Goal: Information Seeking & Learning: Learn about a topic

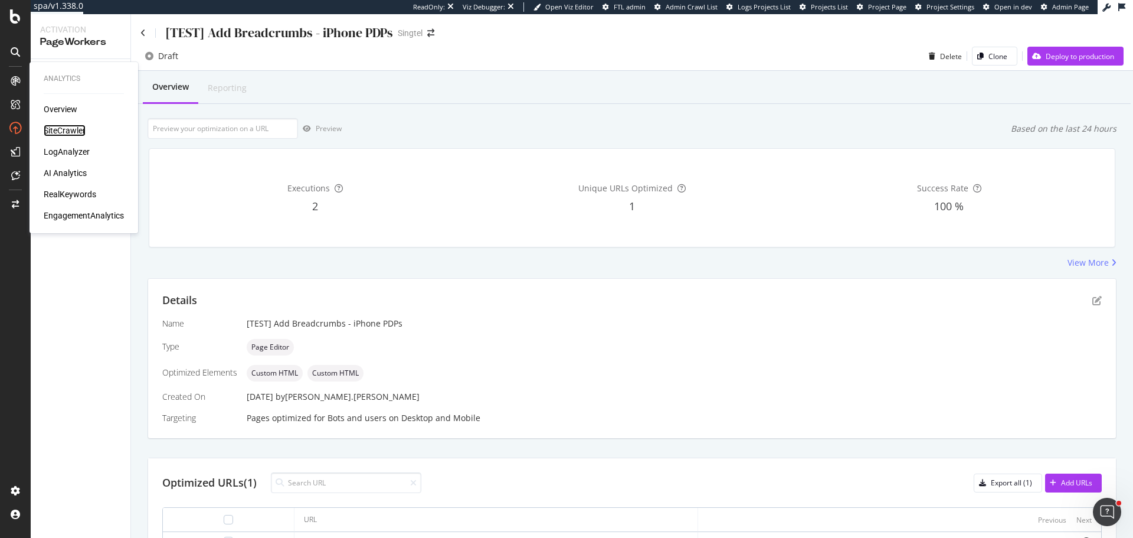
click at [63, 126] on div "SiteCrawler" at bounding box center [65, 131] width 42 height 12
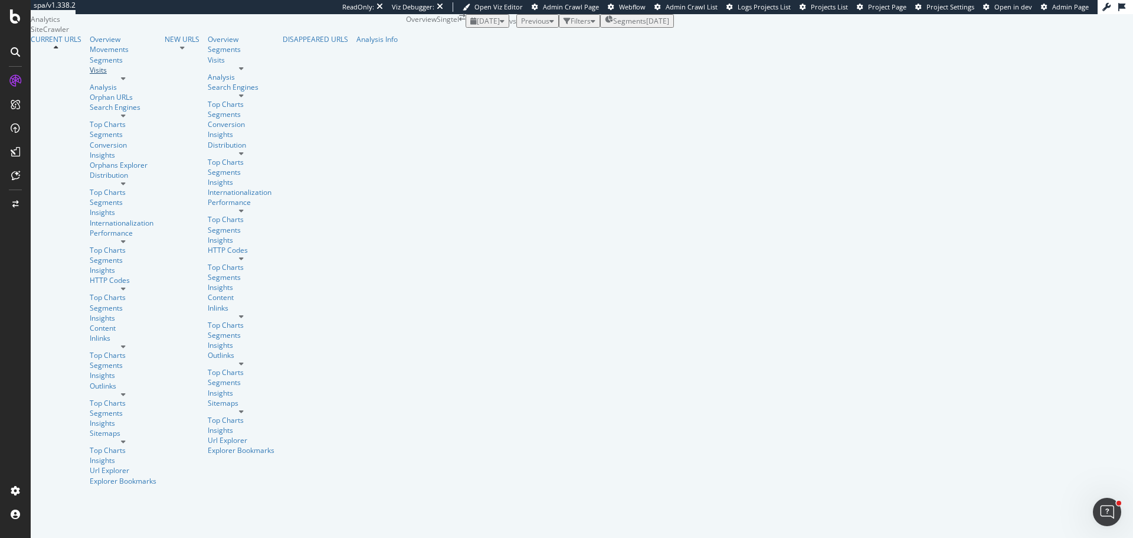
click at [90, 75] on div "Visits" at bounding box center [123, 70] width 67 height 10
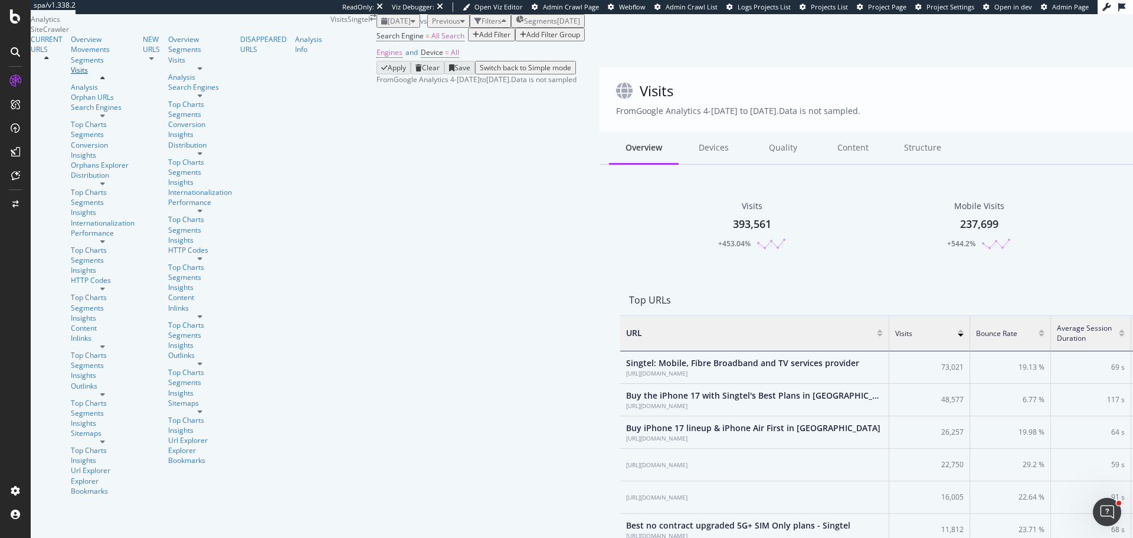
scroll to position [9, 9]
click at [64, 116] on div "AlertPanel" at bounding box center [47, 111] width 34 height 10
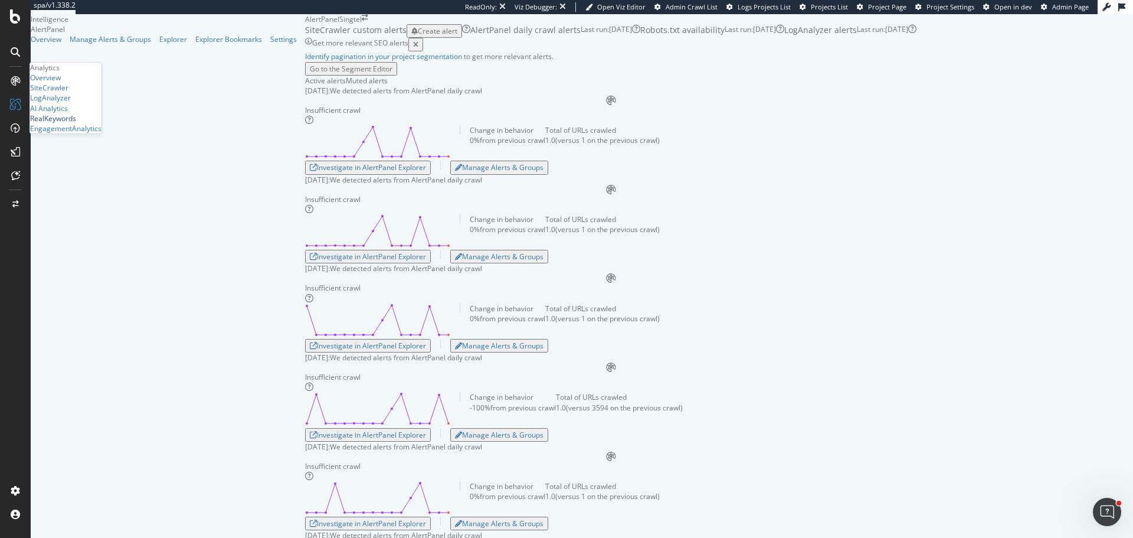
click at [73, 123] on div "RealKeywords" at bounding box center [53, 118] width 46 height 10
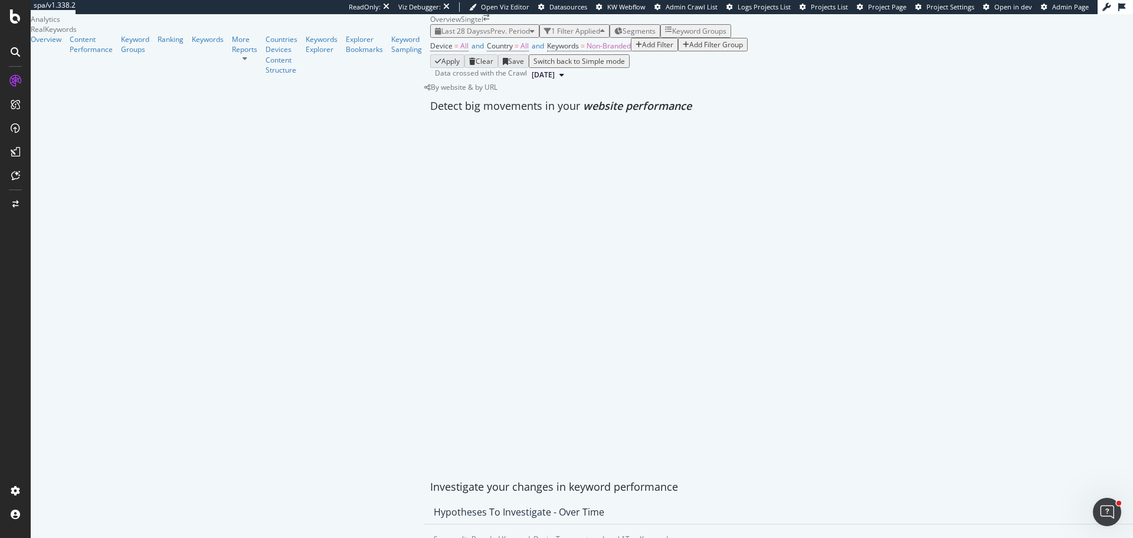
click at [636, 48] on div "button" at bounding box center [639, 44] width 6 height 7
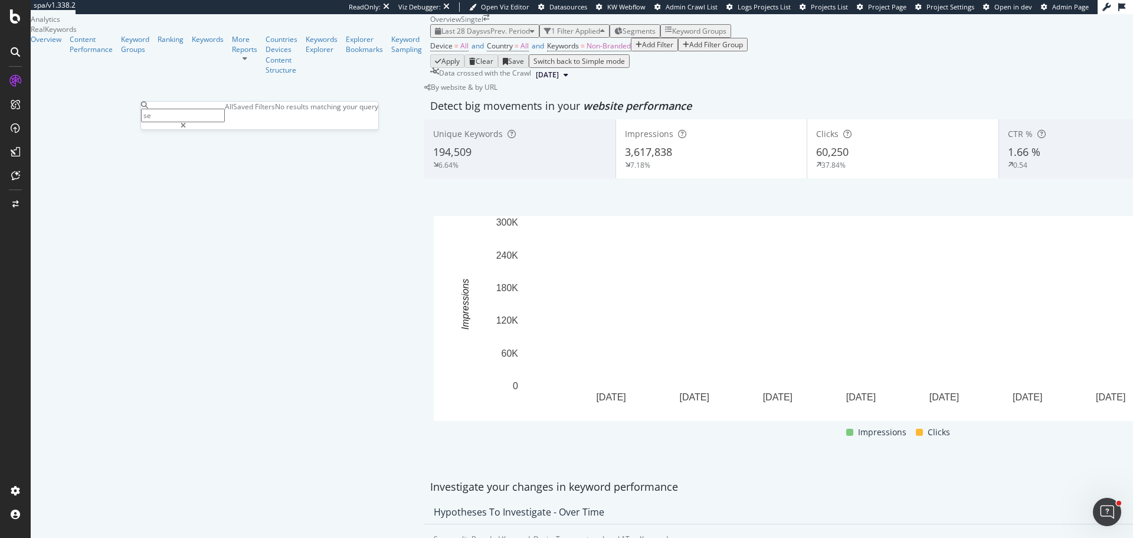
type input "s"
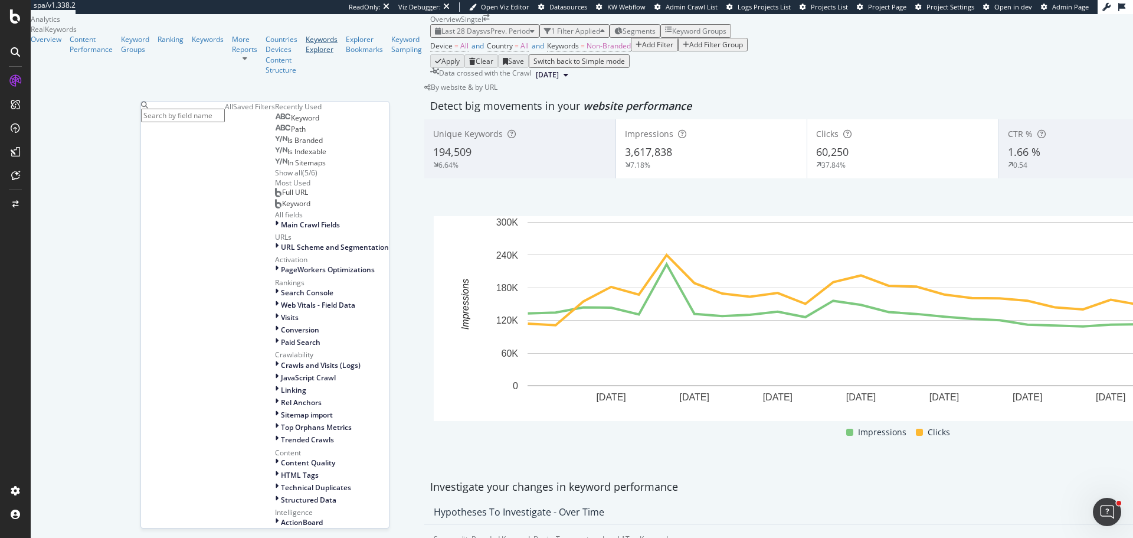
click at [306, 54] on div "Keywords Explorer" at bounding box center [322, 44] width 32 height 20
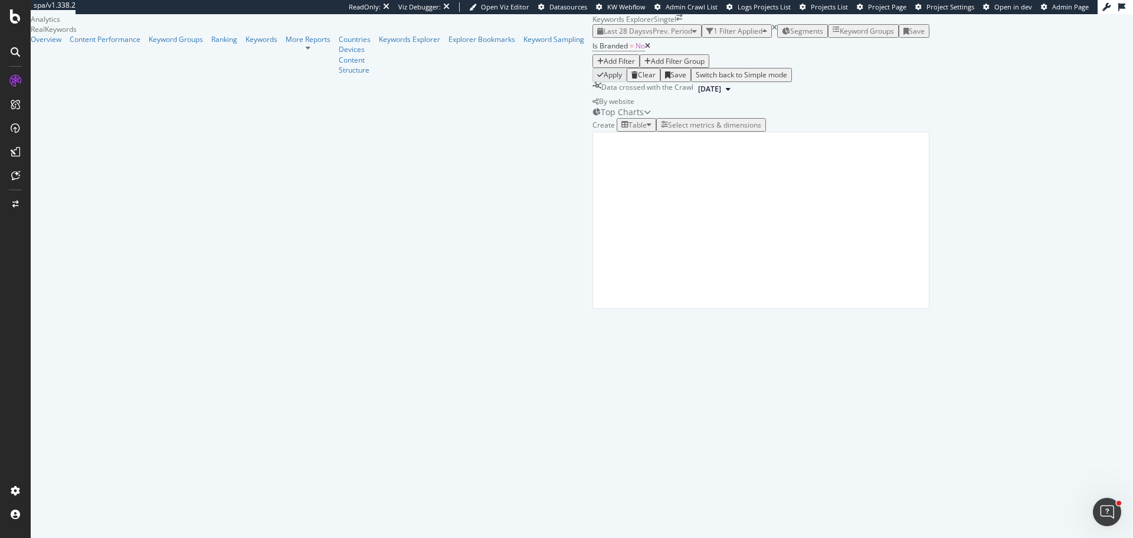
click at [604, 66] on div "Add Filter" at bounding box center [619, 61] width 31 height 10
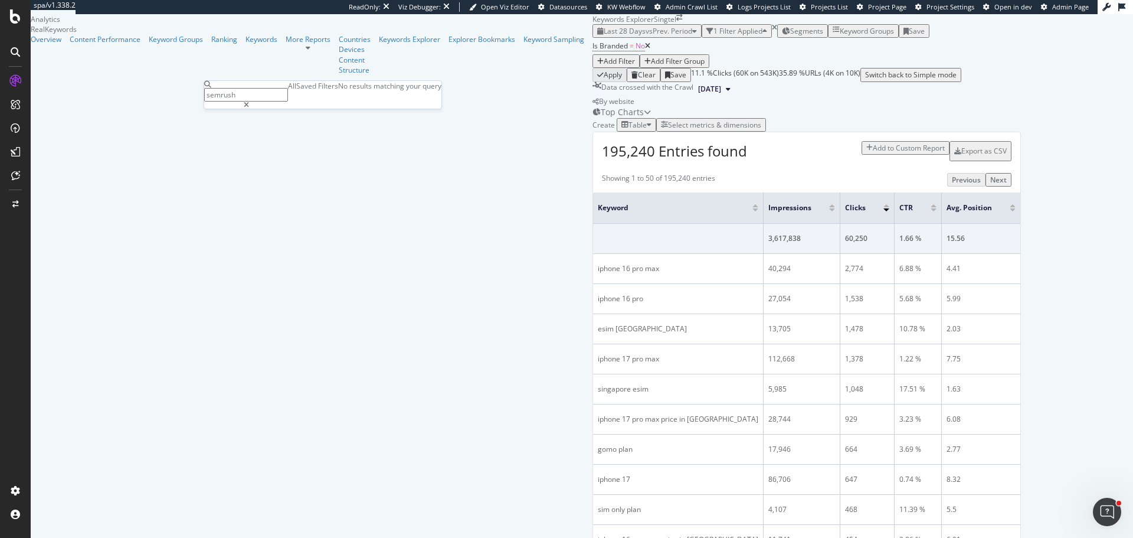
type input "semrush"
click at [637, 96] on div "Data crossed with the Crawl 2025 Sep. 28th" at bounding box center [807, 89] width 429 height 14
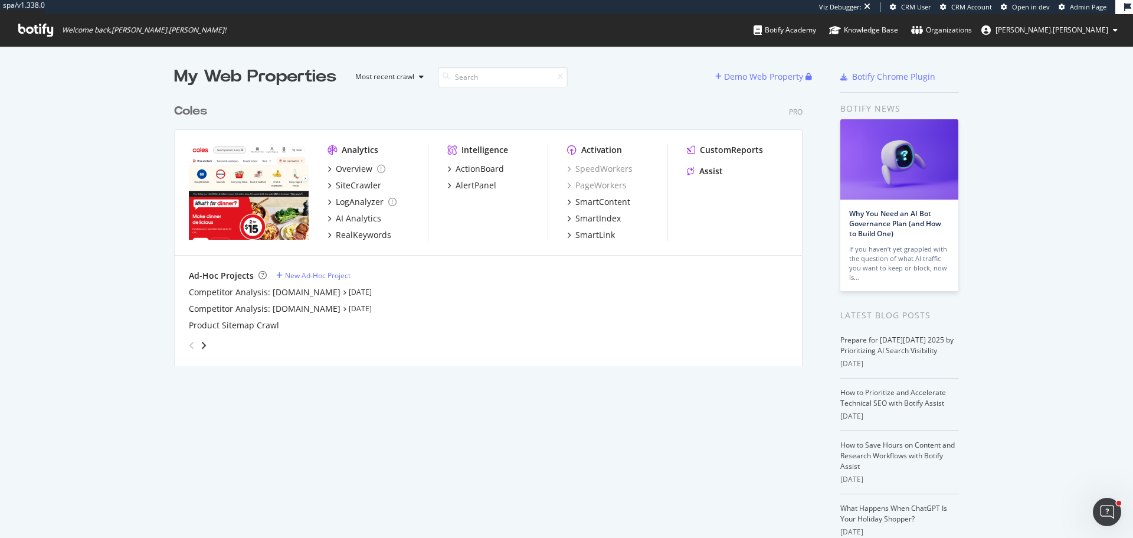
scroll to position [529, 1116]
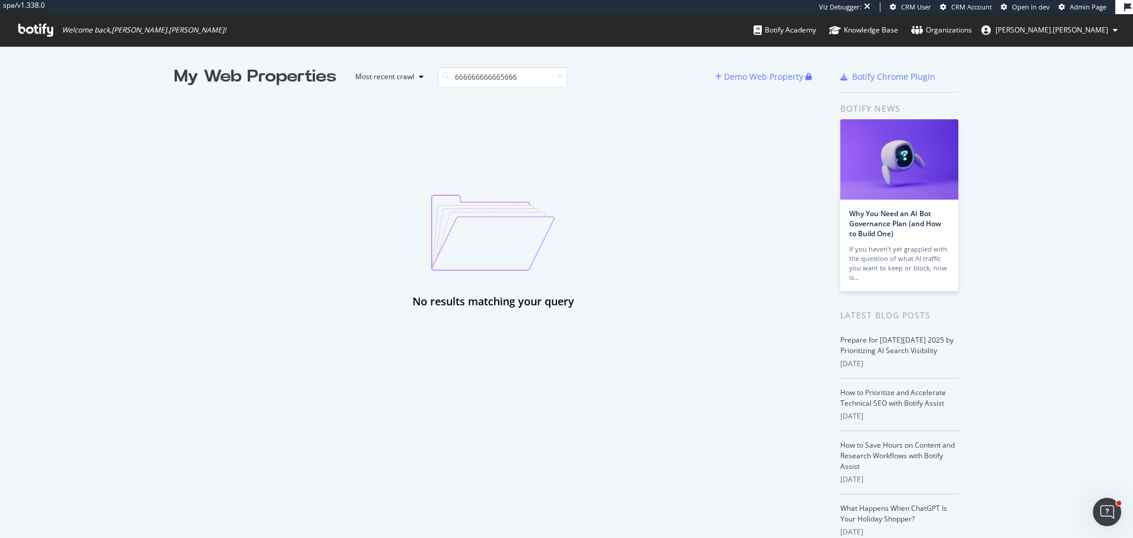
type input "6666666666656666"
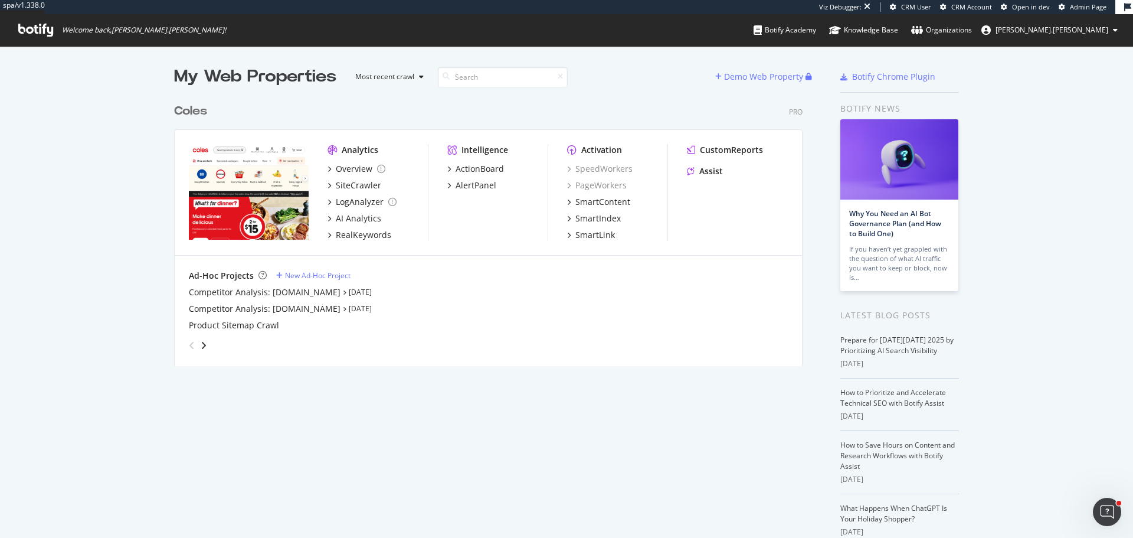
scroll to position [269, 629]
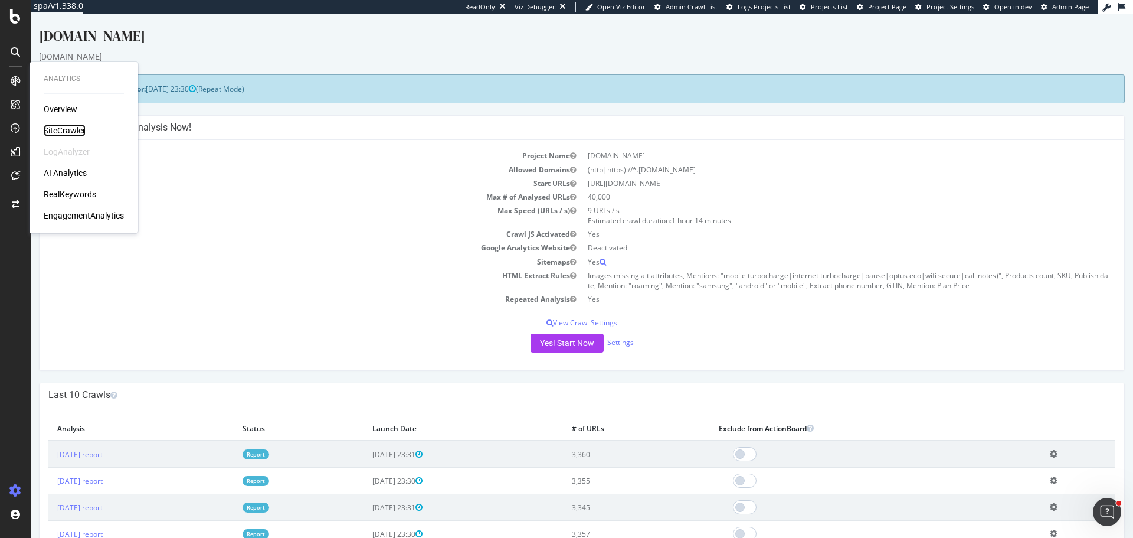
click at [63, 128] on div "SiteCrawler" at bounding box center [65, 131] width 42 height 12
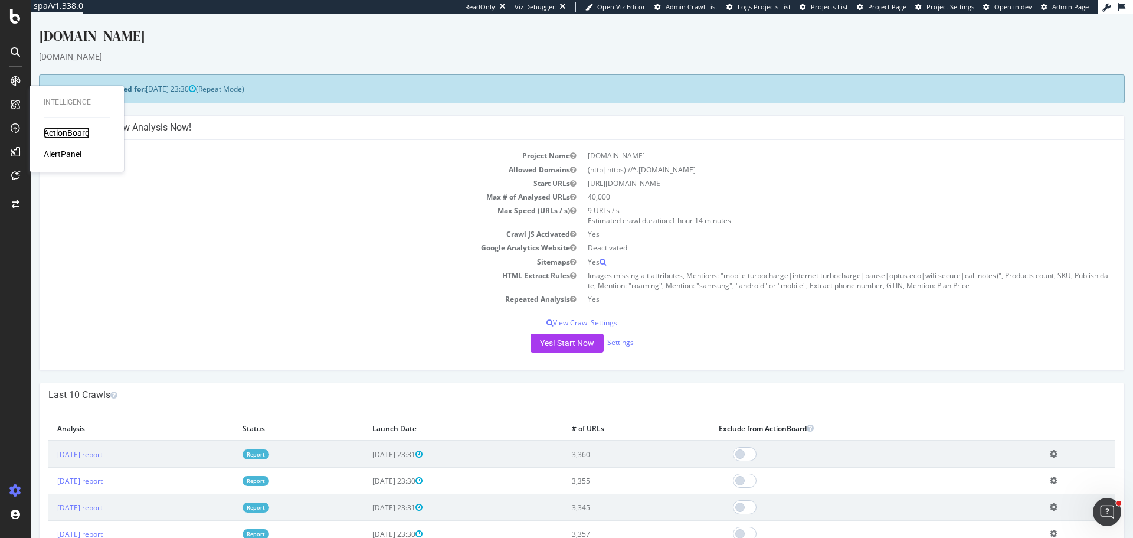
drag, startPoint x: 66, startPoint y: 135, endPoint x: 35, endPoint y: 141, distance: 30.8
click at [66, 135] on div "ActionBoard" at bounding box center [67, 133] width 46 height 12
click at [57, 151] on div "AlertPanel" at bounding box center [63, 154] width 38 height 12
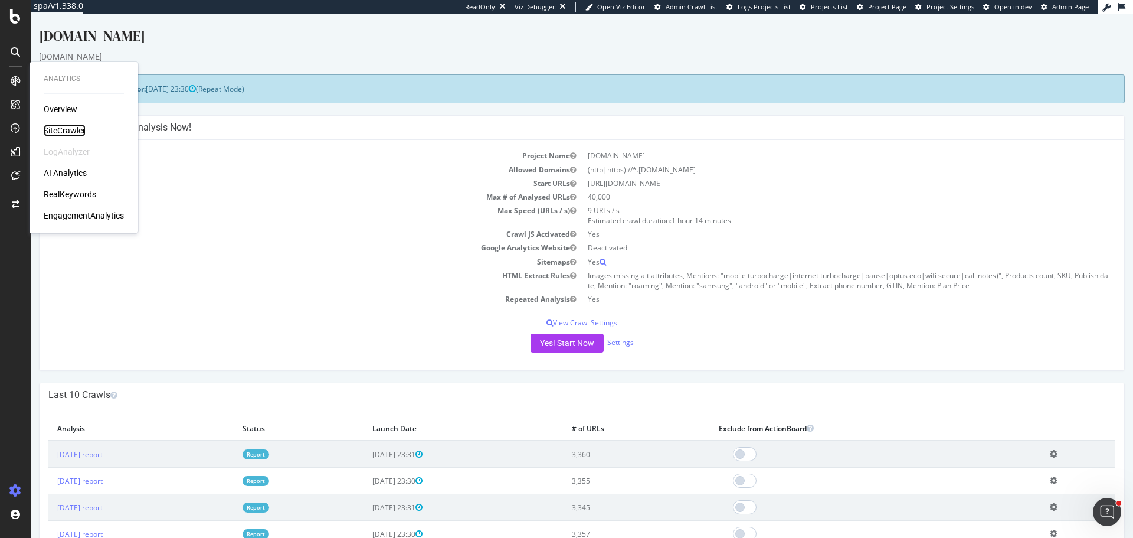
click at [70, 129] on div "SiteCrawler" at bounding box center [65, 131] width 42 height 12
click at [74, 192] on div "RealKeywords" at bounding box center [70, 194] width 53 height 12
click at [84, 215] on div "EngagementAnalytics" at bounding box center [84, 216] width 80 height 12
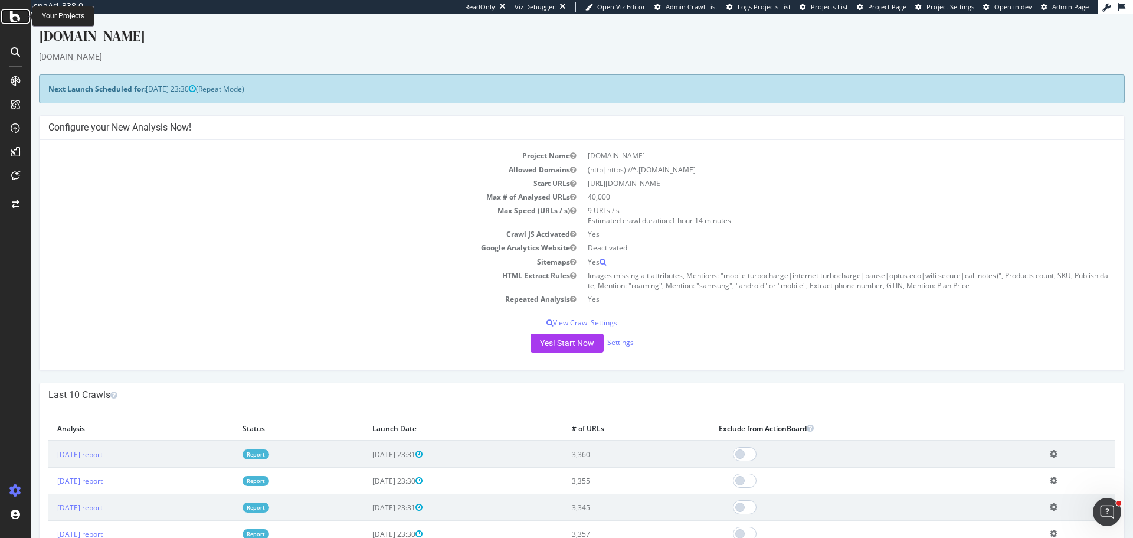
click at [10, 15] on icon at bounding box center [15, 16] width 11 height 14
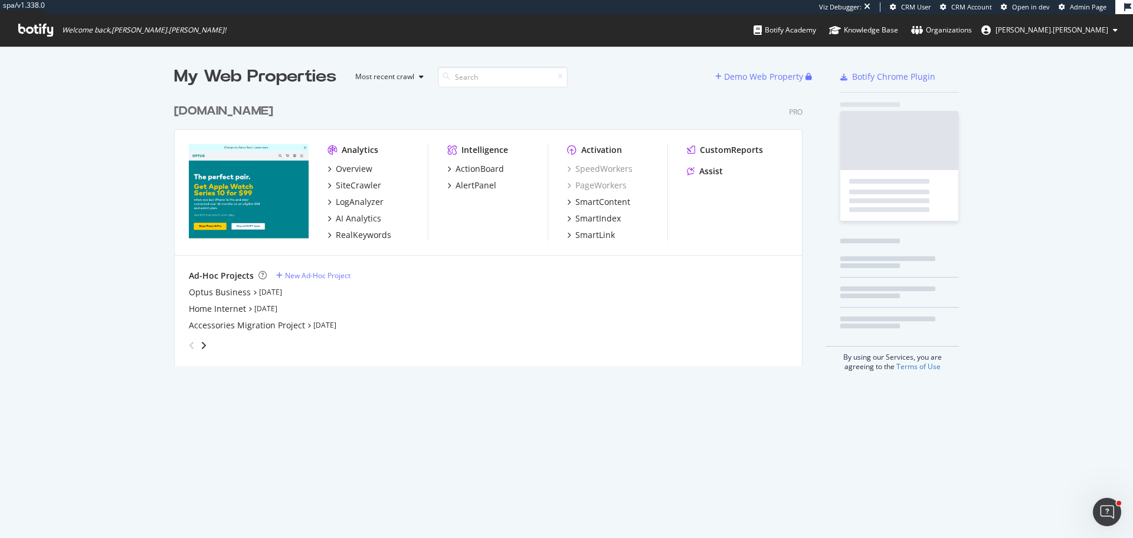
scroll to position [269, 629]
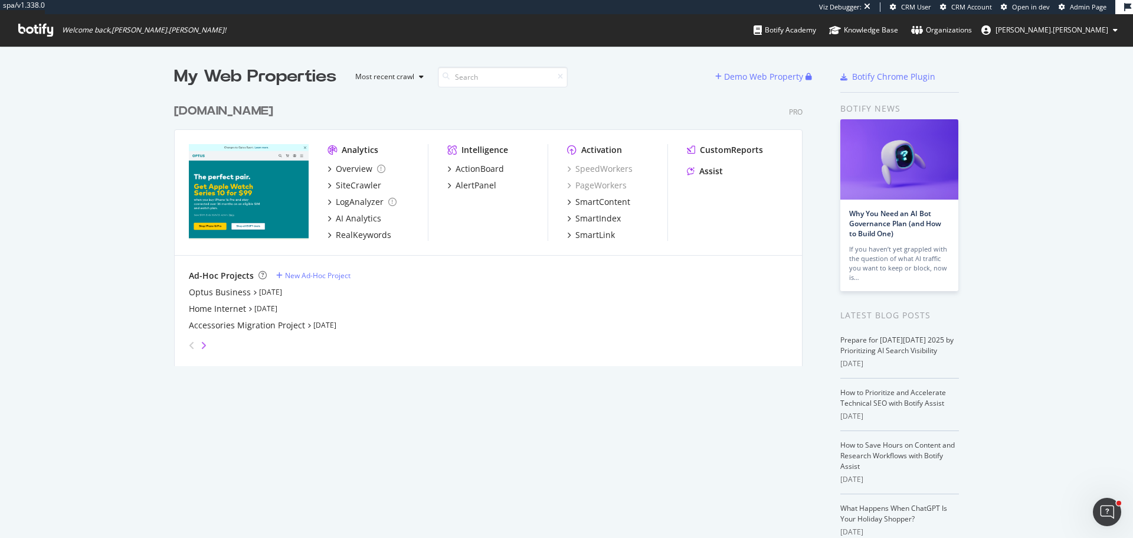
click at [201, 347] on icon "angle-right" at bounding box center [204, 345] width 6 height 9
click at [202, 347] on icon "angle-right" at bounding box center [204, 345] width 6 height 9
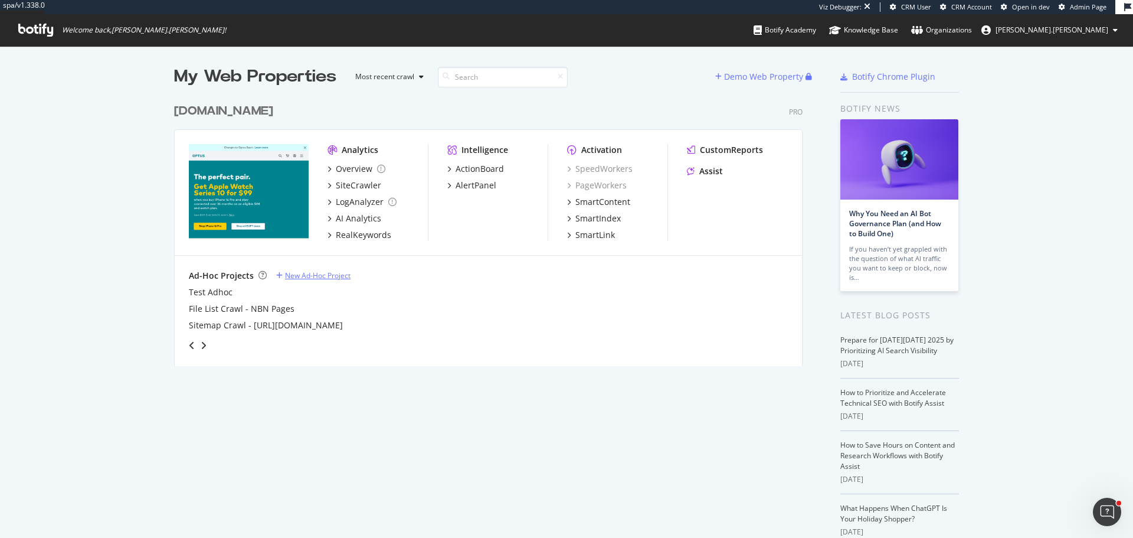
click at [303, 274] on div "New Ad-Hoc Project" at bounding box center [318, 275] width 66 height 10
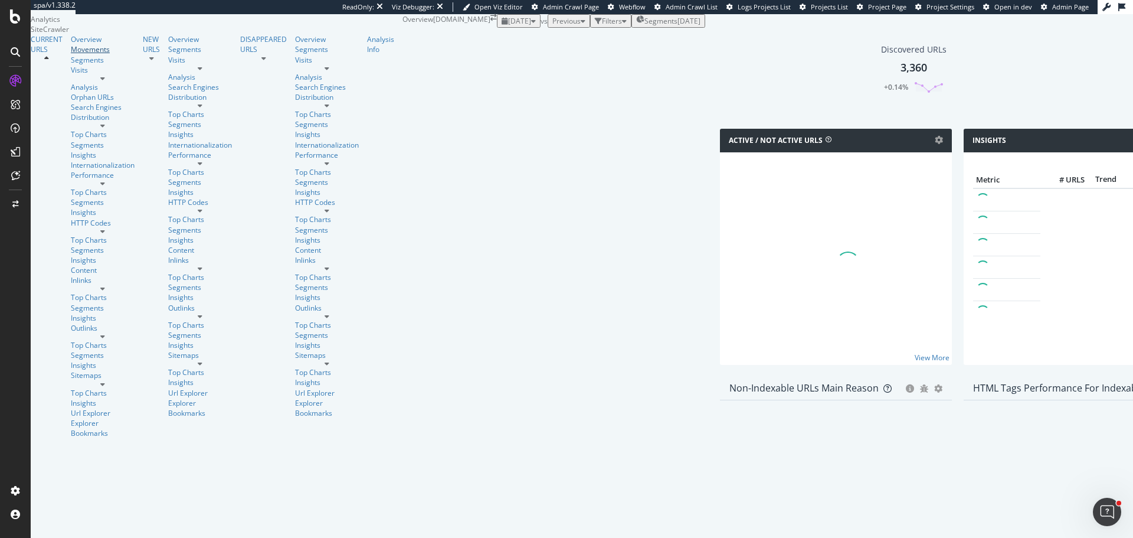
click at [71, 54] on div "Movements" at bounding box center [103, 49] width 64 height 10
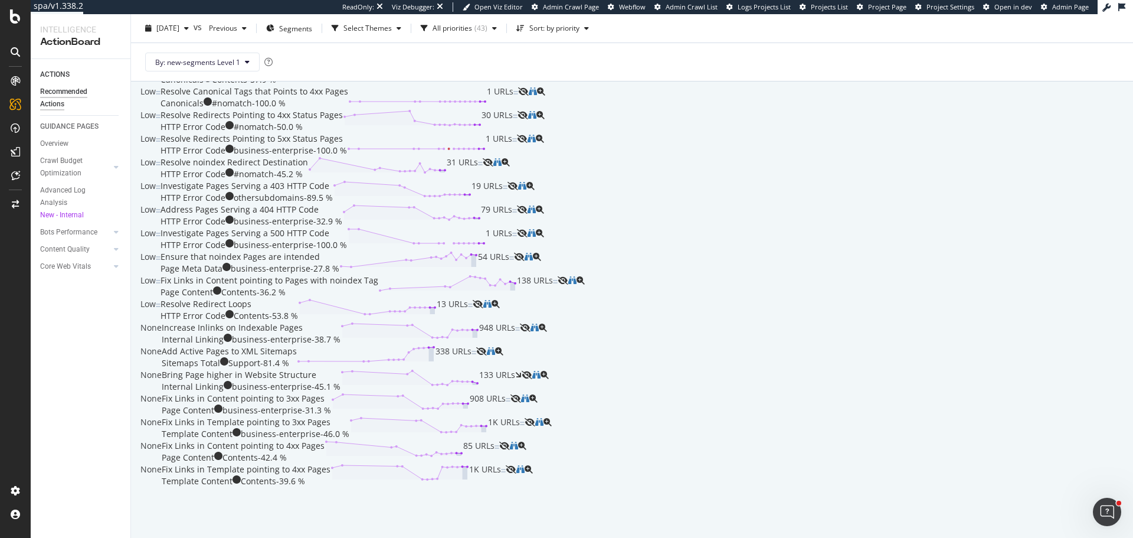
scroll to position [2393, 0]
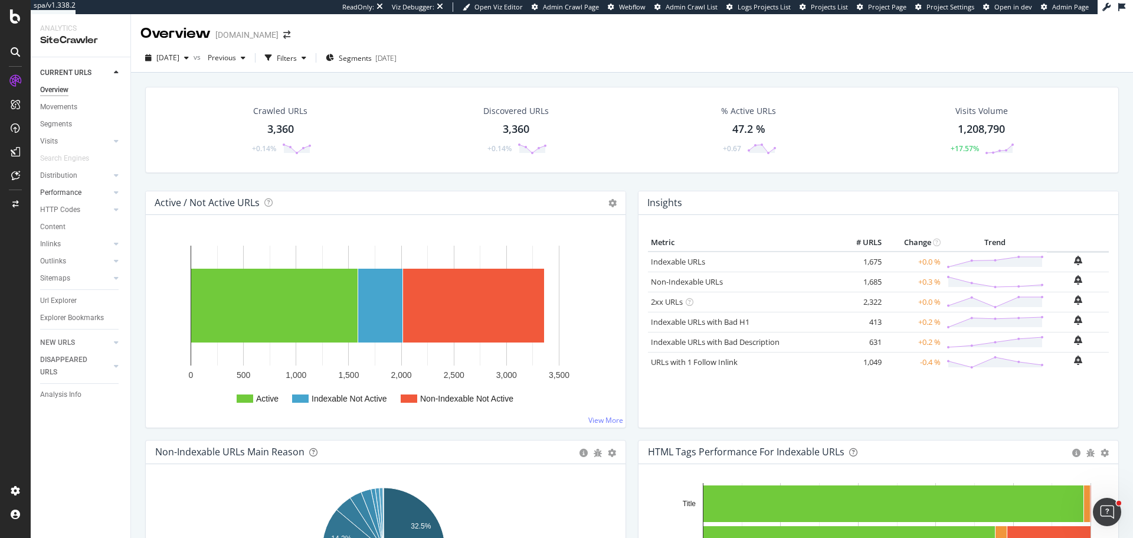
drag, startPoint x: 72, startPoint y: 191, endPoint x: 89, endPoint y: 197, distance: 17.6
click at [72, 191] on div "Performance" at bounding box center [60, 193] width 41 height 12
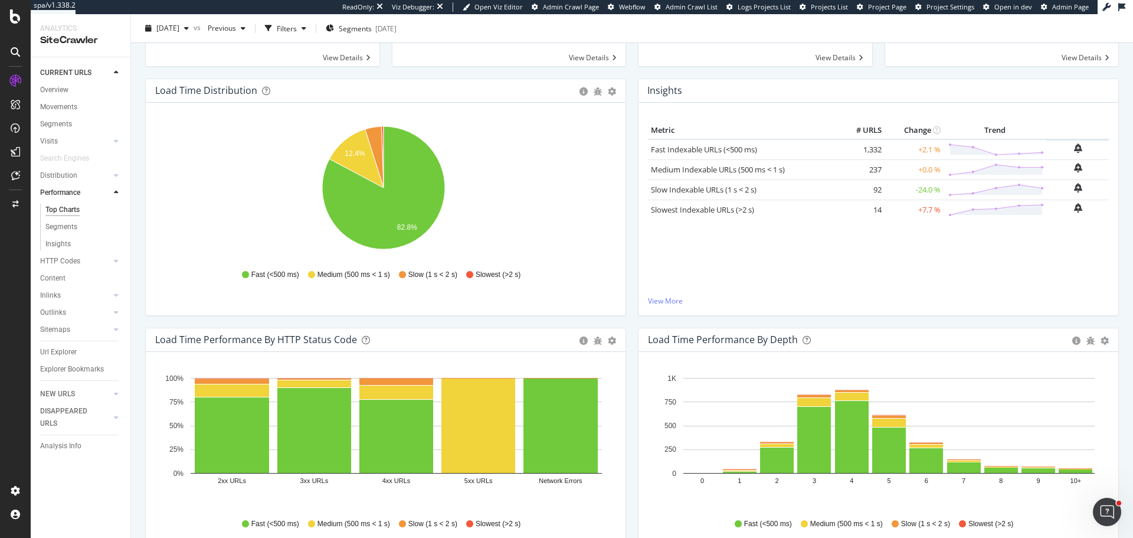
scroll to position [74, 0]
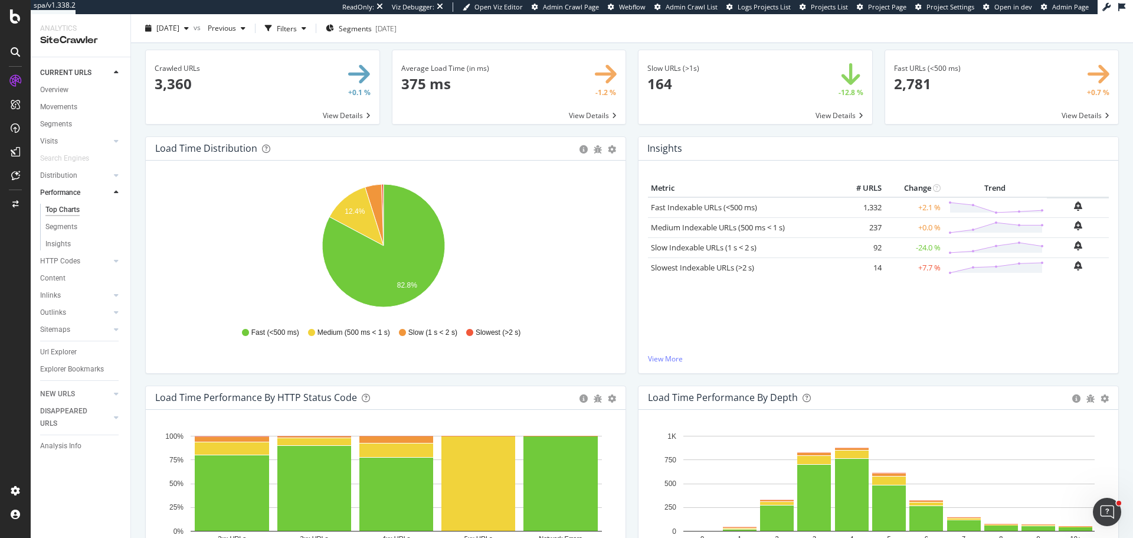
click at [60, 261] on div "HTTP Codes" at bounding box center [60, 261] width 40 height 12
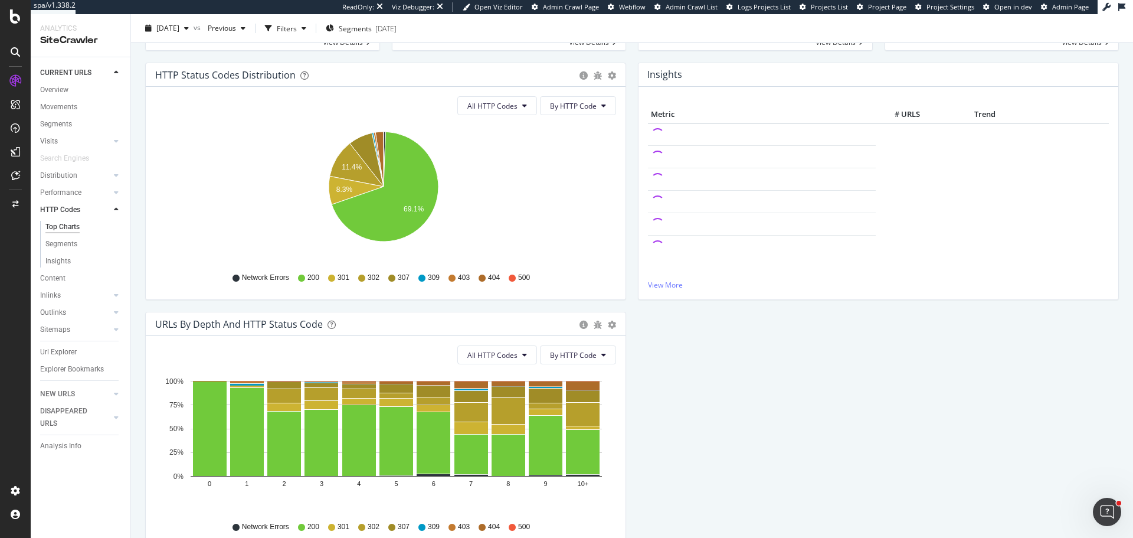
scroll to position [175, 0]
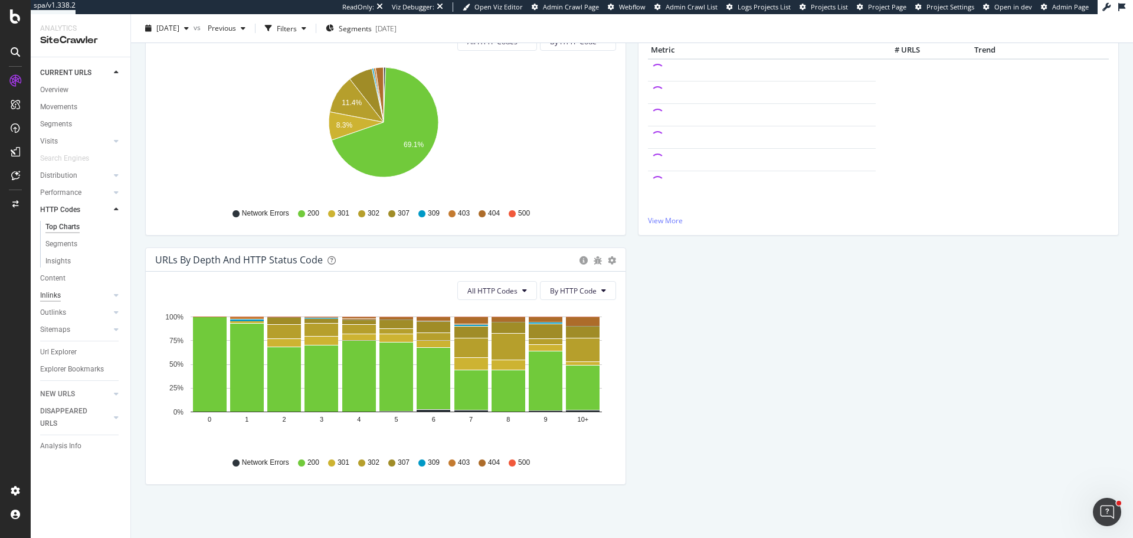
click at [55, 298] on div "Inlinks" at bounding box center [50, 295] width 21 height 12
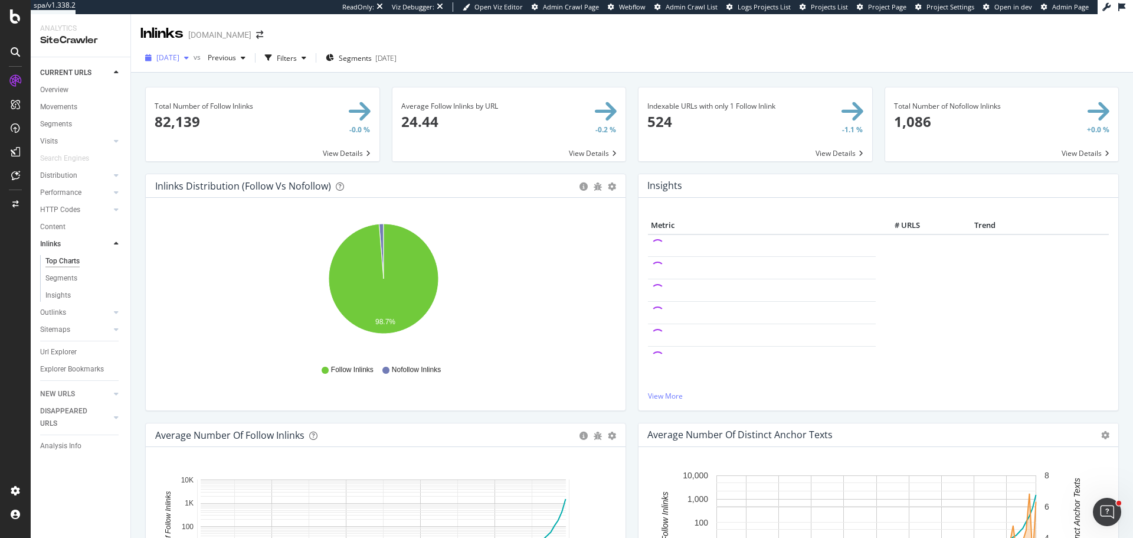
click at [179, 58] on span "2025 Oct. 3rd" at bounding box center [167, 58] width 23 height 10
click at [684, 63] on div "2025 Oct. 3rd vs Previous Filters Segments 2025-08-05" at bounding box center [632, 60] width 1002 height 24
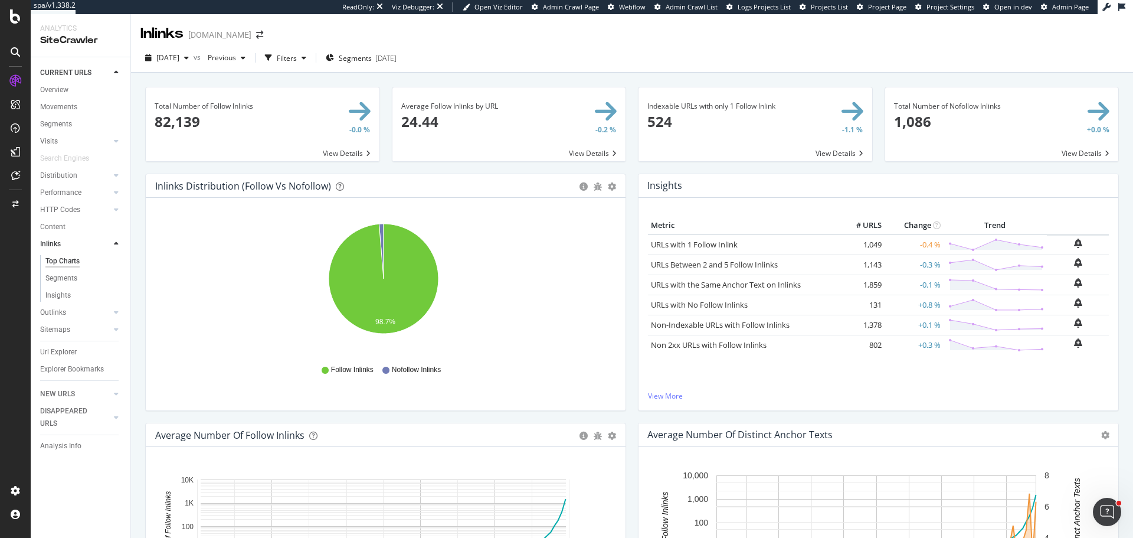
click at [832, 152] on span at bounding box center [756, 124] width 234 height 74
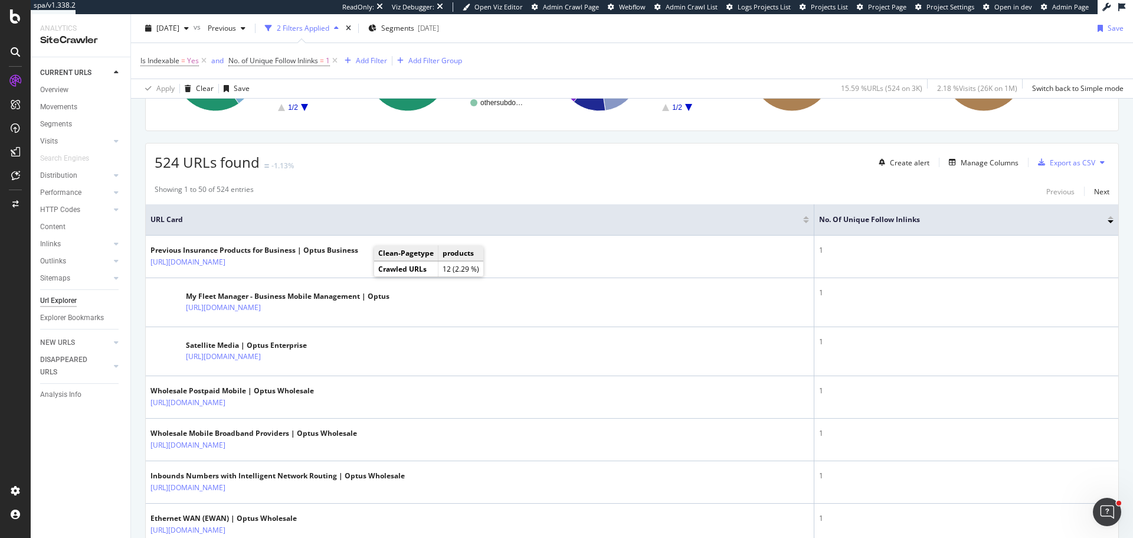
scroll to position [177, 0]
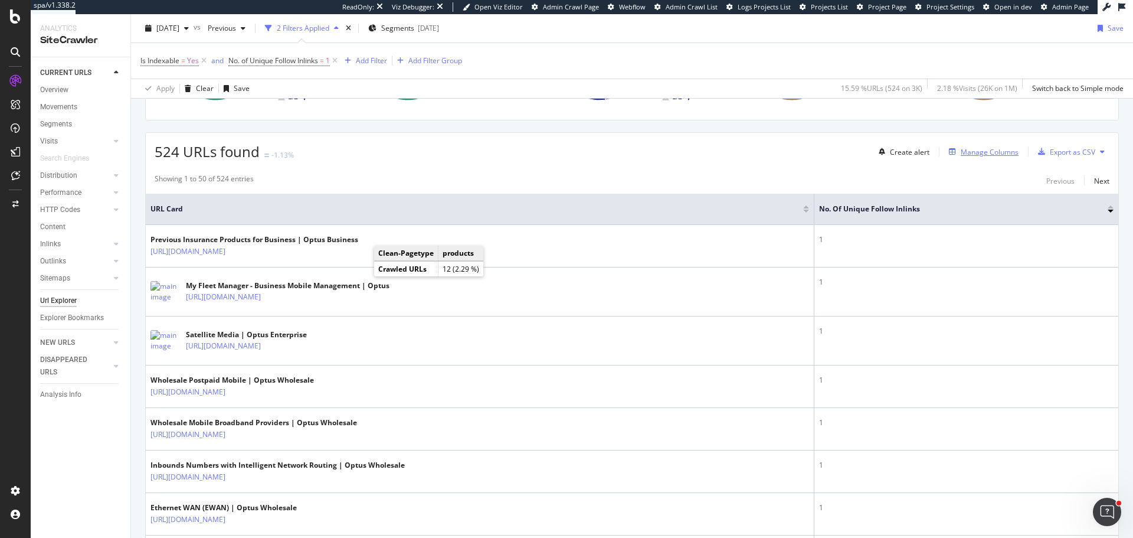
click at [996, 148] on div "Manage Columns" at bounding box center [990, 152] width 58 height 10
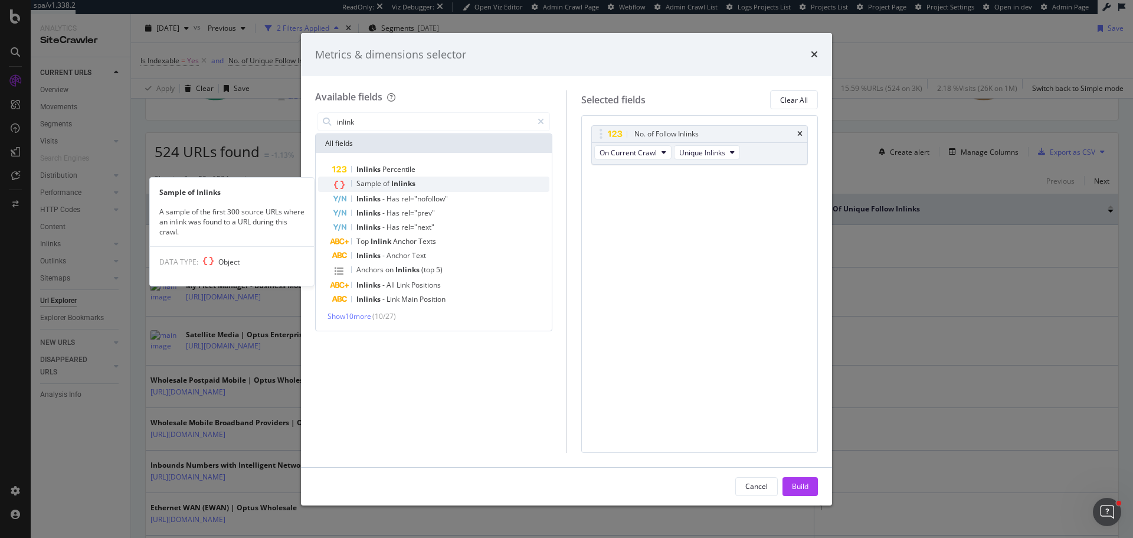
type input "inlink"
click at [380, 180] on span "Sample" at bounding box center [370, 183] width 27 height 10
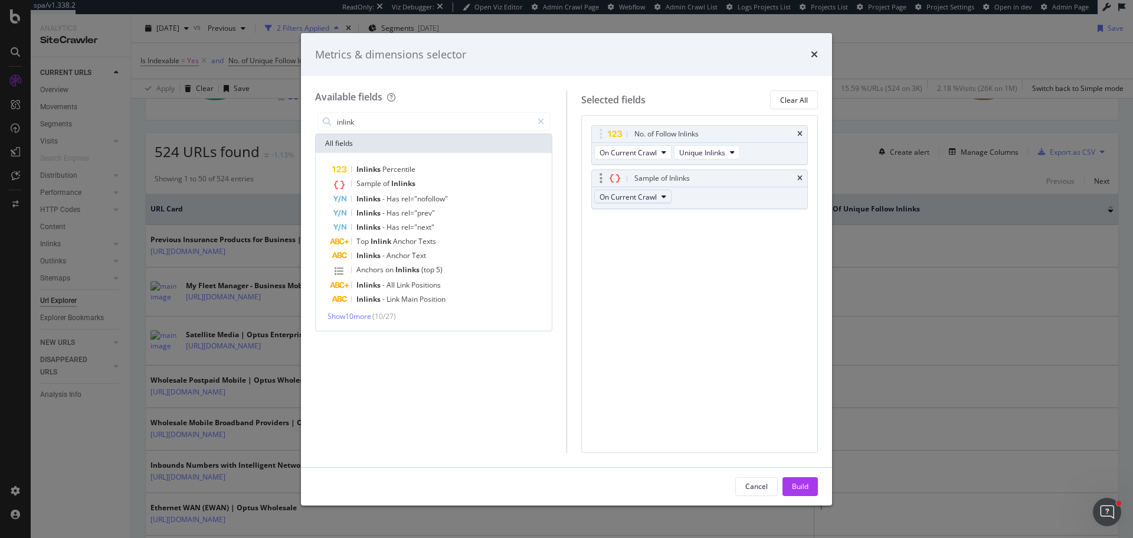
click at [654, 198] on span "On Current Crawl" at bounding box center [628, 197] width 57 height 10
click at [796, 485] on div "Build" at bounding box center [800, 486] width 17 height 10
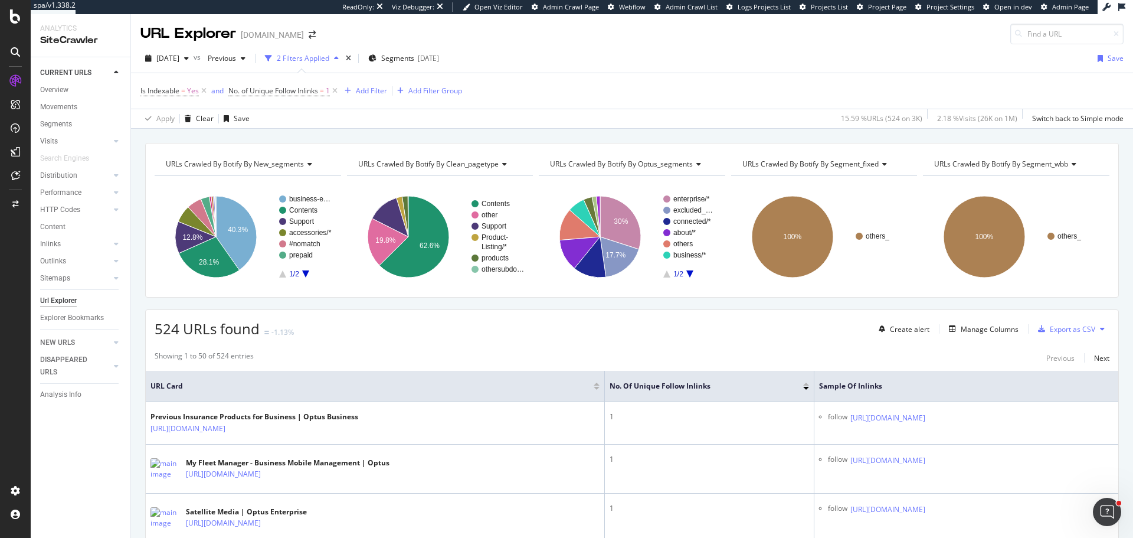
click at [999, 165] on span "URLs Crawled By Botify By segment_wbb" at bounding box center [1001, 164] width 134 height 10
type input "activ"
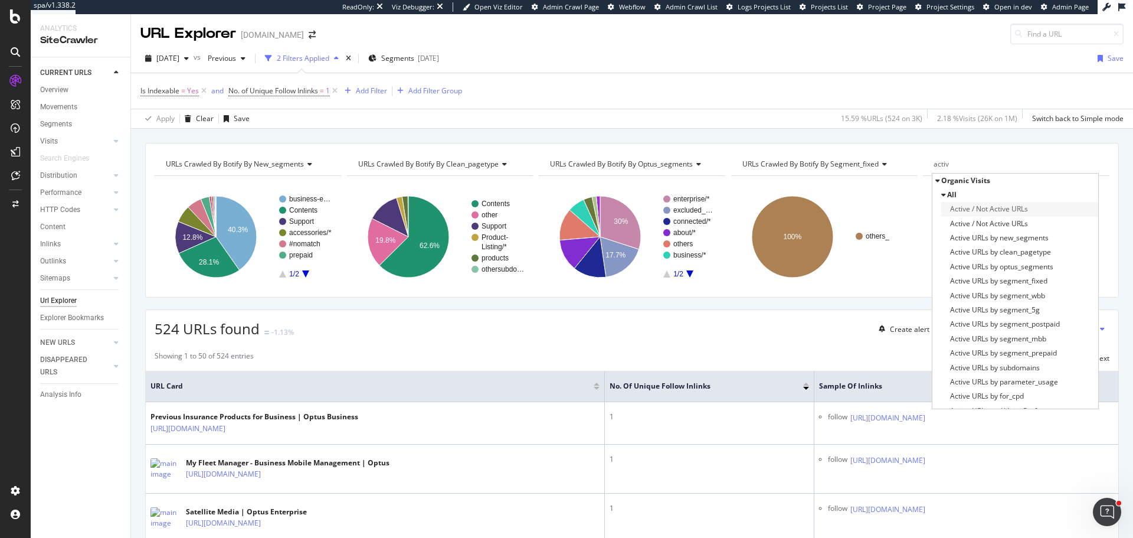
click at [992, 213] on span "Active / Not Active URLs" at bounding box center [989, 209] width 78 height 12
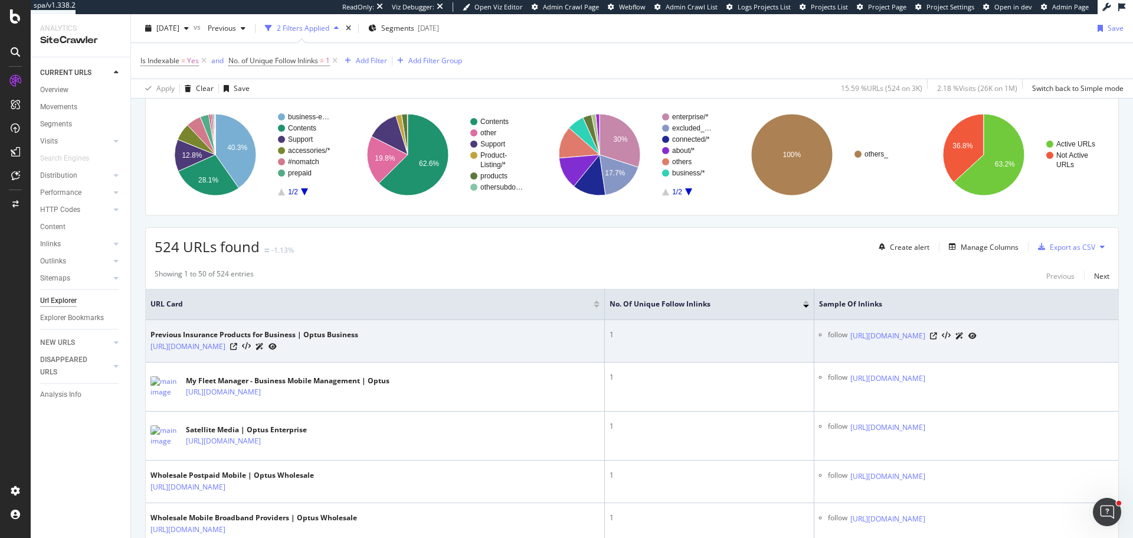
scroll to position [118, 0]
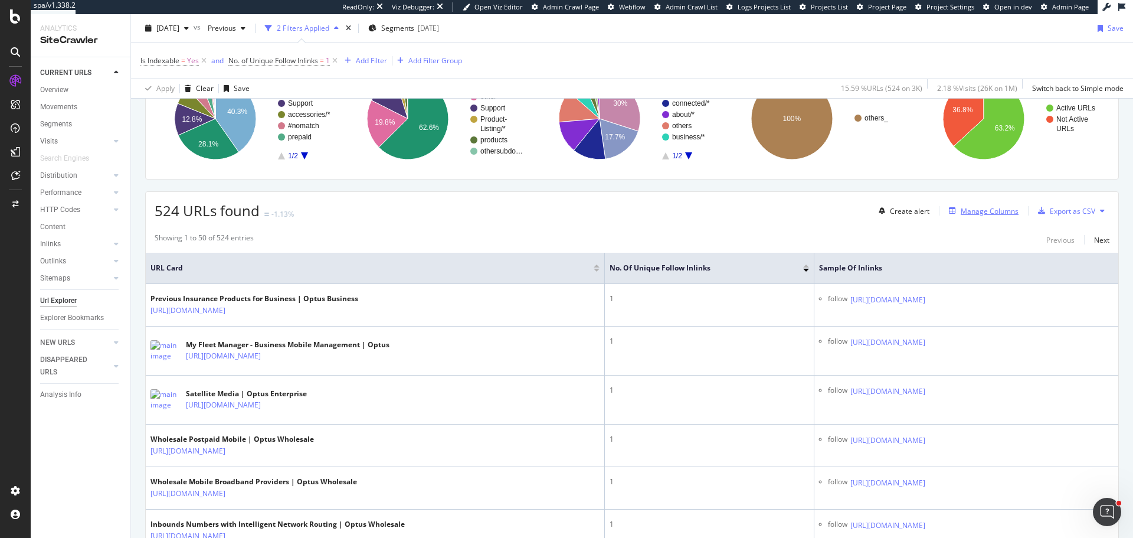
click at [983, 218] on button "Manage Columns" at bounding box center [982, 211] width 74 height 14
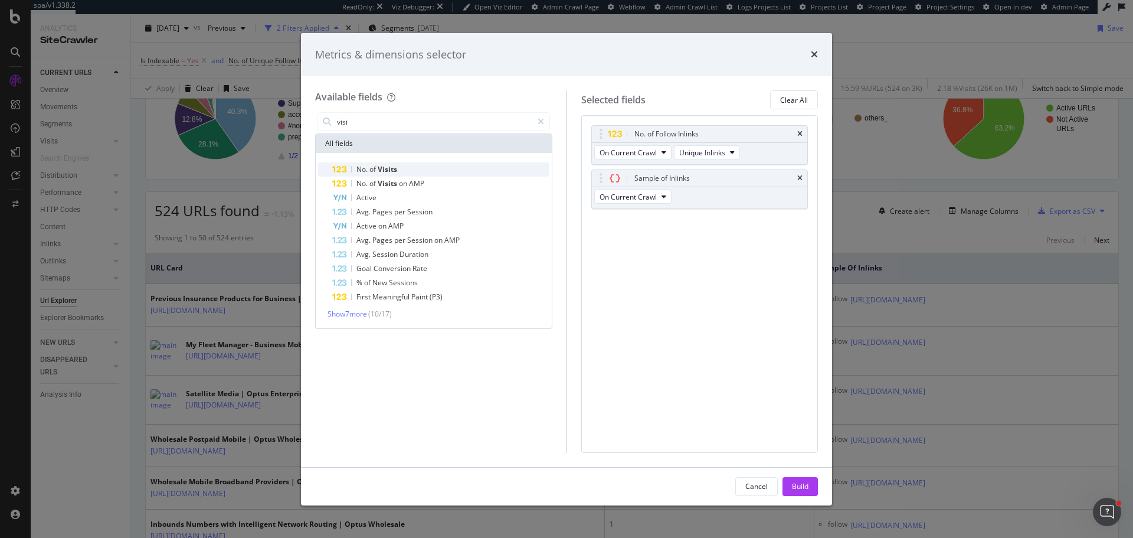
click at [390, 169] on span "Visits" at bounding box center [387, 169] width 19 height 10
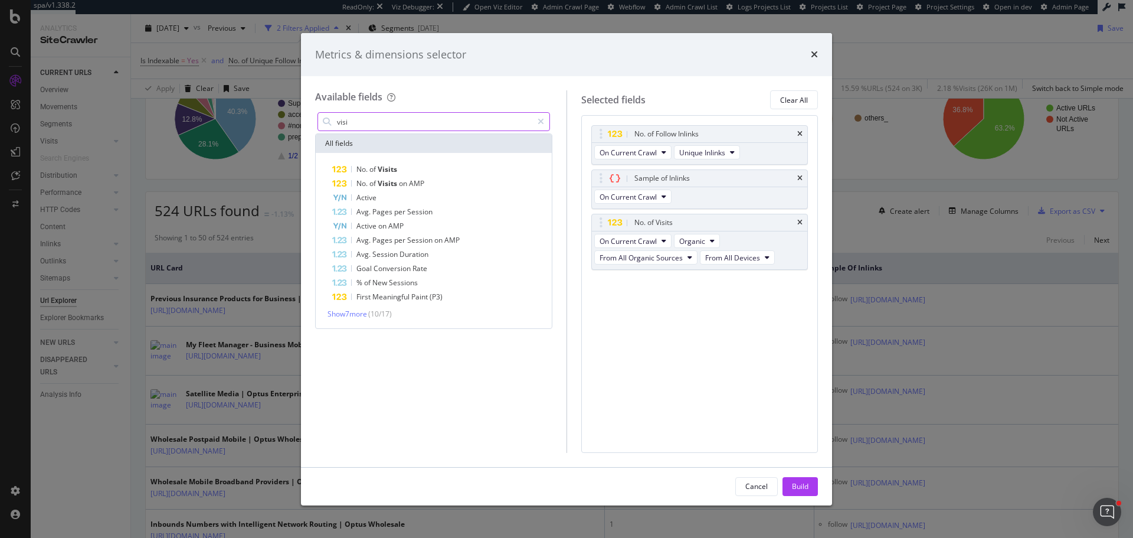
click at [384, 123] on input "visi" at bounding box center [434, 122] width 197 height 18
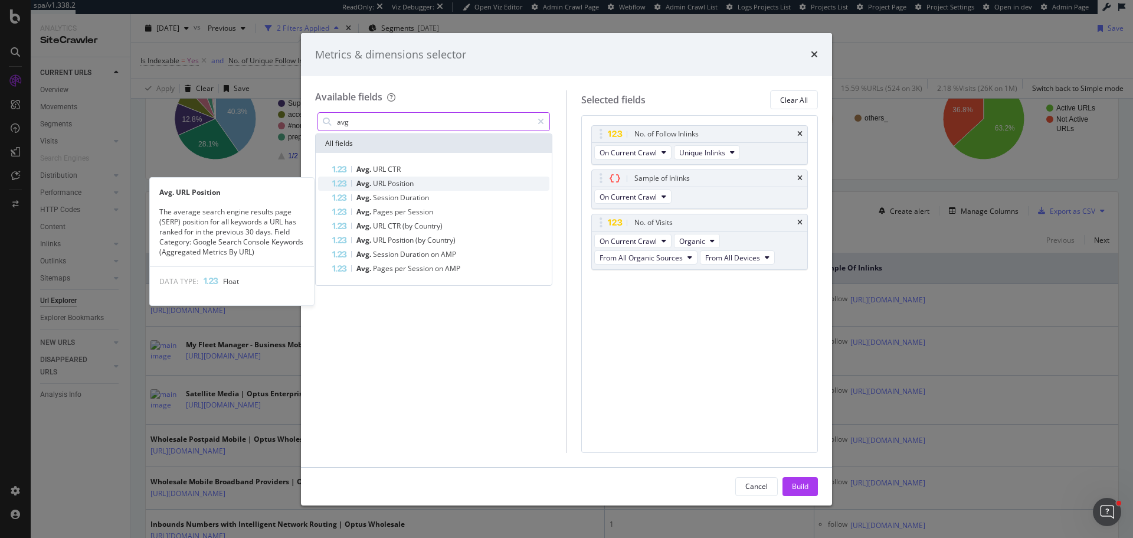
type input "avg"
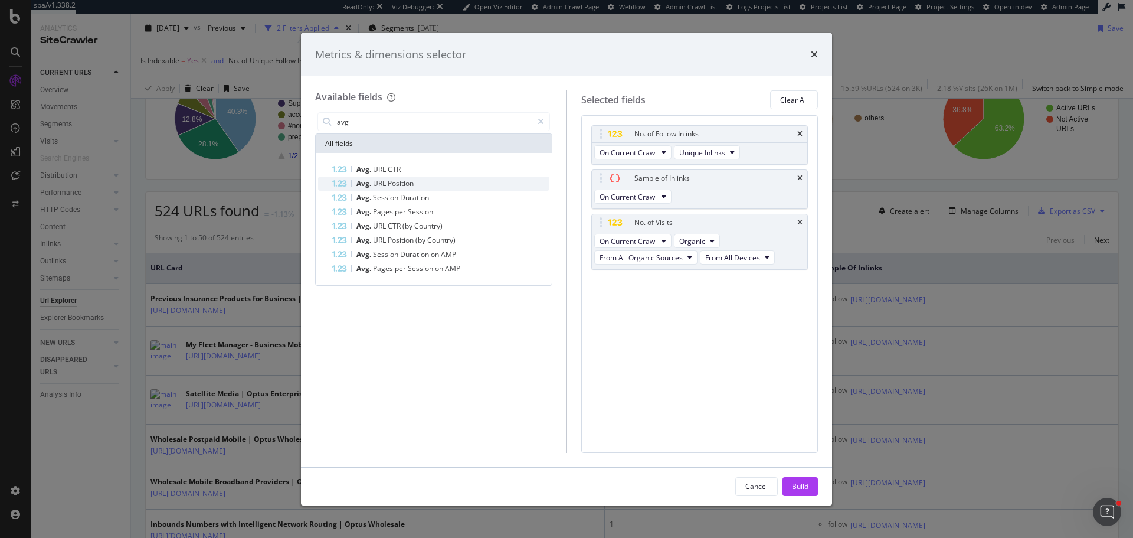
click at [400, 181] on span "Position" at bounding box center [401, 183] width 26 height 10
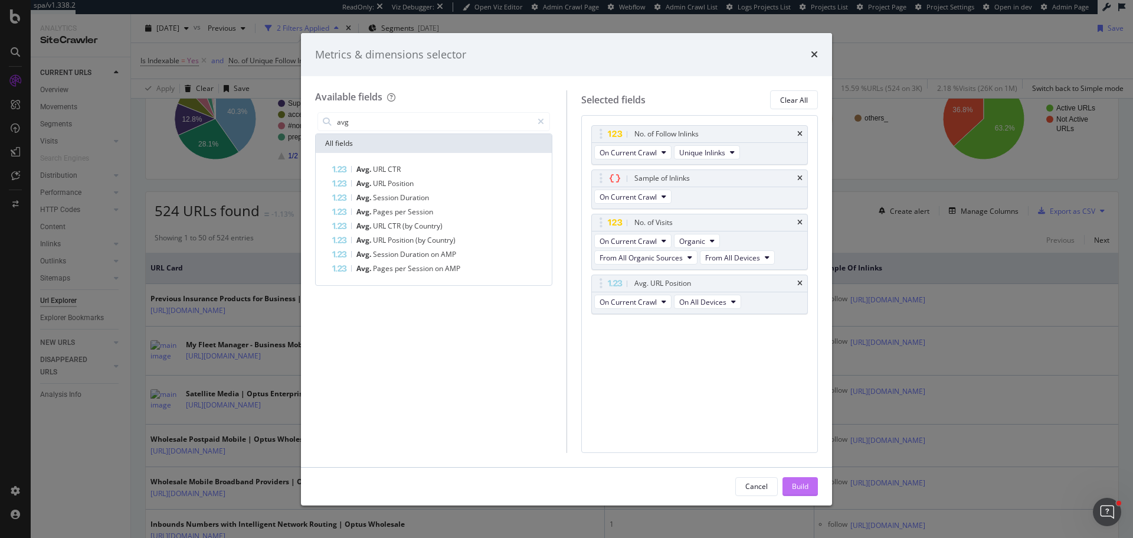
click at [799, 485] on div "Build" at bounding box center [800, 486] width 17 height 10
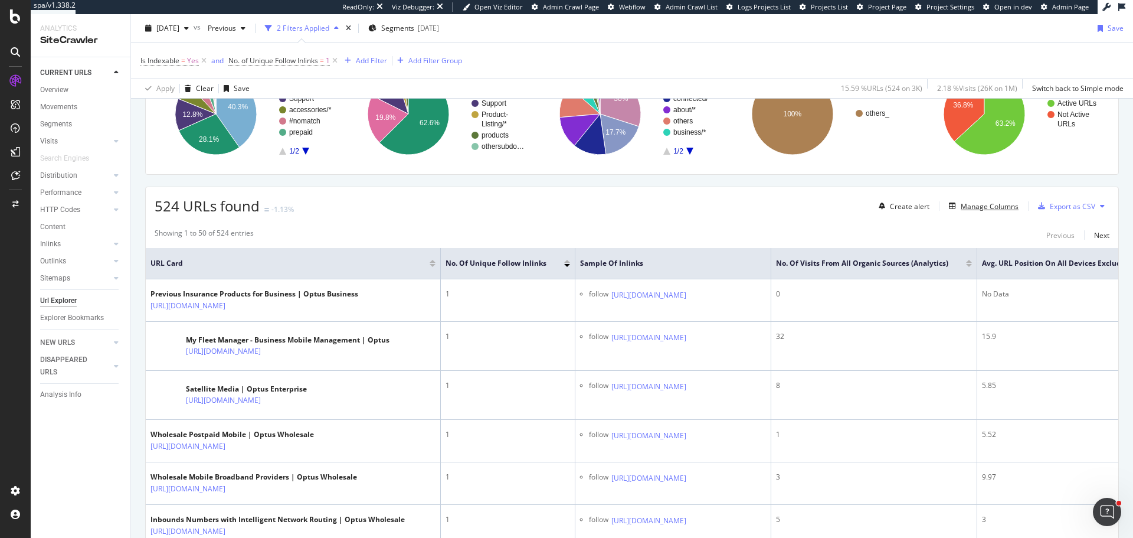
scroll to position [118, 0]
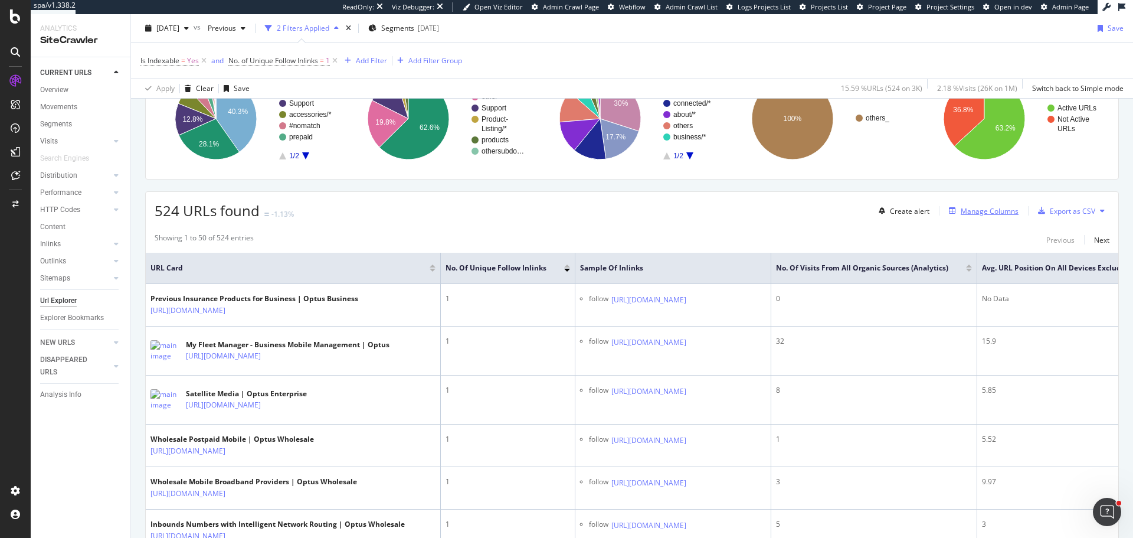
click at [971, 212] on div "Manage Columns" at bounding box center [990, 211] width 58 height 10
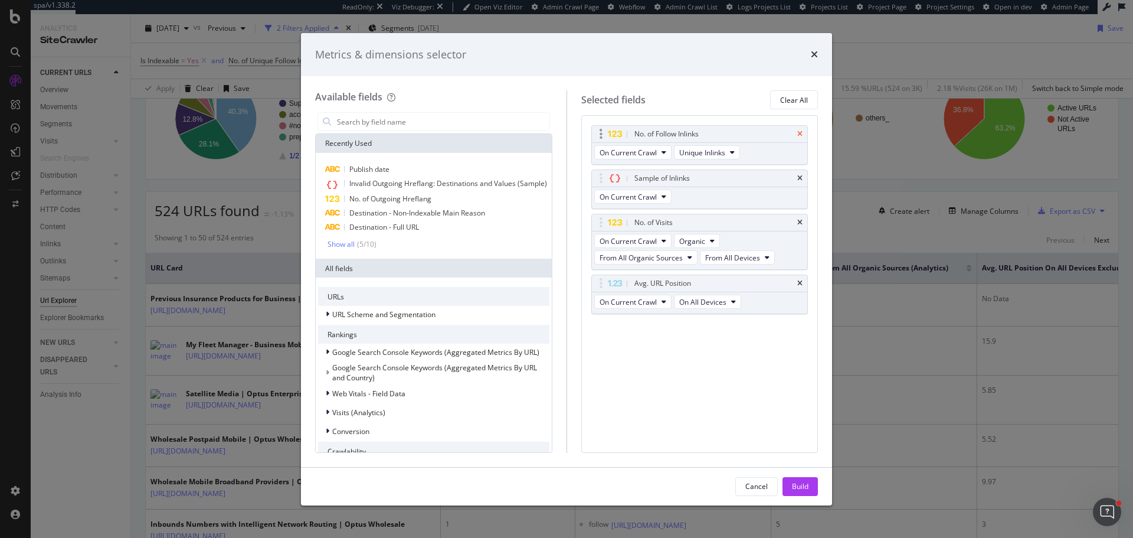
click at [799, 135] on icon "times" at bounding box center [800, 133] width 5 height 7
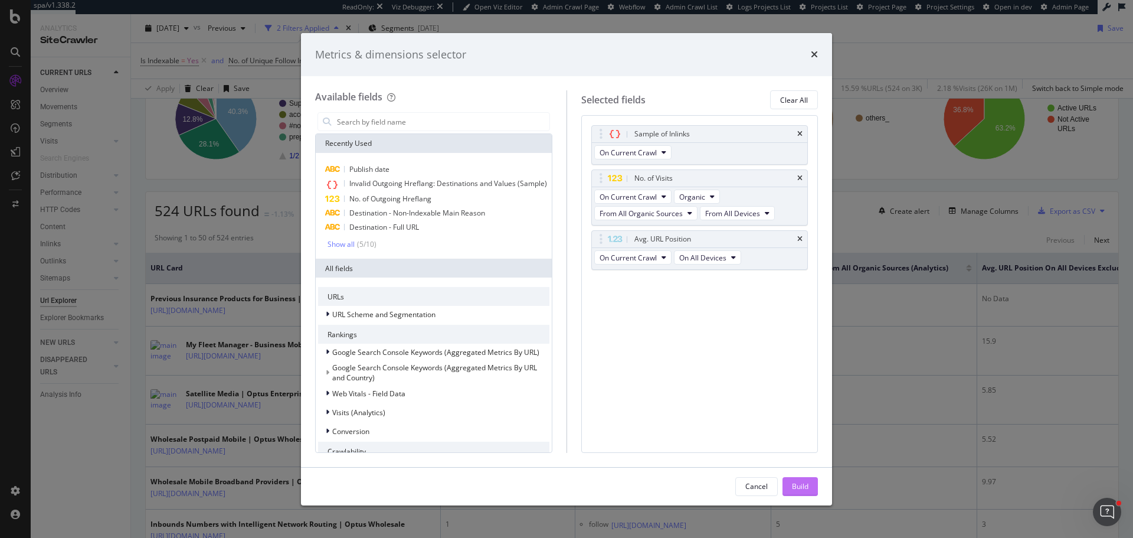
click at [789, 481] on button "Build" at bounding box center [800, 486] width 35 height 19
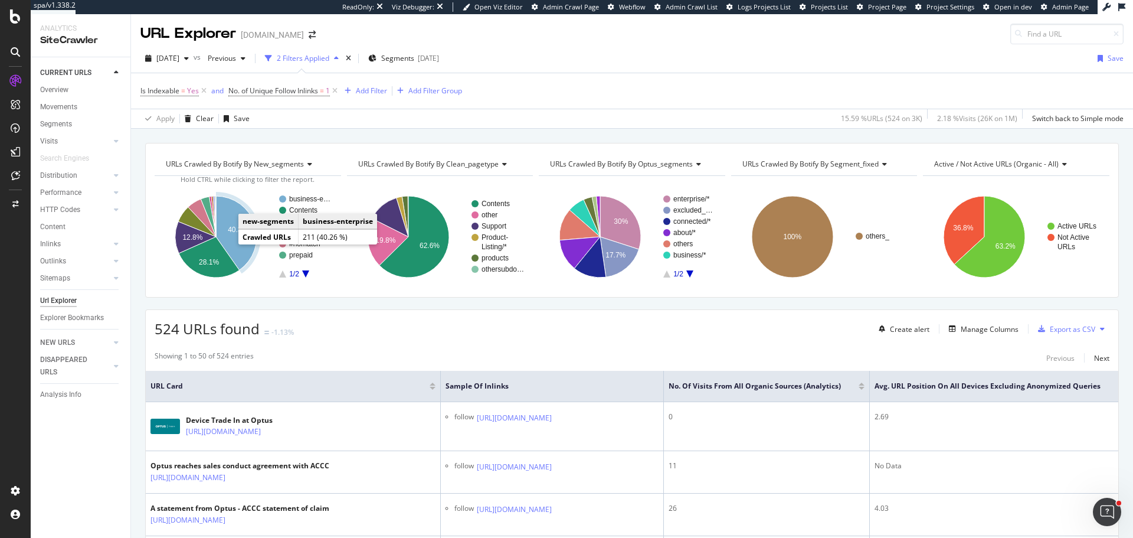
click at [230, 238] on icon "A chart." at bounding box center [236, 233] width 41 height 74
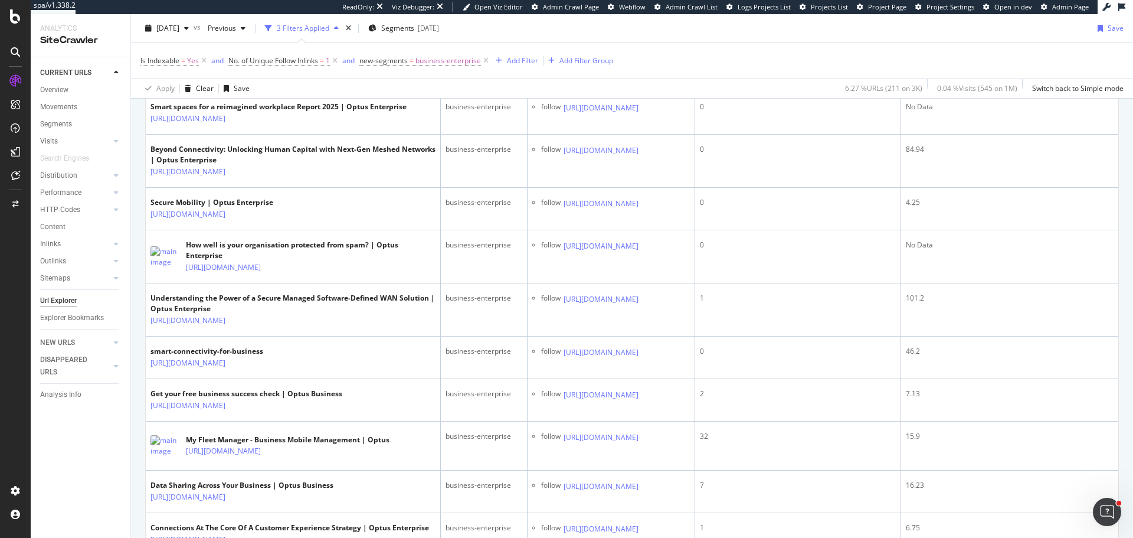
scroll to position [945, 0]
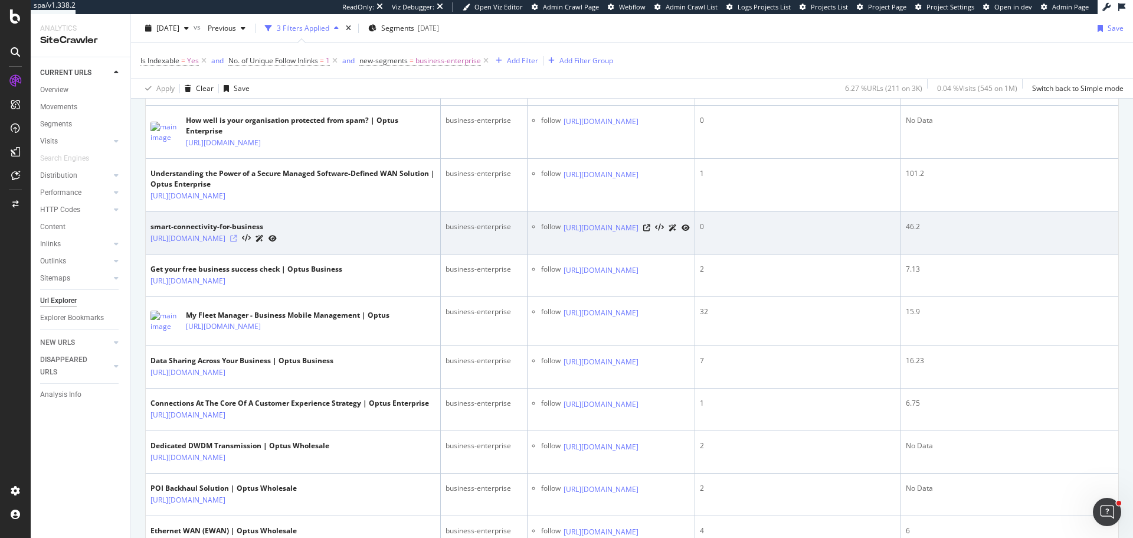
click at [237, 242] on icon at bounding box center [233, 238] width 7 height 7
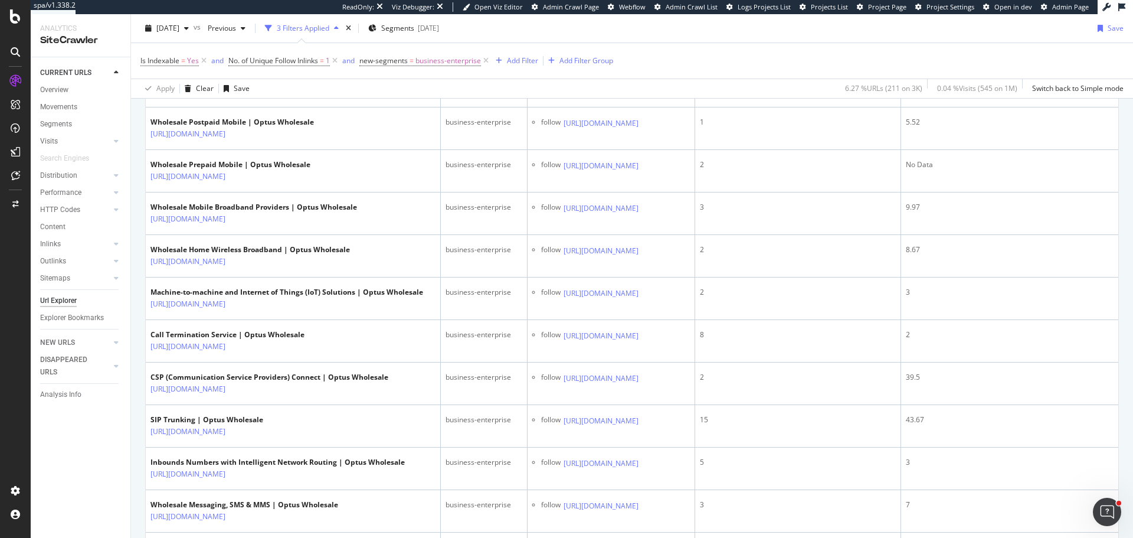
scroll to position [2243, 0]
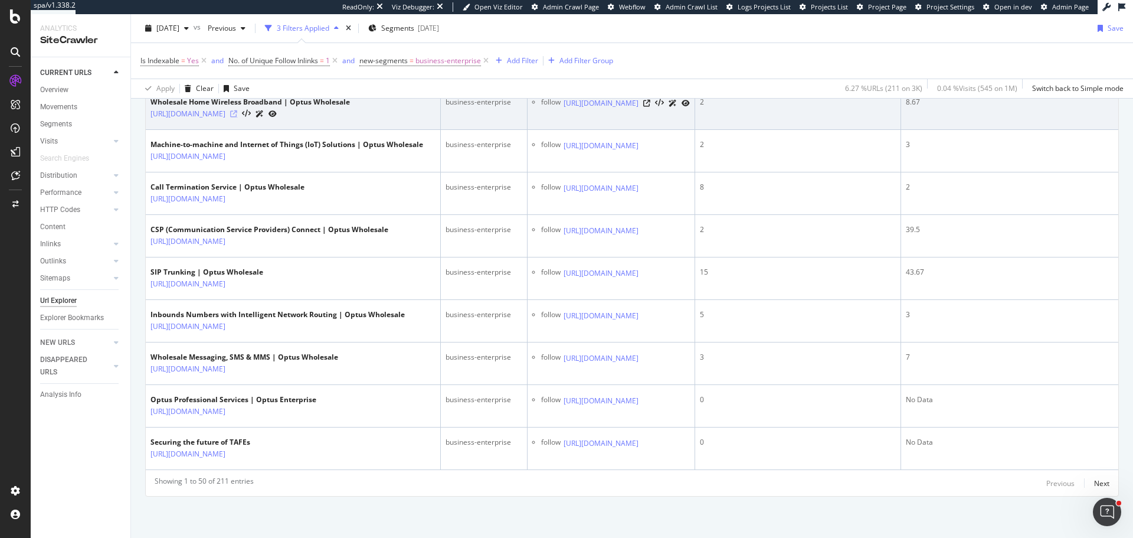
click at [237, 117] on icon at bounding box center [233, 113] width 7 height 7
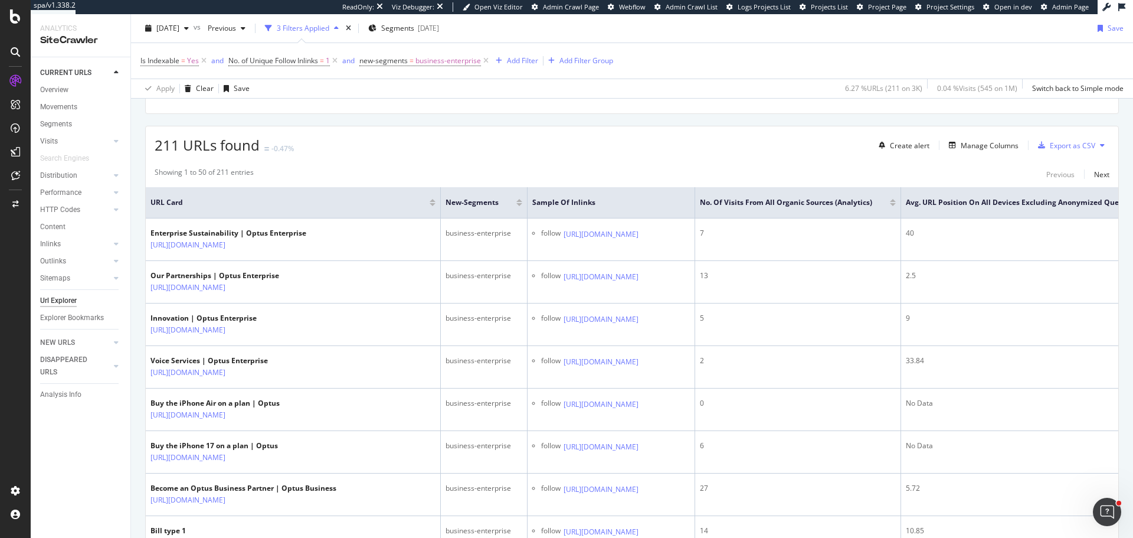
scroll to position [177, 0]
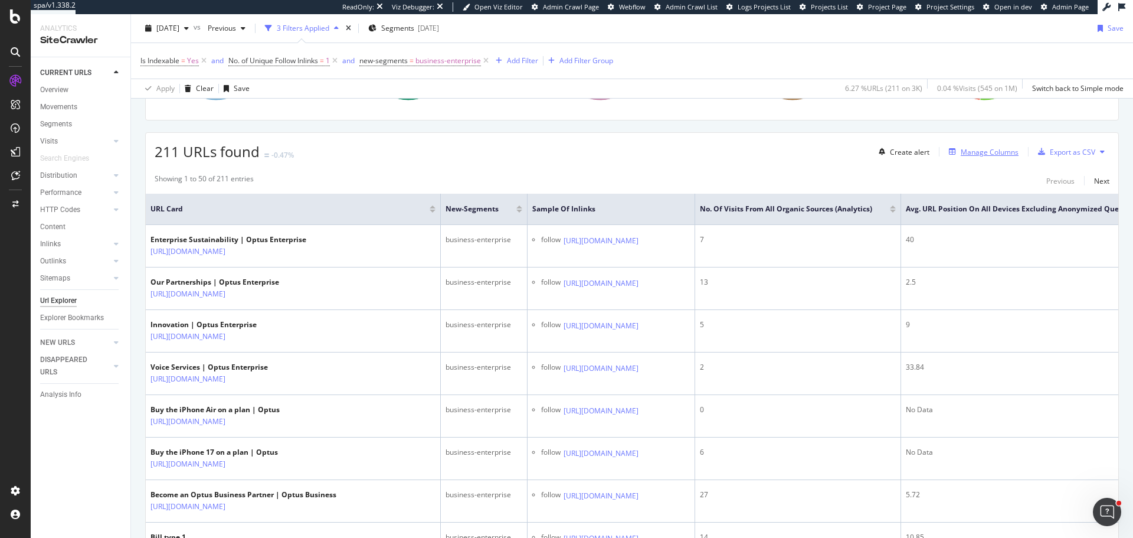
click at [965, 152] on div "Manage Columns" at bounding box center [990, 152] width 58 height 10
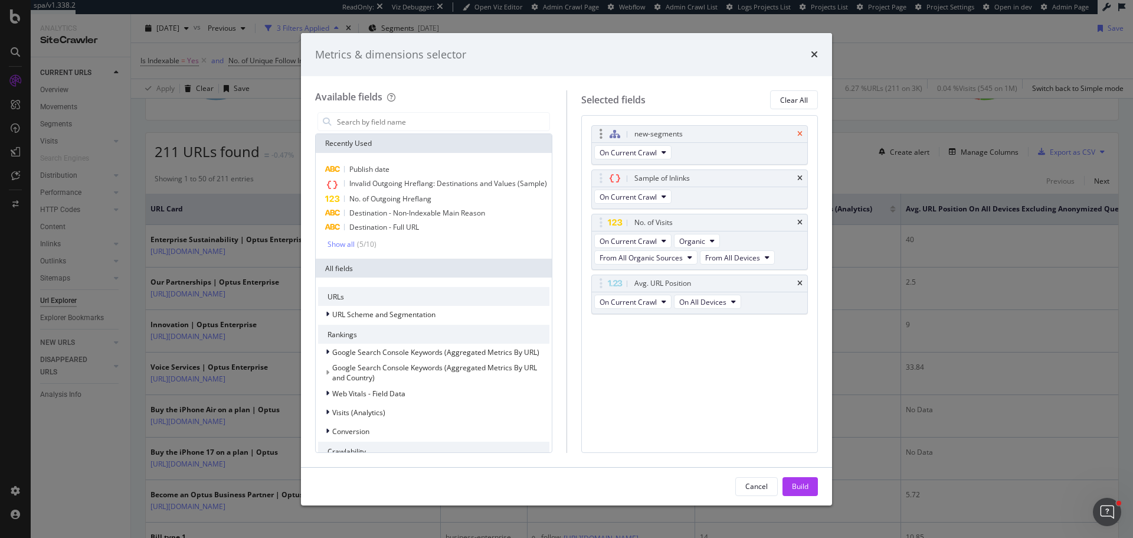
click at [799, 134] on icon "times" at bounding box center [800, 133] width 5 height 7
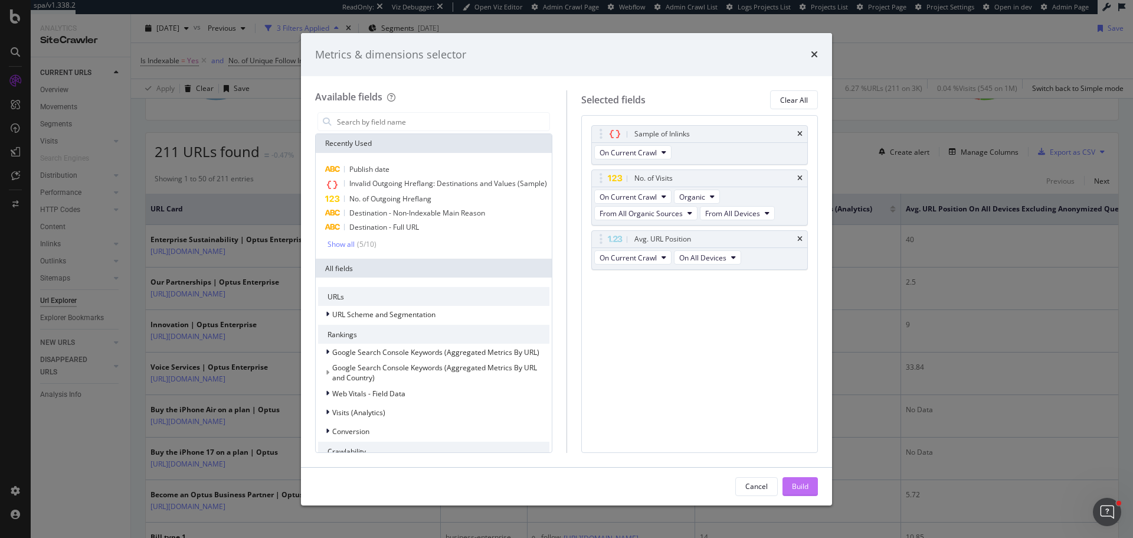
click at [800, 485] on div "Build" at bounding box center [800, 486] width 17 height 10
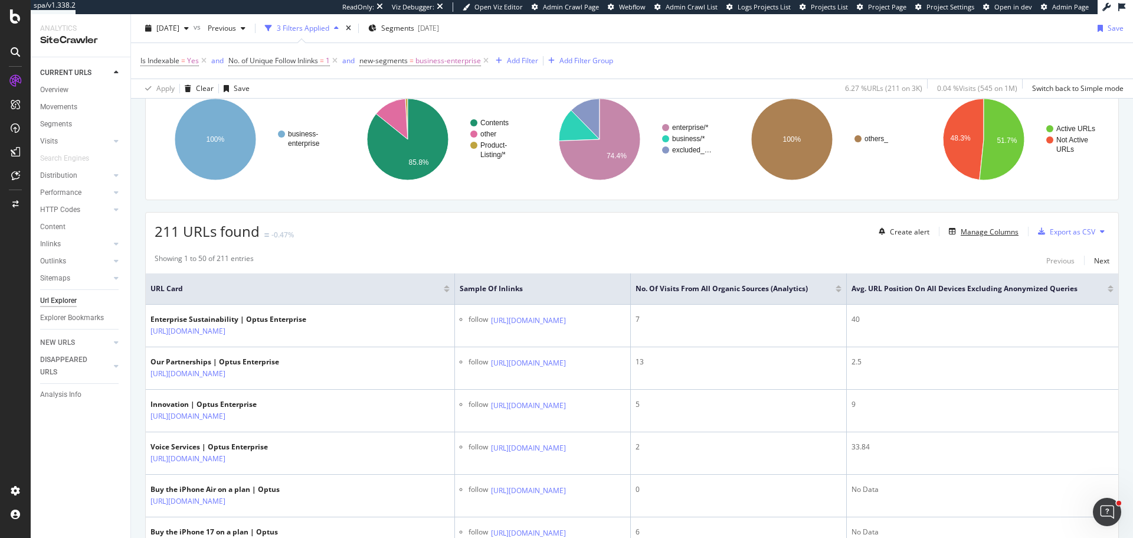
scroll to position [118, 0]
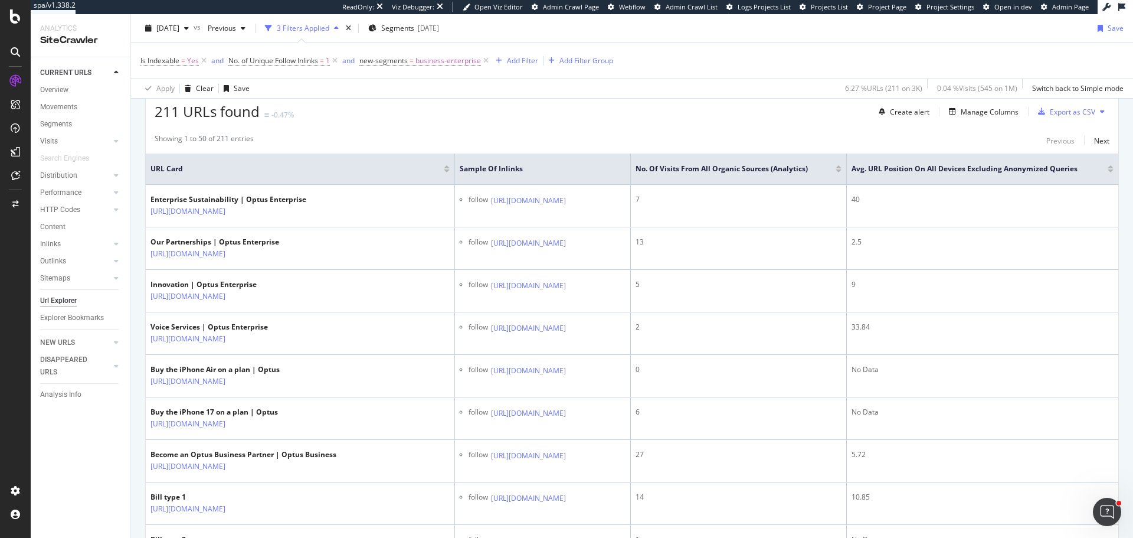
scroll to position [236, 0]
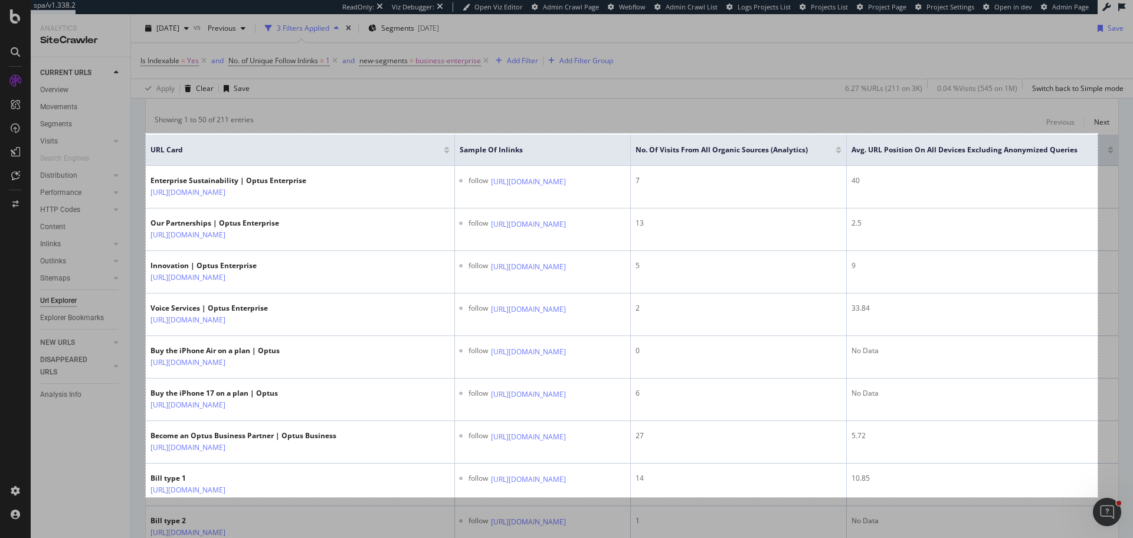
drag, startPoint x: 146, startPoint y: 133, endPoint x: 1098, endPoint y: 497, distance: 1019.3
click at [1098, 497] on div "1613 X 616" at bounding box center [566, 269] width 1133 height 538
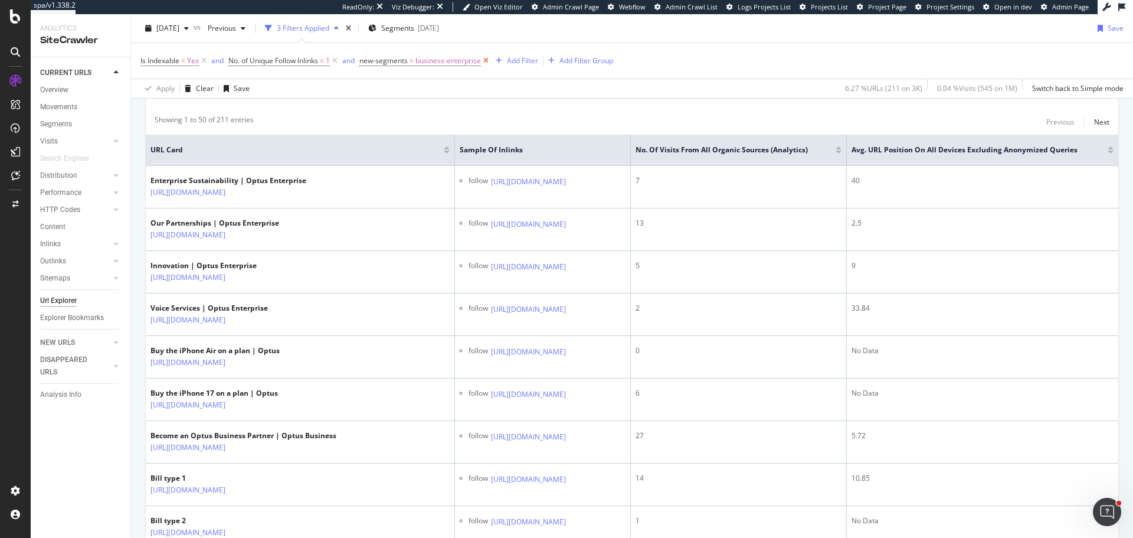
click at [488, 61] on icon at bounding box center [486, 61] width 10 height 12
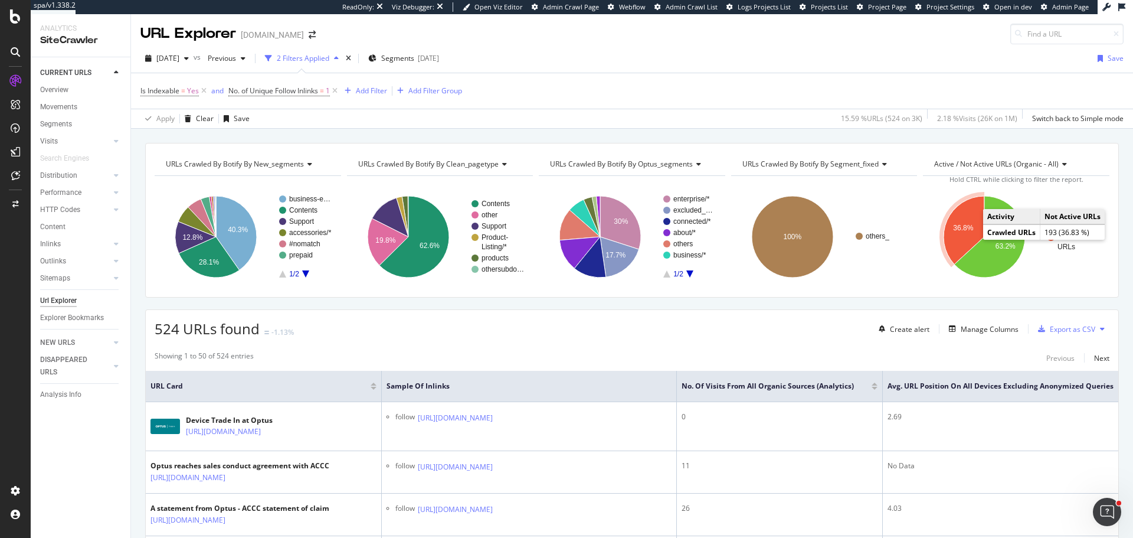
click at [958, 221] on icon "A chart." at bounding box center [964, 230] width 41 height 68
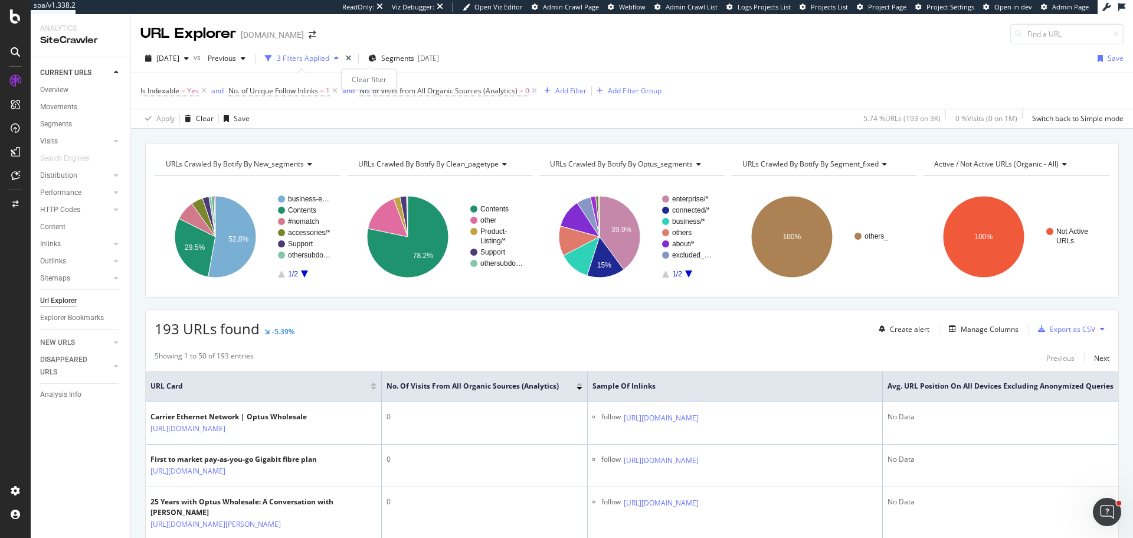
drag, startPoint x: 367, startPoint y: 57, endPoint x: 331, endPoint y: 55, distance: 35.4
click at [351, 57] on icon "times" at bounding box center [348, 58] width 5 height 7
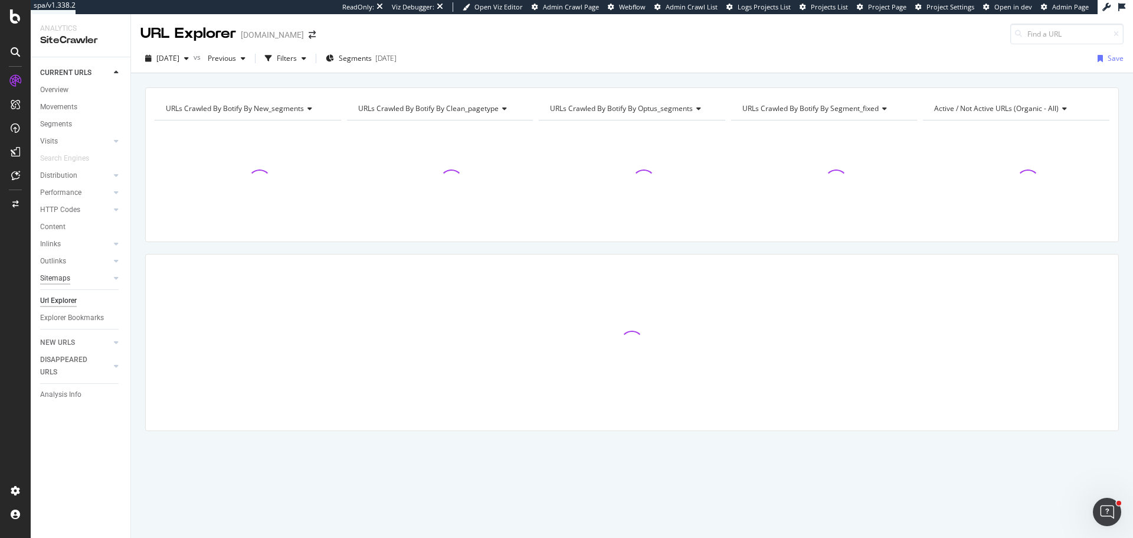
click at [61, 280] on div "Sitemaps" at bounding box center [55, 278] width 30 height 12
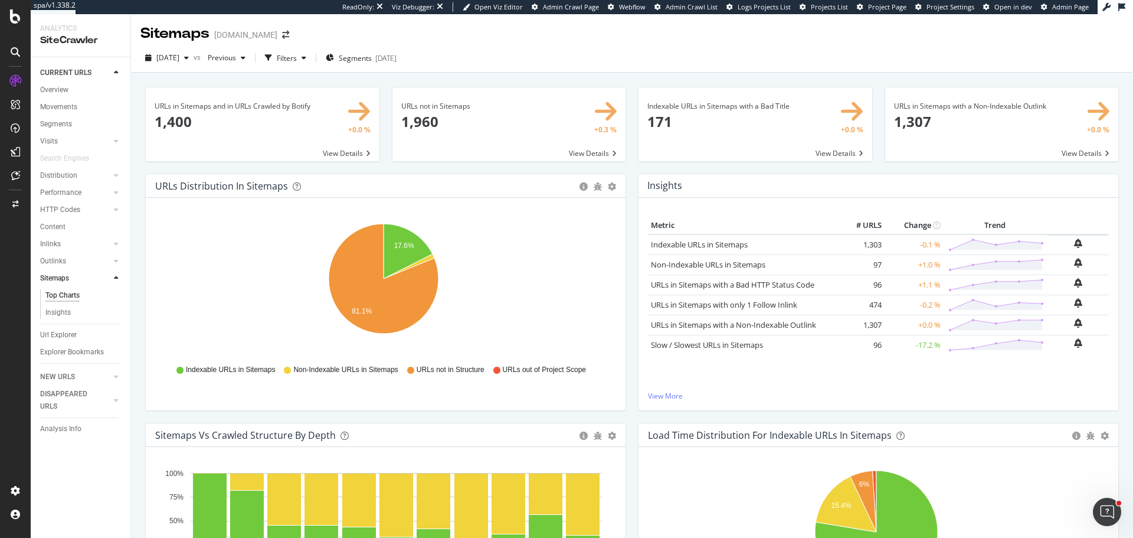
click at [423, 123] on span at bounding box center [510, 124] width 234 height 74
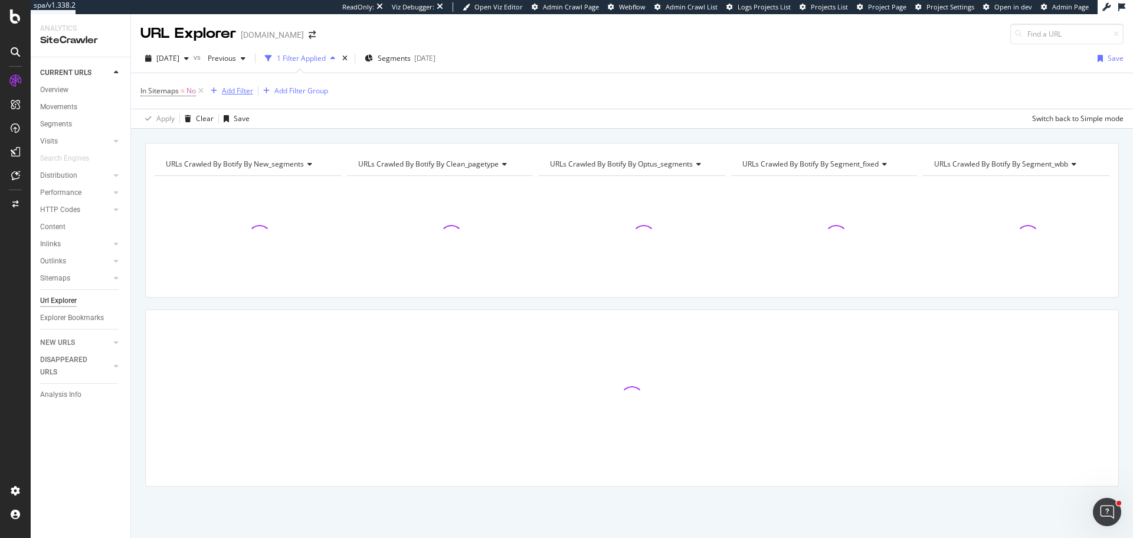
click at [234, 86] on div "Add Filter" at bounding box center [237, 91] width 31 height 10
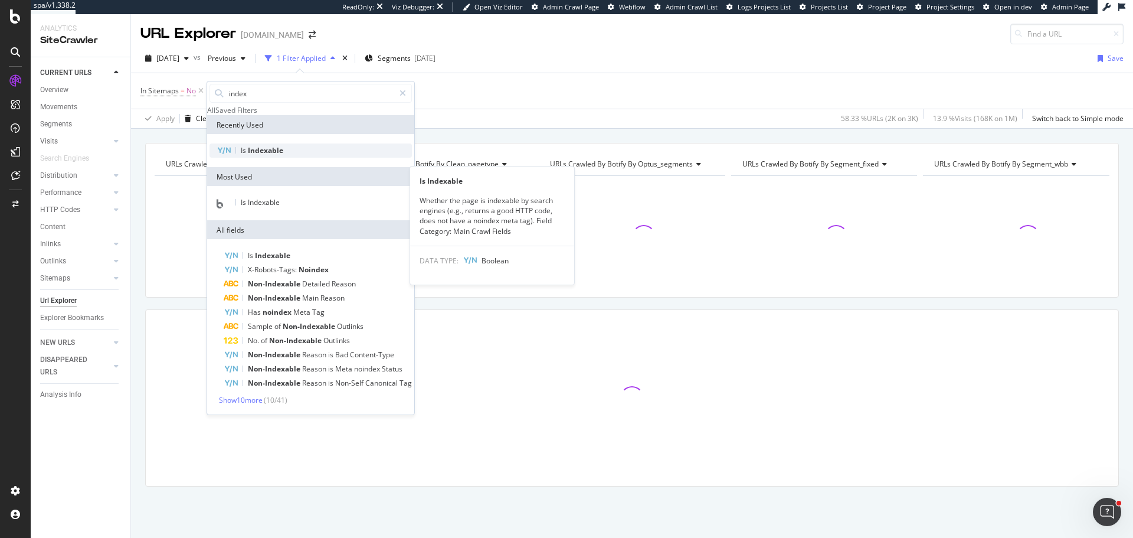
type input "index"
click at [259, 155] on span "Indexable" at bounding box center [265, 150] width 35 height 10
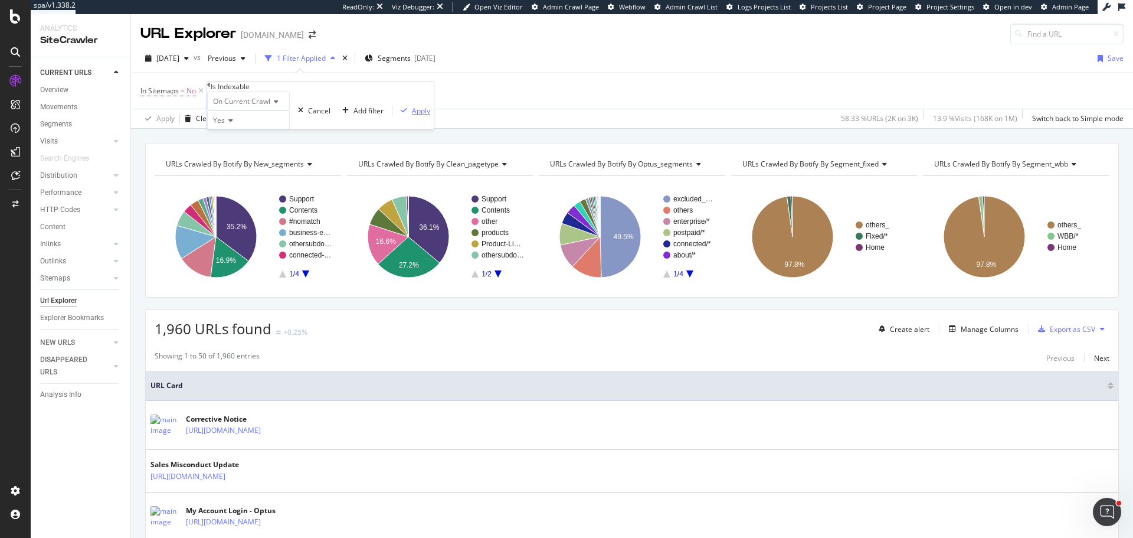
click at [412, 116] on div "Apply" at bounding box center [421, 111] width 18 height 10
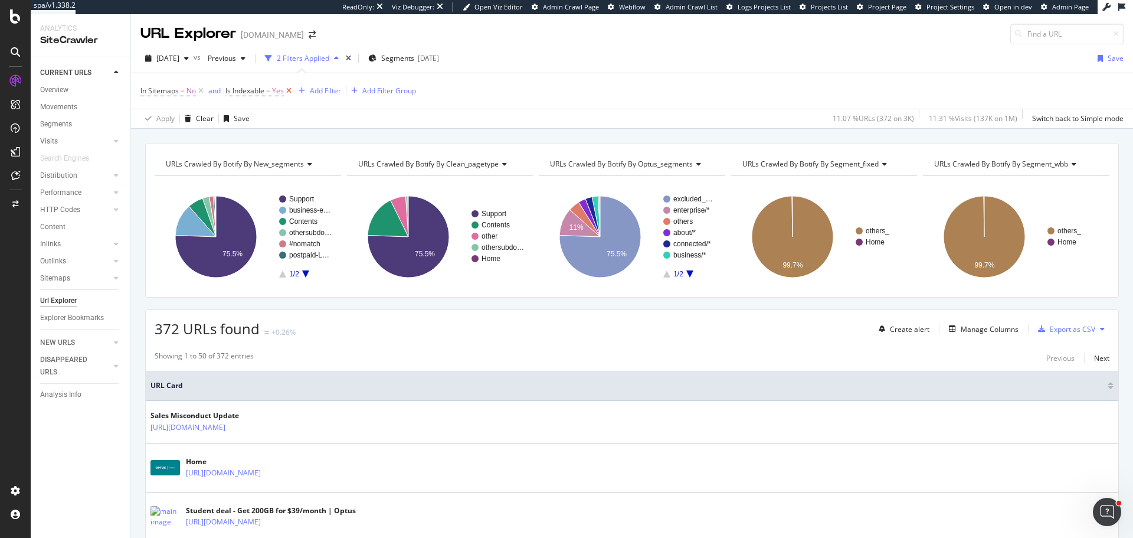
click at [287, 92] on icon at bounding box center [289, 91] width 10 height 12
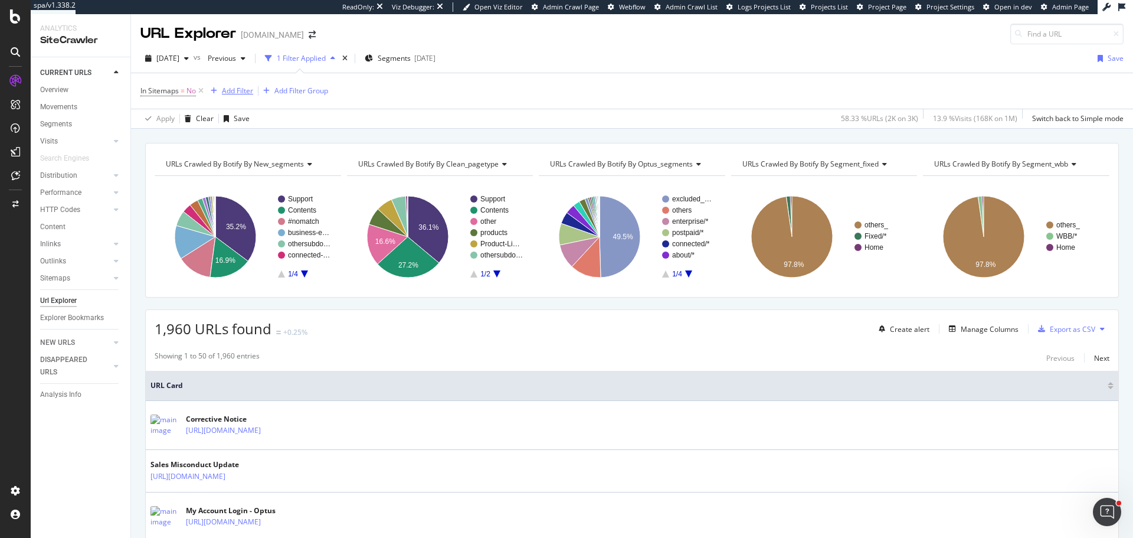
click at [238, 93] on div "Add Filter" at bounding box center [237, 91] width 31 height 10
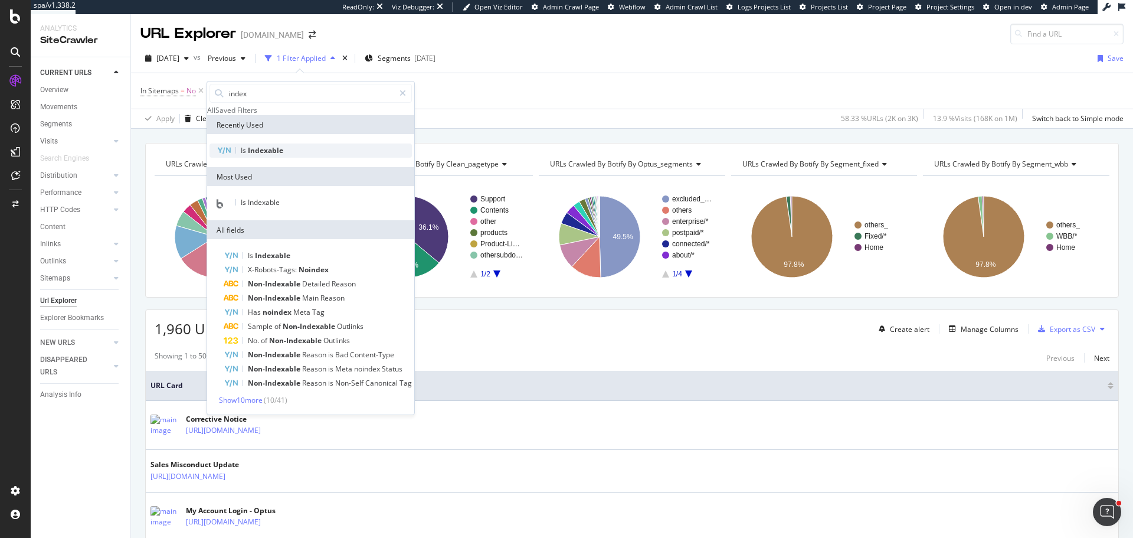
click at [280, 155] on span "Indexable" at bounding box center [265, 150] width 35 height 10
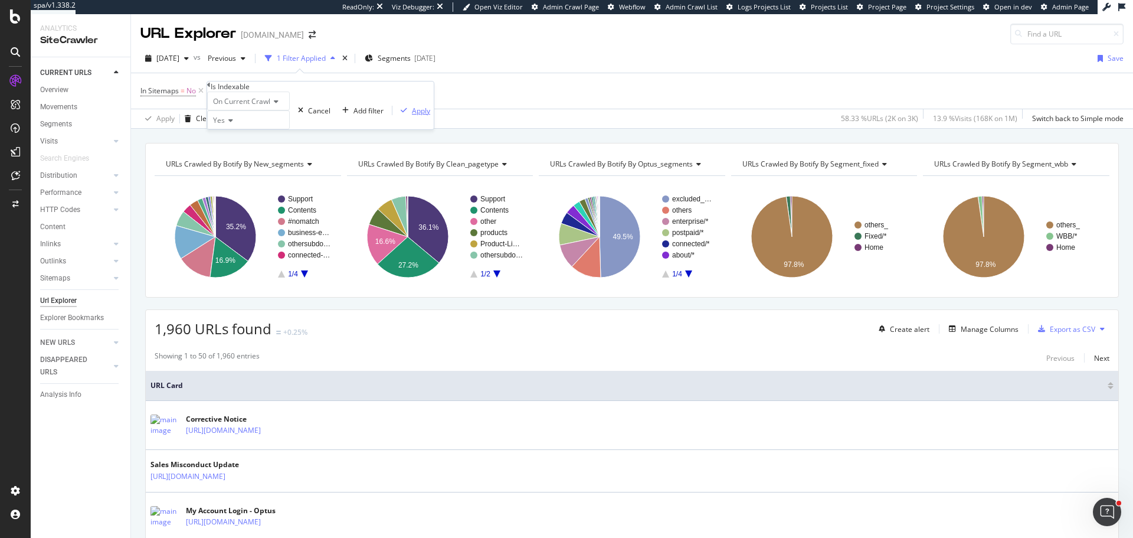
click at [412, 116] on div "Apply" at bounding box center [421, 111] width 18 height 10
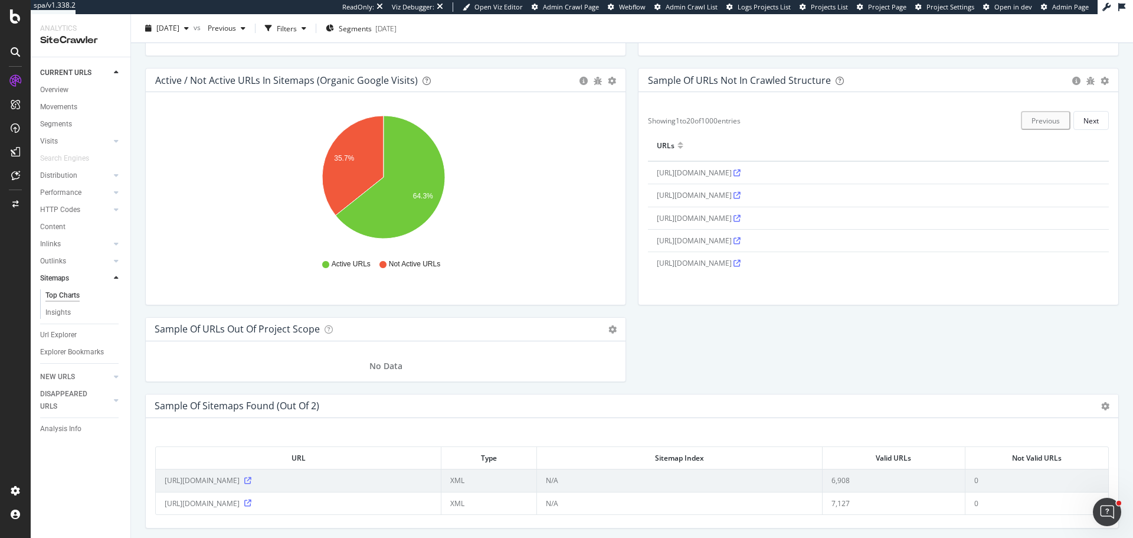
scroll to position [1096, 0]
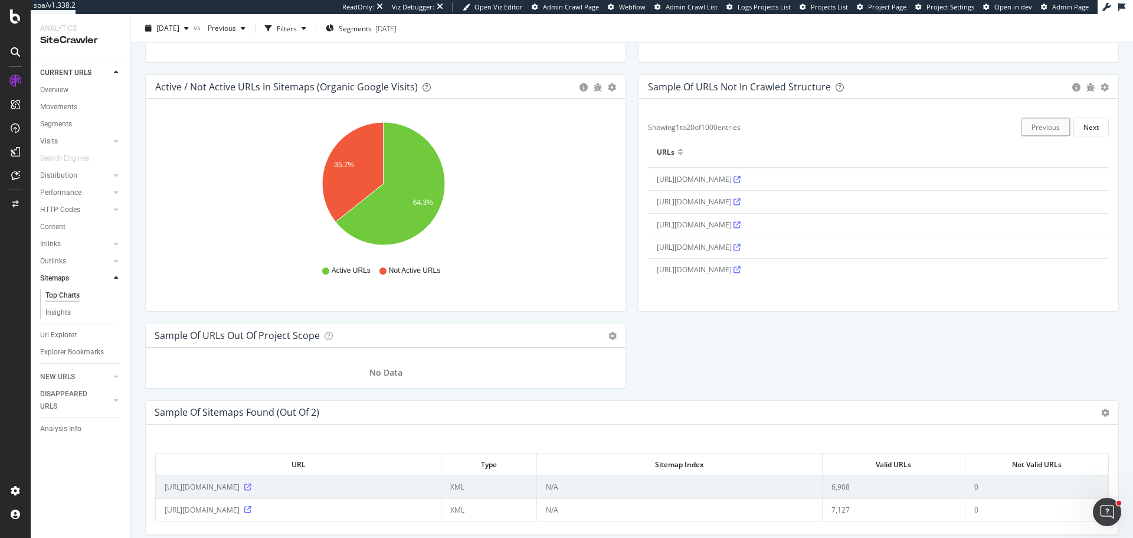
click at [741, 178] on icon at bounding box center [737, 179] width 7 height 7
click at [741, 201] on icon at bounding box center [737, 201] width 7 height 7
click at [741, 200] on icon at bounding box center [737, 201] width 7 height 7
click at [741, 224] on icon at bounding box center [737, 224] width 7 height 7
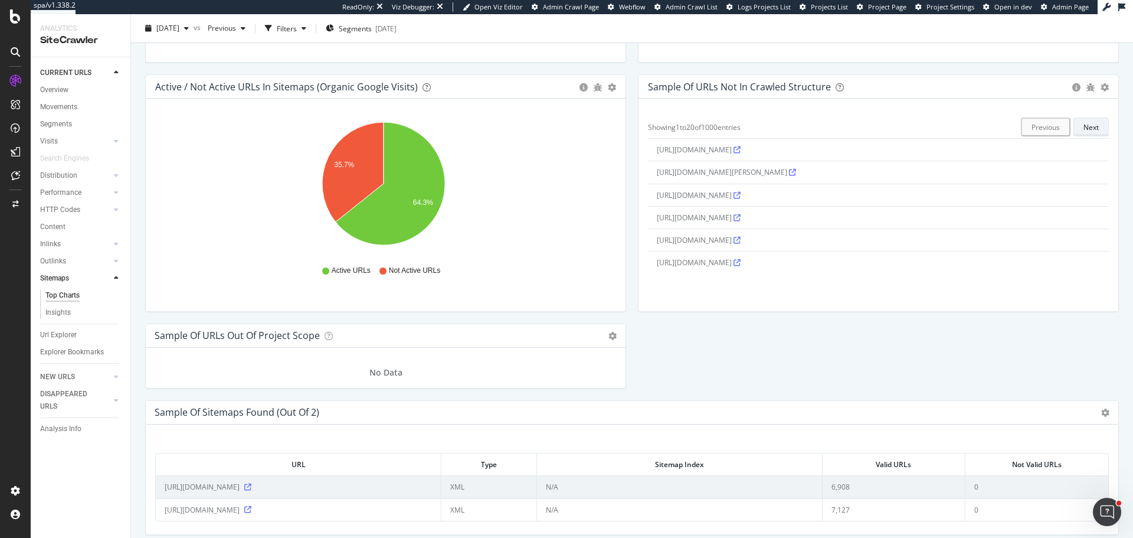
click at [1090, 129] on button "Next" at bounding box center [1091, 126] width 35 height 19
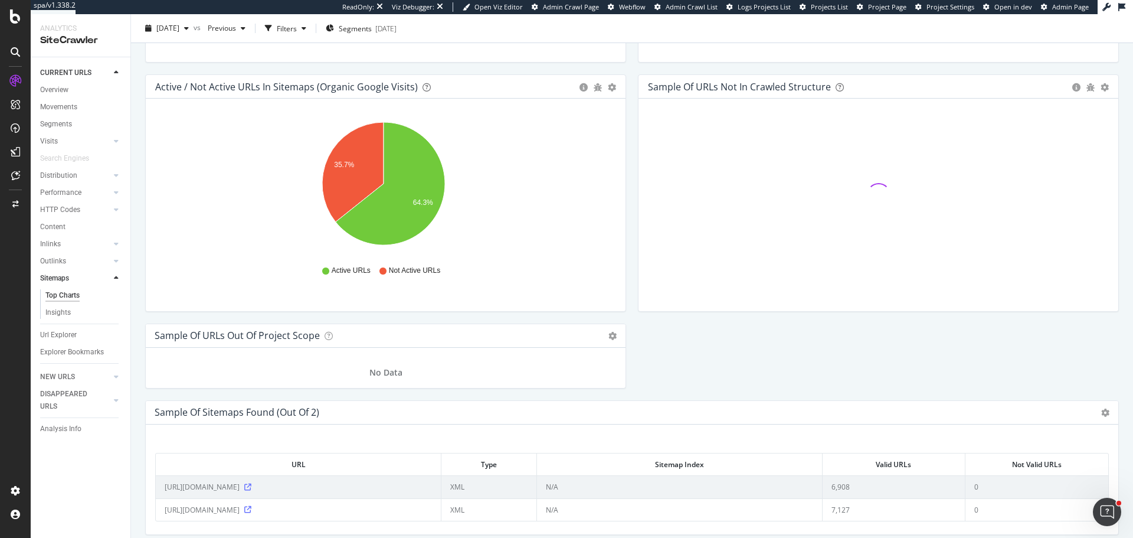
click at [1090, 128] on div at bounding box center [878, 195] width 461 height 174
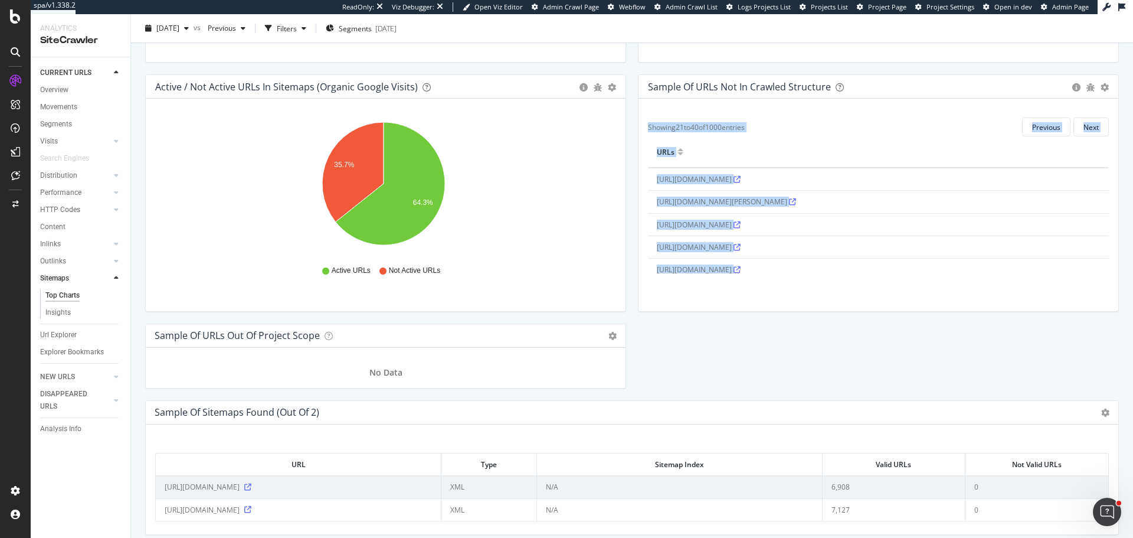
click at [1090, 128] on button "Next" at bounding box center [1091, 126] width 35 height 19
click at [71, 164] on div "DataExports" at bounding box center [50, 158] width 41 height 10
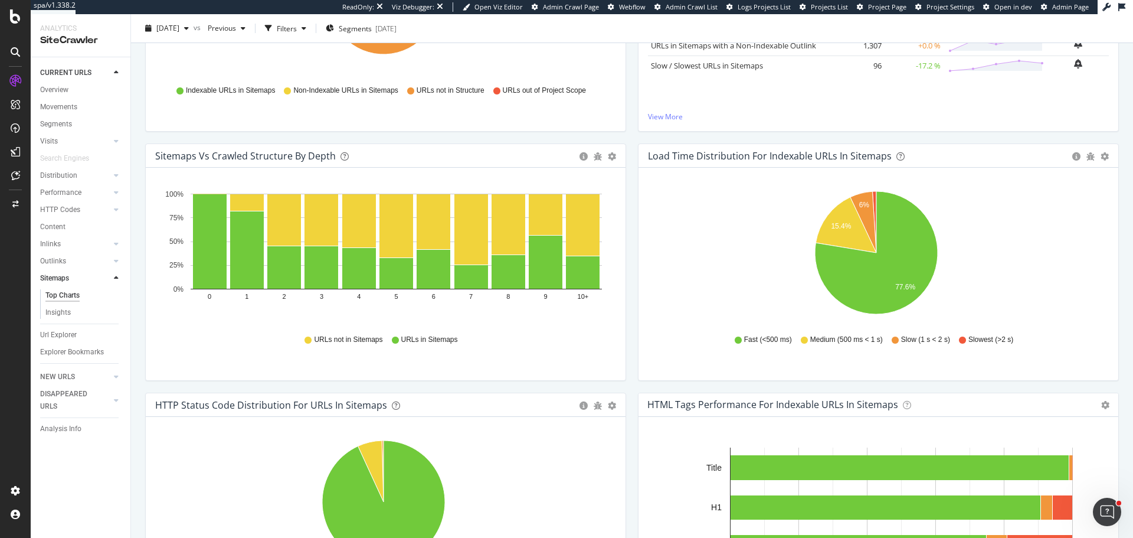
scroll to position [210, 0]
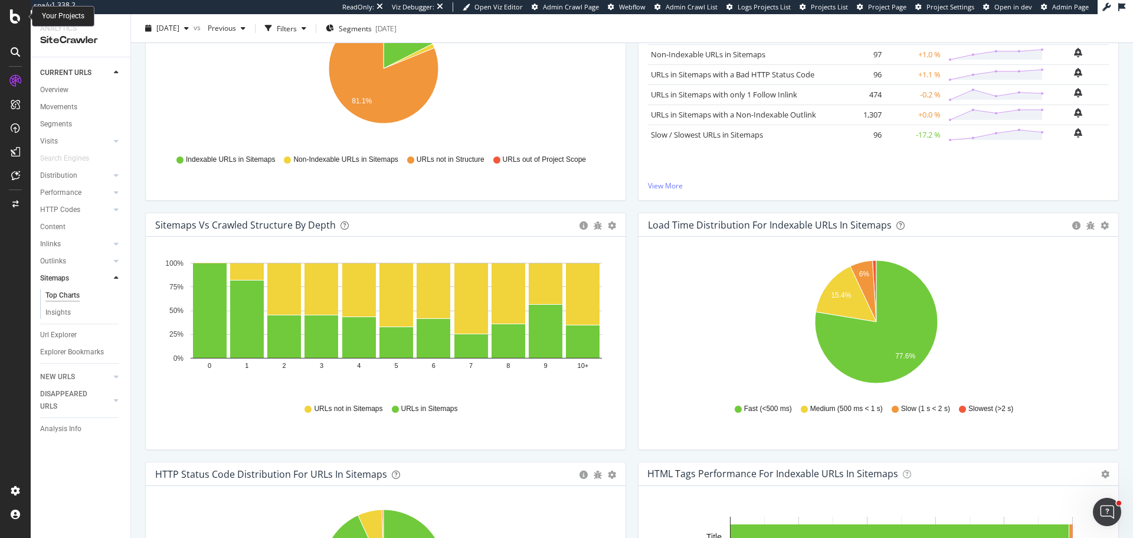
click at [16, 18] on icon at bounding box center [15, 16] width 11 height 14
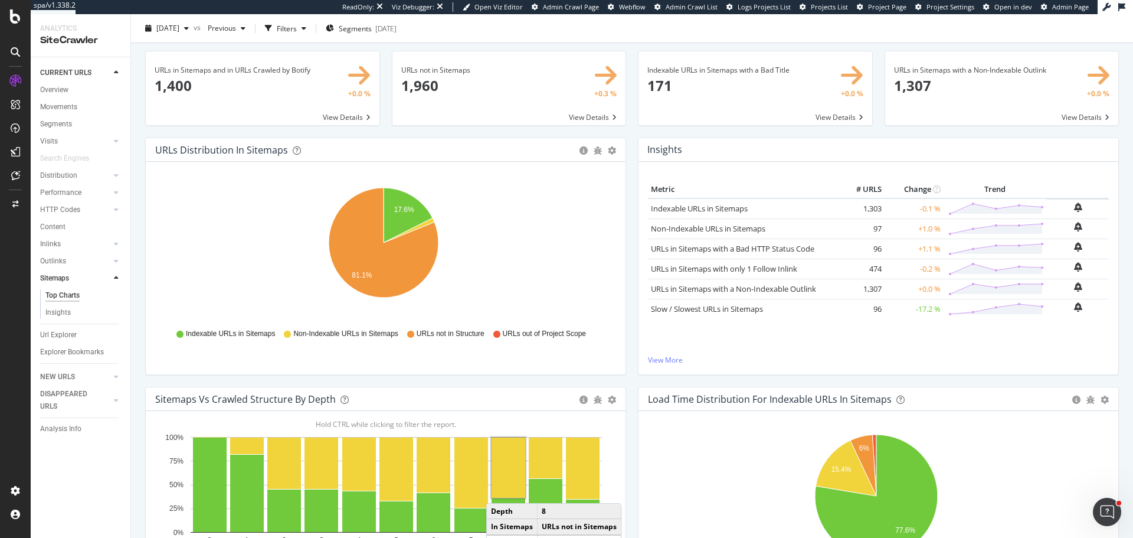
scroll to position [0, 0]
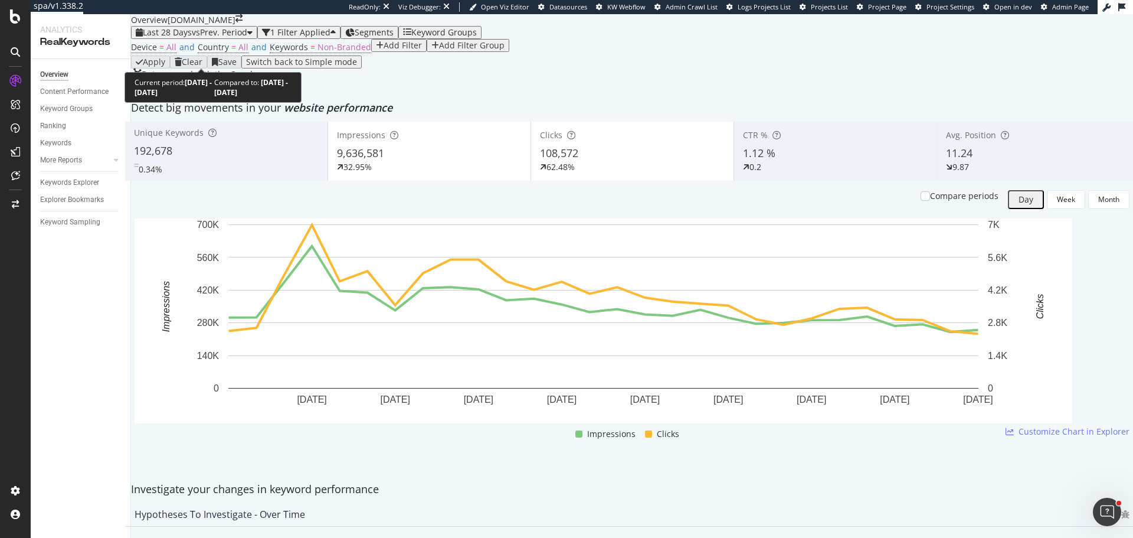
click at [234, 38] on span "vs Prev. Period" at bounding box center [219, 32] width 55 height 11
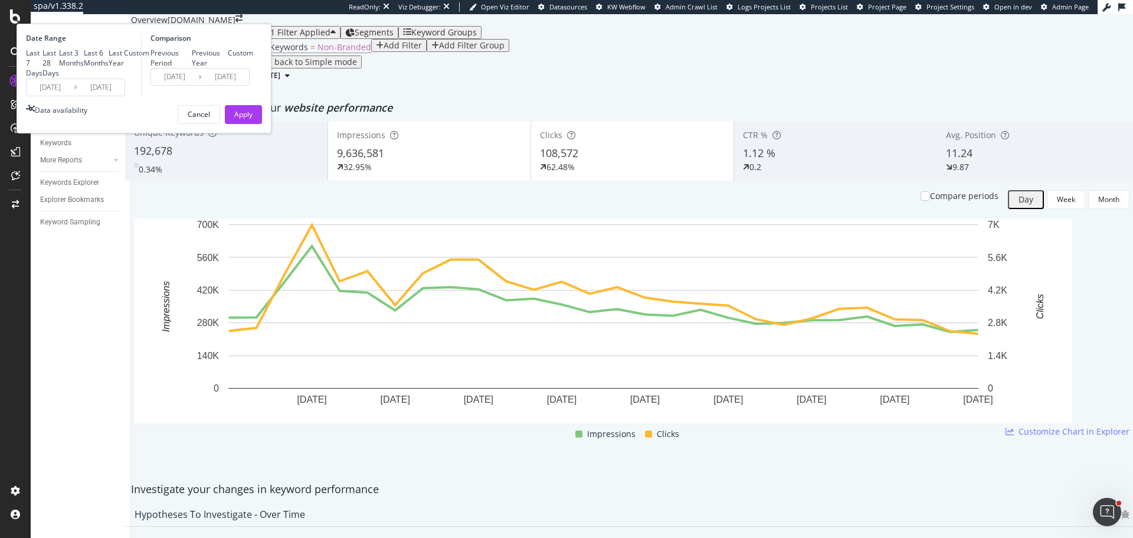
click at [84, 68] on div "Last 3 Months" at bounding box center [71, 58] width 25 height 20
type input "2025/07/05"
type input "2025/04/04"
type input "2025/07/04"
click at [253, 119] on div "Apply" at bounding box center [243, 114] width 18 height 10
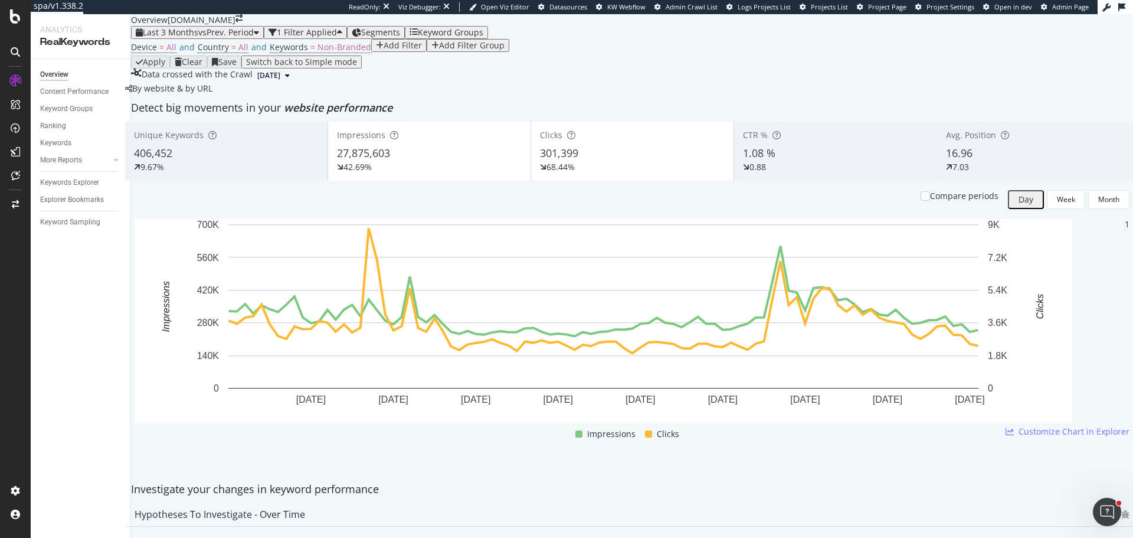
click at [215, 38] on span "vs Prev. Period" at bounding box center [225, 32] width 55 height 11
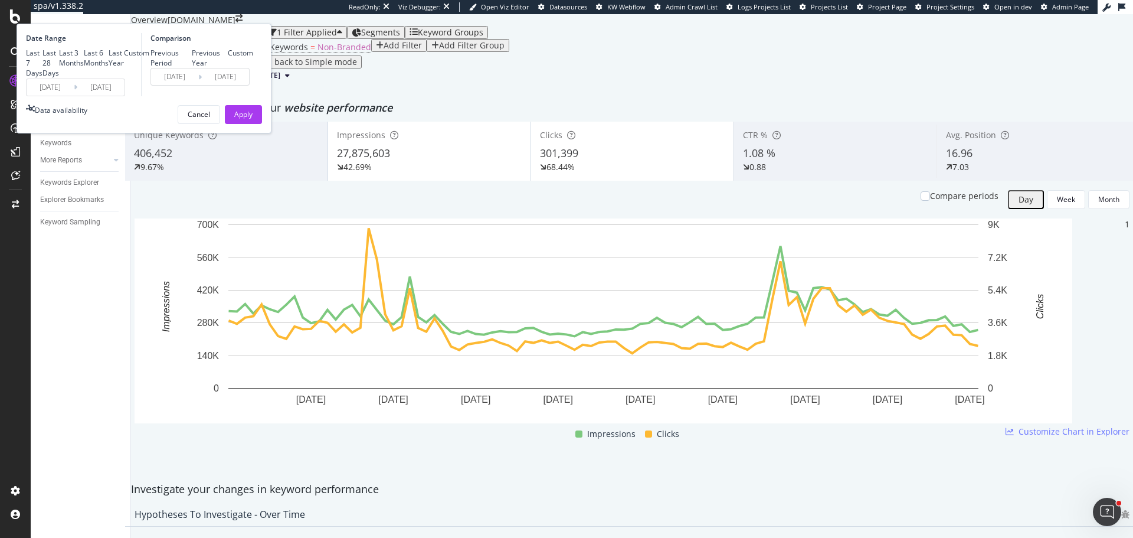
click at [59, 78] on div "Last 28 Days" at bounding box center [51, 63] width 17 height 30
type input "2025/09/07"
type input "2025/08/10"
type input "2025/09/06"
click at [253, 119] on div "Apply" at bounding box center [243, 114] width 18 height 10
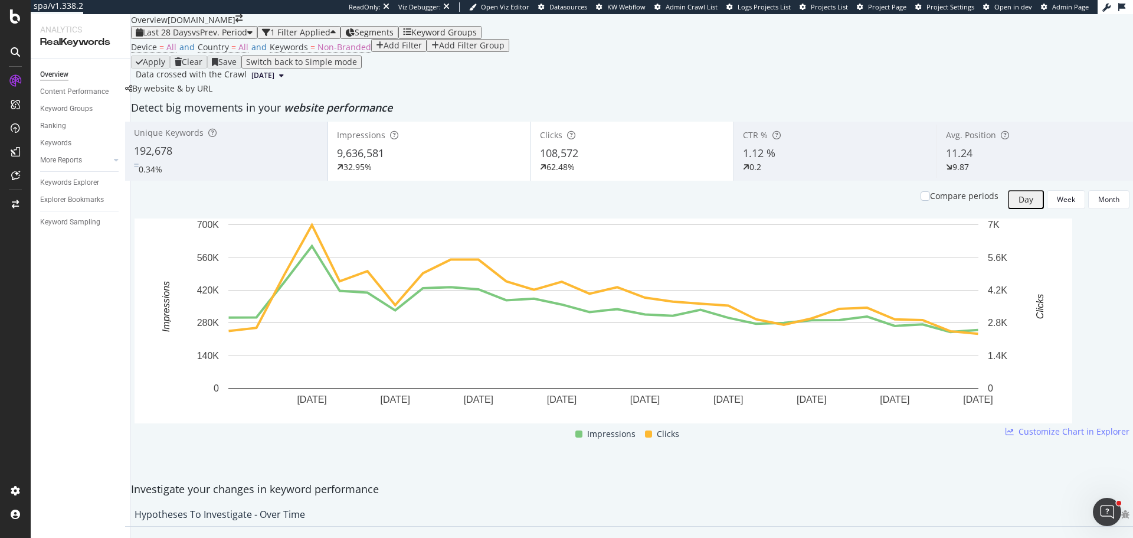
click at [198, 38] on span "vs Prev. Period" at bounding box center [219, 32] width 55 height 11
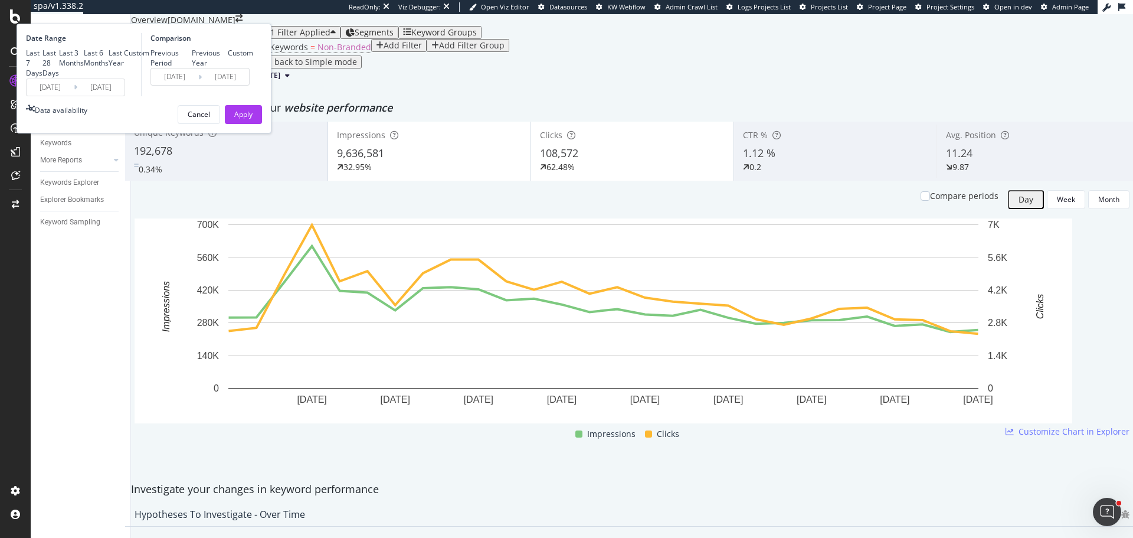
click at [149, 78] on div "Last 7 Days Last 28 Days Last 3 Months Last 6 Months Last Year Custom" at bounding box center [87, 63] width 123 height 30
click at [84, 68] on div "Last 3 Months" at bounding box center [71, 58] width 25 height 20
type input "2025/07/05"
type input "2025/04/04"
type input "2025/07/04"
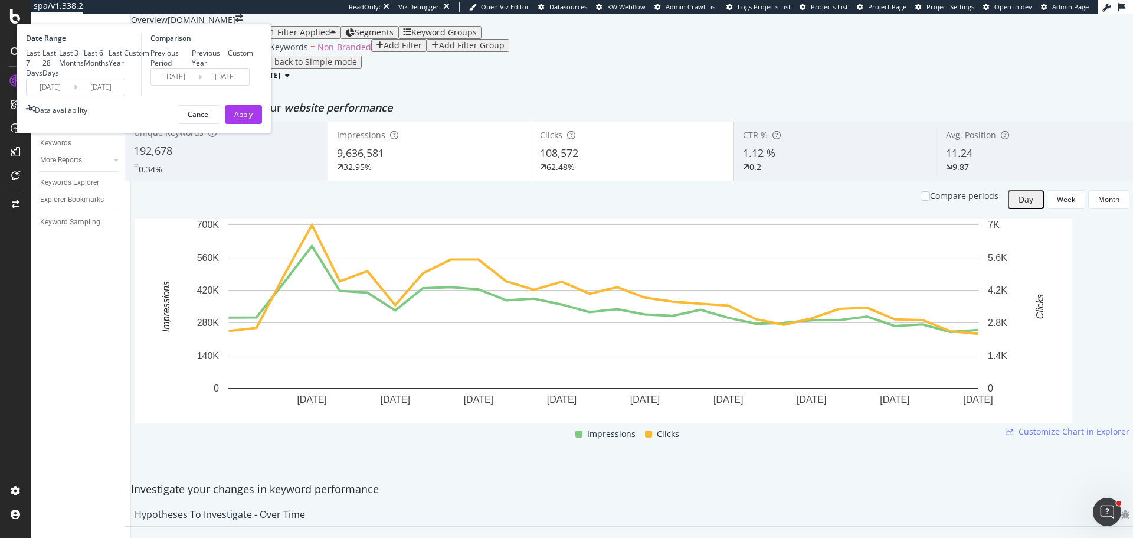
click at [253, 119] on div "Apply" at bounding box center [243, 114] width 18 height 10
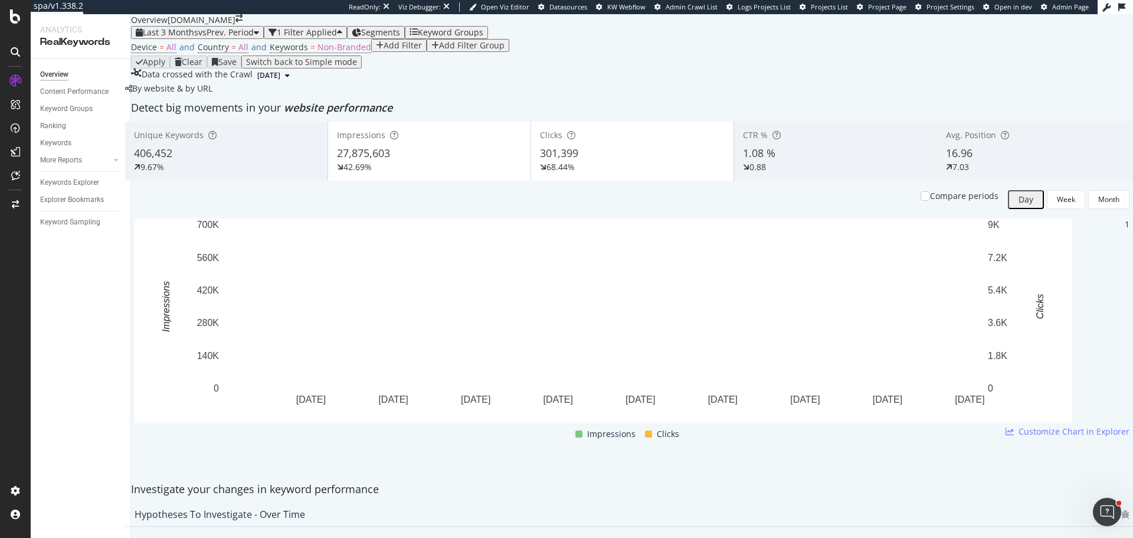
scroll to position [354, 0]
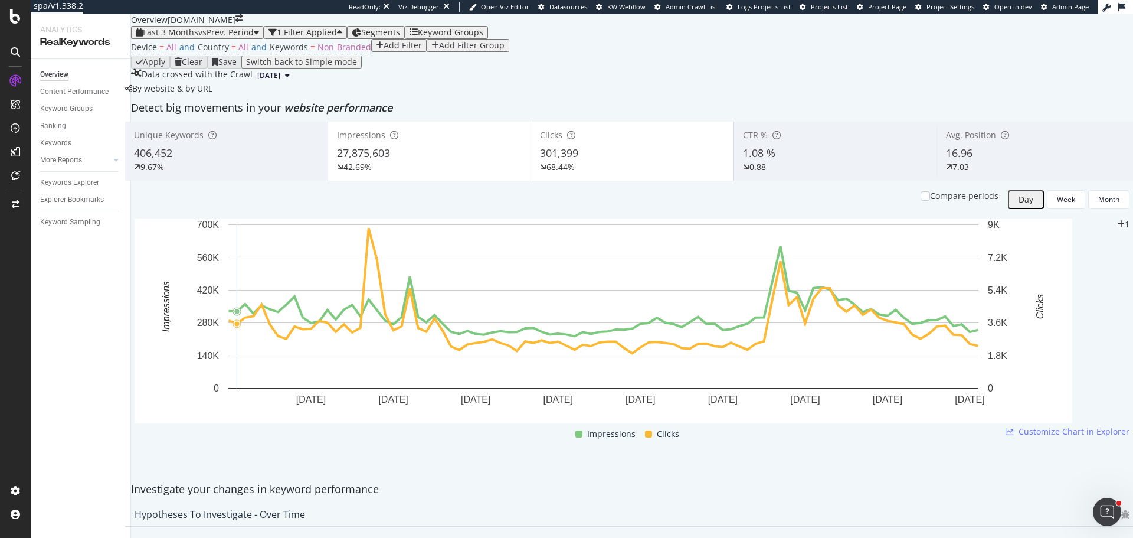
click at [231, 32] on div "Last 3 Months vs Prev. Period" at bounding box center [197, 32] width 123 height 9
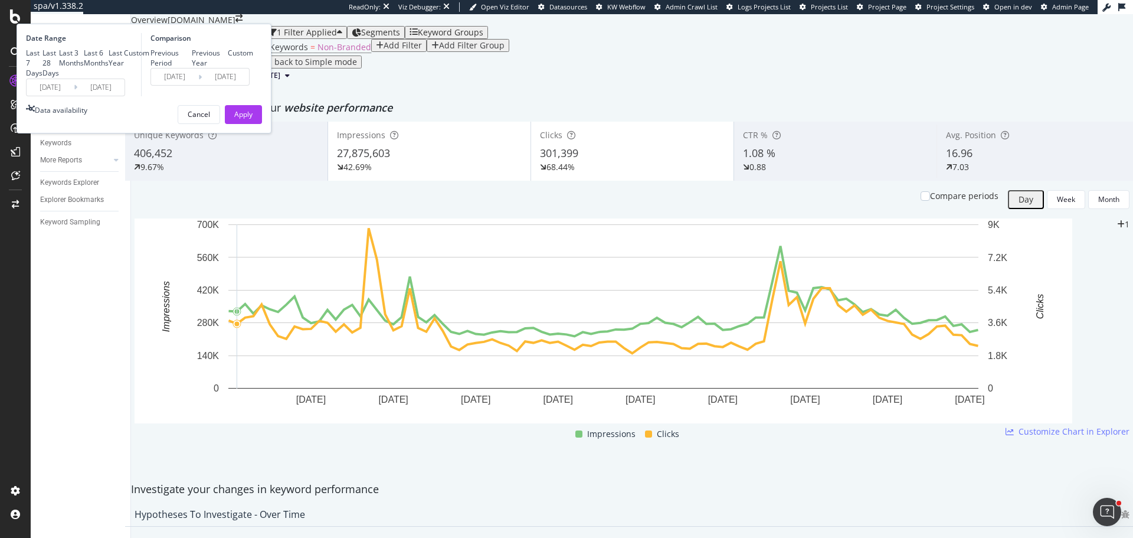
click at [59, 78] on div "Last 28 Days" at bounding box center [51, 63] width 17 height 30
type input "2025/09/07"
type input "2025/08/10"
type input "2025/09/06"
click at [253, 119] on div "Apply" at bounding box center [243, 114] width 18 height 10
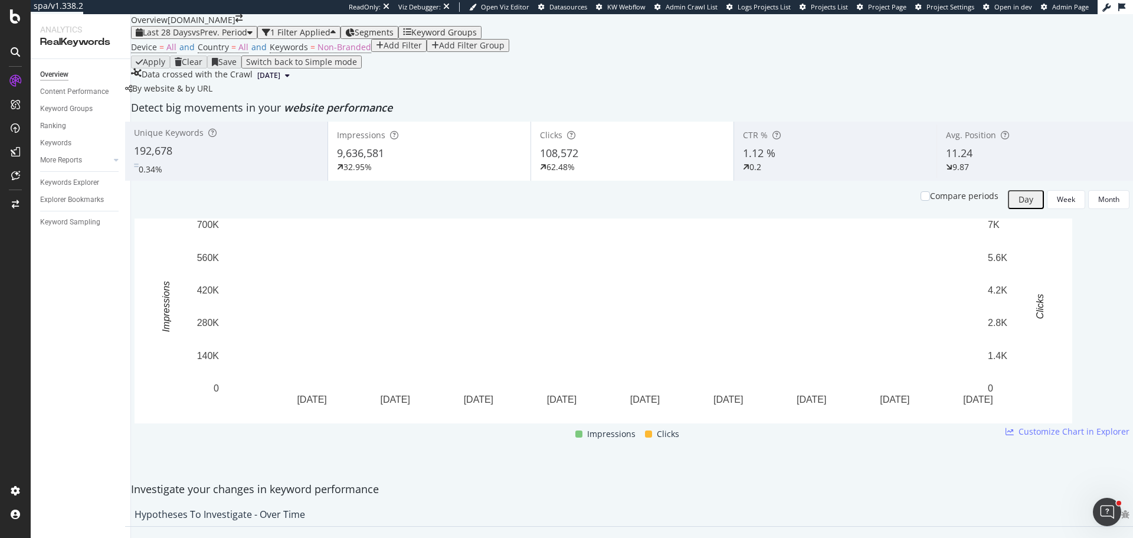
scroll to position [118, 0]
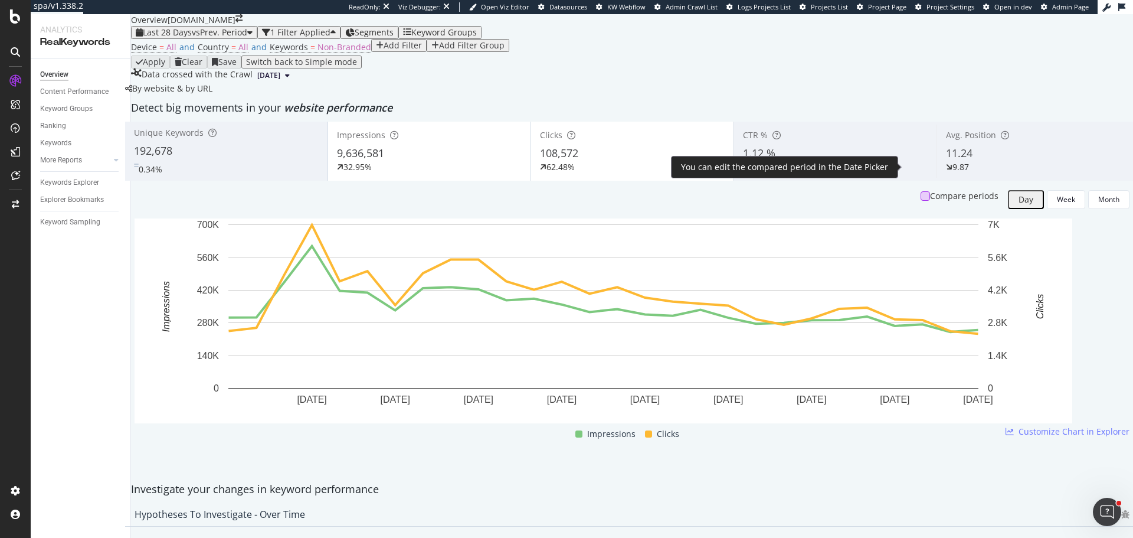
click at [921, 191] on div at bounding box center [925, 195] width 9 height 9
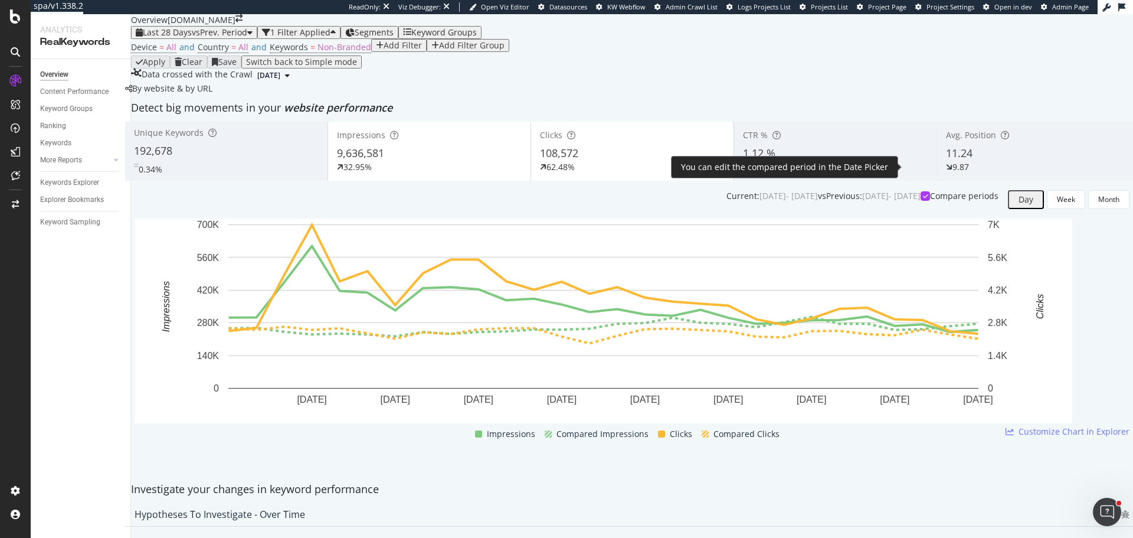
click at [923, 193] on icon at bounding box center [925, 196] width 5 height 6
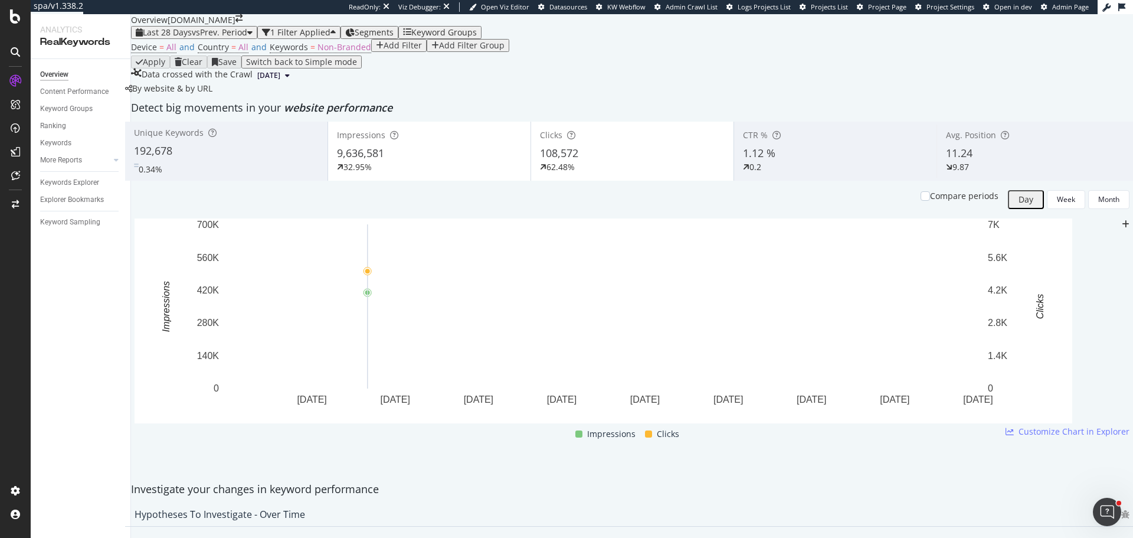
scroll to position [0, 0]
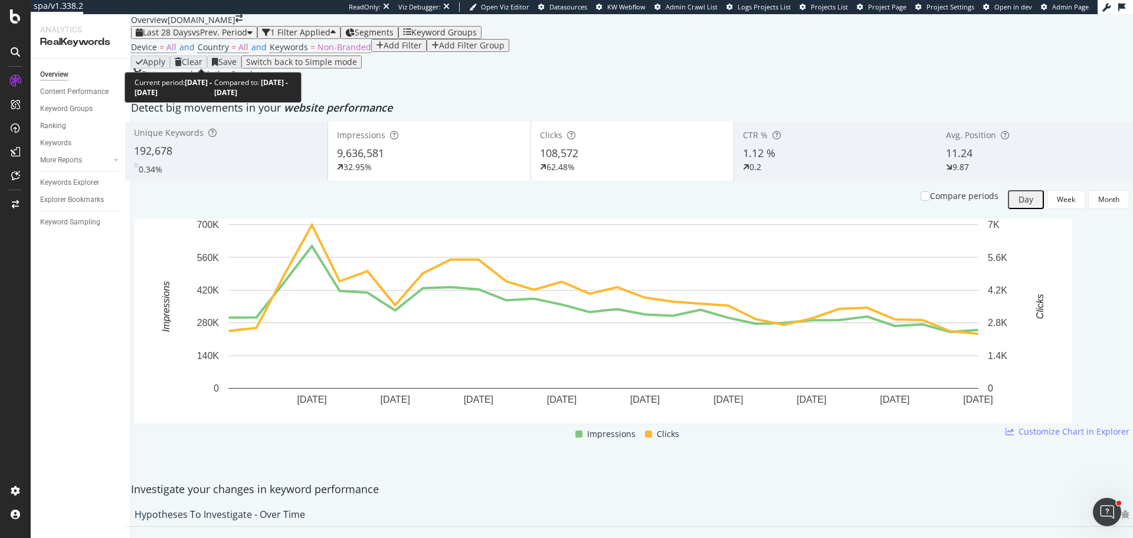
click at [230, 37] on div "Last 28 Days vs Prev. Period" at bounding box center [194, 32] width 117 height 9
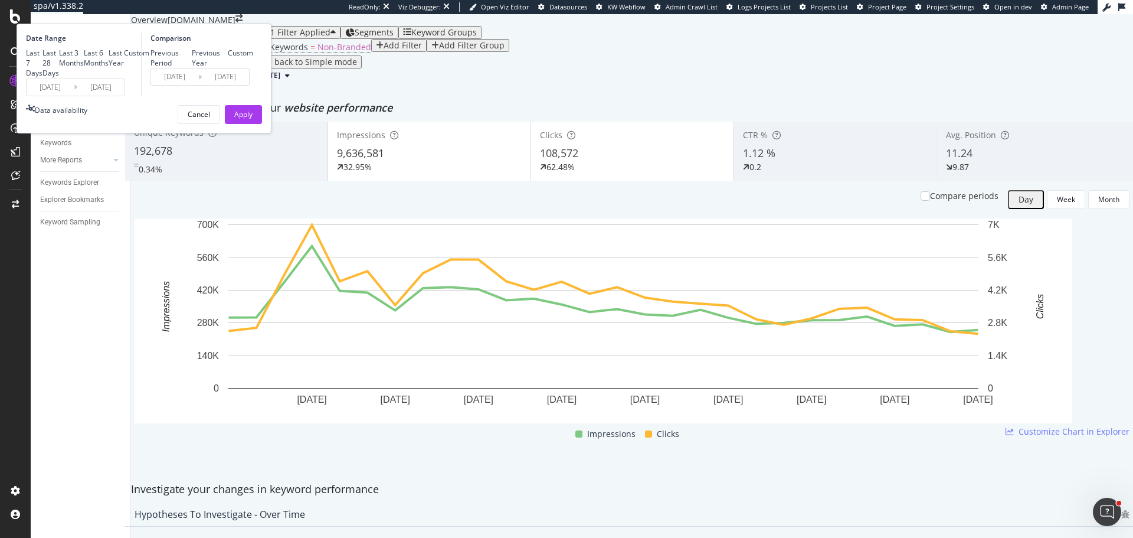
click at [228, 68] on div "Previous Year" at bounding box center [210, 58] width 37 height 20
type input "2024/09/08"
type input "2024/10/05"
click at [253, 119] on div "Apply" at bounding box center [243, 114] width 18 height 10
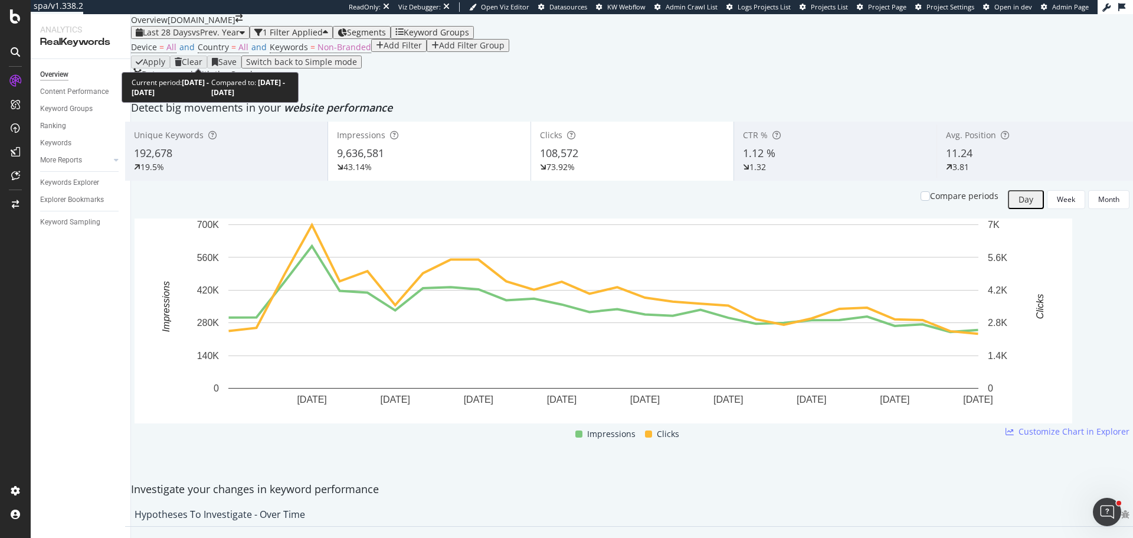
click at [220, 38] on span "vs Prev. Year" at bounding box center [216, 32] width 48 height 11
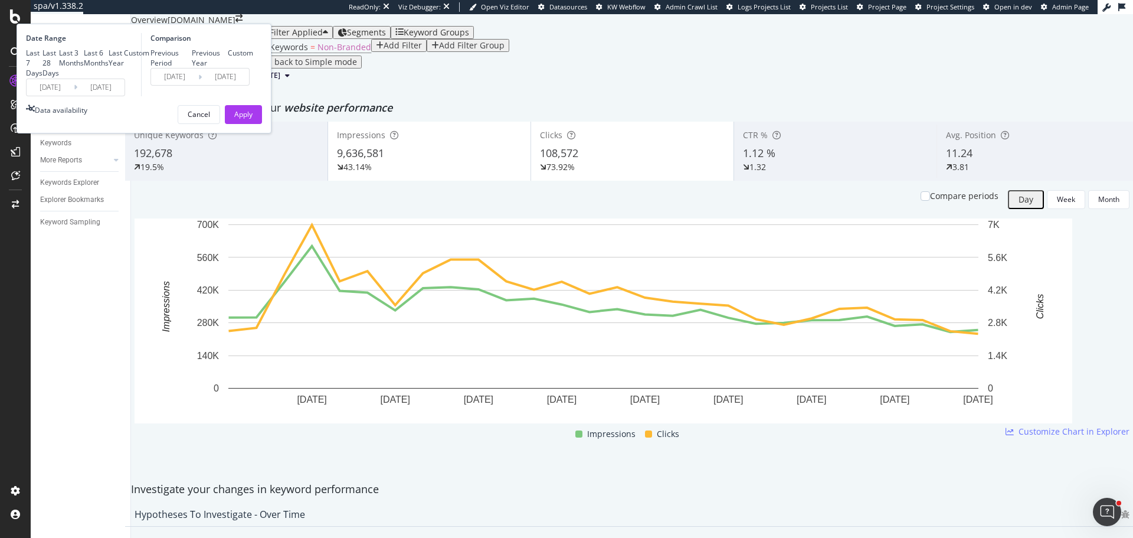
click at [192, 68] on div "Previous Period" at bounding box center [171, 58] width 41 height 20
type input "2025/08/10"
type input "2025/09/06"
drag, startPoint x: 377, startPoint y: 219, endPoint x: 553, endPoint y: 162, distance: 185.4
click at [253, 119] on div "Apply" at bounding box center [243, 114] width 18 height 10
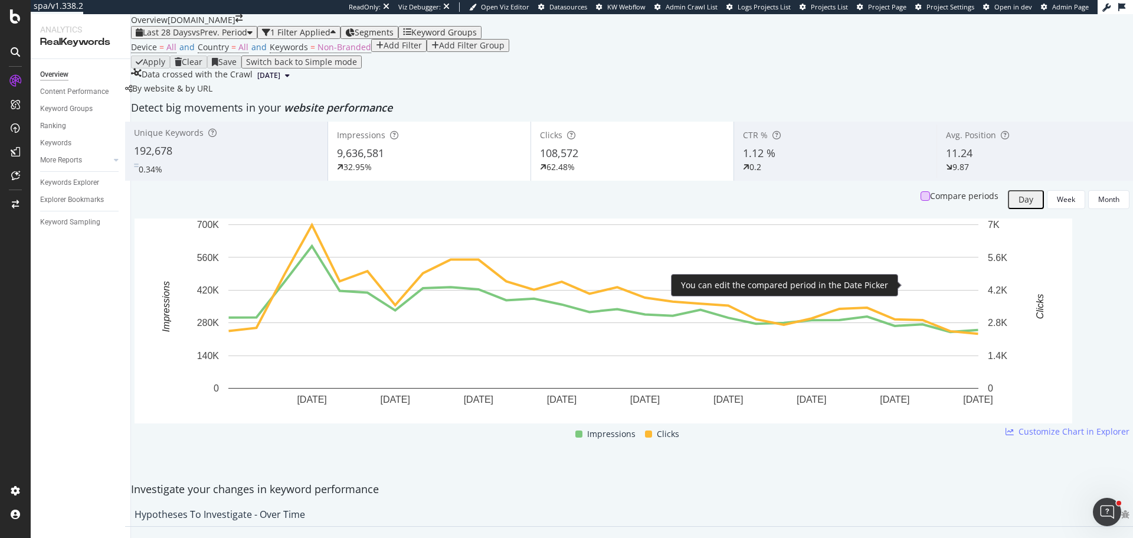
click at [921, 201] on div at bounding box center [925, 195] width 9 height 9
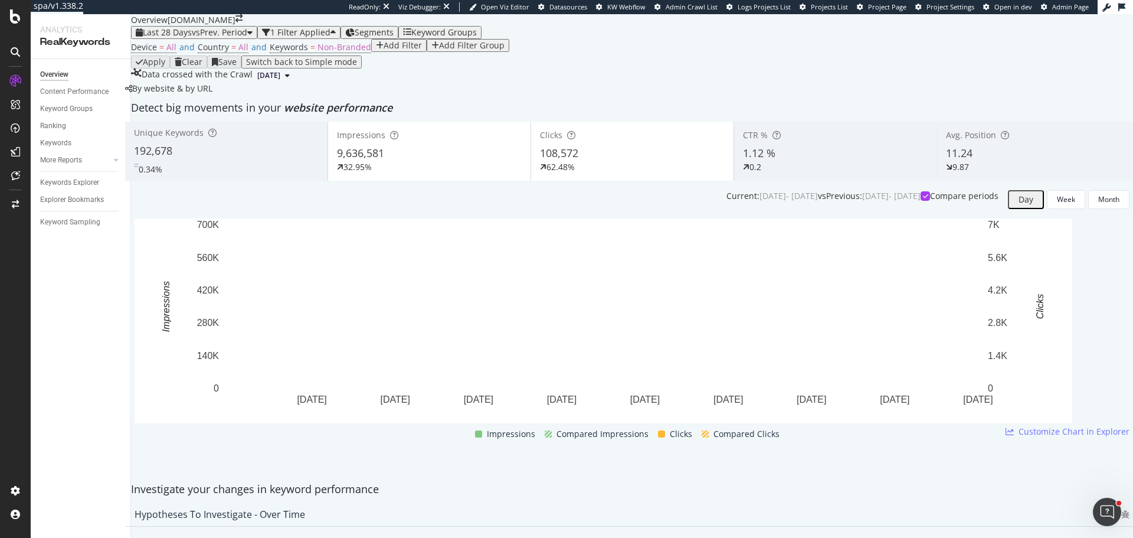
scroll to position [59, 0]
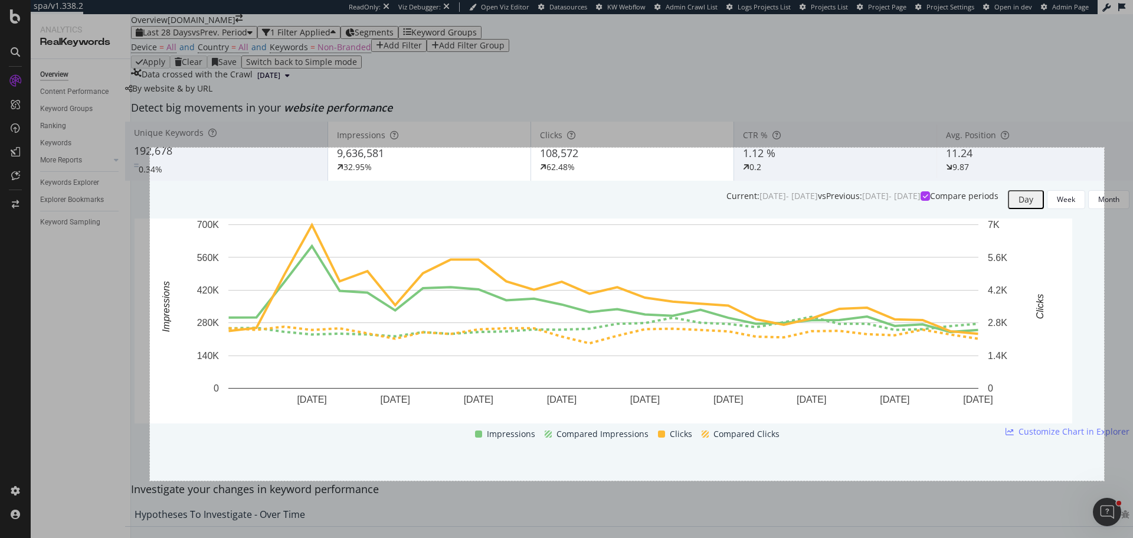
drag, startPoint x: 150, startPoint y: 148, endPoint x: 1105, endPoint y: 481, distance: 1011.0
click at [1105, 481] on div "1617 X 564" at bounding box center [566, 269] width 1133 height 538
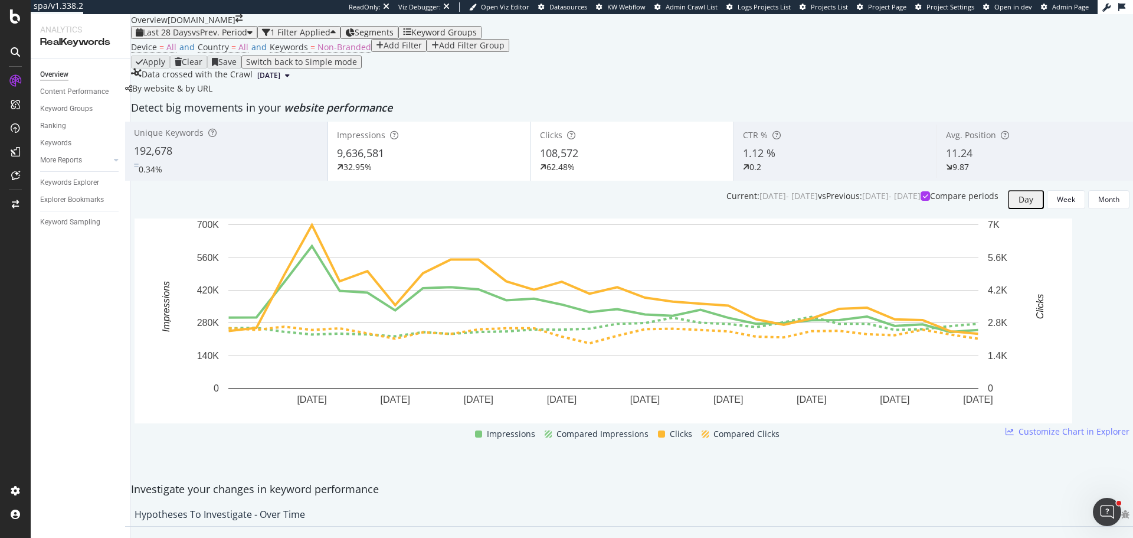
scroll to position [1063, 0]
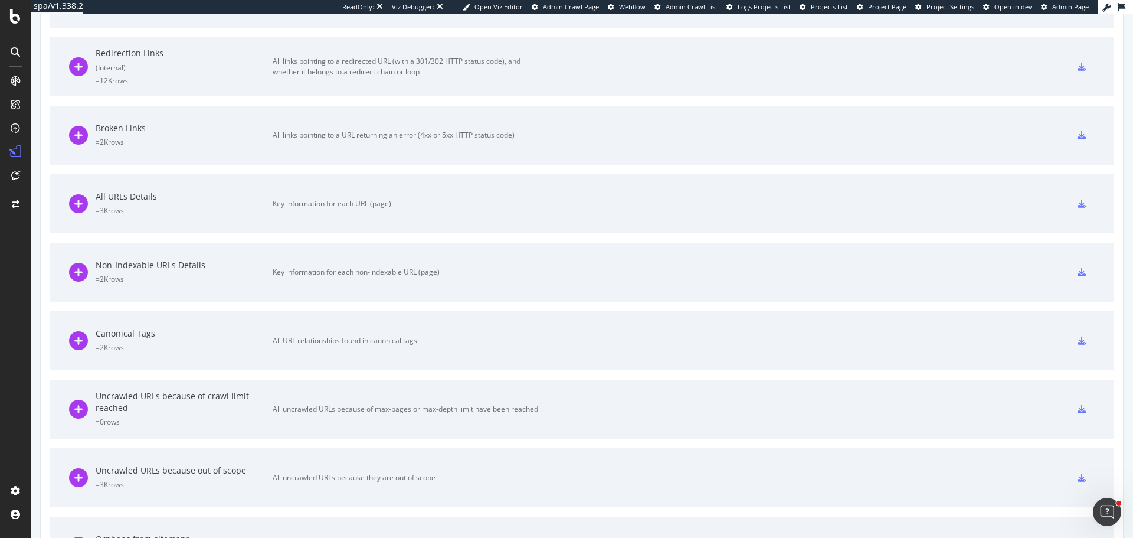
scroll to position [718, 0]
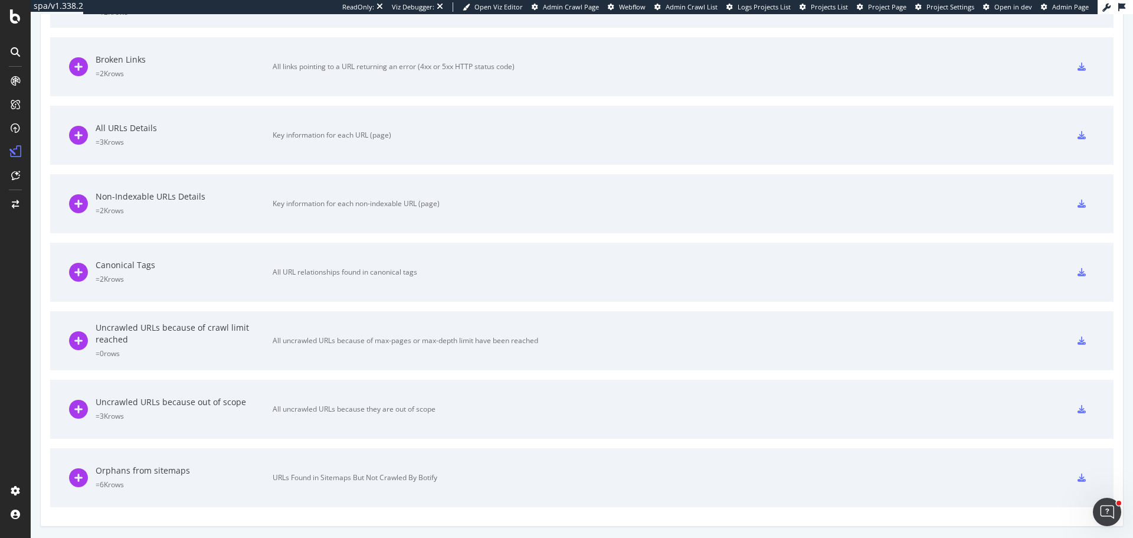
click at [1078, 476] on icon at bounding box center [1082, 477] width 8 height 8
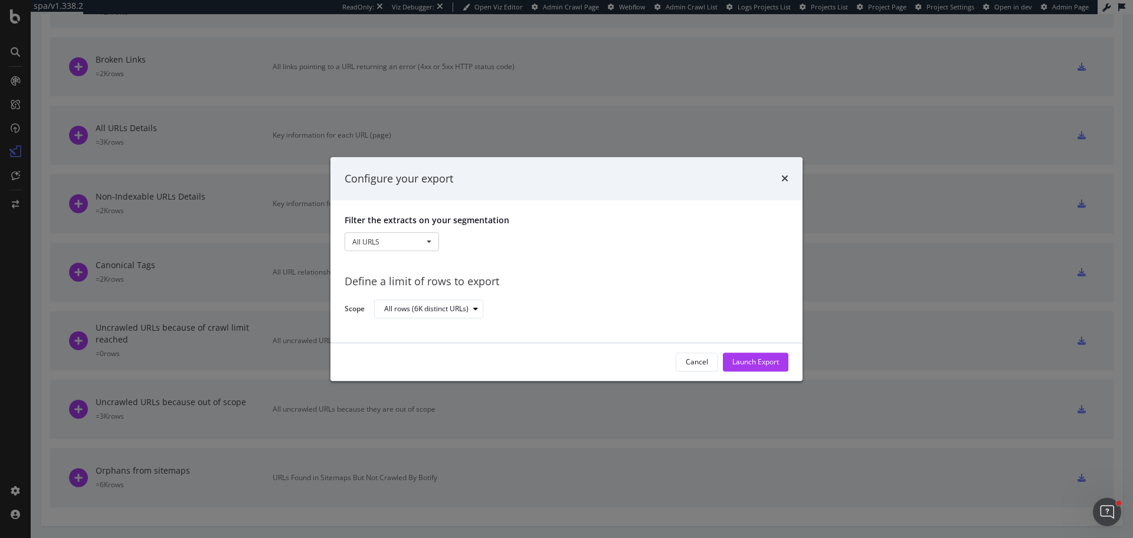
click at [766, 361] on div "Launch Export" at bounding box center [756, 362] width 47 height 10
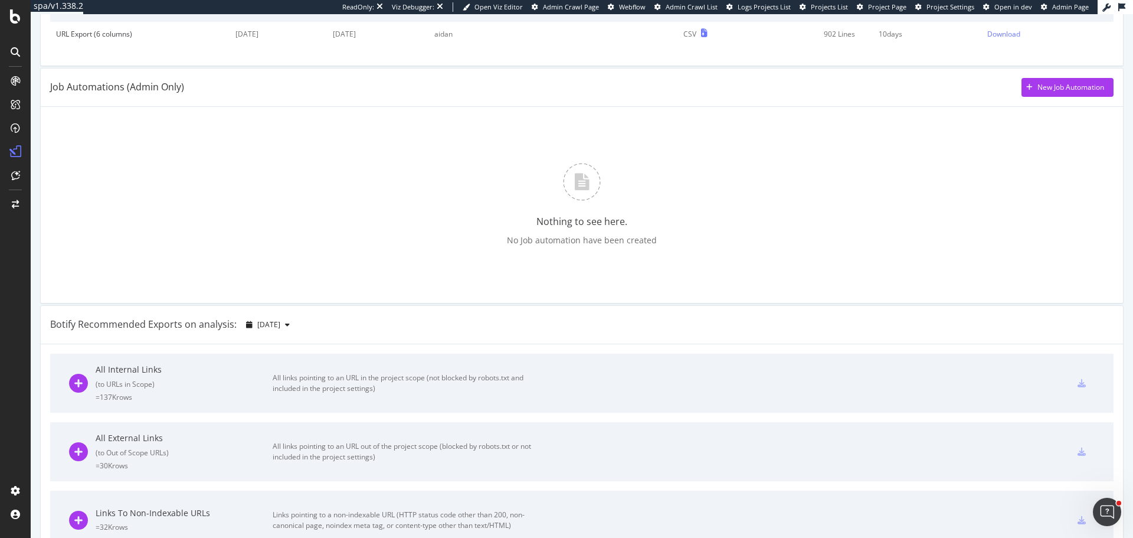
scroll to position [0, 0]
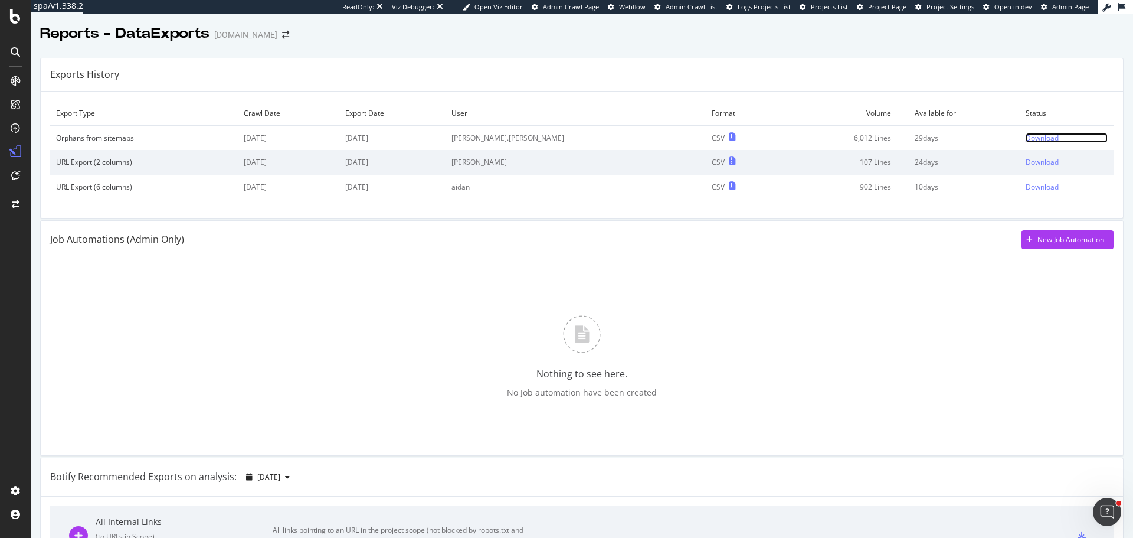
click at [1026, 134] on div "Download" at bounding box center [1042, 138] width 33 height 10
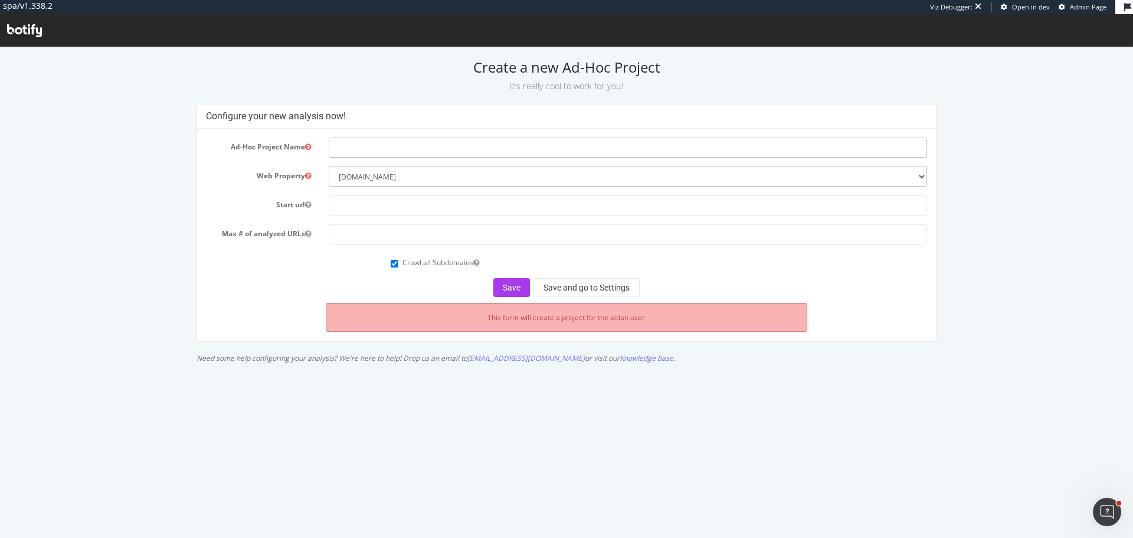
click at [352, 153] on input "text" at bounding box center [628, 148] width 599 height 20
type input "Orphans from Sitemap"
click at [363, 200] on input "text" at bounding box center [628, 205] width 599 height 20
type input "[URL][DOMAIN_NAME]"
click at [352, 234] on input "number" at bounding box center [628, 234] width 599 height 20
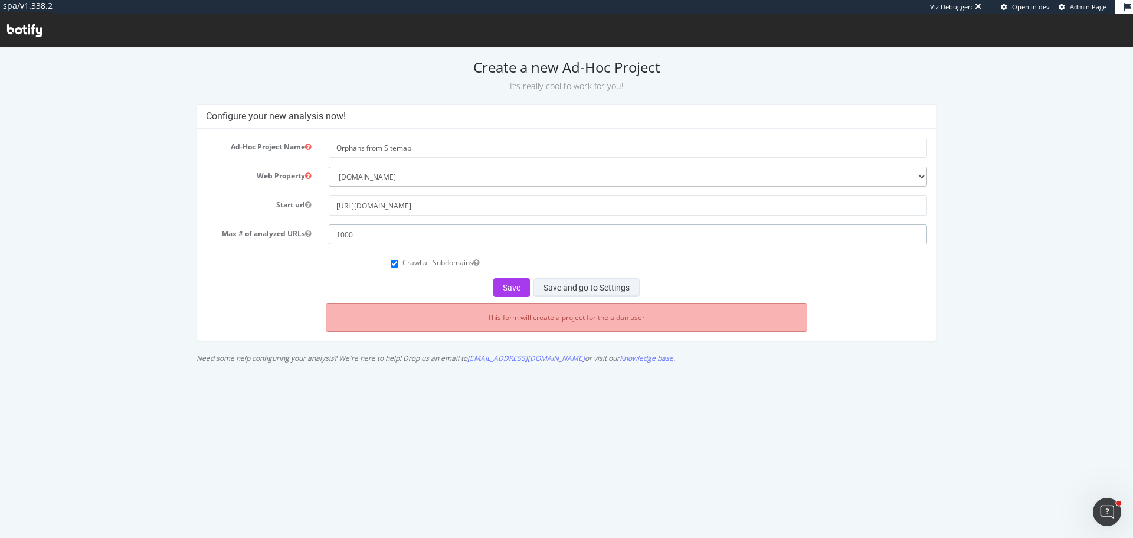
type input "1000"
click at [567, 284] on button "Save and go to Settings" at bounding box center [587, 287] width 106 height 19
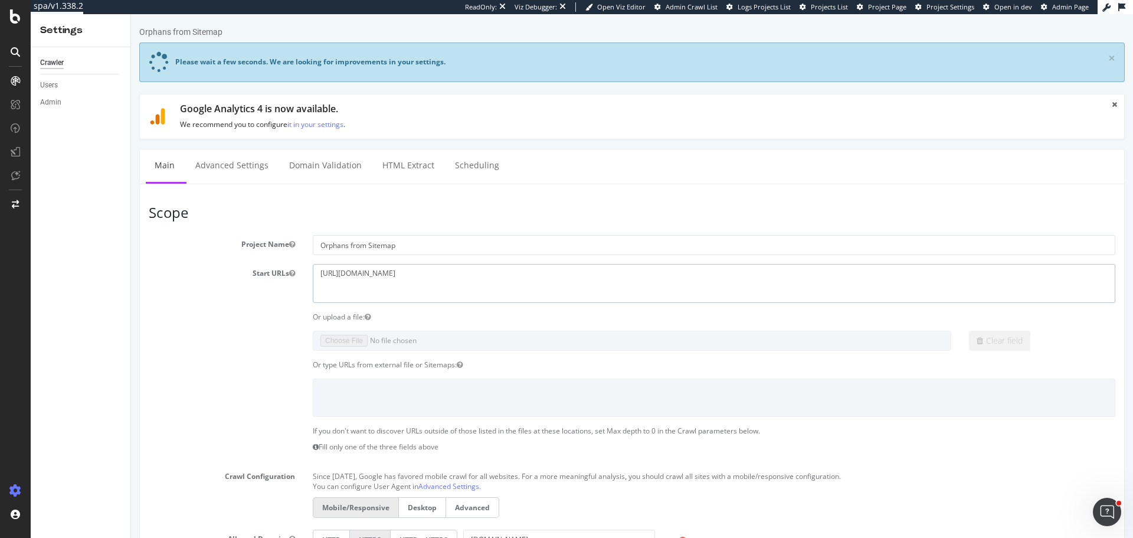
click at [421, 288] on textarea "[URL][DOMAIN_NAME]" at bounding box center [714, 283] width 803 height 38
type textarea "https://www.optus.com.au"
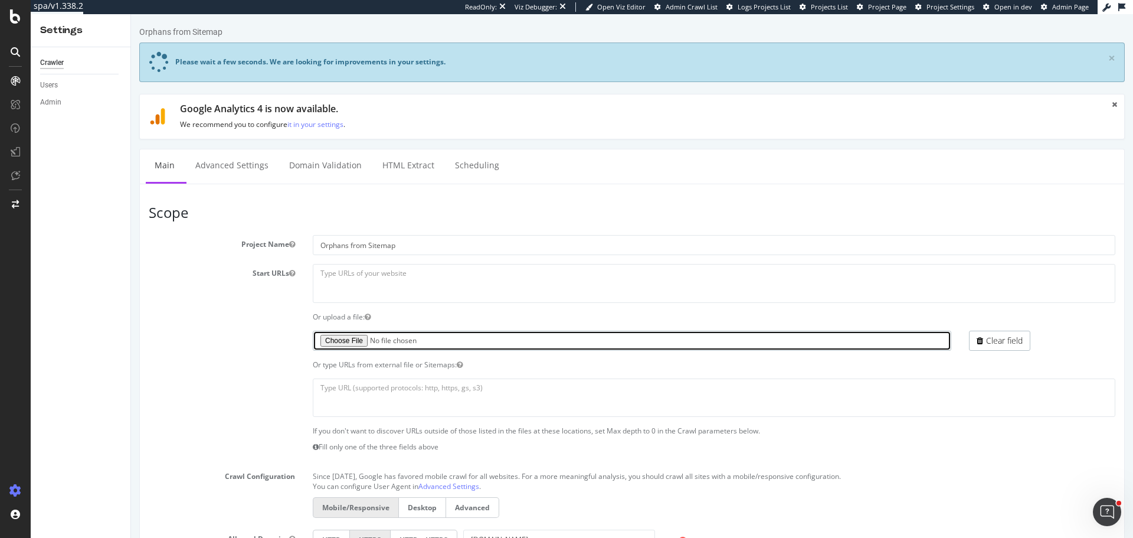
click at [355, 341] on input "file" at bounding box center [632, 341] width 639 height 20
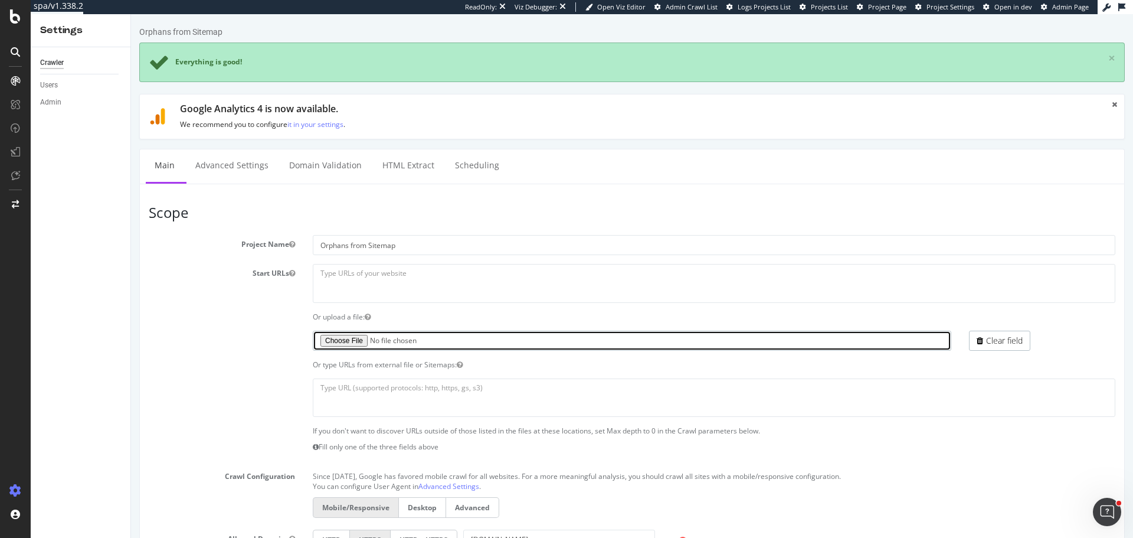
type input "C:\fakepath\sitemap_orphans.txt"
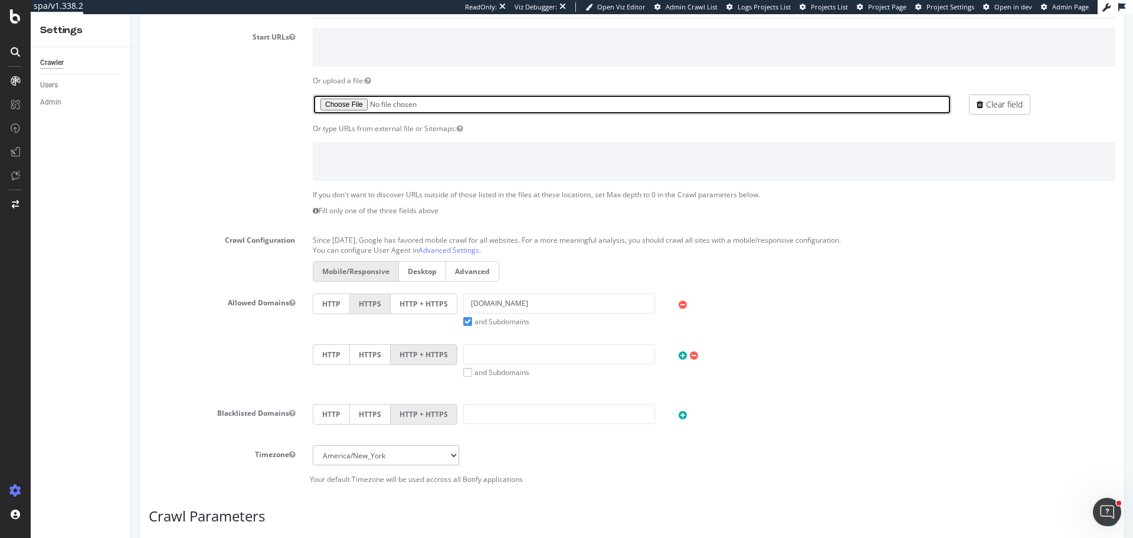
scroll to position [525, 0]
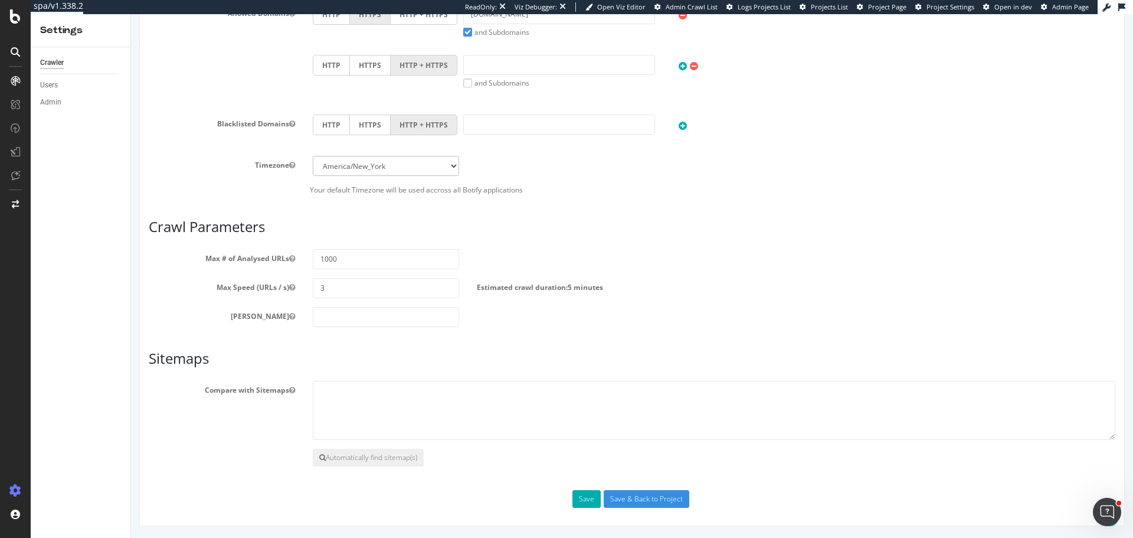
click at [390, 168] on select "Africa/Abidjan Africa/Accra Africa/Addis_Ababa Africa/Algiers Africa/Asmara Afr…" at bounding box center [386, 166] width 146 height 20
select select "[GEOGRAPHIC_DATA]/[GEOGRAPHIC_DATA]"
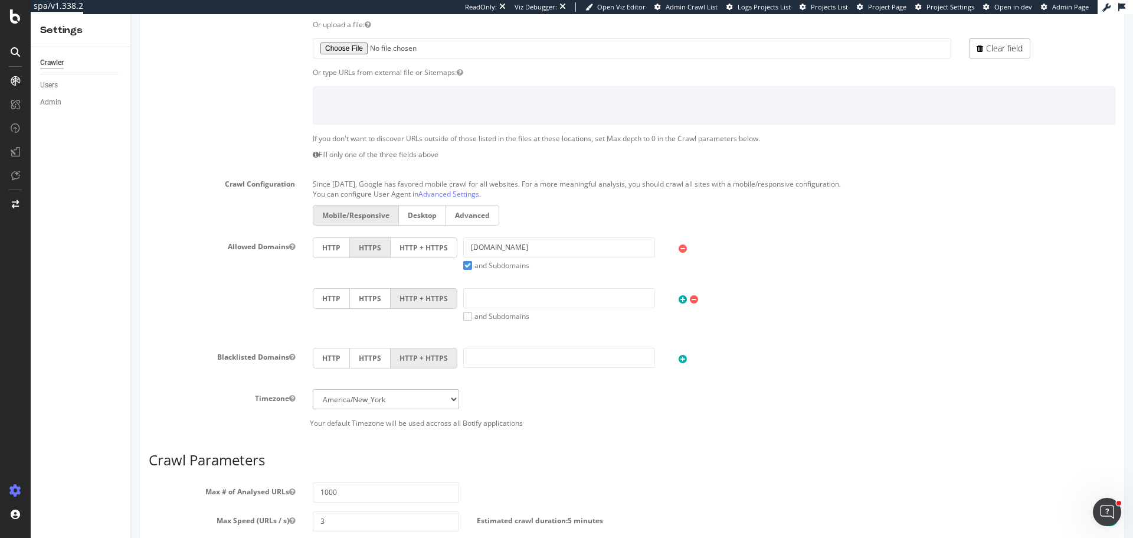
scroll to position [295, 0]
click at [405, 252] on label "HTTP + HTTPS" at bounding box center [424, 244] width 67 height 21
click at [131, 14] on input "HTTP + HTTPS" at bounding box center [131, 14] width 0 height 0
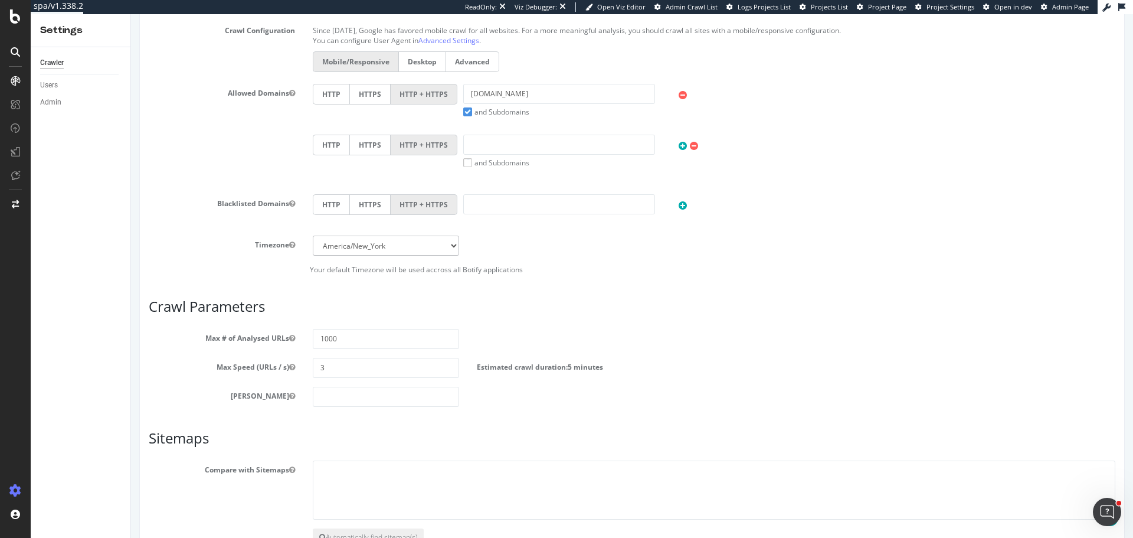
scroll to position [472, 0]
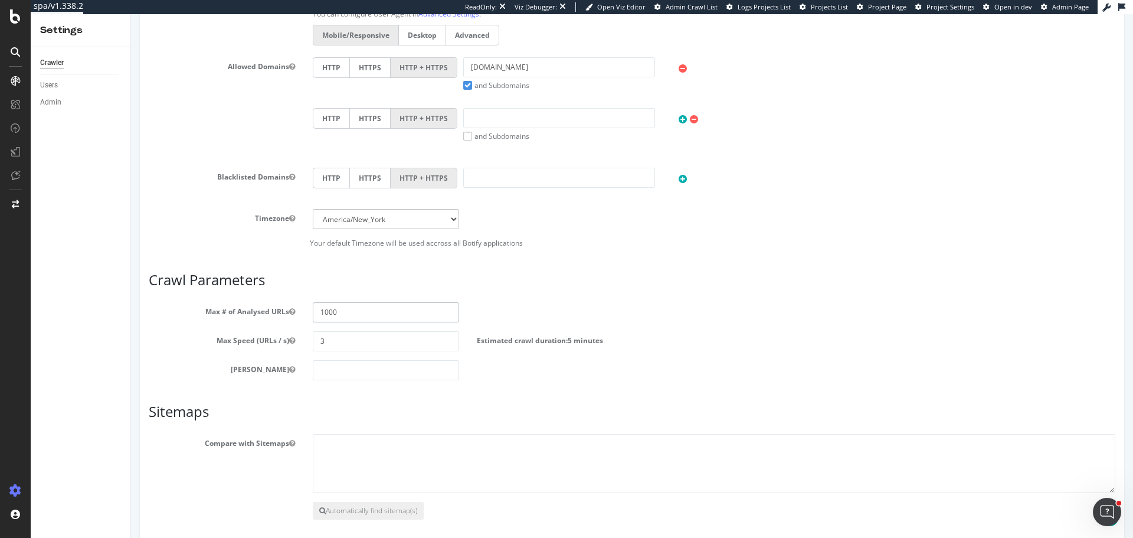
click at [135, 306] on div "Orphans from Sitemap Everything is good! × 1 sitemap(s) have been detected! App…" at bounding box center [632, 66] width 1002 height 1025
type input "40000"
drag, startPoint x: 336, startPoint y: 342, endPoint x: 183, endPoint y: 336, distance: 153.6
click at [183, 336] on div "Max Speed (URLs / s) 3 Estimated crawl duration: 3 hours 42 minutes" at bounding box center [632, 341] width 985 height 20
type input "1"
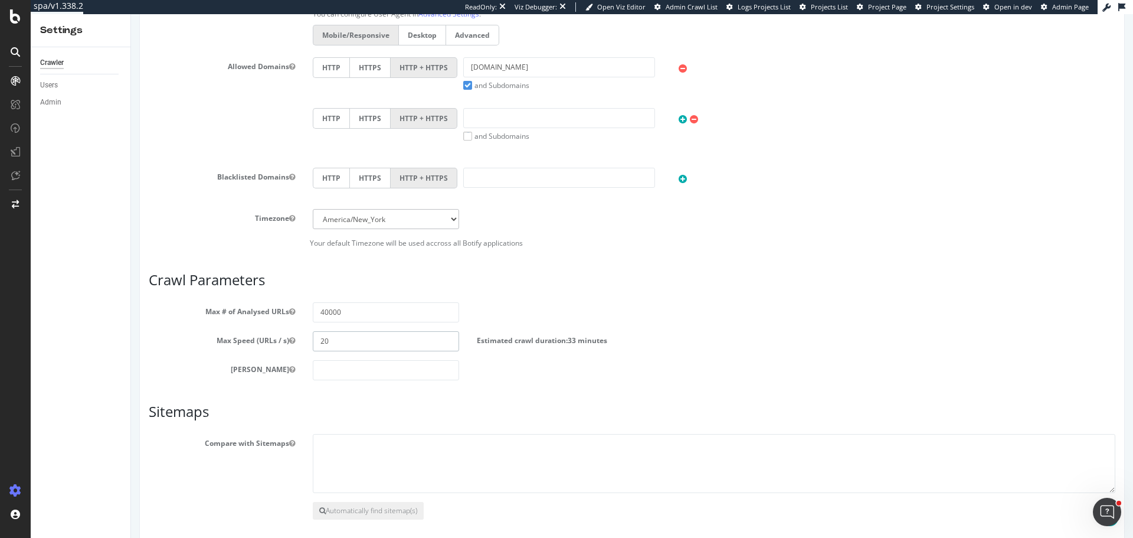
type input "2"
drag, startPoint x: 110, startPoint y: 323, endPoint x: 17, endPoint y: 316, distance: 93.5
click at [131, 316] on html "Orphans from Sitemap Everything is good! × 1 sitemap(s) have been detected! App…" at bounding box center [632, 66] width 1002 height 1049
type input "7000"
click at [390, 338] on input "number" at bounding box center [386, 341] width 146 height 20
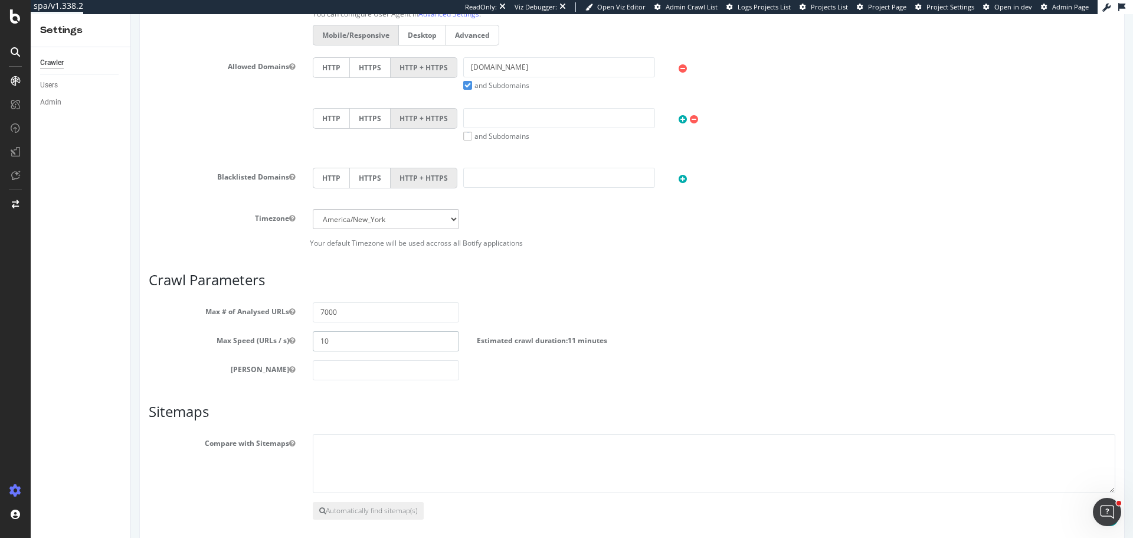
type input "10"
click at [352, 357] on section "Max # of Analysed URLs 7000 Max Speed (URLs / s) 10 Estimated crawl duration: 1…" at bounding box center [632, 341] width 967 height 78
click at [348, 371] on input "number" at bounding box center [386, 370] width 146 height 20
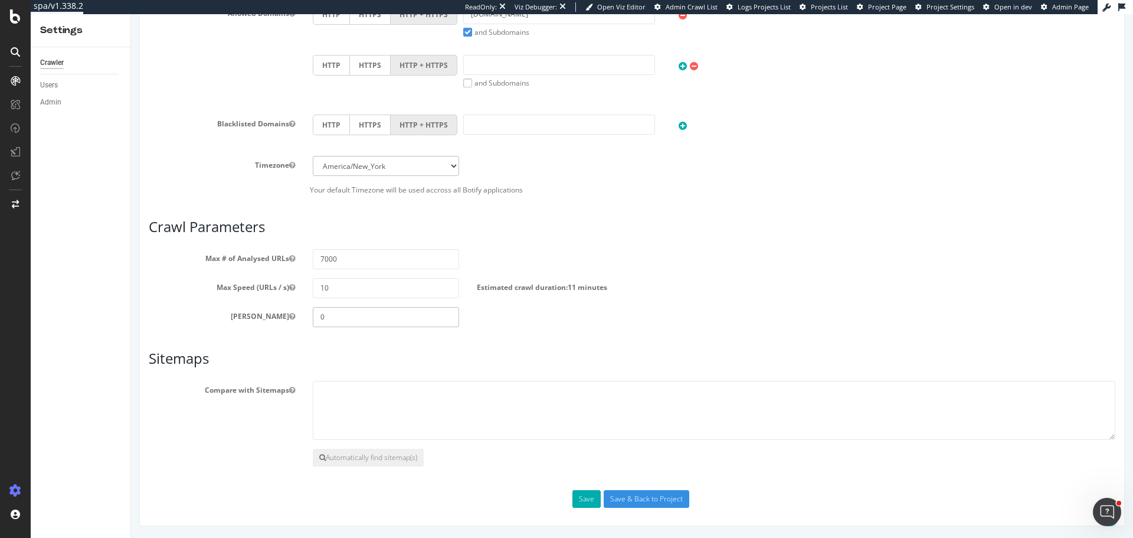
type input "0"
click at [360, 409] on textarea at bounding box center [714, 410] width 803 height 59
paste textarea "https://www.optus.com.au/content/optus/en.sitemap.xml https://www.optus.com.au/…"
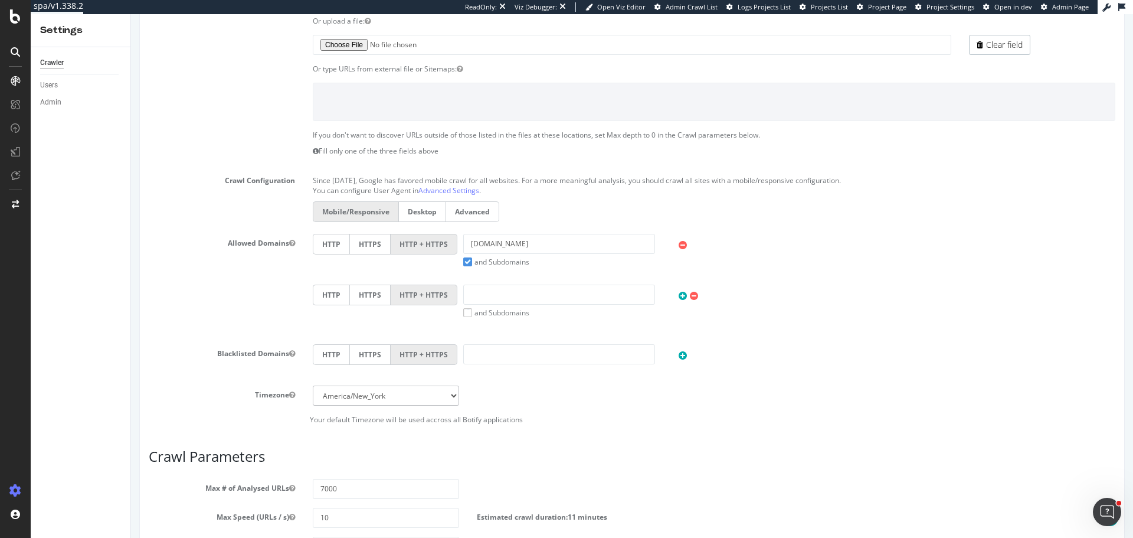
scroll to position [289, 0]
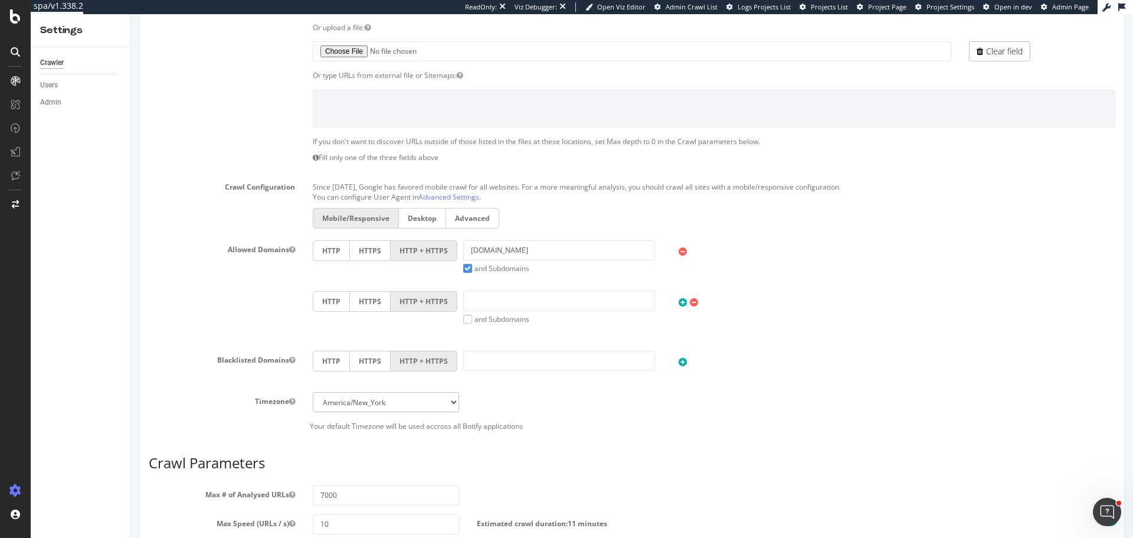
type textarea "https://www.optus.com.au/content/optus/en.sitemap.xml https://www.optus.com.au/…"
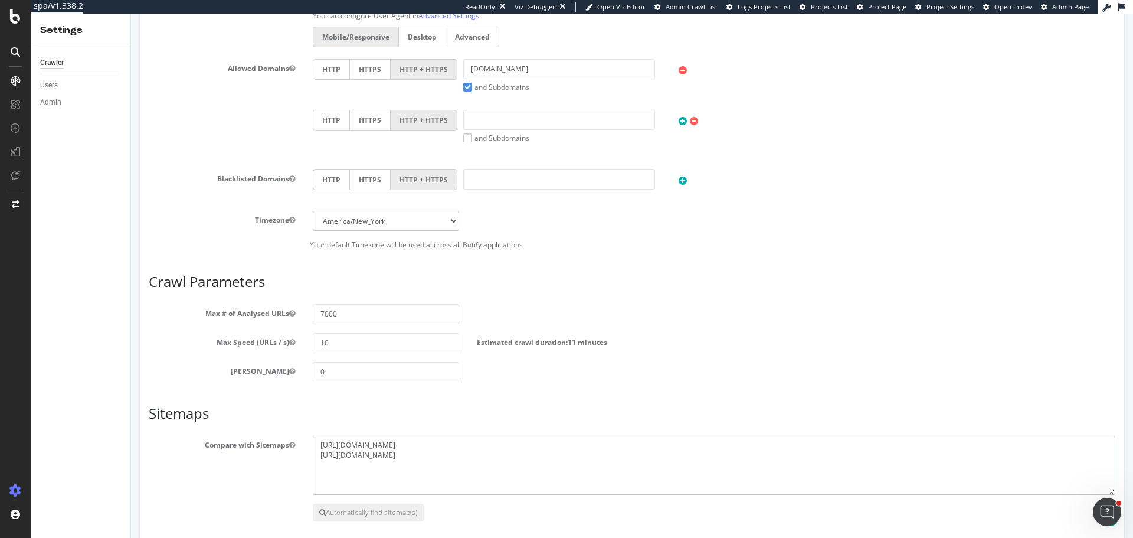
scroll to position [525, 0]
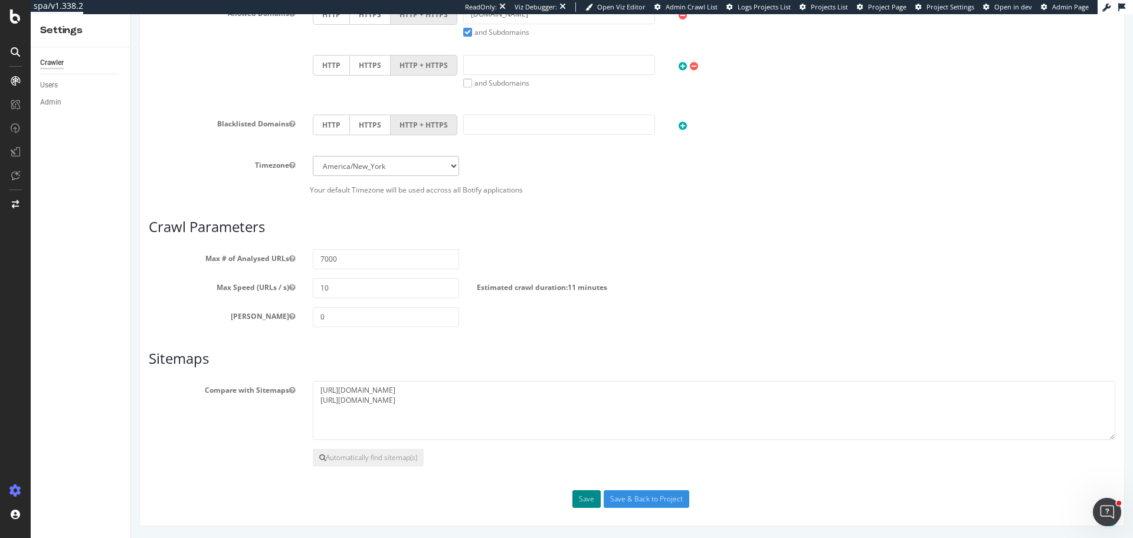
click at [586, 498] on button "Save" at bounding box center [587, 499] width 28 height 18
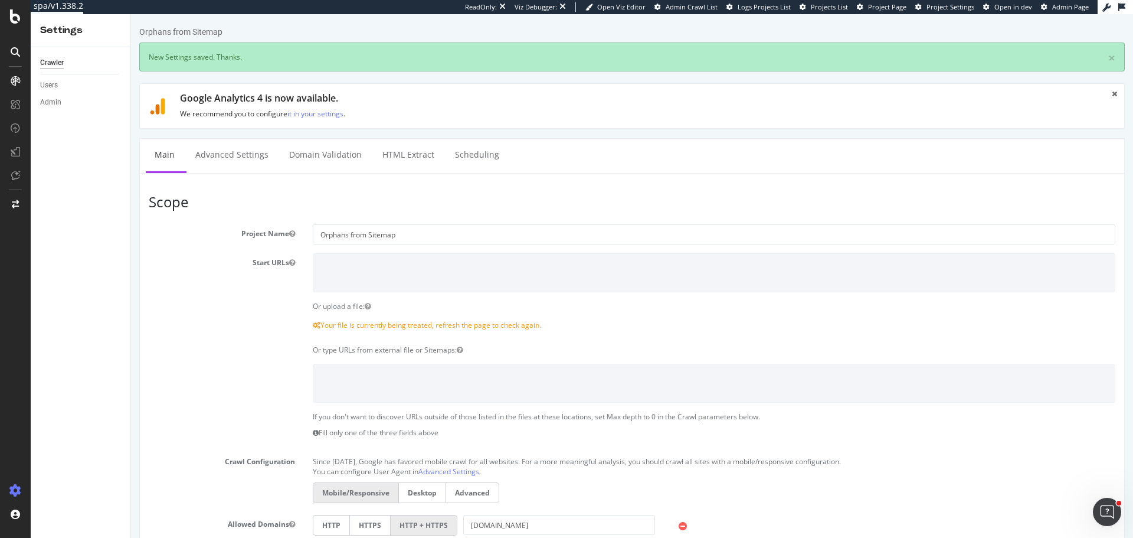
scroll to position [0, 0]
click at [239, 141] on link "Advanced Settings" at bounding box center [232, 155] width 91 height 32
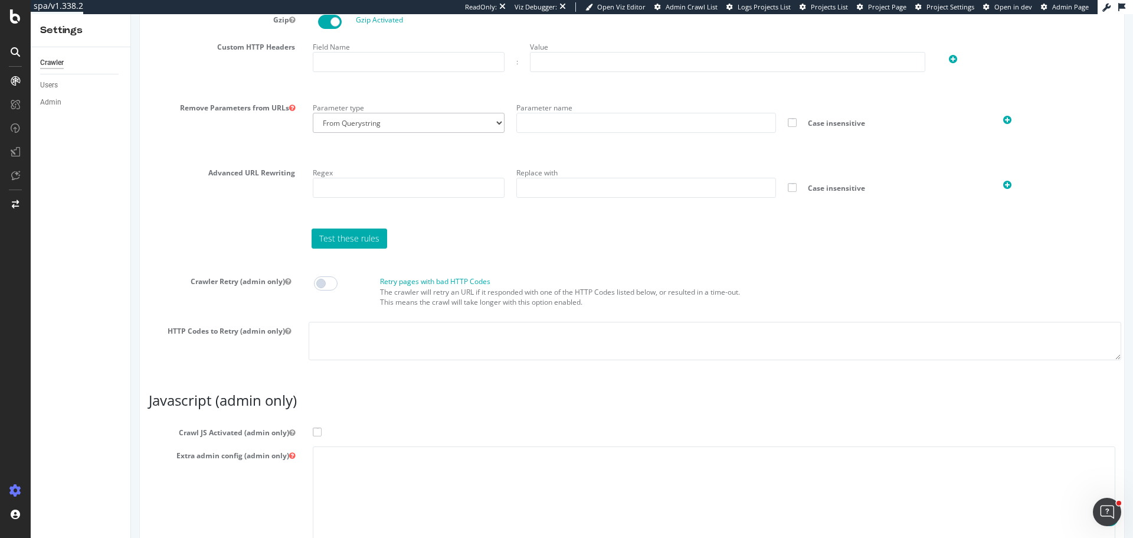
scroll to position [950, 0]
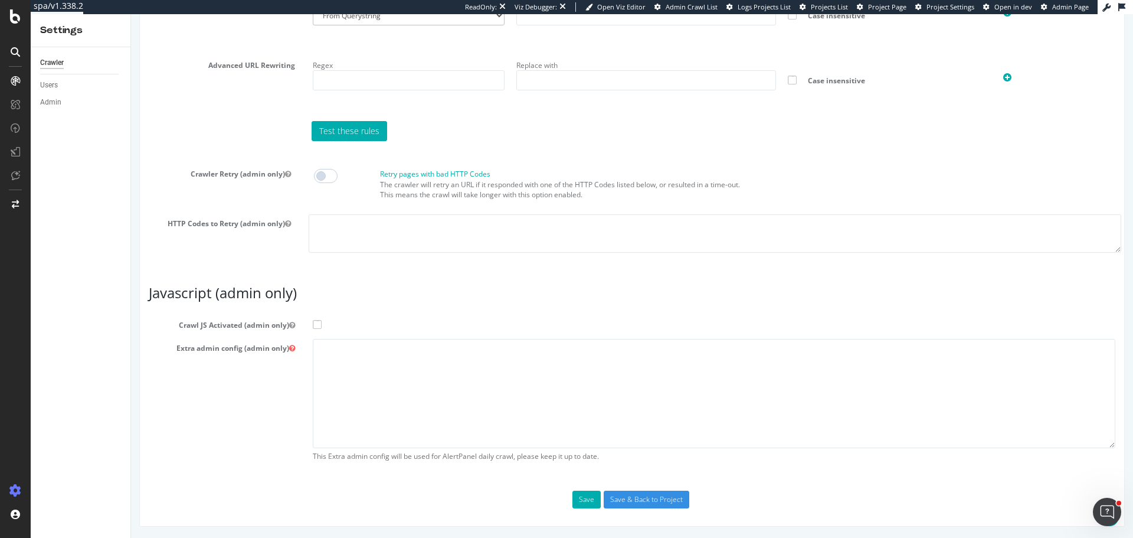
click at [318, 325] on span at bounding box center [317, 324] width 9 height 9
click at [131, 14] on input "Crawl JS Activated (admin only)" at bounding box center [131, 14] width 0 height 0
click at [374, 379] on textarea at bounding box center [714, 393] width 803 height 109
paste textarea "{ "flags": [ "cube" ], "beta": { "pap_mini_rules": [ "++ *optus.com.au/*", "+ *…"
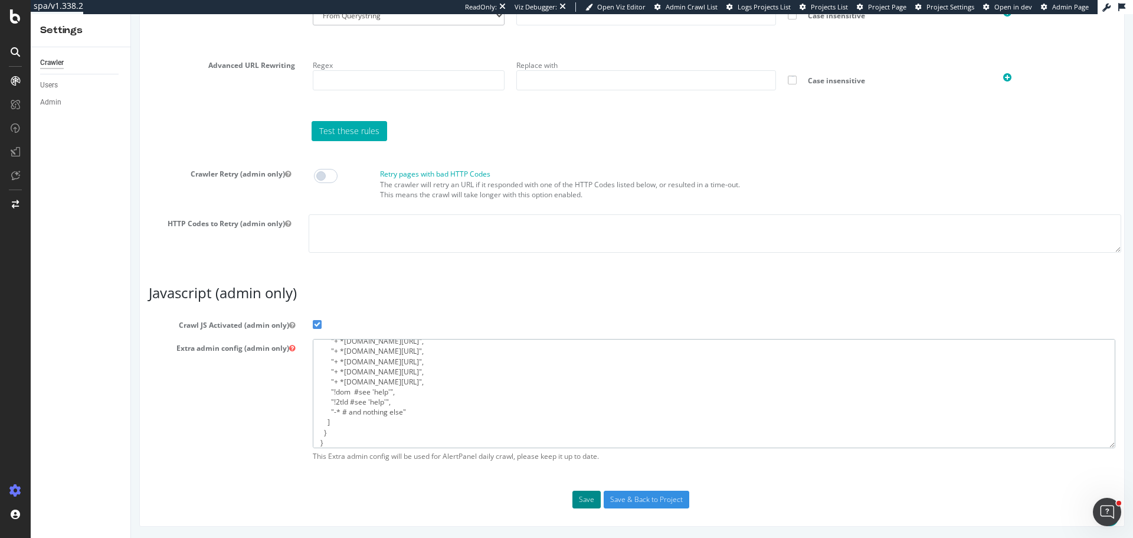
type textarea "{ "flags": [ "cube" ], "beta": { "pap_mini_rules": [ "++ *optus.com.au/*", "+ *…"
click at [574, 502] on button "Save" at bounding box center [587, 500] width 28 height 18
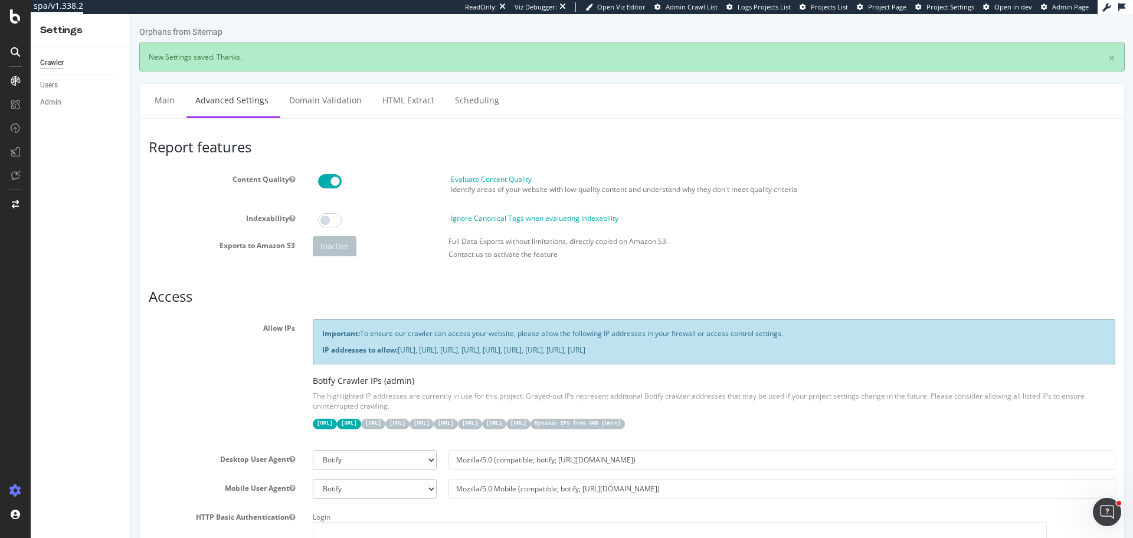
scroll to position [0, 0]
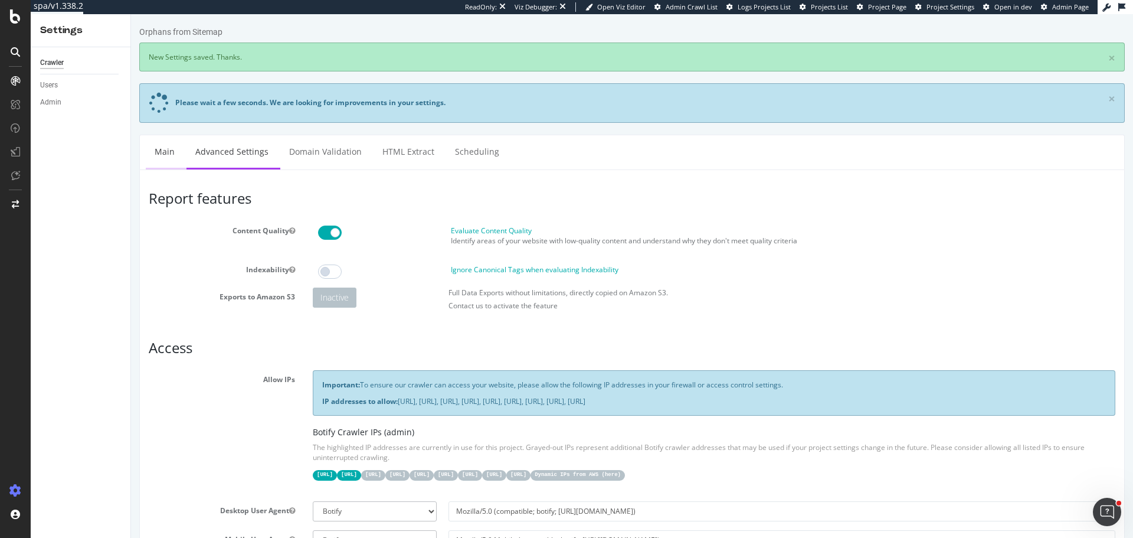
click at [163, 159] on link "Main" at bounding box center [165, 151] width 38 height 32
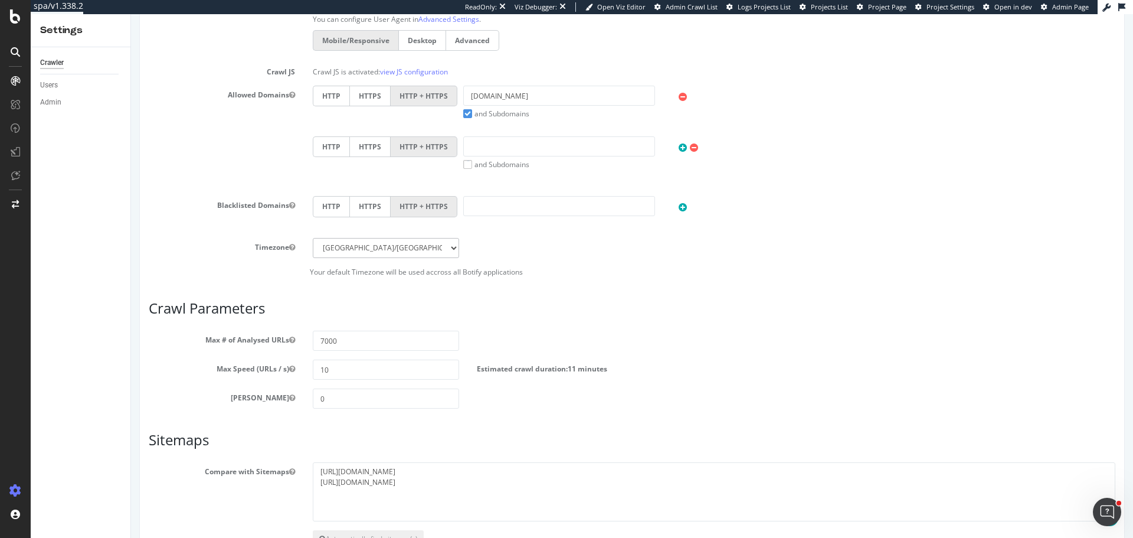
scroll to position [548, 0]
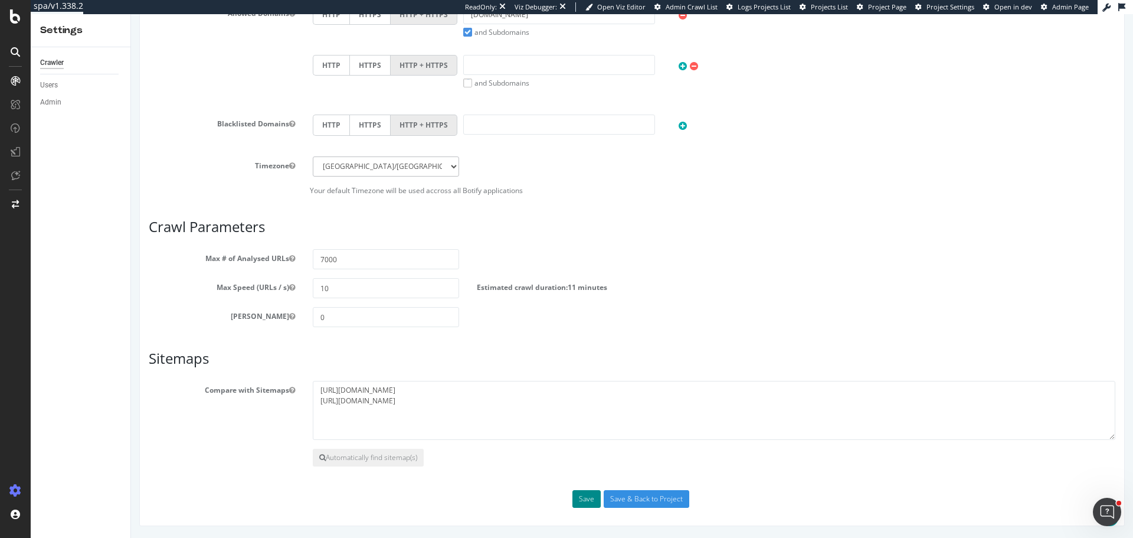
click at [586, 496] on button "Save" at bounding box center [587, 499] width 28 height 18
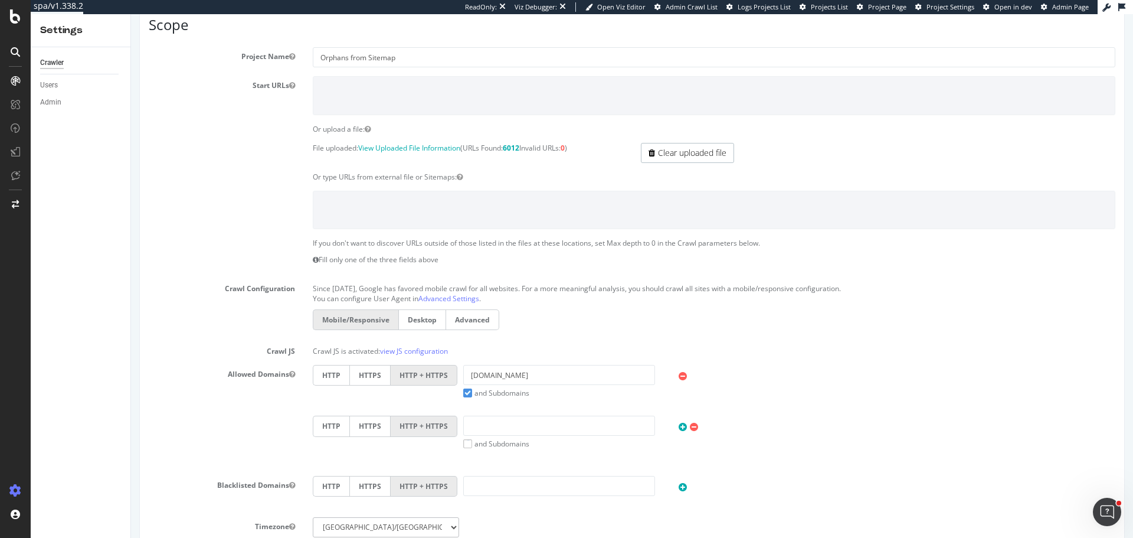
scroll to position [0, 0]
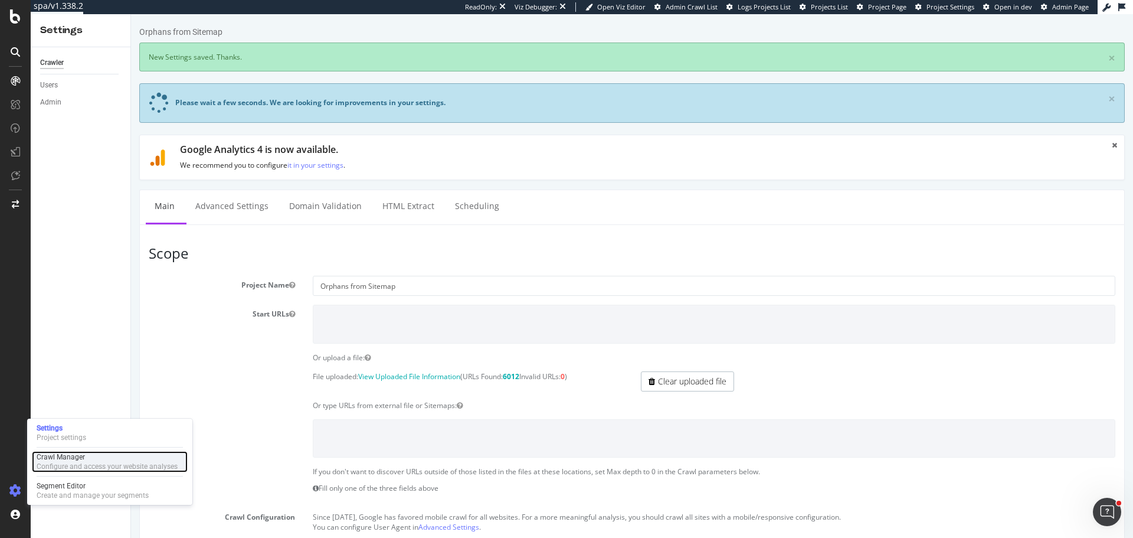
click at [79, 468] on div "Configure and access your website analyses" at bounding box center [107, 466] width 141 height 9
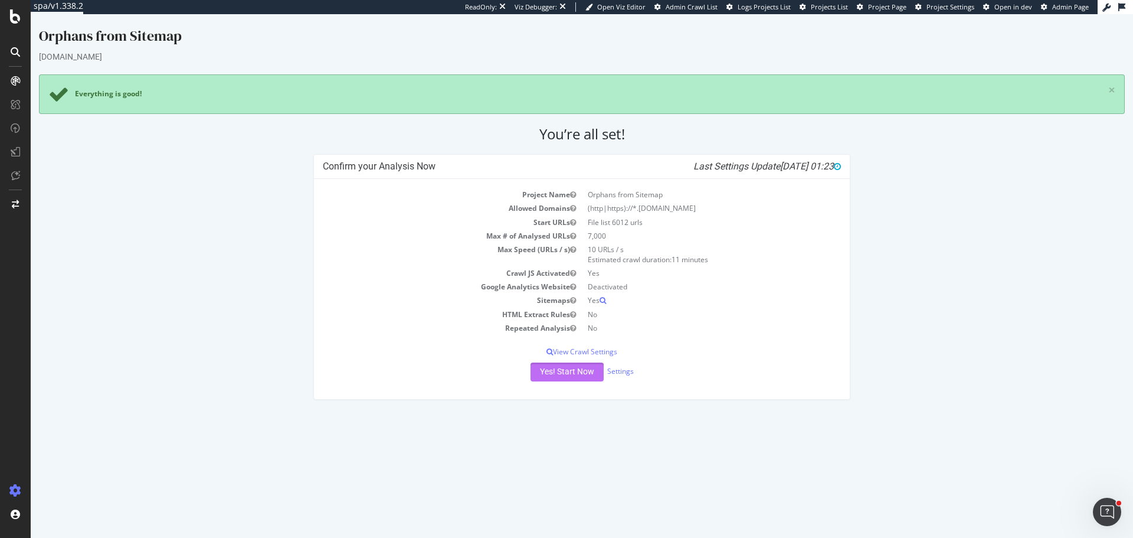
click at [564, 366] on button "Yes! Start Now" at bounding box center [567, 371] width 73 height 19
click at [561, 373] on button "Yes! Start Now" at bounding box center [567, 371] width 73 height 19
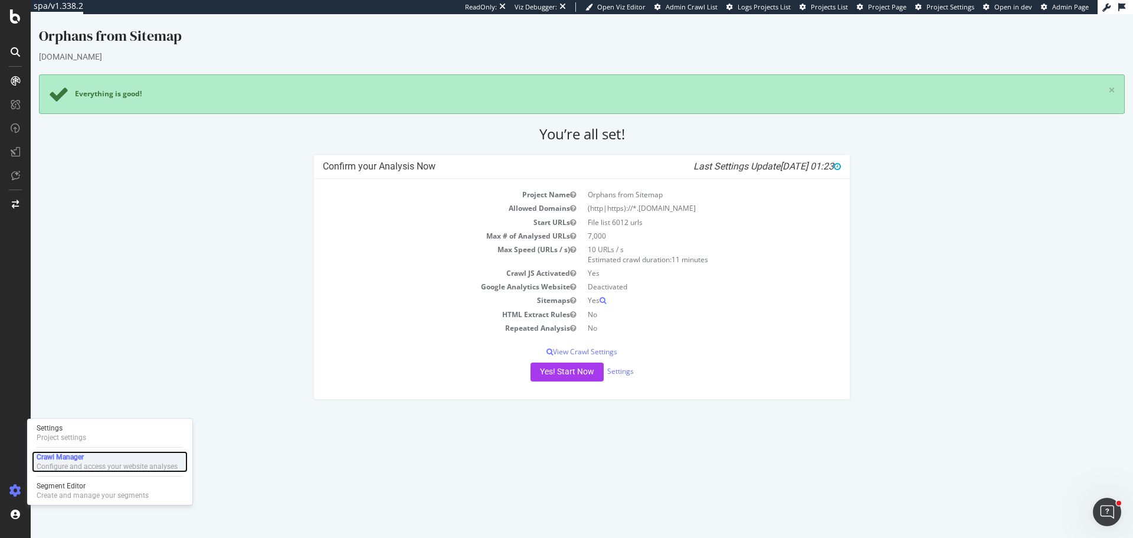
click at [73, 466] on div "Configure and access your website analyses" at bounding box center [107, 466] width 141 height 9
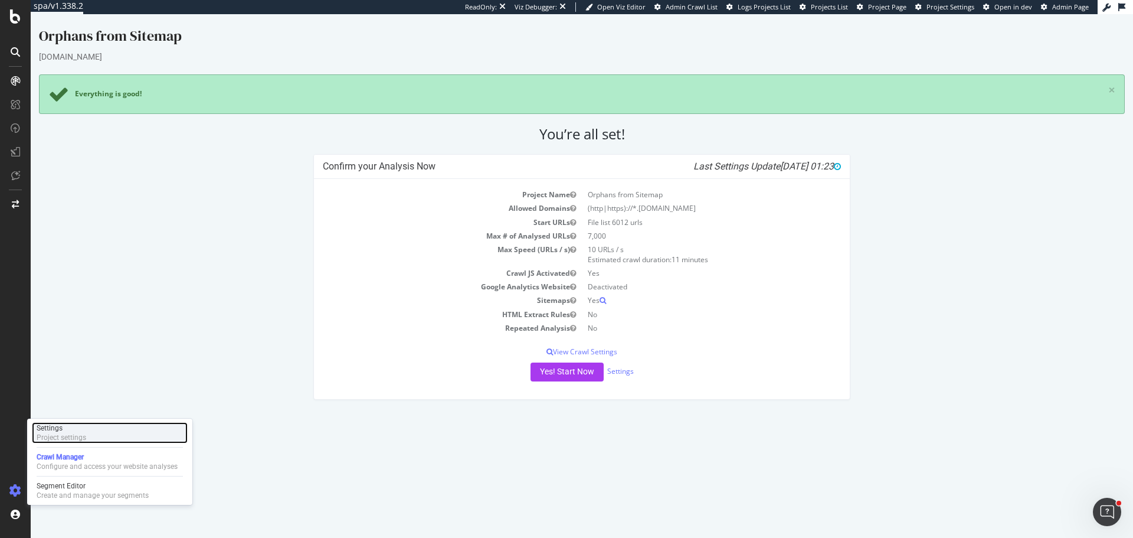
click at [70, 430] on div "Settings" at bounding box center [62, 427] width 50 height 9
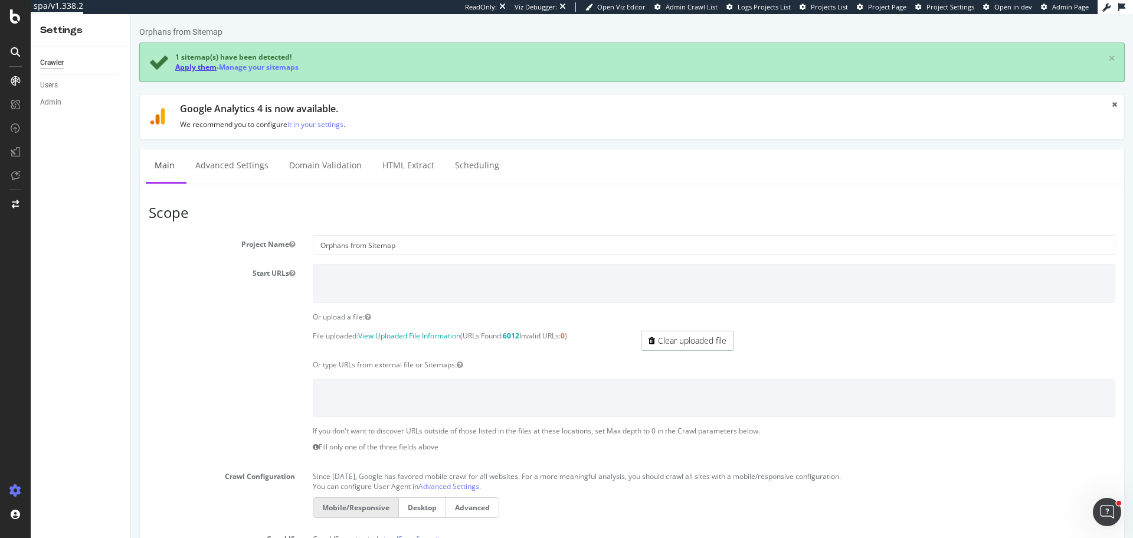
click at [192, 64] on link "Apply them" at bounding box center [195, 67] width 41 height 10
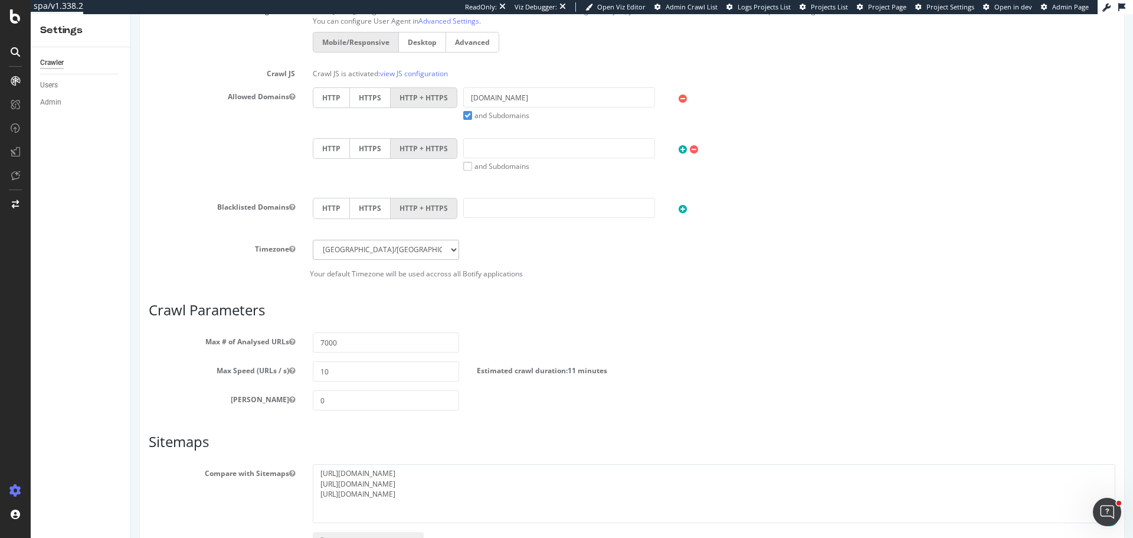
scroll to position [497, 0]
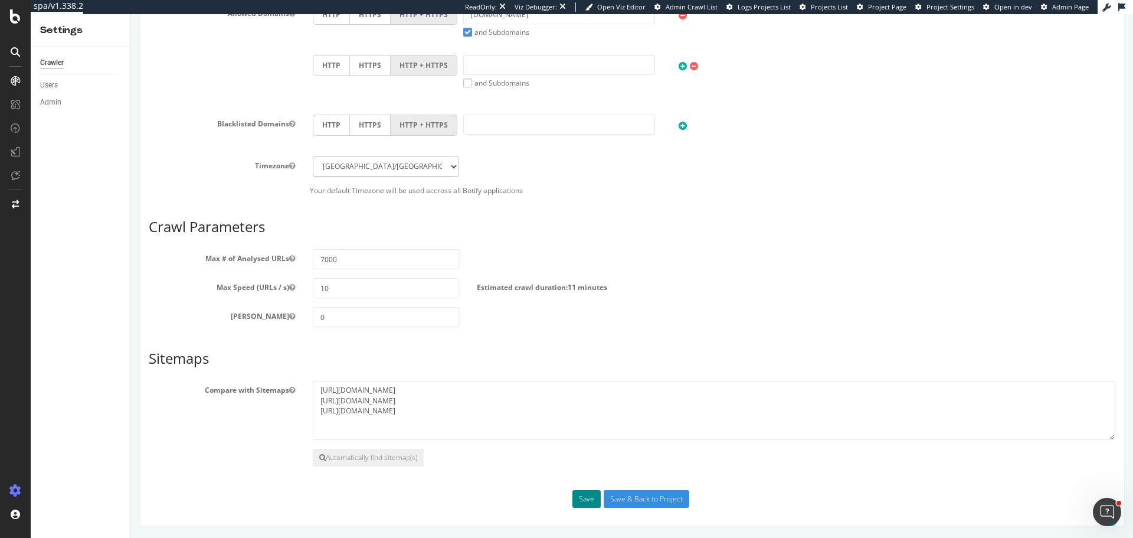
drag, startPoint x: 577, startPoint y: 505, endPoint x: 566, endPoint y: 509, distance: 11.4
click at [576, 505] on button "Save" at bounding box center [587, 499] width 28 height 18
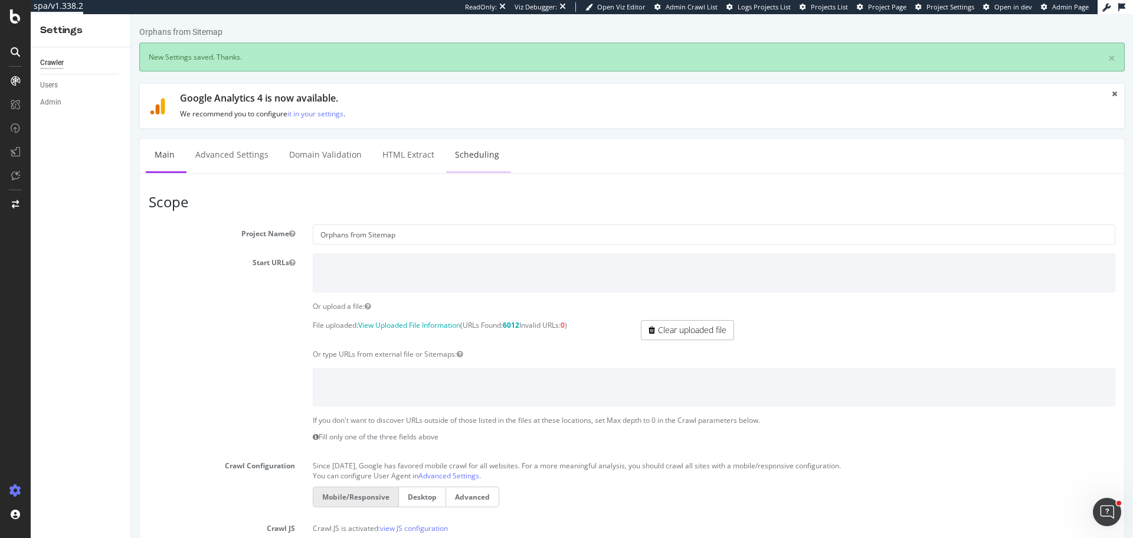
scroll to position [0, 0]
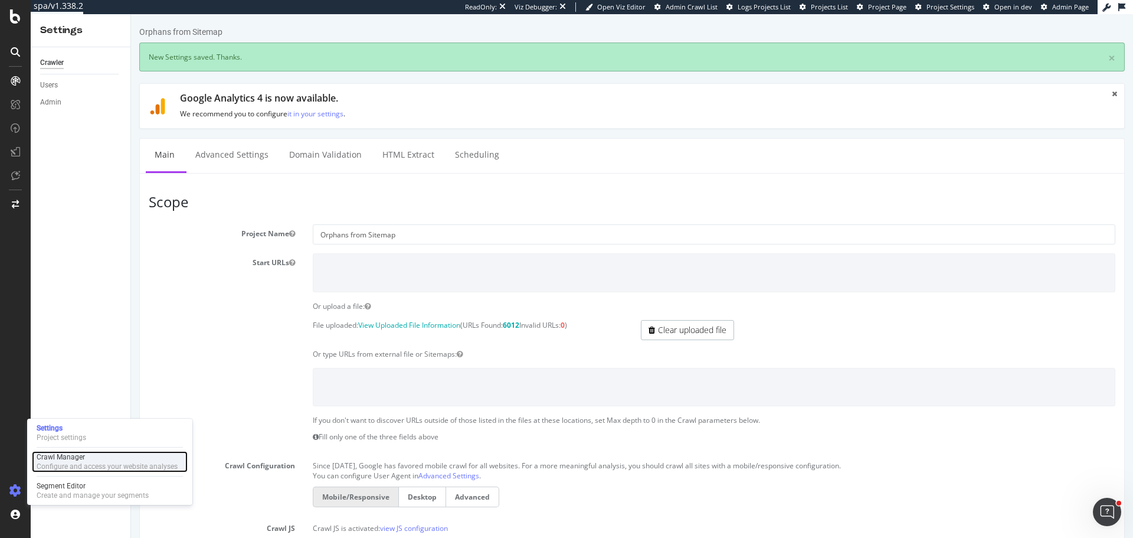
click at [78, 468] on div "Configure and access your website analyses" at bounding box center [107, 466] width 141 height 9
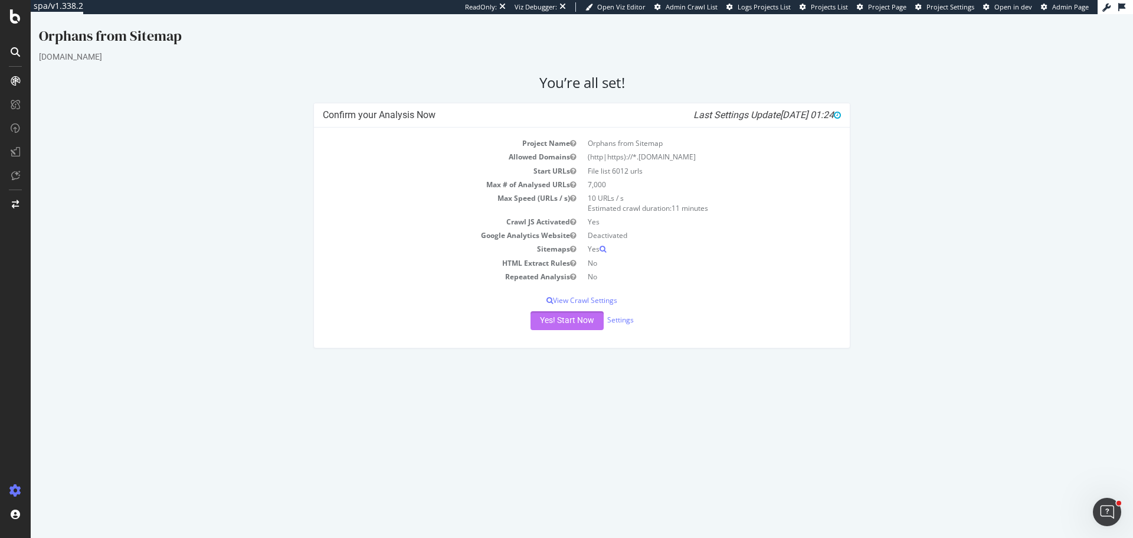
click at [561, 316] on button "Yes! Start Now" at bounding box center [567, 320] width 73 height 19
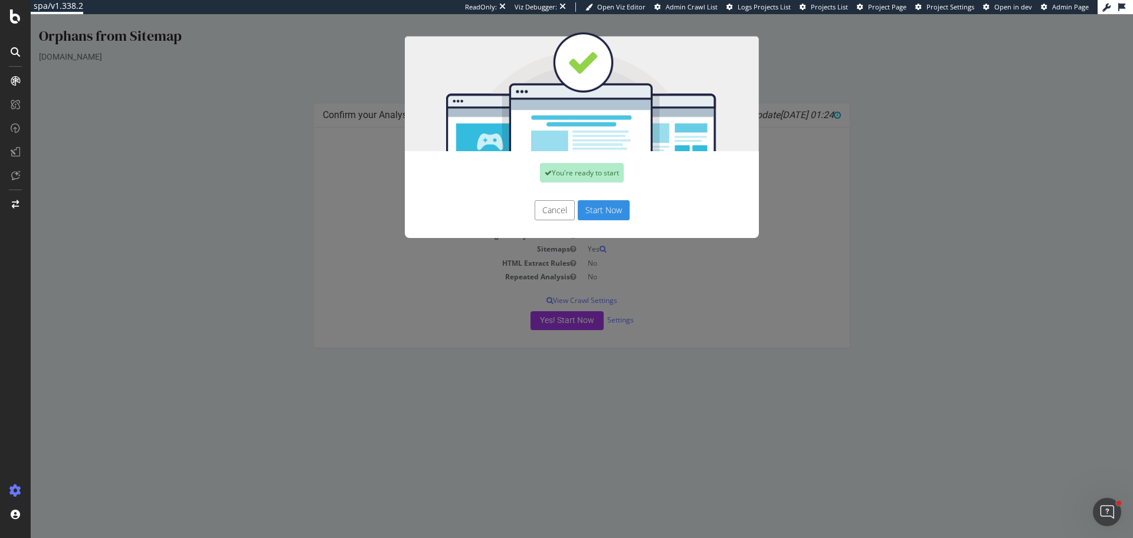
click at [605, 214] on button "Start Now" at bounding box center [604, 210] width 52 height 20
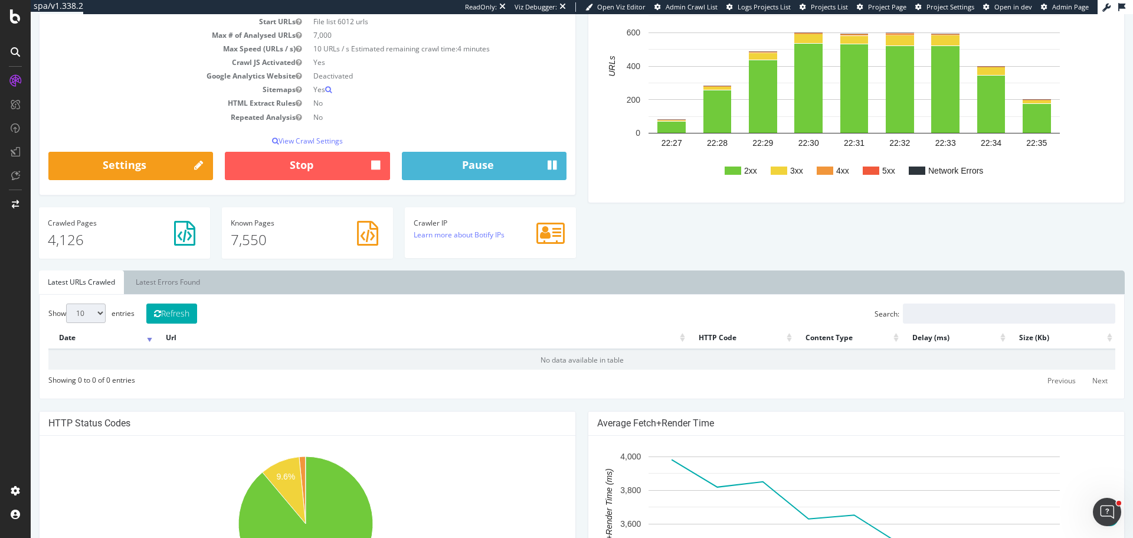
scroll to position [177, 0]
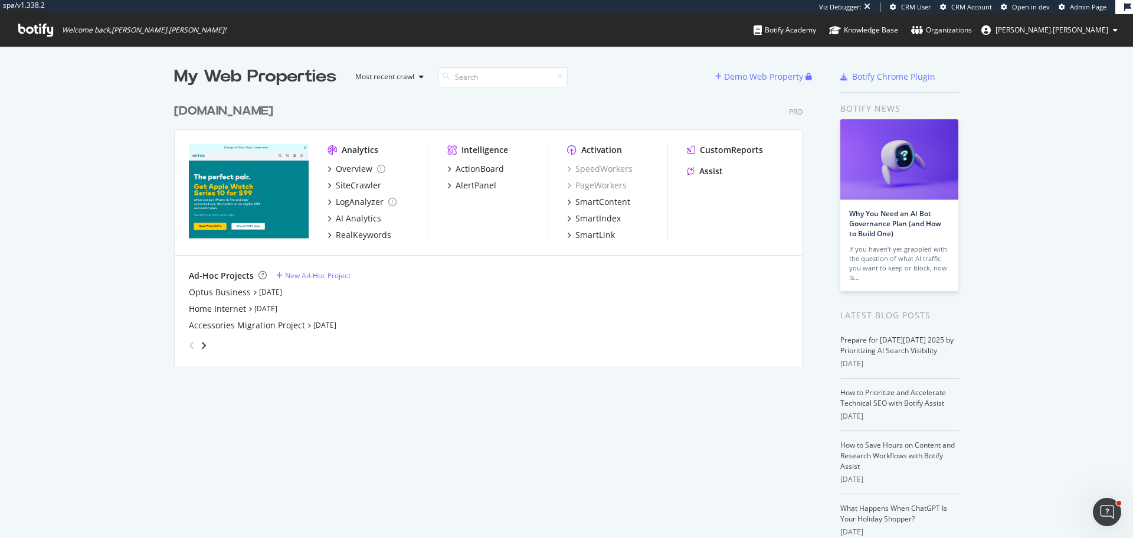
click at [246, 107] on div "[DOMAIN_NAME]" at bounding box center [223, 111] width 99 height 17
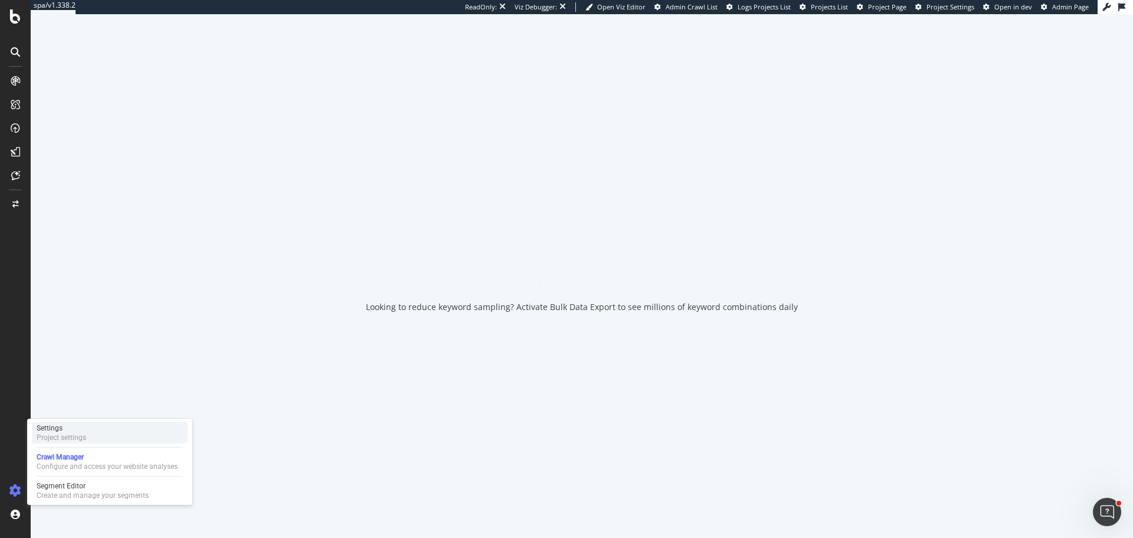
click at [72, 430] on div "Settings" at bounding box center [62, 427] width 50 height 9
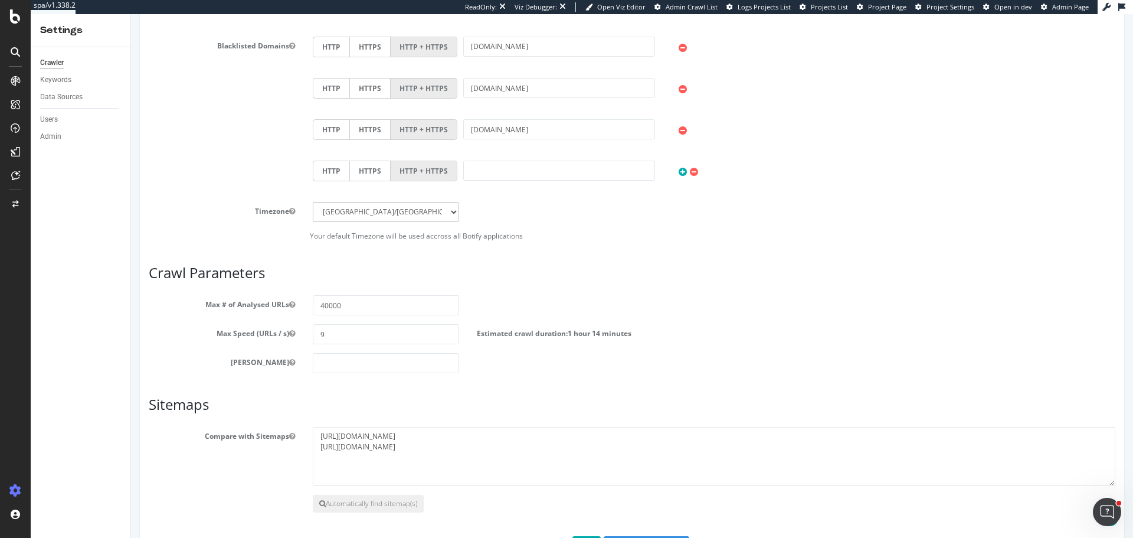
scroll to position [592, 0]
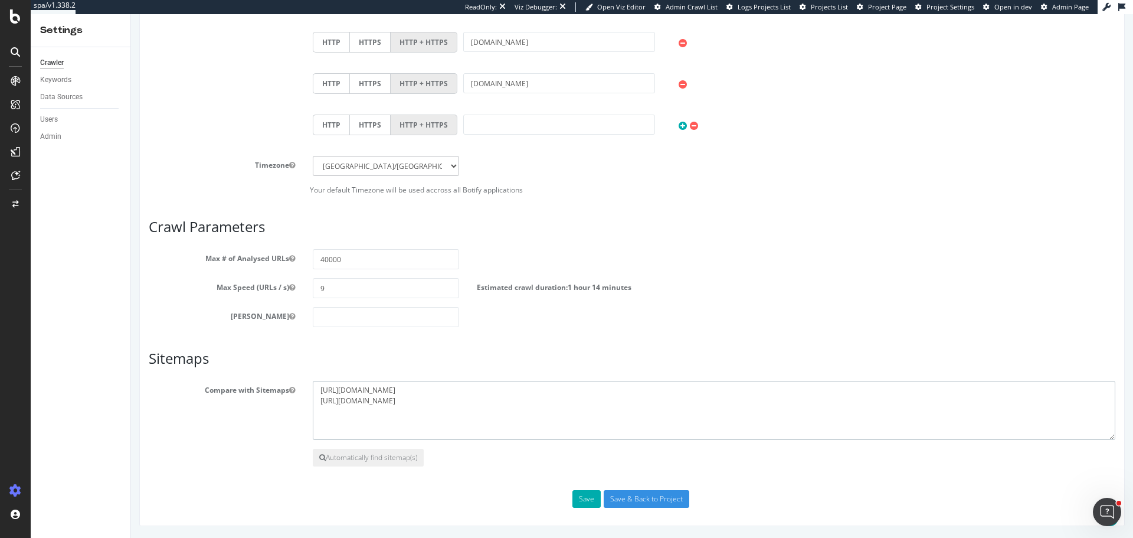
click at [417, 426] on textarea "[URL][DOMAIN_NAME] [URL][DOMAIN_NAME]" at bounding box center [714, 410] width 803 height 59
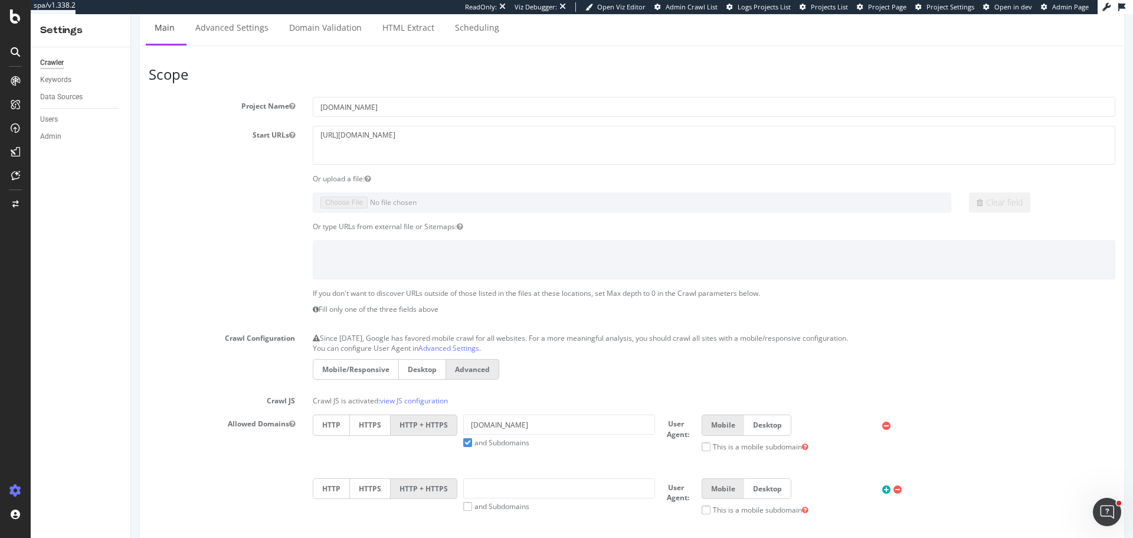
scroll to position [0, 0]
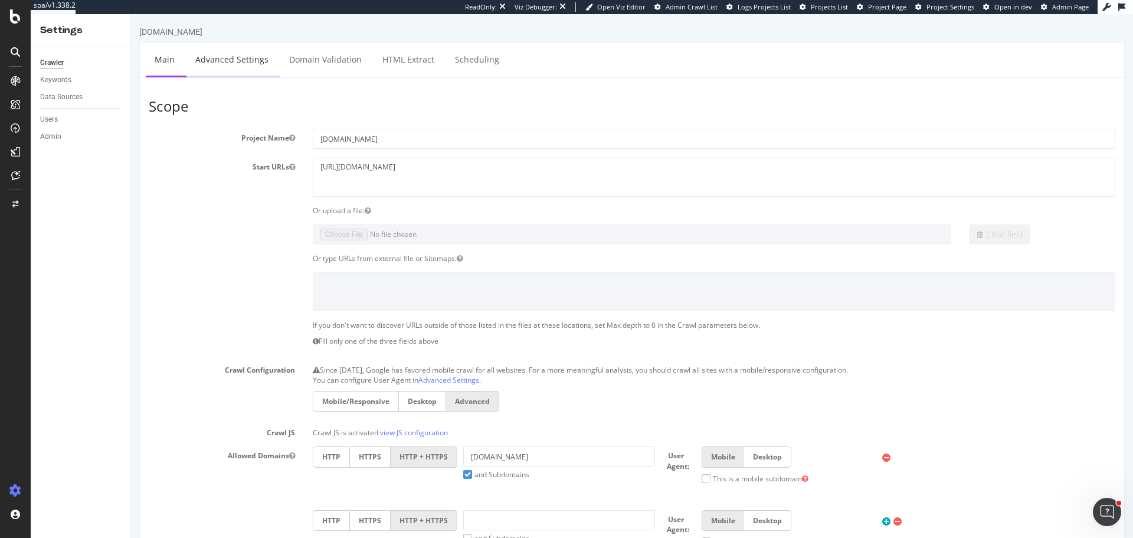
click at [257, 51] on link "Advanced Settings" at bounding box center [232, 59] width 91 height 32
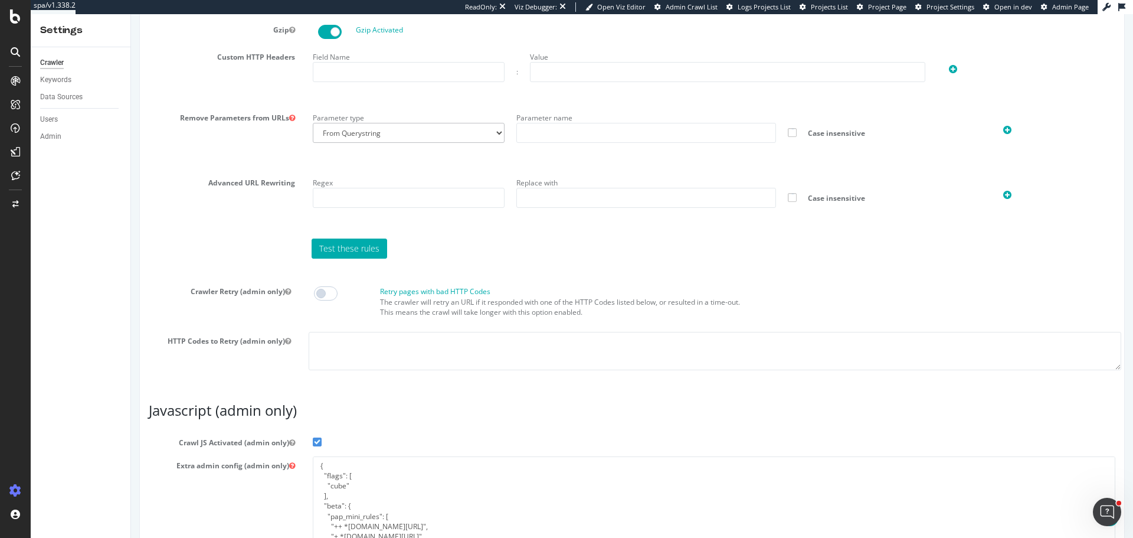
scroll to position [898, 0]
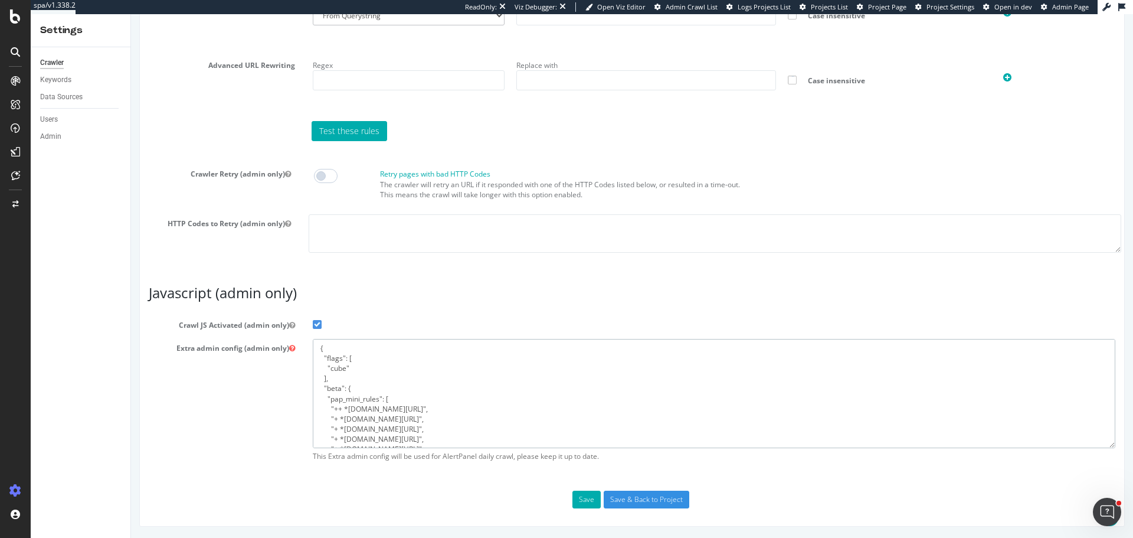
click at [401, 374] on textarea "{ "flags": [ "cube" ], "beta": { "pap_mini_rules": [ "++ *[DOMAIN_NAME][URL]", …" at bounding box center [714, 393] width 803 height 109
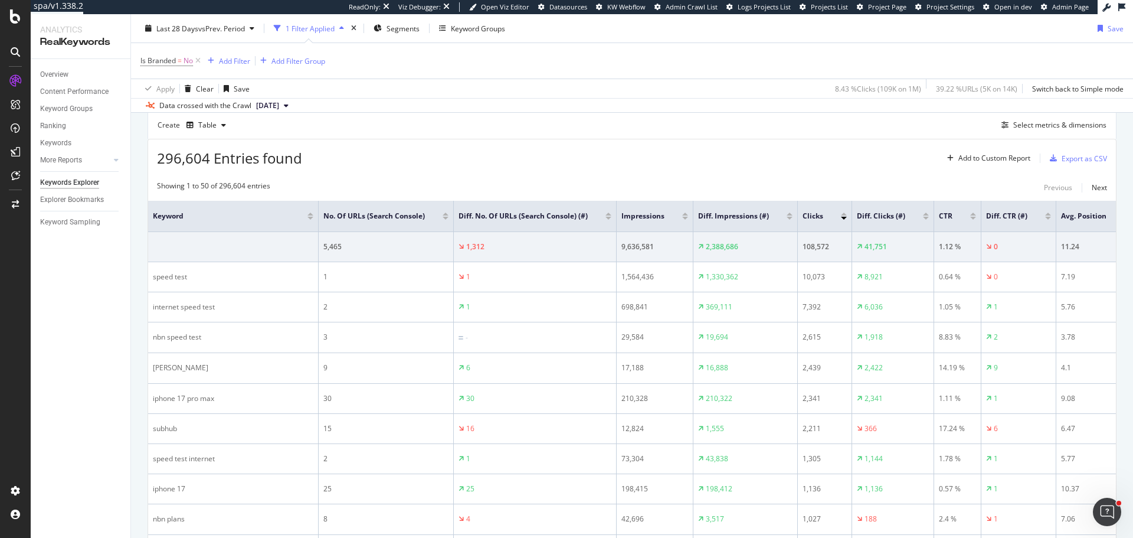
scroll to position [118, 0]
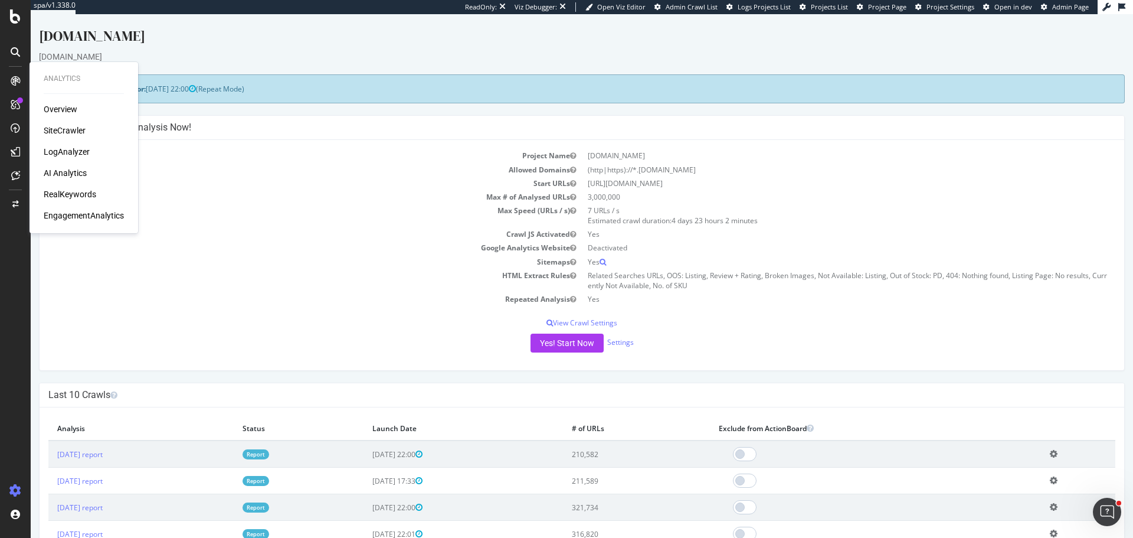
click at [73, 133] on div "SiteCrawler" at bounding box center [65, 131] width 42 height 12
click at [58, 138] on div "ActionBoard" at bounding box center [67, 133] width 46 height 12
click at [58, 157] on div "AlertPanel" at bounding box center [63, 154] width 38 height 12
click at [71, 132] on div "SiteCrawler" at bounding box center [65, 131] width 42 height 12
click at [76, 151] on div "LogAnalyzer" at bounding box center [67, 152] width 46 height 12
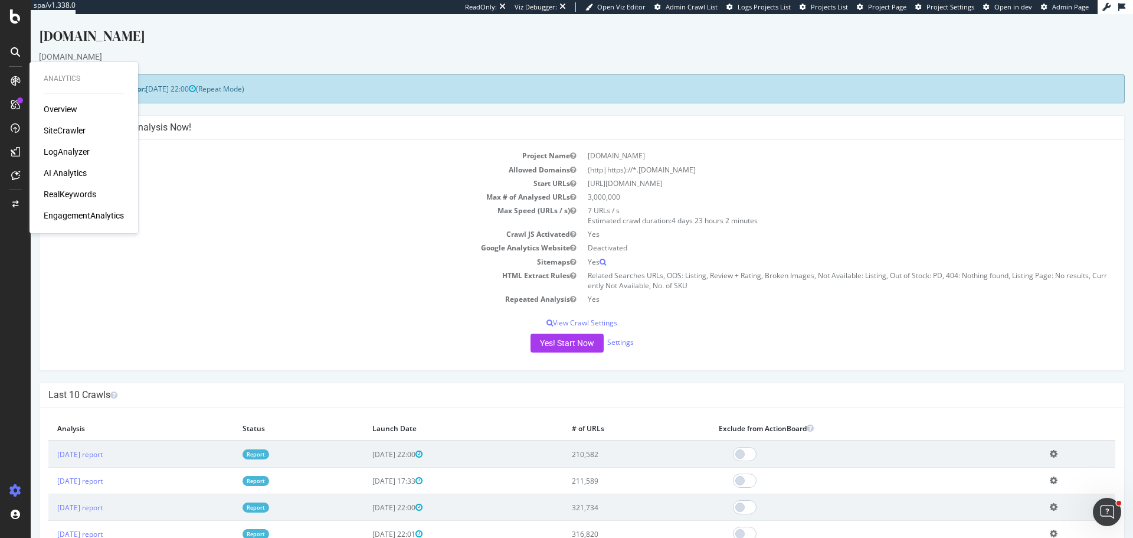
click at [82, 196] on div "RealKeywords" at bounding box center [70, 194] width 53 height 12
click at [101, 217] on div "EngagementAnalytics" at bounding box center [84, 216] width 80 height 12
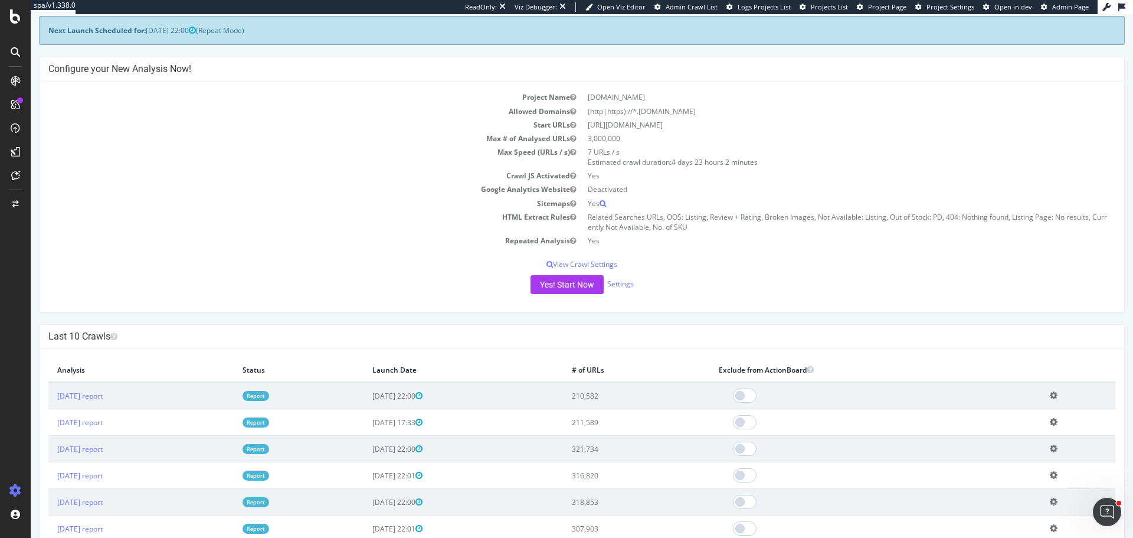
scroll to position [59, 0]
click at [269, 425] on link "Report" at bounding box center [256, 422] width 27 height 10
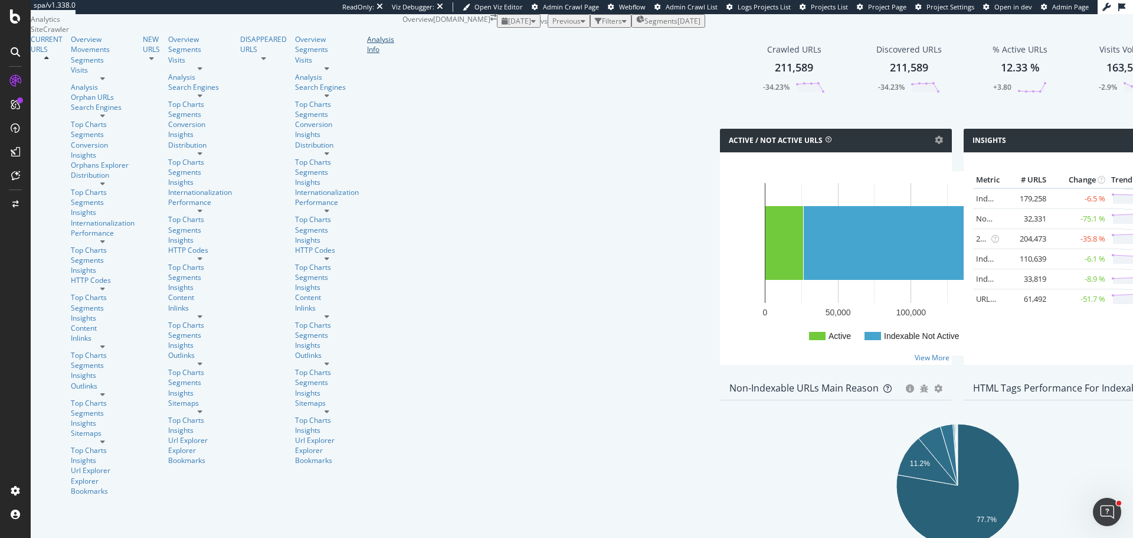
drag, startPoint x: 64, startPoint y: 397, endPoint x: 76, endPoint y: 439, distance: 43.7
click at [367, 54] on div "Analysis Info" at bounding box center [380, 44] width 27 height 20
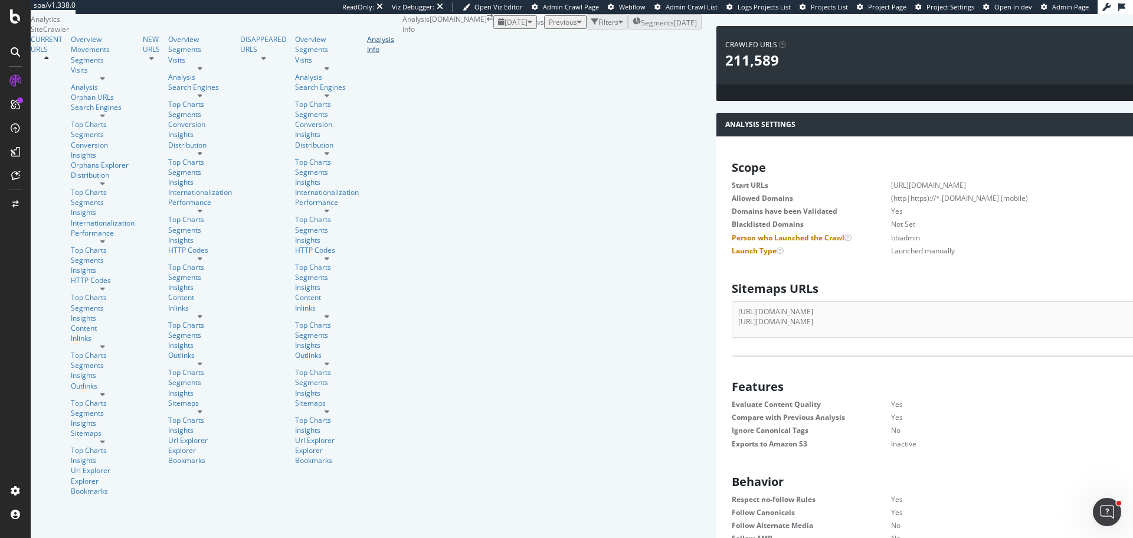
scroll to position [16, 0]
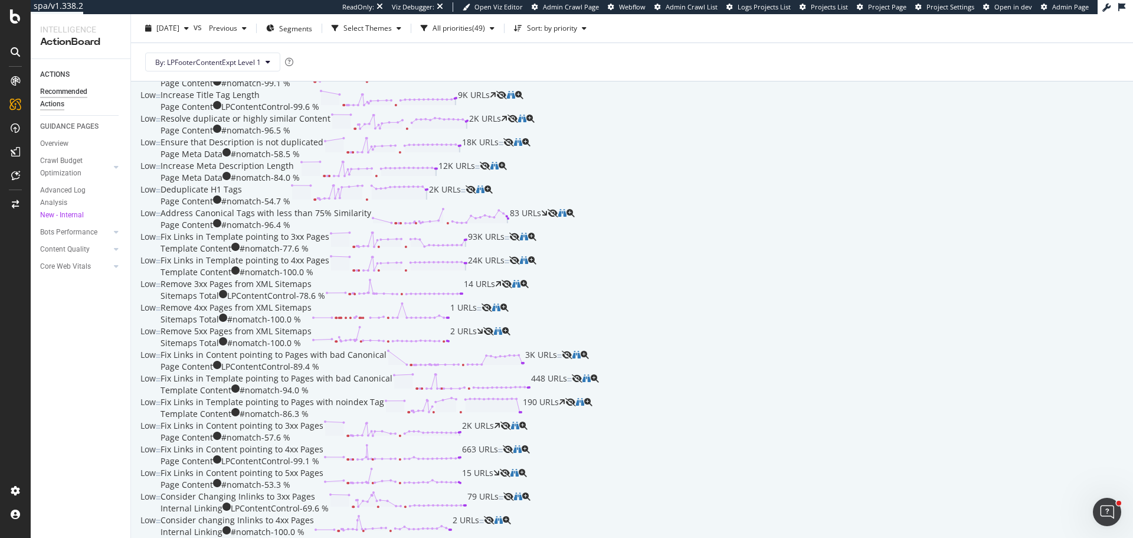
scroll to position [413, 0]
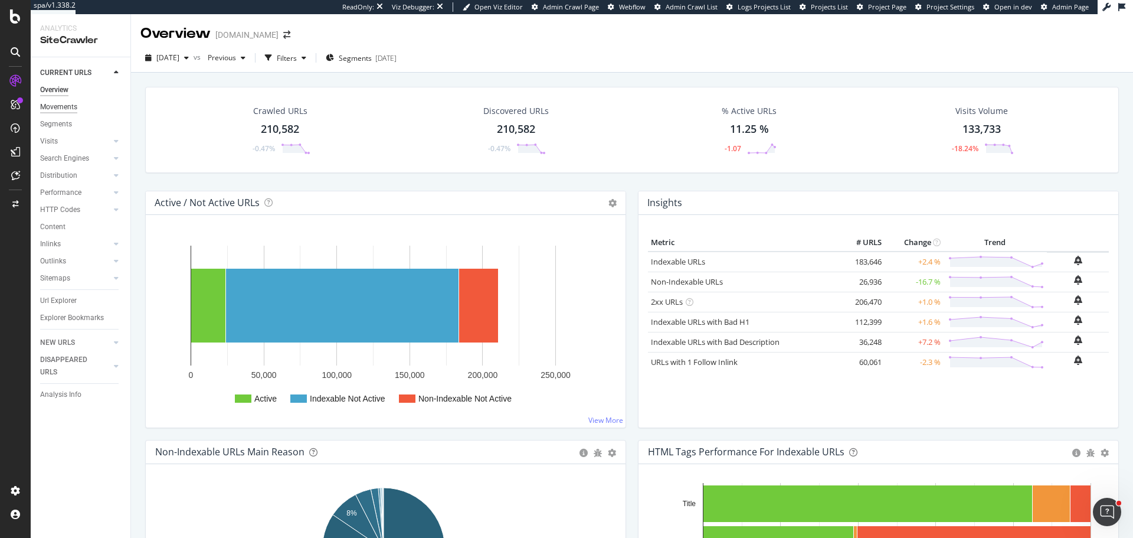
click at [67, 107] on div "Movements" at bounding box center [58, 107] width 37 height 12
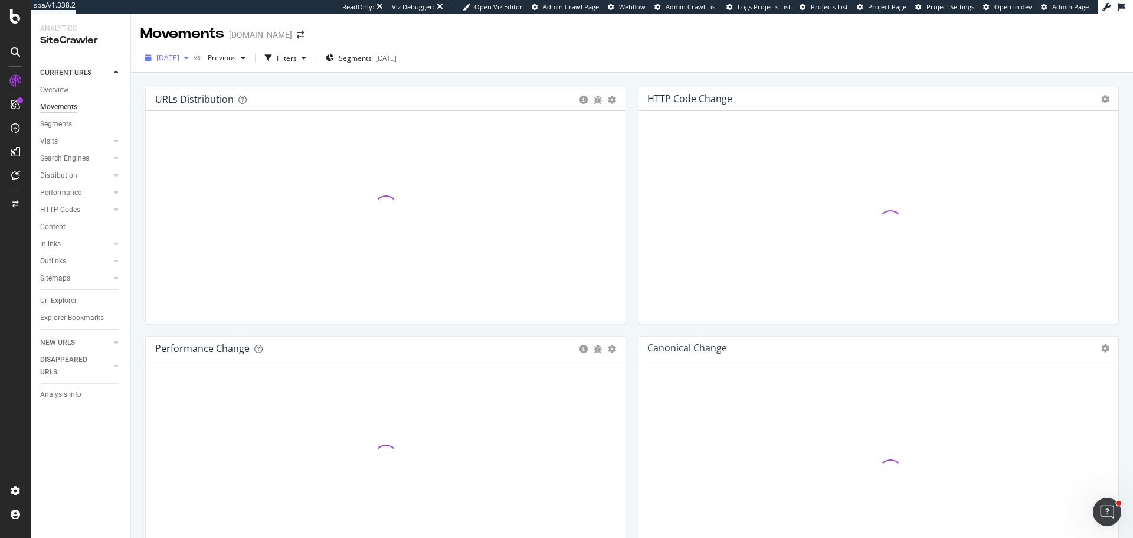
click at [194, 52] on div "[DATE]" at bounding box center [166, 58] width 53 height 18
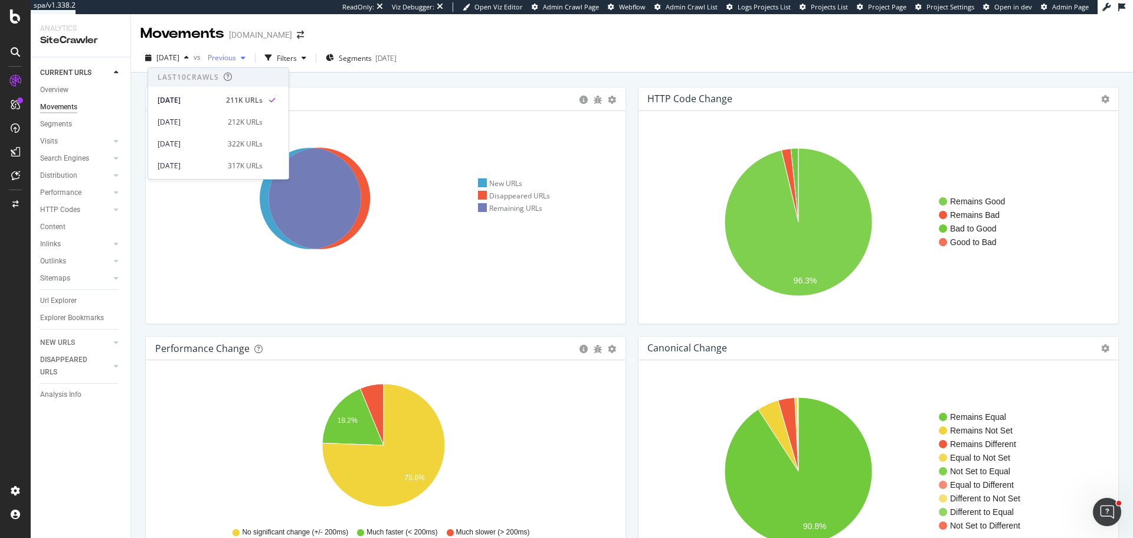
click at [250, 59] on div "button" at bounding box center [243, 57] width 14 height 7
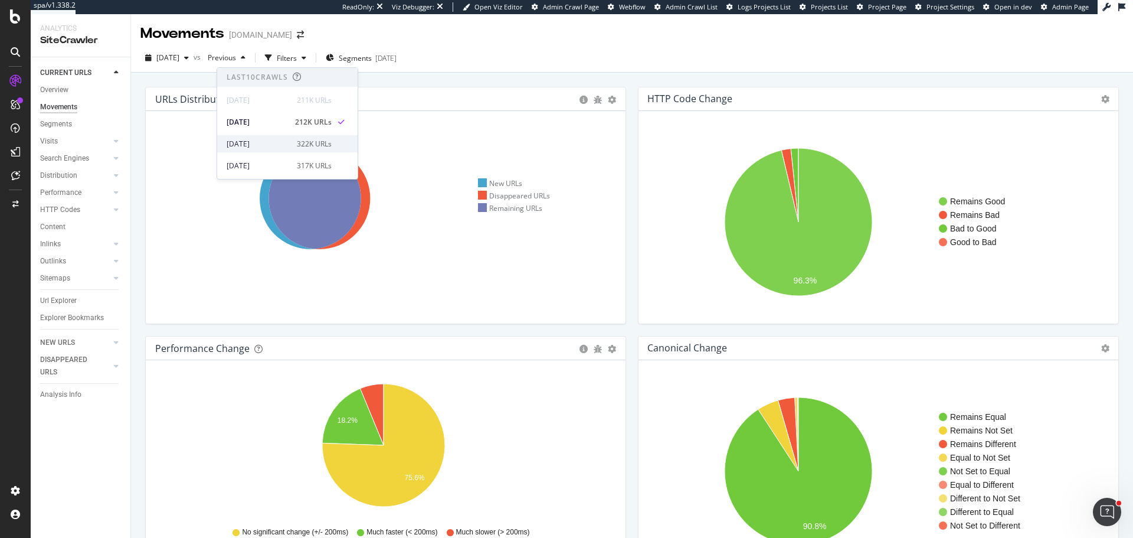
click at [310, 143] on div "322K URLs" at bounding box center [314, 144] width 35 height 11
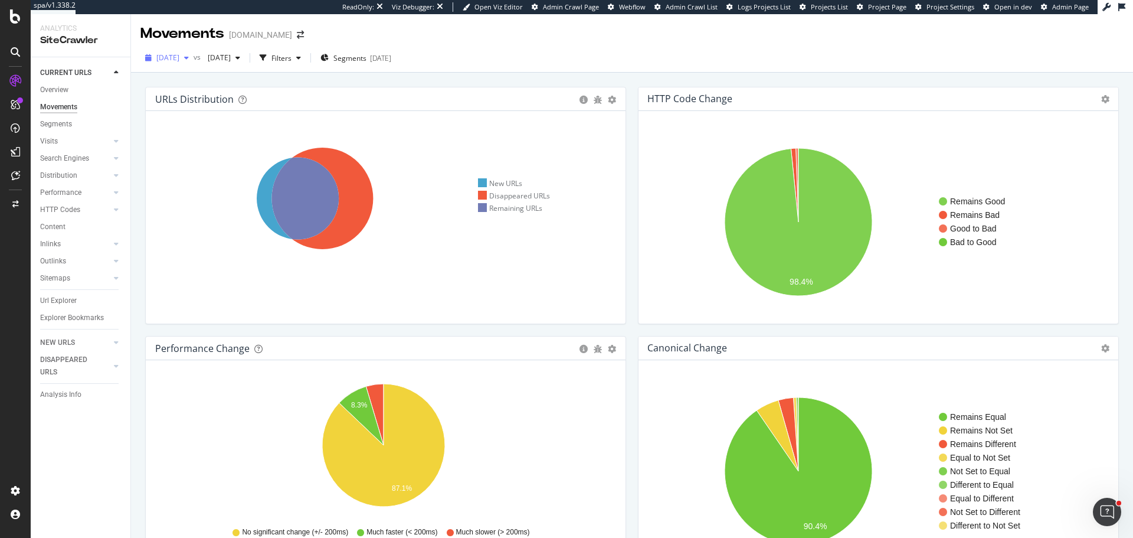
click at [179, 61] on span "2025 Oct. 2nd" at bounding box center [167, 58] width 23 height 10
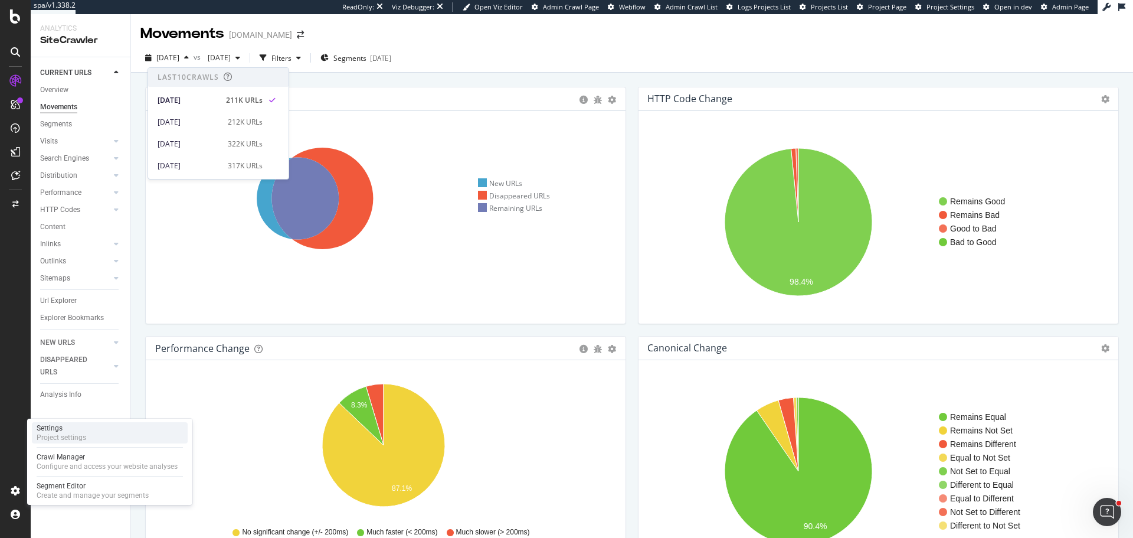
click at [86, 430] on div "Settings" at bounding box center [62, 427] width 50 height 9
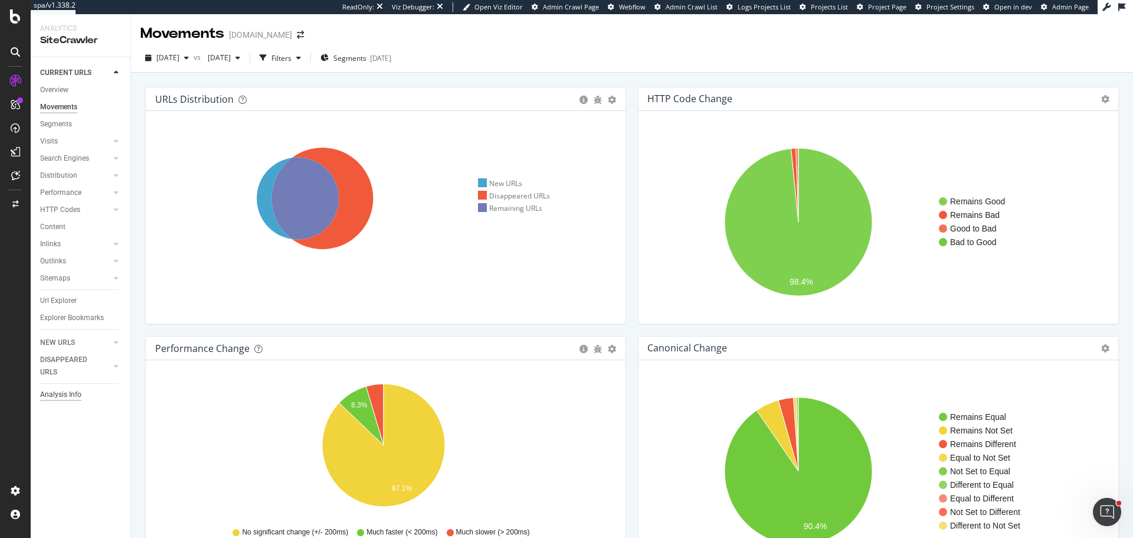
click at [69, 393] on div "Analysis Info" at bounding box center [60, 394] width 41 height 12
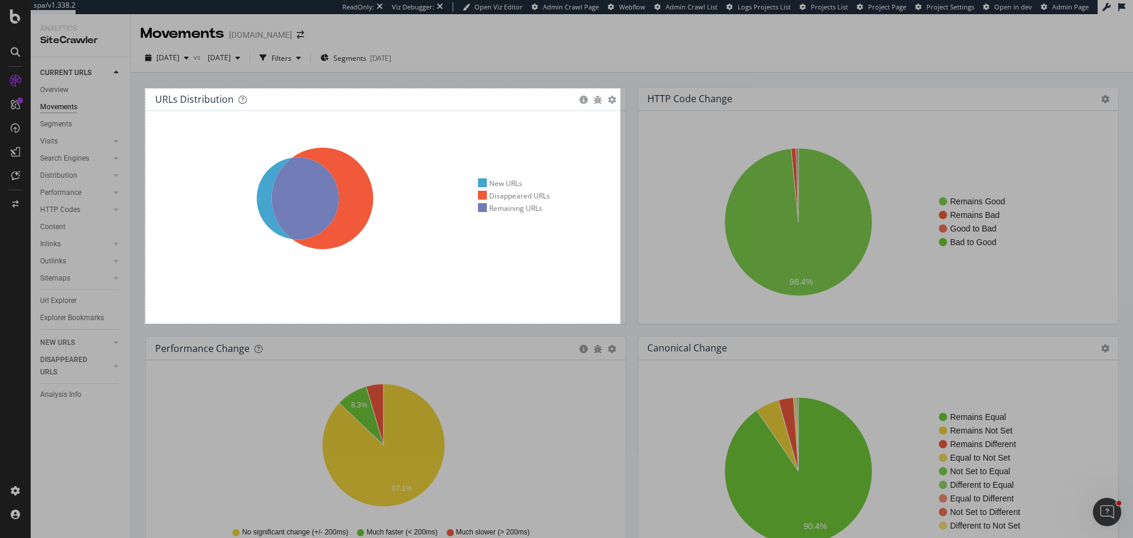
drag, startPoint x: 145, startPoint y: 89, endPoint x: 620, endPoint y: 324, distance: 530.1
click at [620, 324] on div "805 X 398" at bounding box center [566, 269] width 1133 height 538
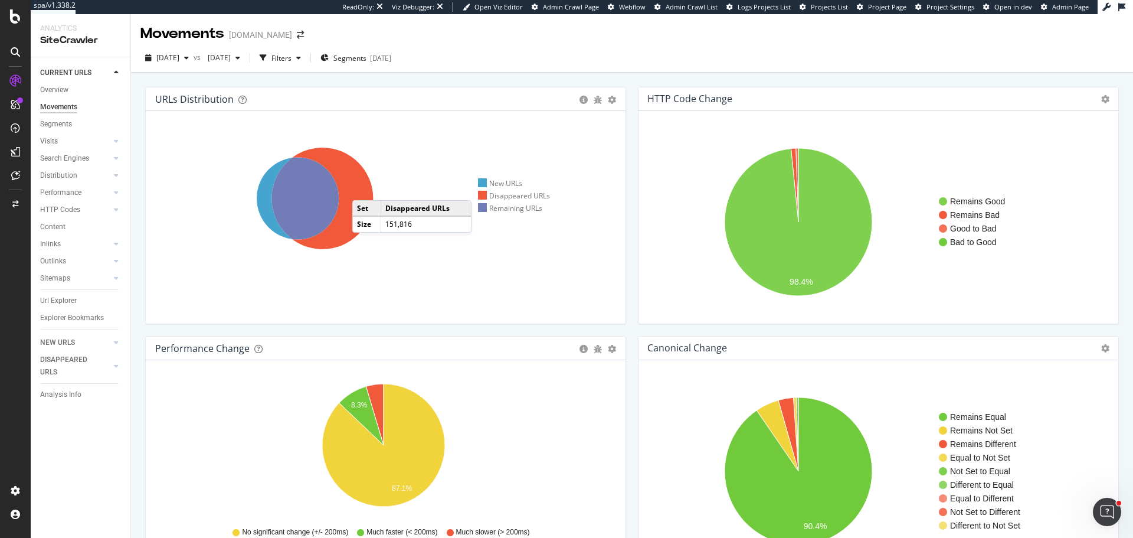
click at [361, 188] on icon at bounding box center [323, 199] width 102 height 102
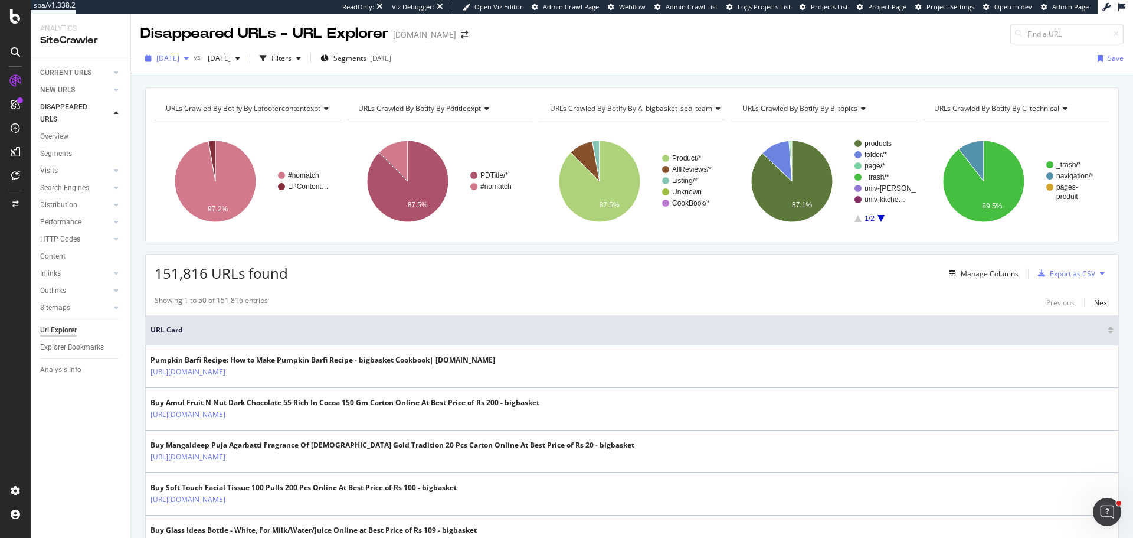
click at [179, 55] on span "2025 Oct. 2nd" at bounding box center [167, 58] width 23 height 10
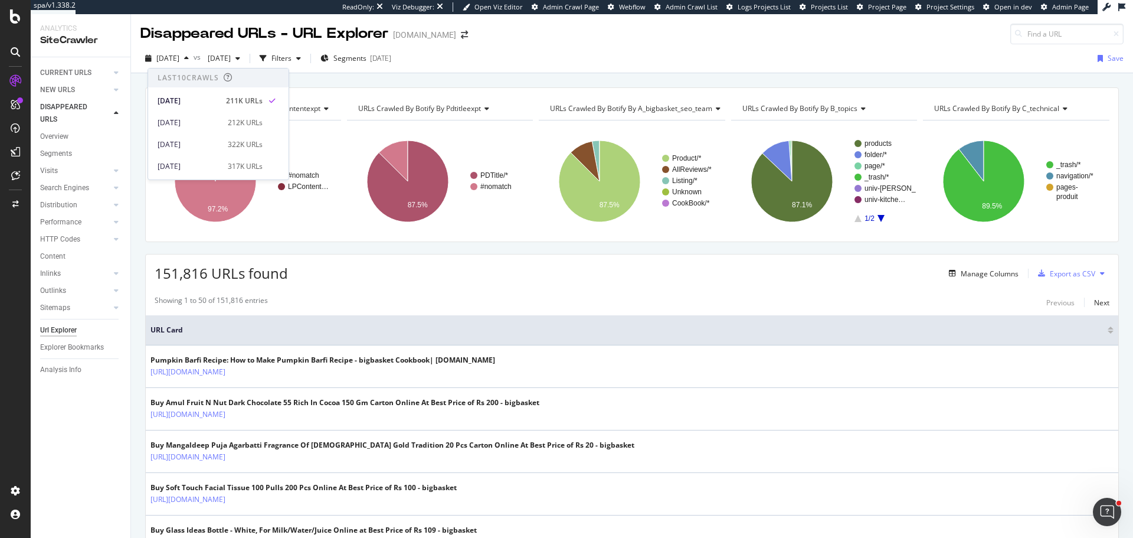
click at [1011, 106] on span "URLs Crawled By Botify By c_technical" at bounding box center [996, 108] width 125 height 10
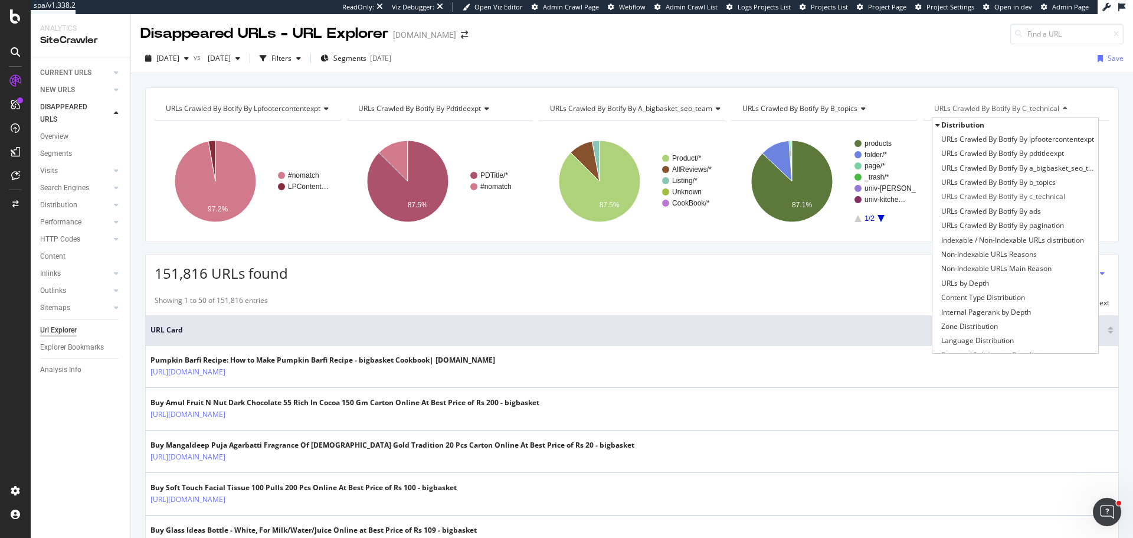
click at [1011, 106] on span "URLs Crawled By Botify By c_technical" at bounding box center [996, 108] width 125 height 10
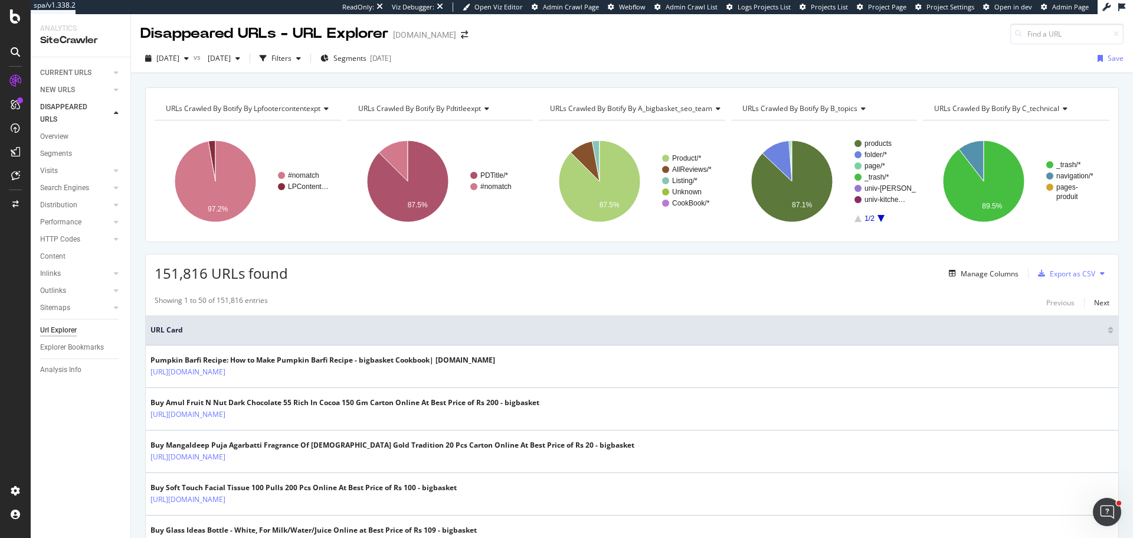
click at [1038, 111] on span "URLs Crawled By Botify By c_technical" at bounding box center [996, 108] width 125 height 10
click at [292, 61] on div "Filters" at bounding box center [282, 58] width 20 height 10
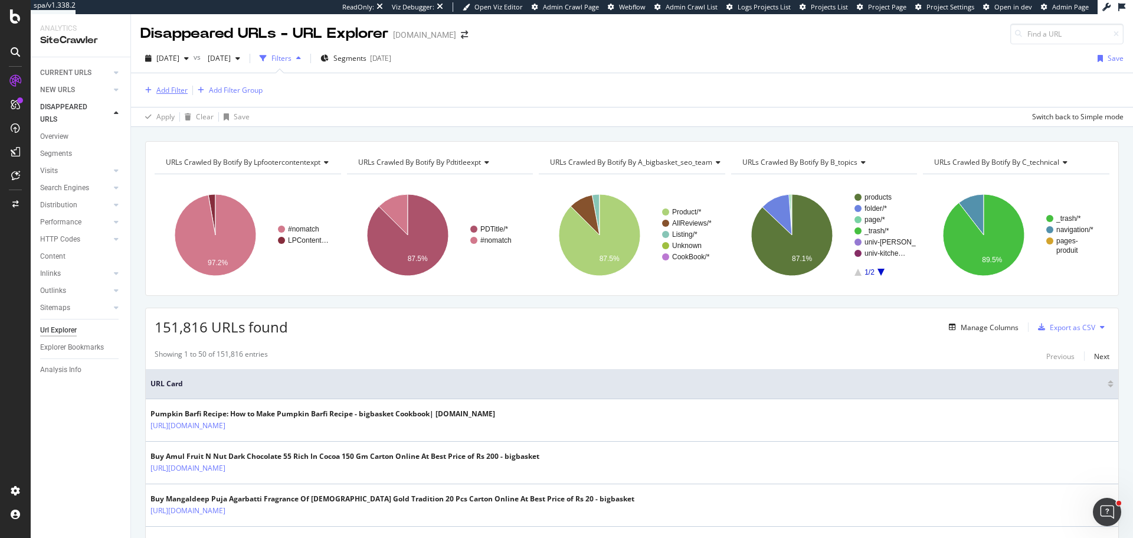
click at [165, 94] on div "Add Filter" at bounding box center [171, 90] width 31 height 10
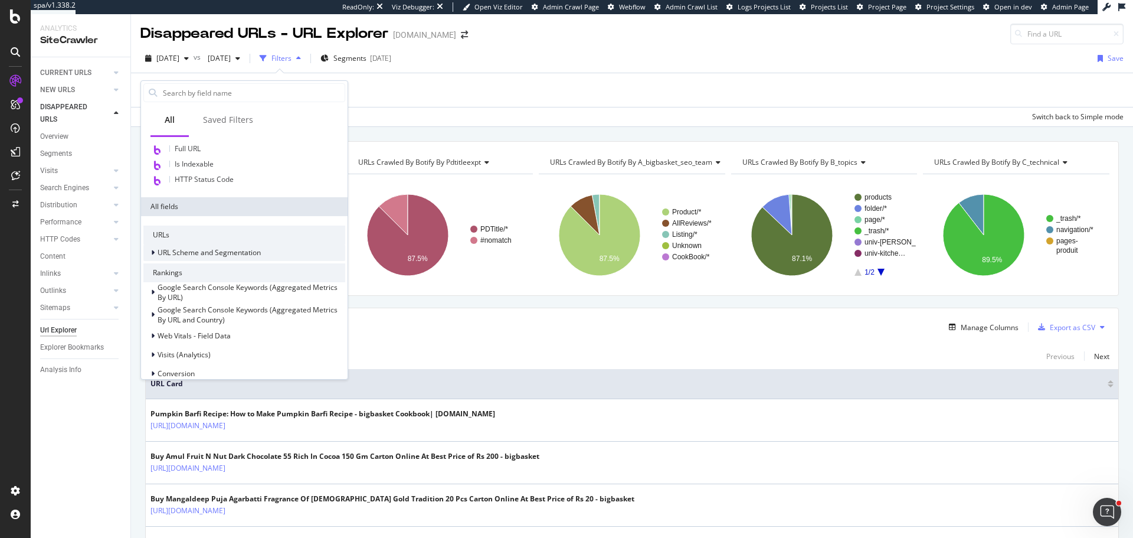
click at [204, 258] on div "URL Scheme and Segmentation" at bounding box center [201, 253] width 117 height 12
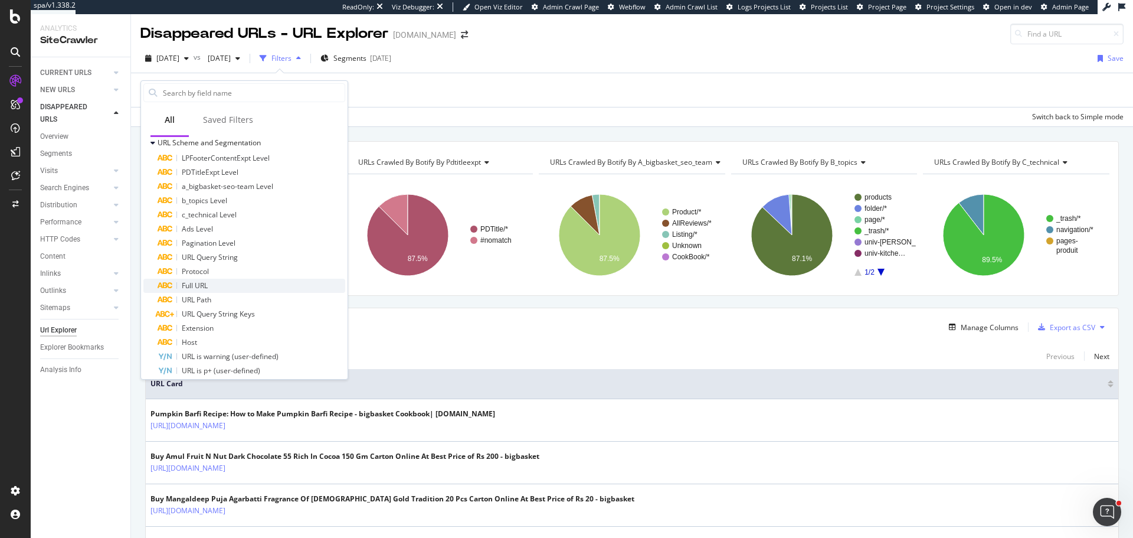
scroll to position [236, 0]
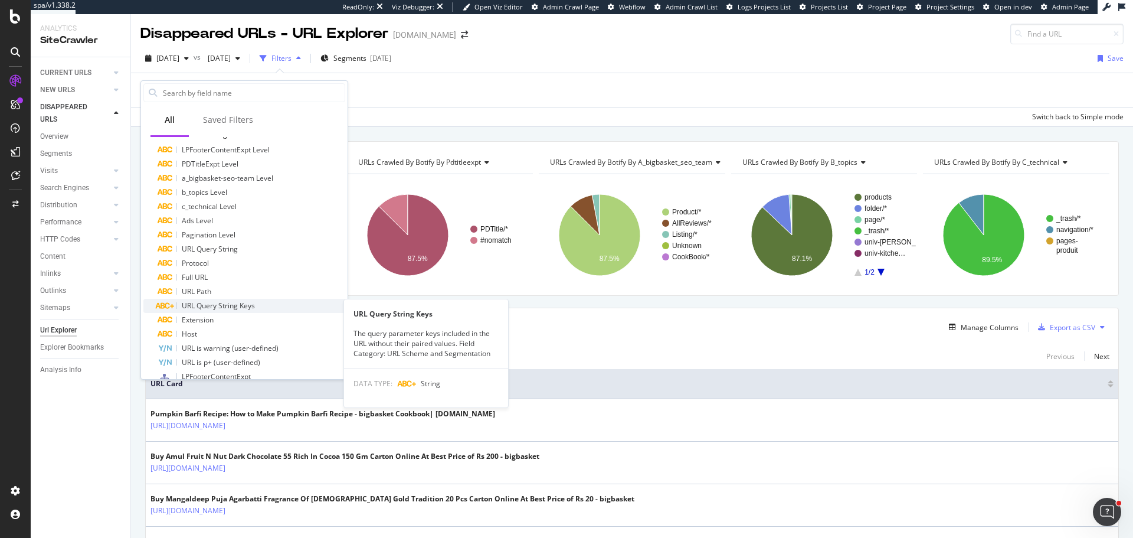
click at [239, 309] on span "URL Query String Keys" at bounding box center [218, 305] width 73 height 10
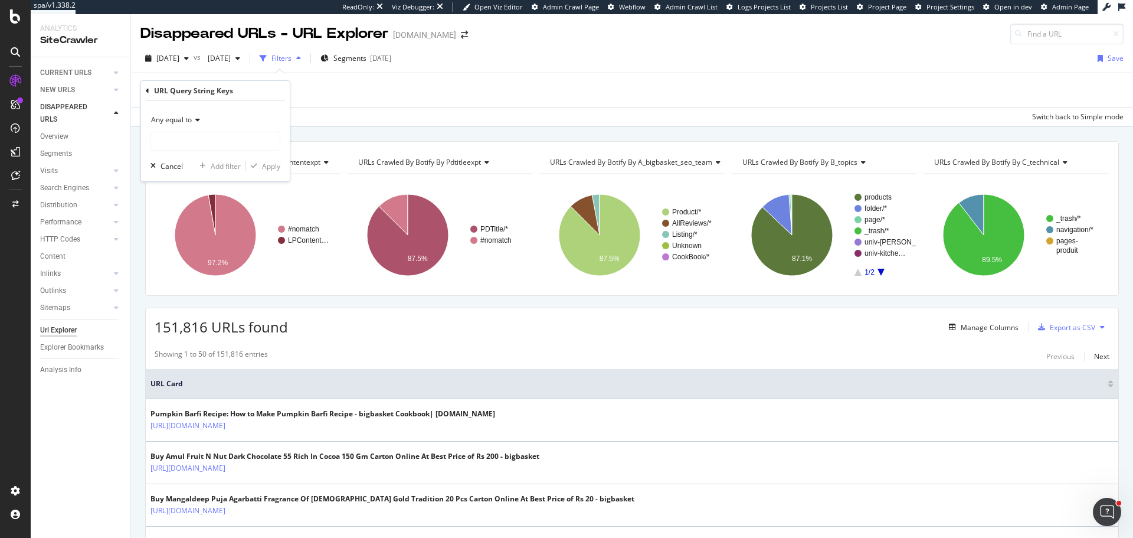
click at [178, 122] on span "Any equal to" at bounding box center [171, 120] width 41 height 10
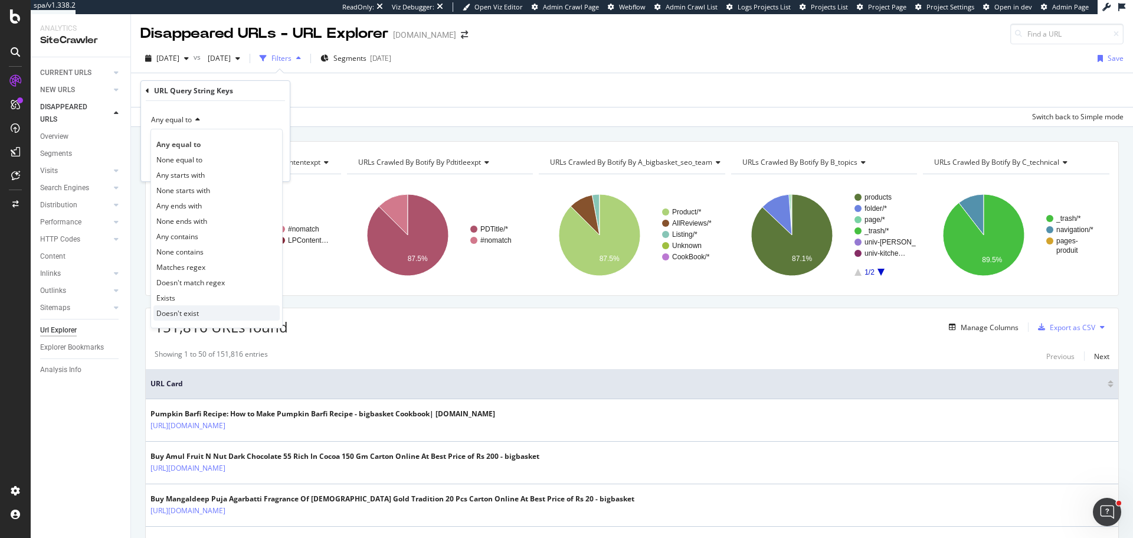
click at [191, 310] on span "Doesn't exist" at bounding box center [177, 313] width 43 height 10
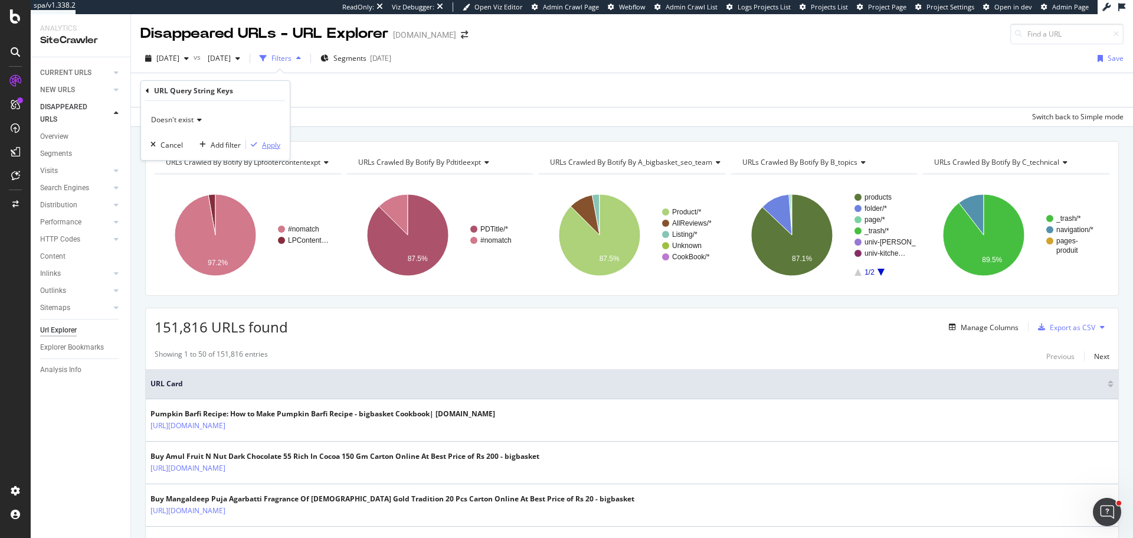
click at [267, 149] on div "Apply" at bounding box center [271, 145] width 18 height 10
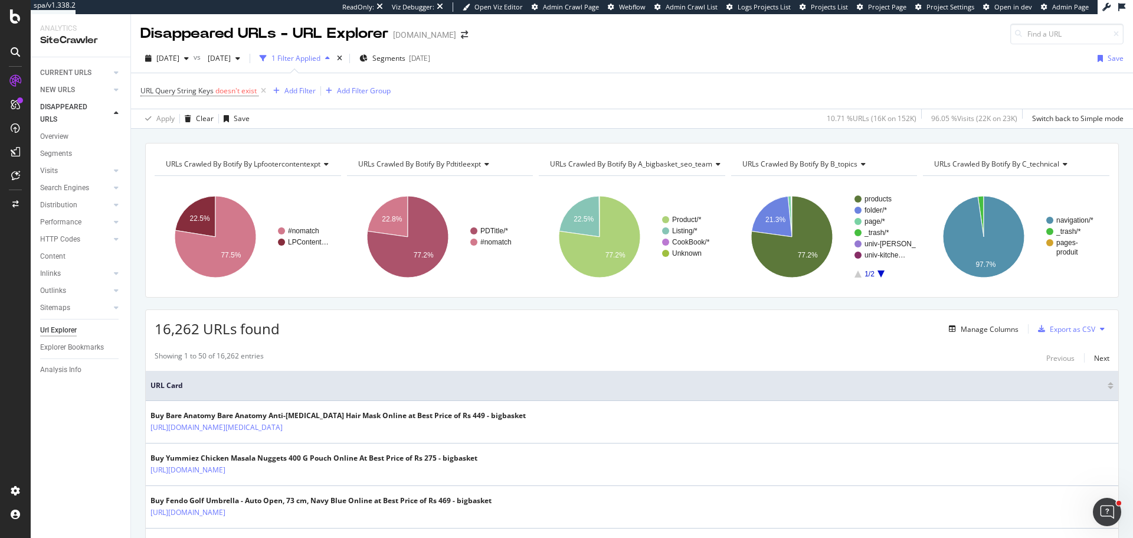
click at [222, 85] on span "URL Query String Keys doesn't exist" at bounding box center [204, 91] width 128 height 17
click at [222, 89] on span "doesn't exist" at bounding box center [235, 91] width 41 height 10
click at [182, 113] on div "Doesn't exist" at bounding box center [216, 118] width 130 height 19
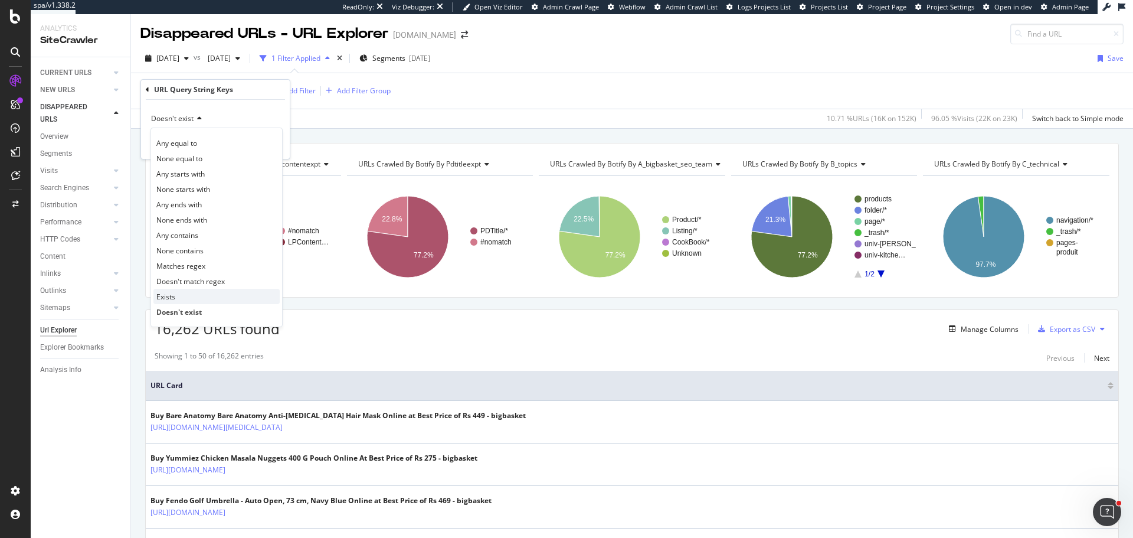
click at [170, 295] on span "Exists" at bounding box center [165, 297] width 19 height 10
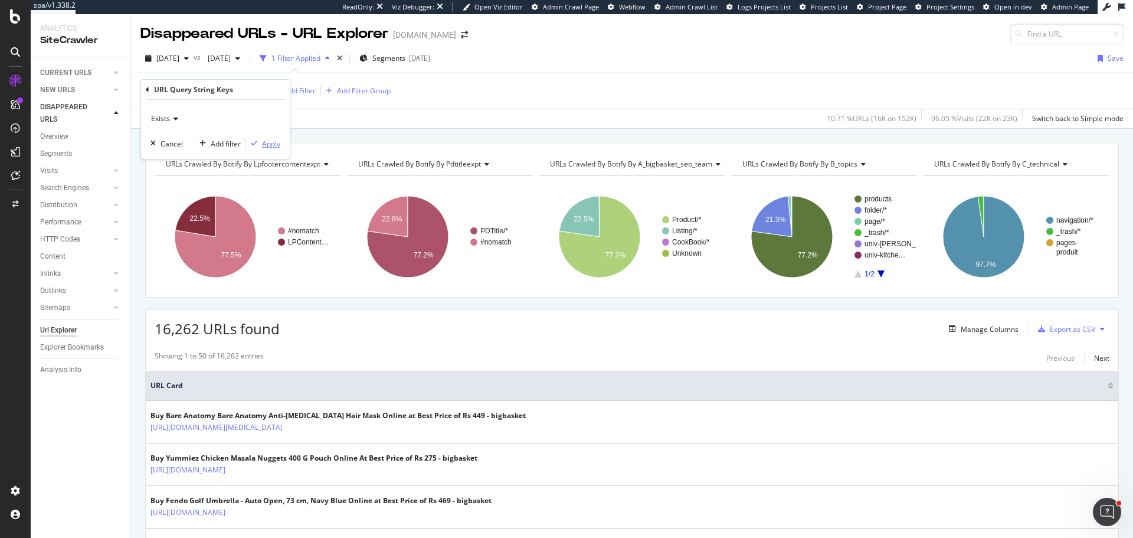
click at [266, 148] on div "Apply" at bounding box center [271, 144] width 18 height 10
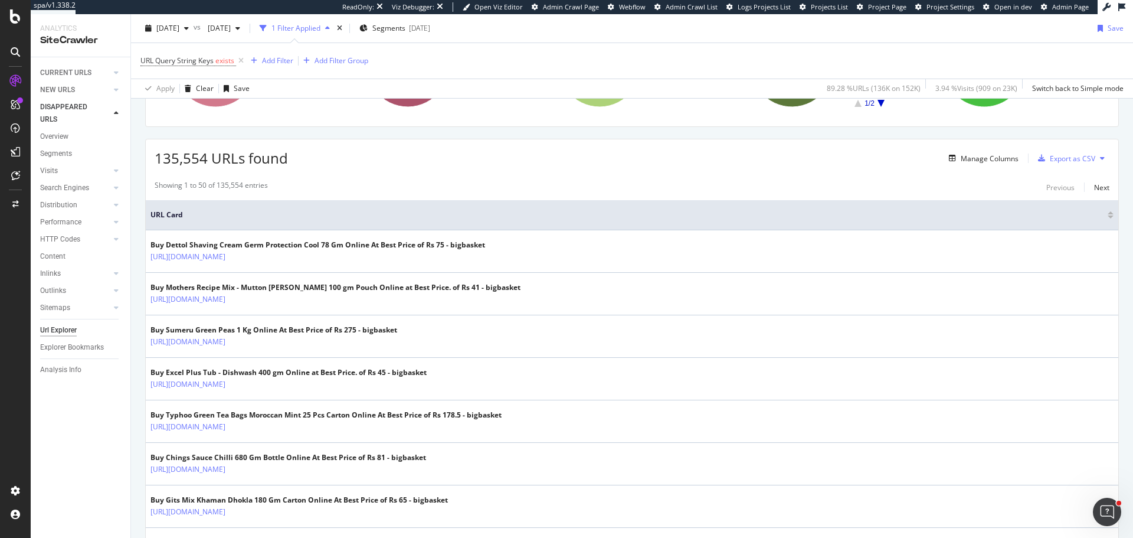
scroll to position [236, 0]
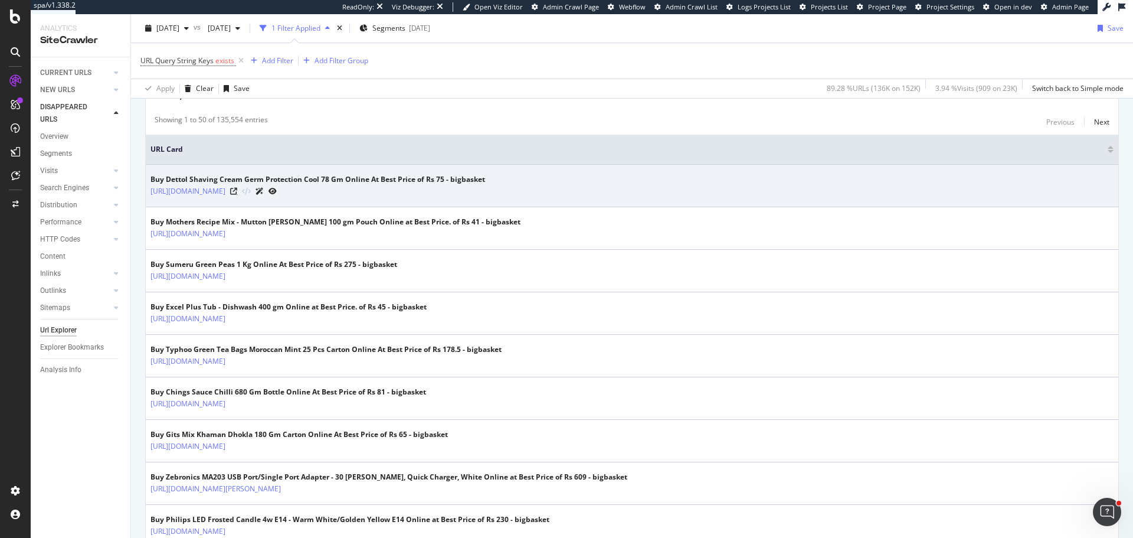
drag, startPoint x: 470, startPoint y: 190, endPoint x: 462, endPoint y: 166, distance: 25.6
click at [237, 190] on icon at bounding box center [233, 191] width 7 height 7
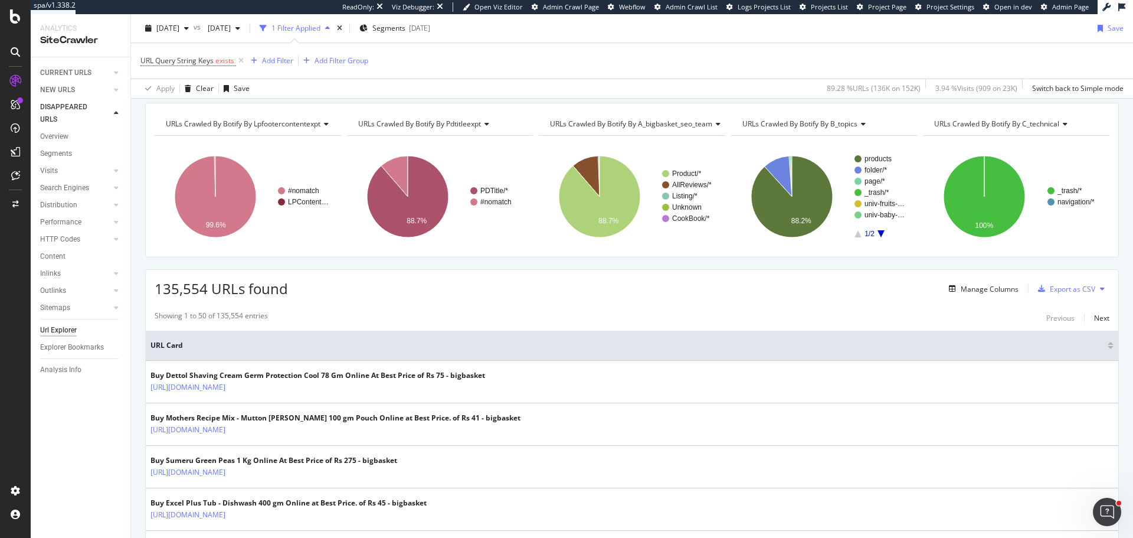
scroll to position [59, 0]
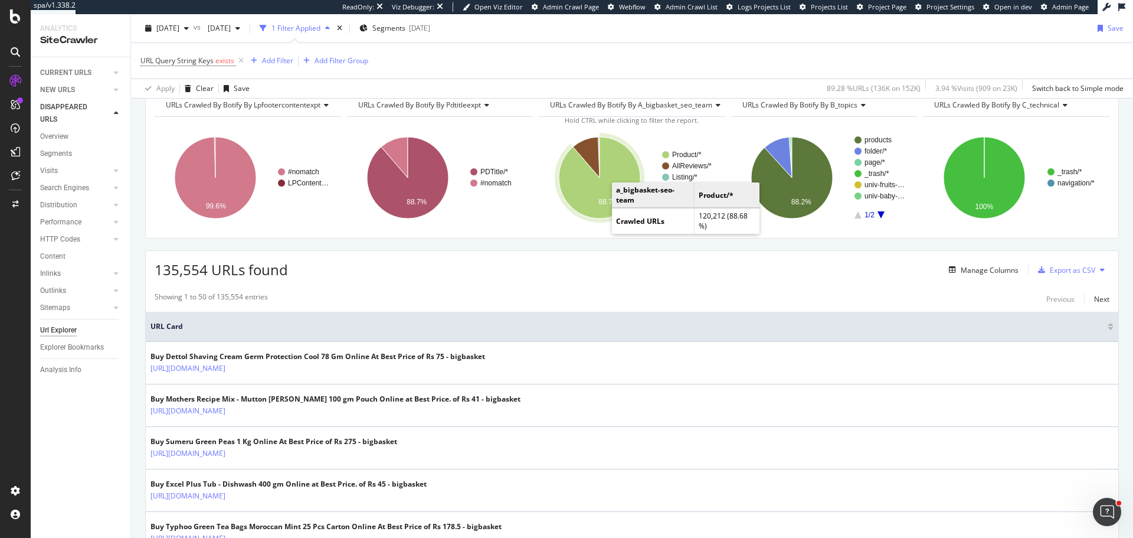
click at [603, 198] on text "88.7%" at bounding box center [609, 202] width 20 height 8
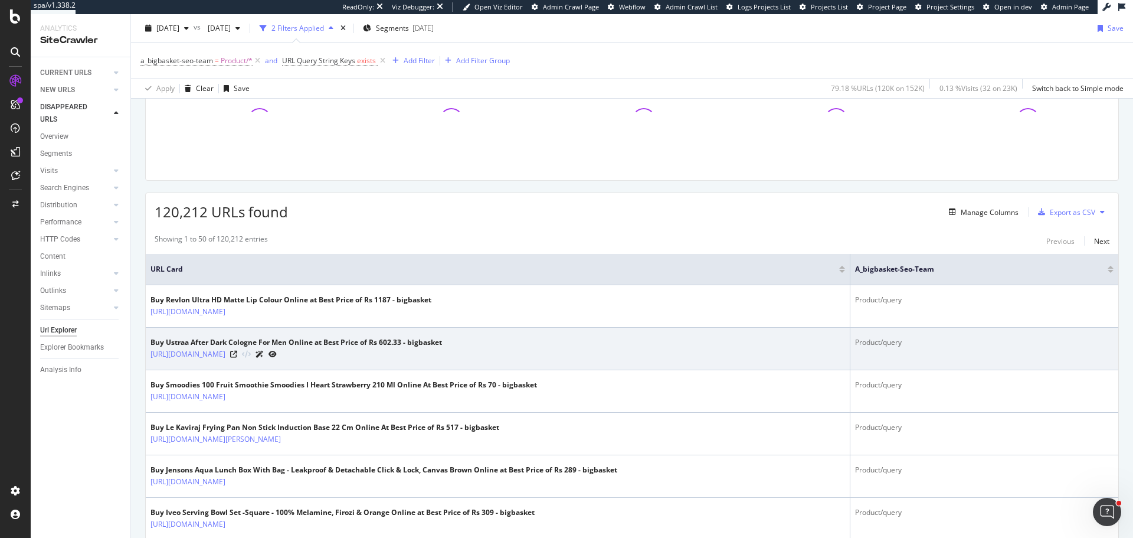
scroll to position [118, 0]
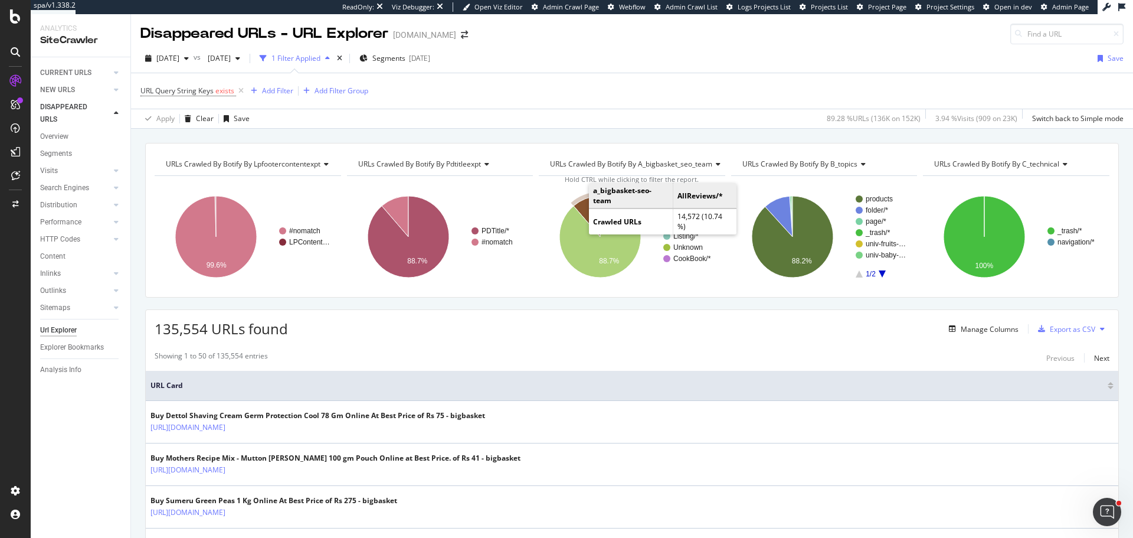
click at [584, 207] on icon "A chart." at bounding box center [587, 216] width 27 height 41
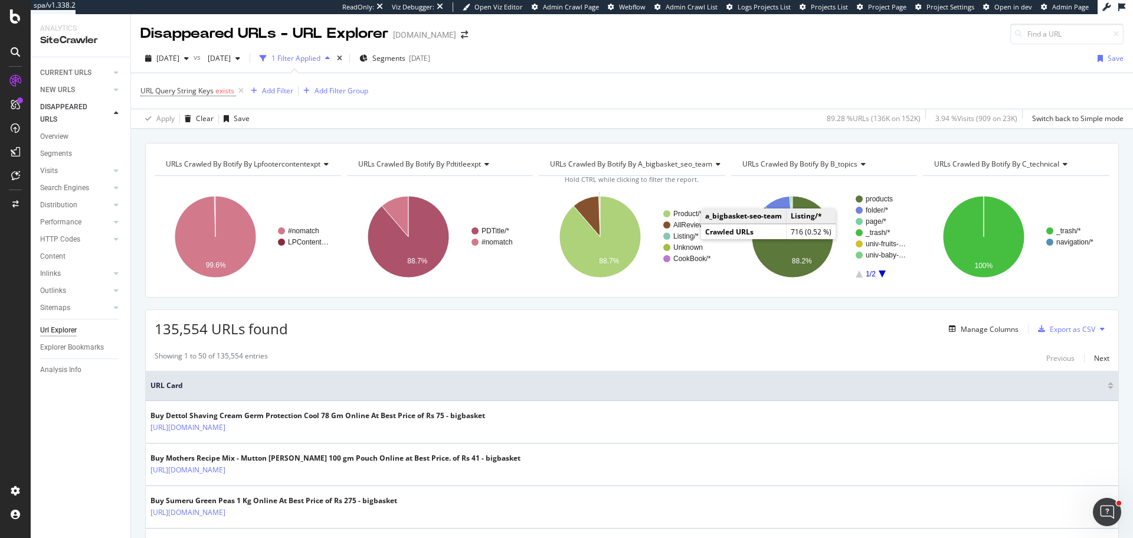
click at [679, 234] on text "Listing/*" at bounding box center [686, 236] width 25 height 8
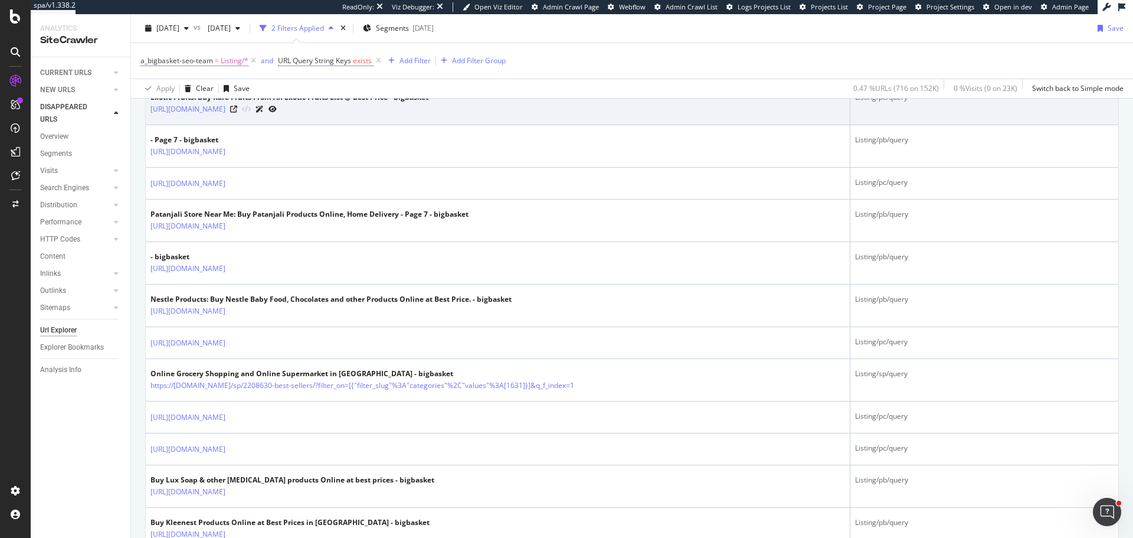
scroll to position [767, 0]
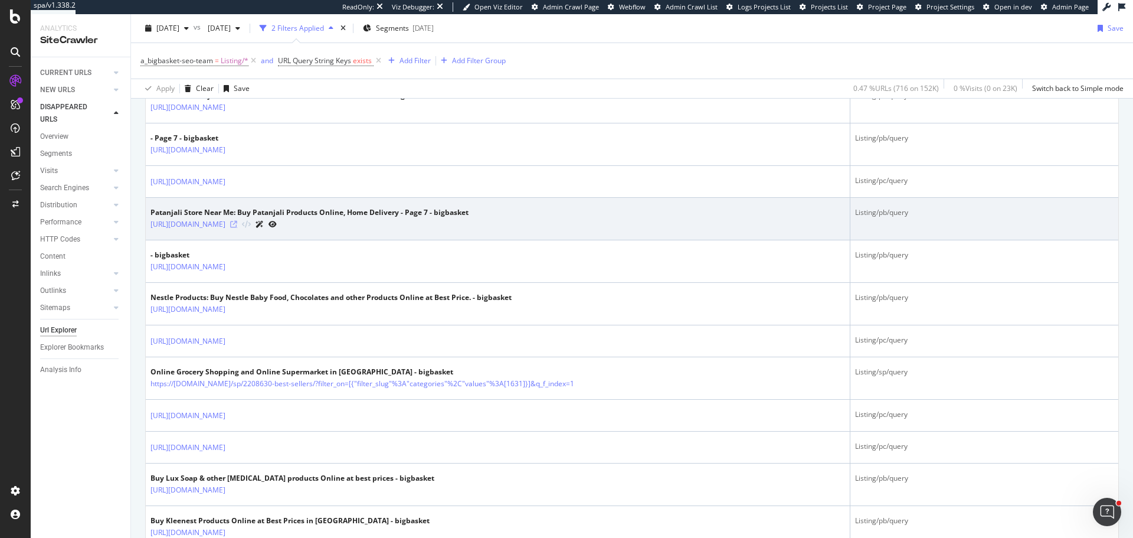
click at [237, 224] on icon at bounding box center [233, 224] width 7 height 7
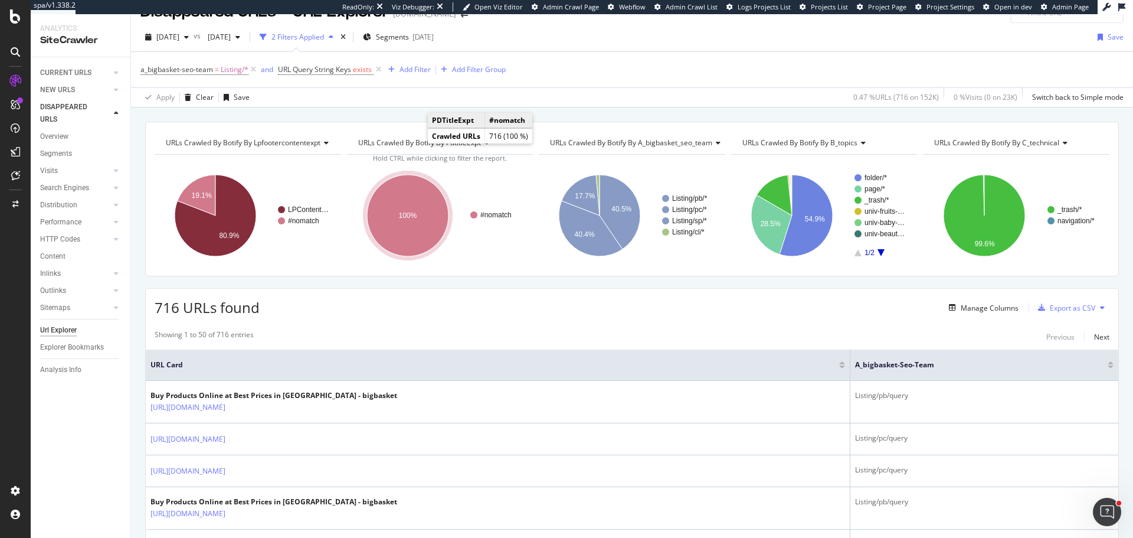
scroll to position [0, 0]
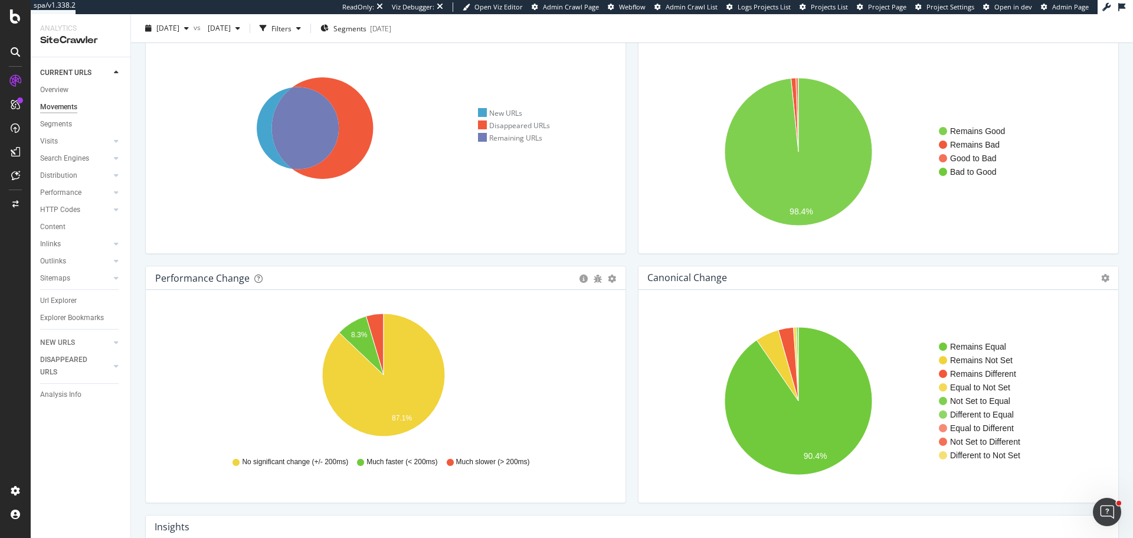
scroll to position [177, 0]
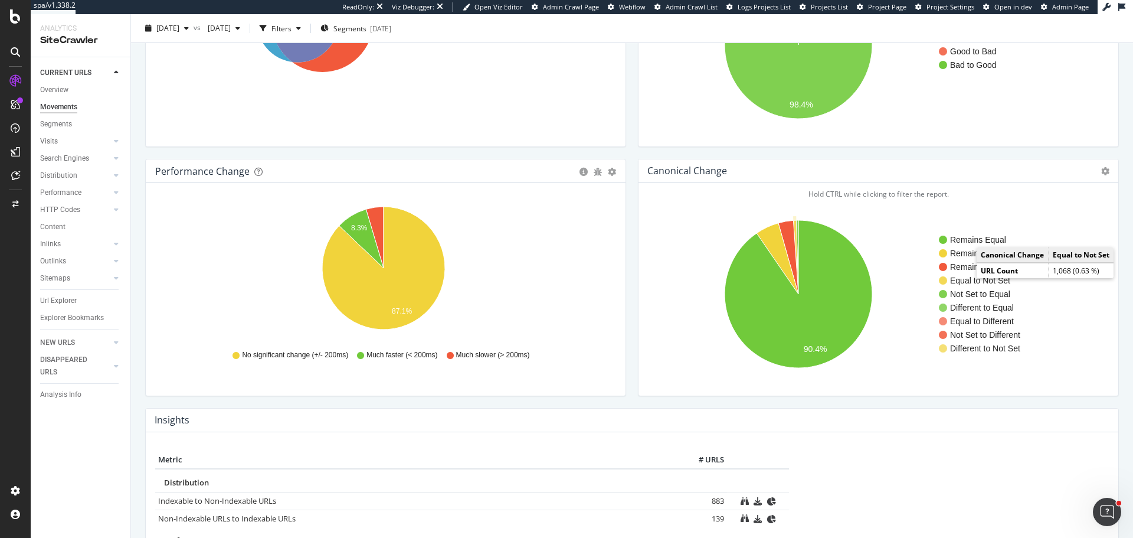
click at [956, 281] on text "Equal to Not Set" at bounding box center [980, 280] width 60 height 9
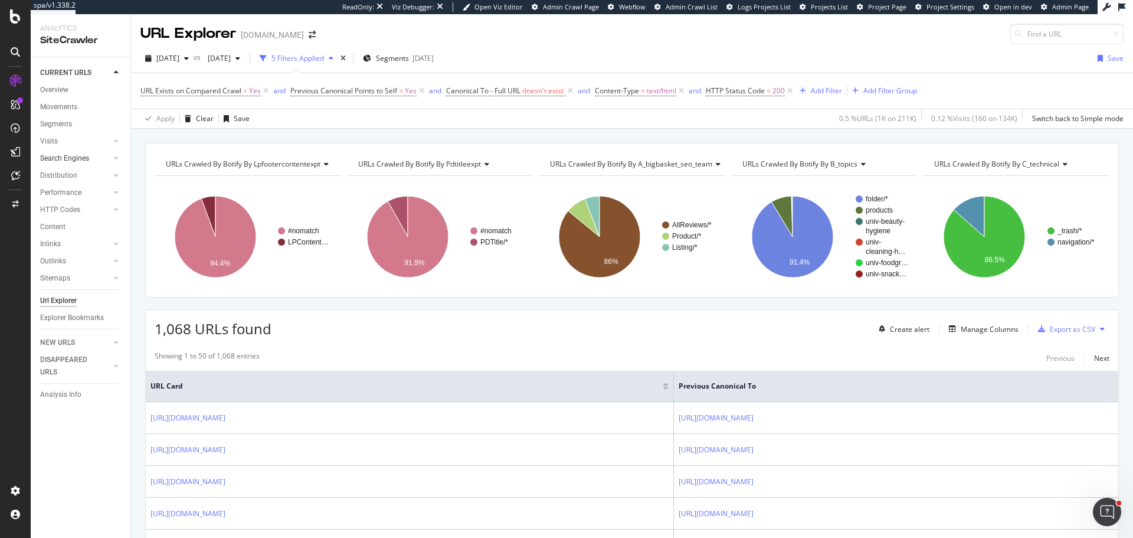
drag, startPoint x: 54, startPoint y: 227, endPoint x: 92, endPoint y: 164, distance: 73.4
click at [54, 227] on div "Content" at bounding box center [52, 227] width 25 height 12
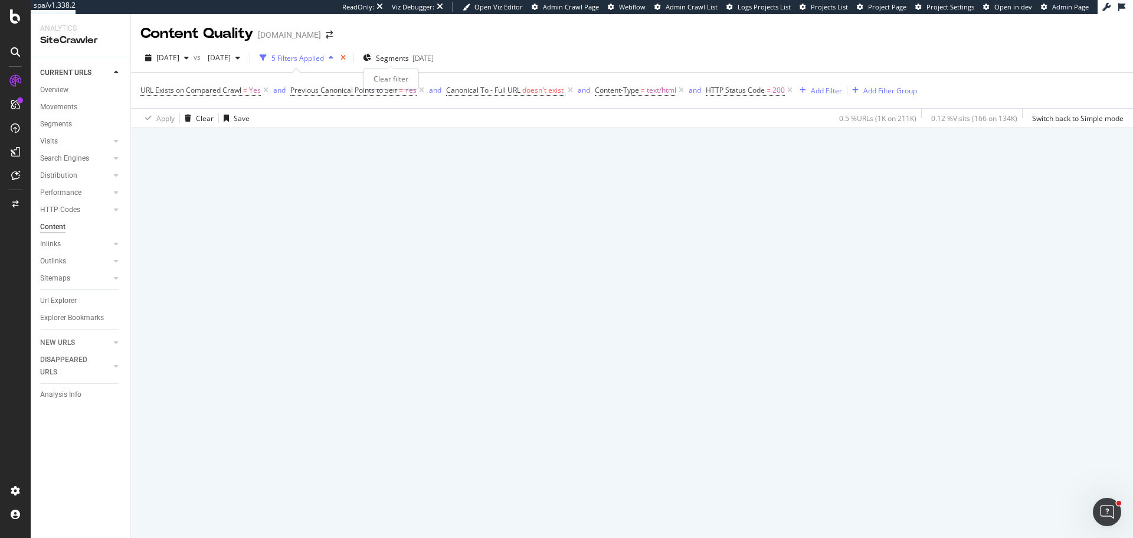
click at [346, 56] on icon "times" at bounding box center [343, 57] width 5 height 7
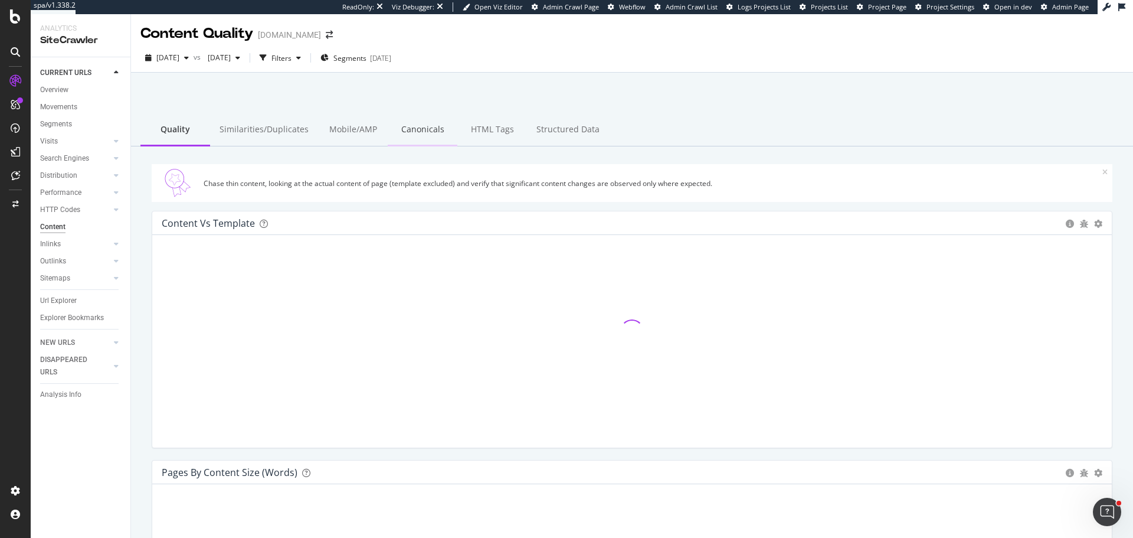
click at [436, 135] on div "Canonicals" at bounding box center [423, 130] width 70 height 32
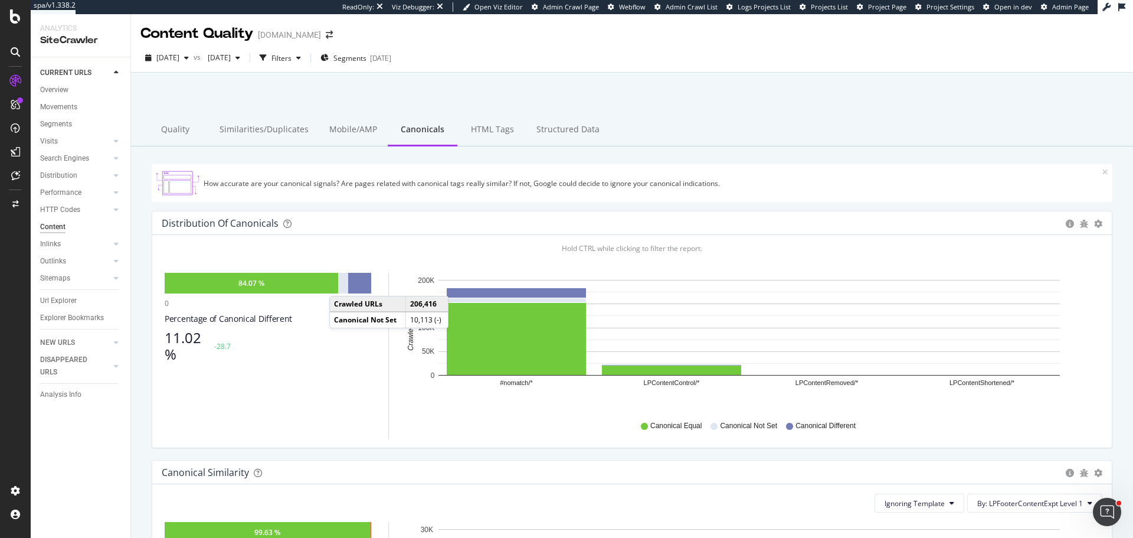
click at [341, 284] on div at bounding box center [343, 283] width 10 height 21
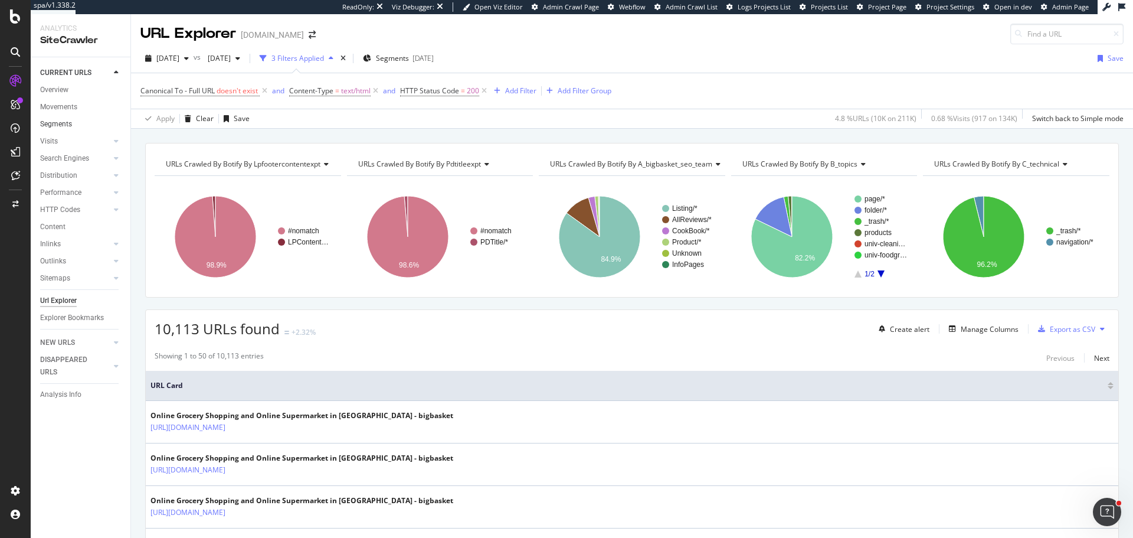
drag, startPoint x: 54, startPoint y: 105, endPoint x: 89, endPoint y: 120, distance: 38.1
click at [54, 105] on div "Movements" at bounding box center [58, 107] width 37 height 12
click at [982, 326] on div "Manage Columns" at bounding box center [990, 329] width 58 height 10
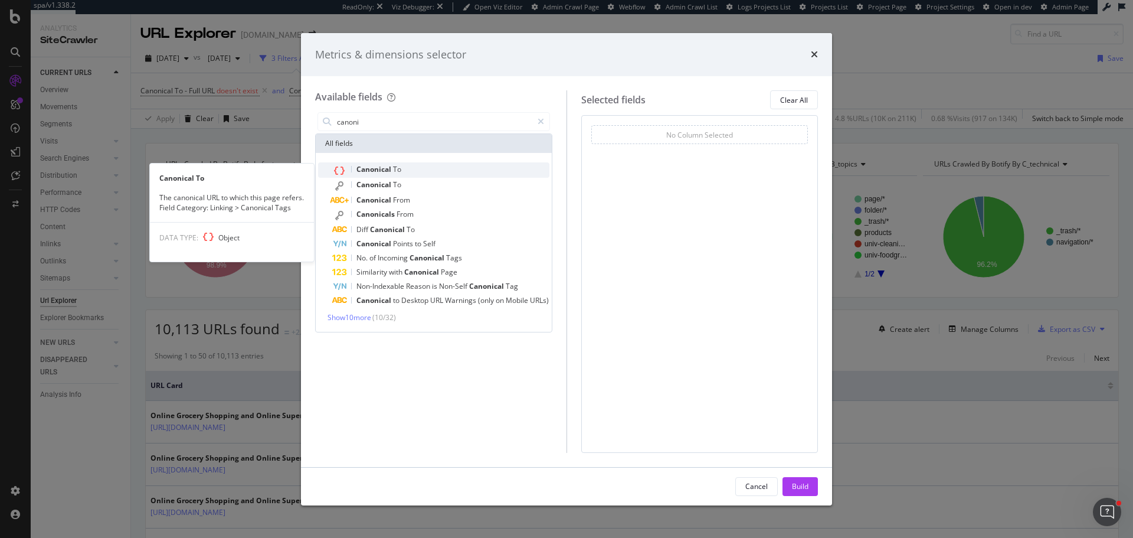
type input "canoni"
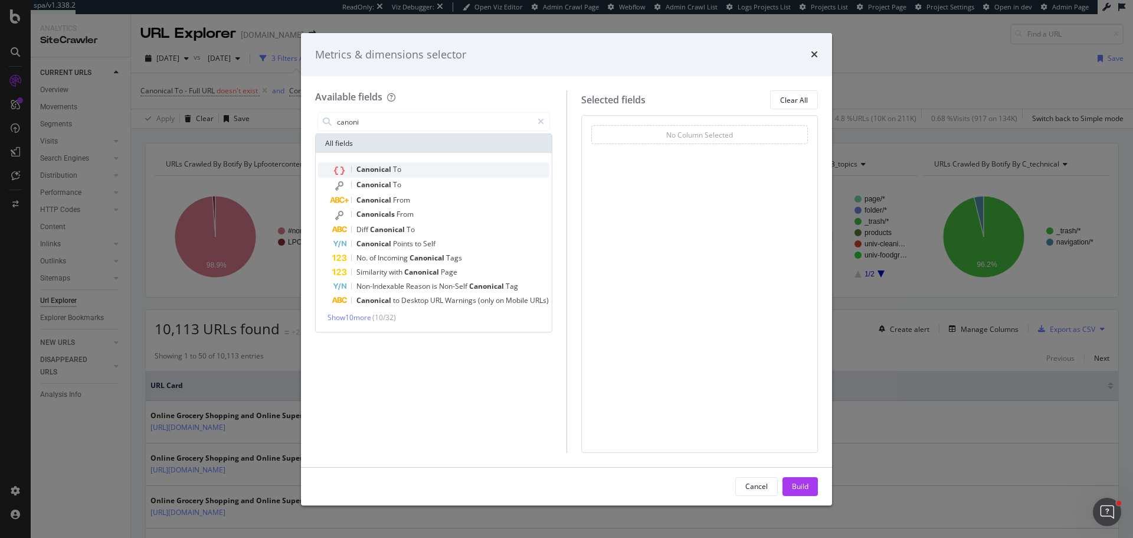
click at [381, 172] on span "Canonical" at bounding box center [375, 169] width 37 height 10
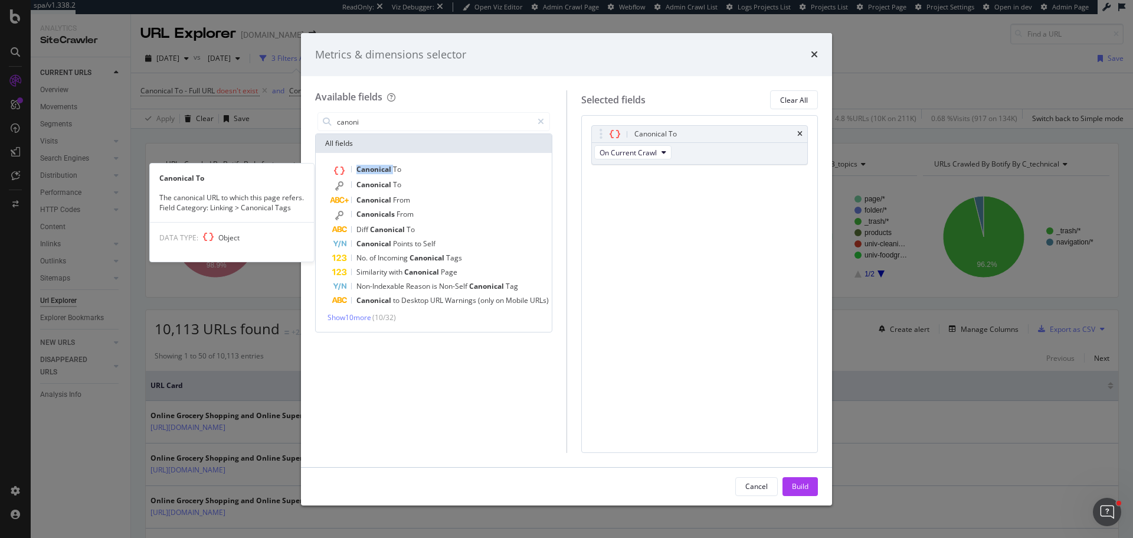
click at [381, 172] on span "Canonical" at bounding box center [375, 169] width 37 height 10
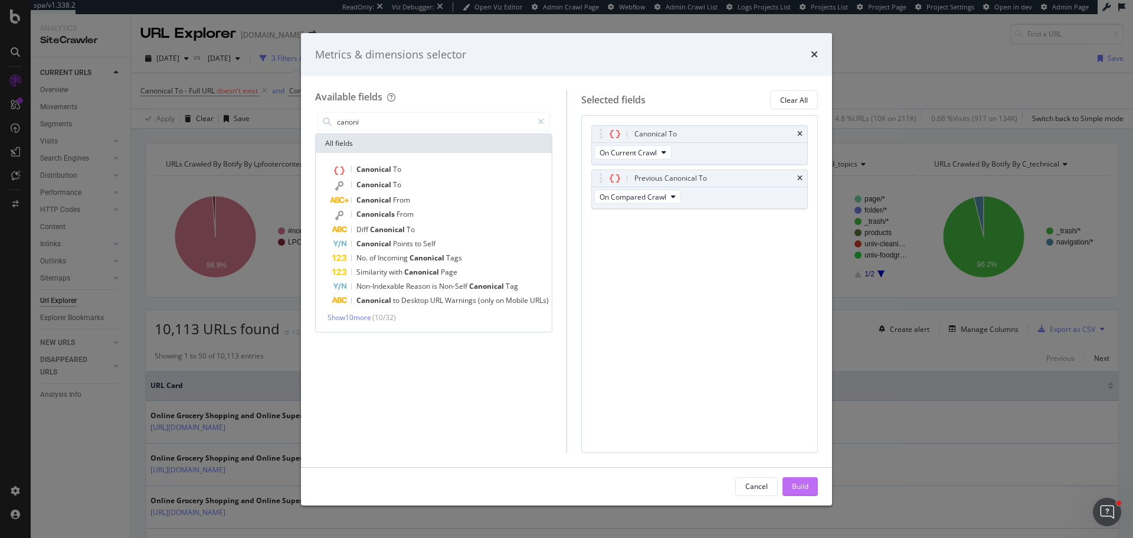
click at [796, 488] on div "Build" at bounding box center [800, 486] width 17 height 10
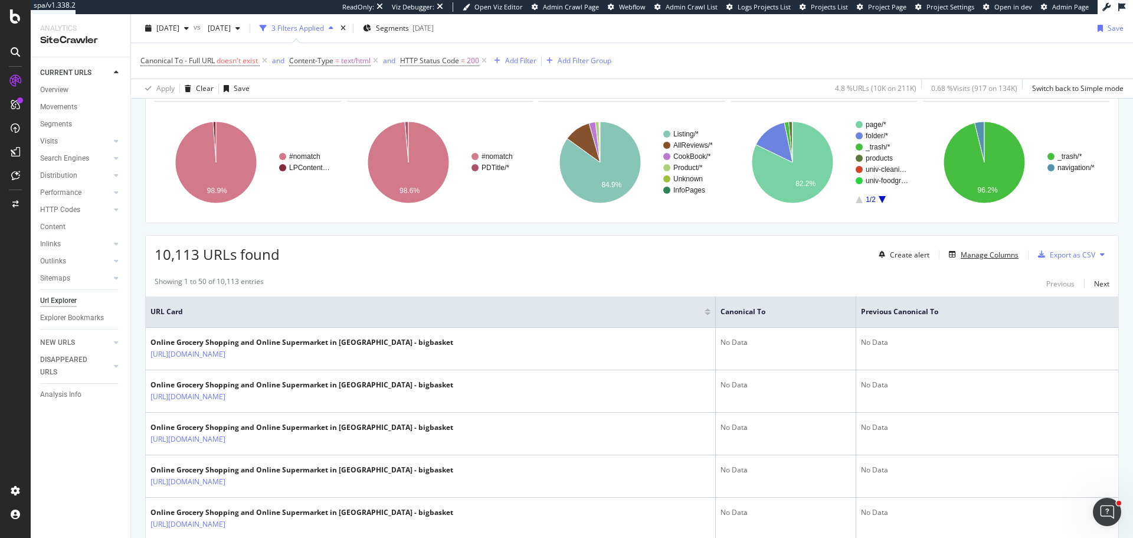
scroll to position [59, 0]
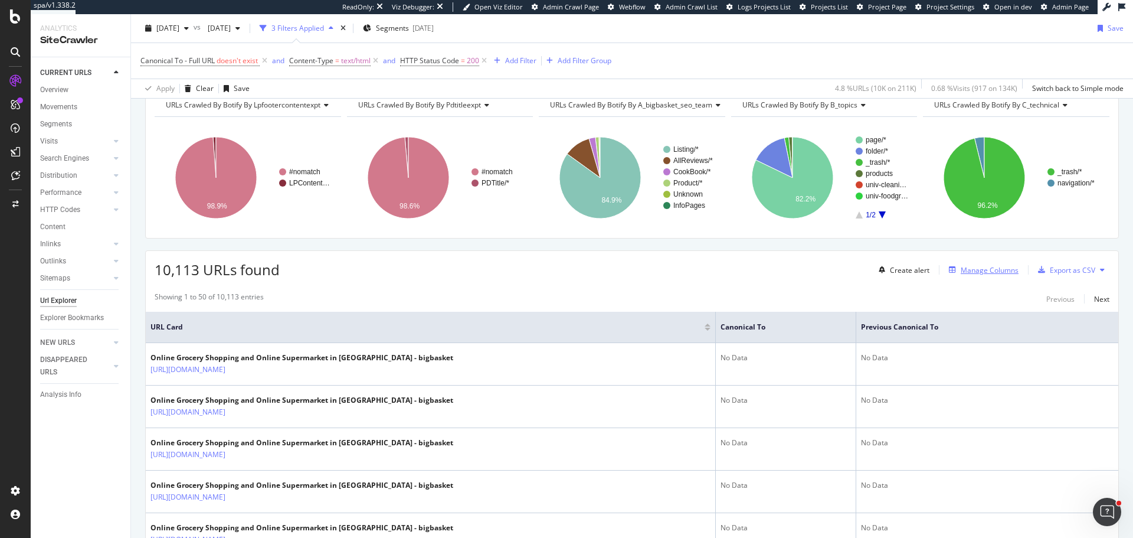
click at [993, 274] on div "Manage Columns" at bounding box center [990, 270] width 58 height 10
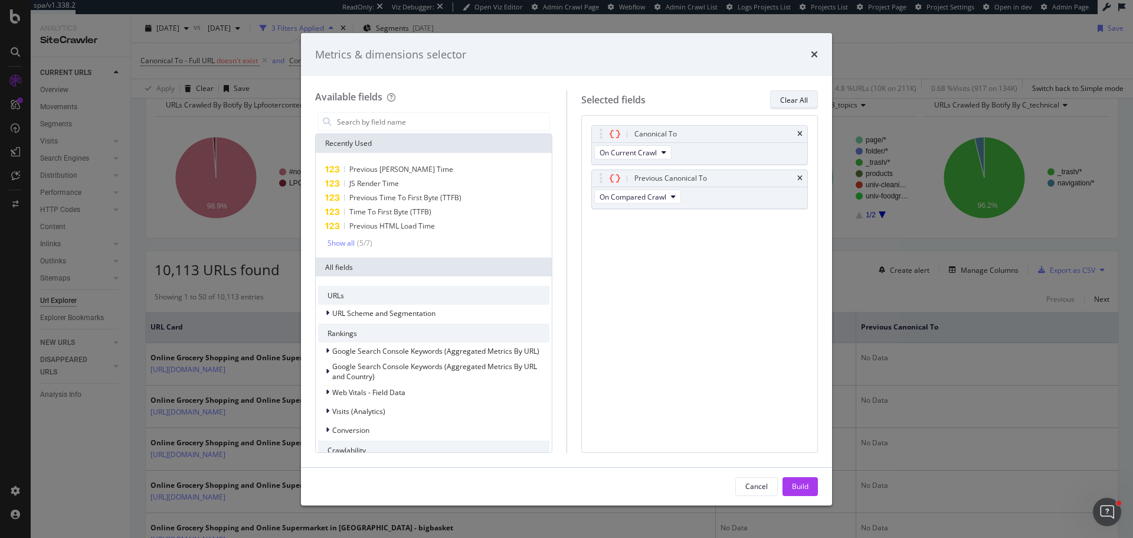
click at [793, 97] on div "Clear All" at bounding box center [794, 100] width 28 height 10
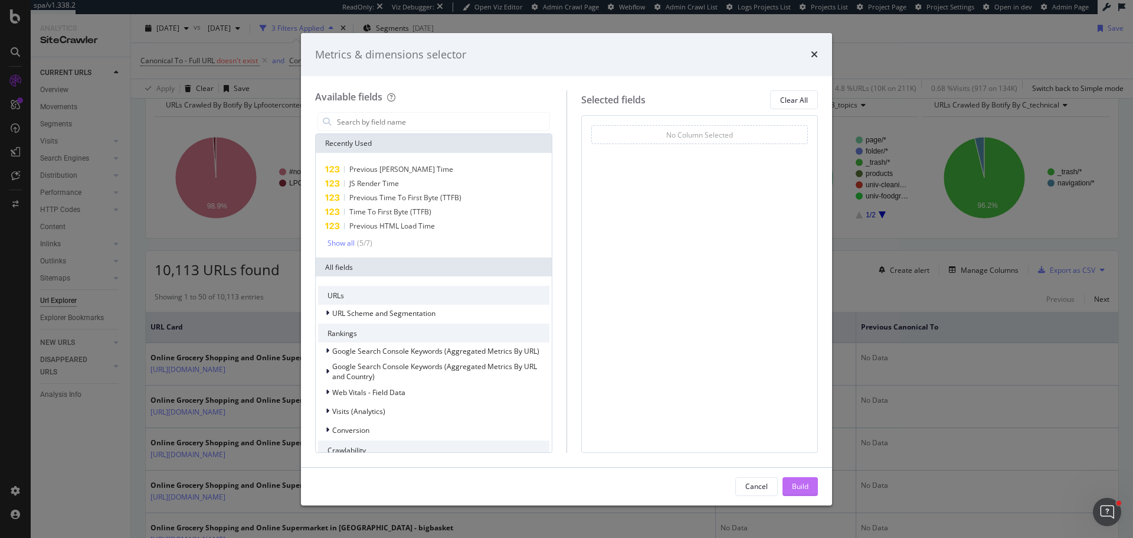
click at [794, 489] on div "Build" at bounding box center [800, 486] width 17 height 10
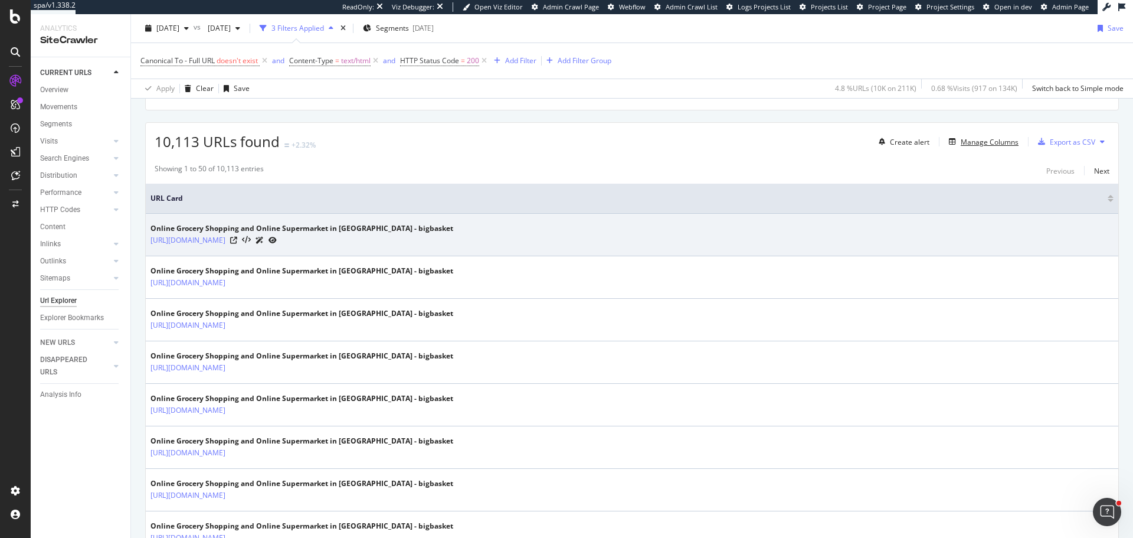
scroll to position [177, 0]
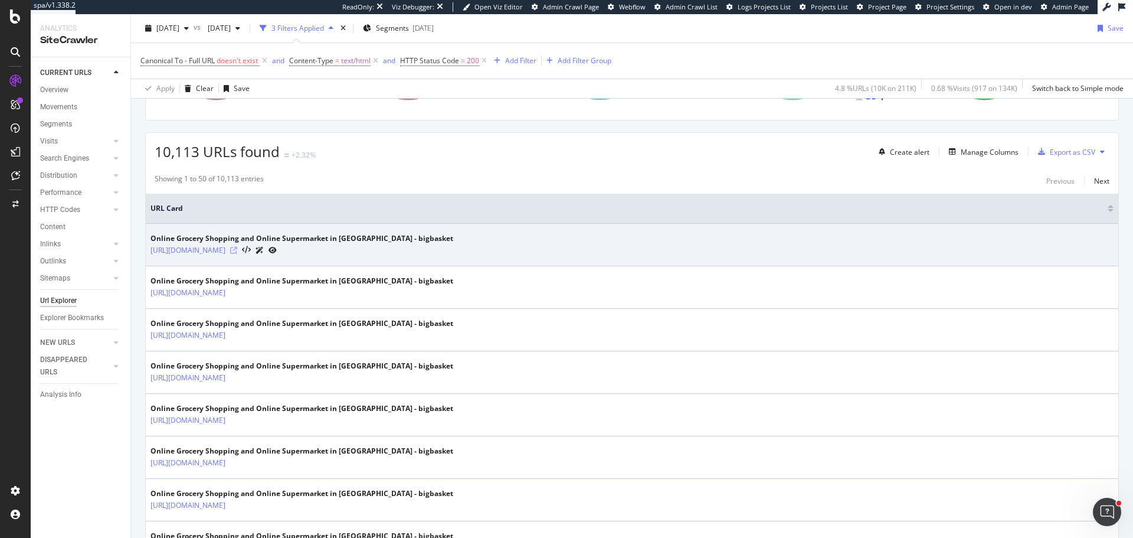
click at [237, 251] on icon at bounding box center [233, 250] width 7 height 7
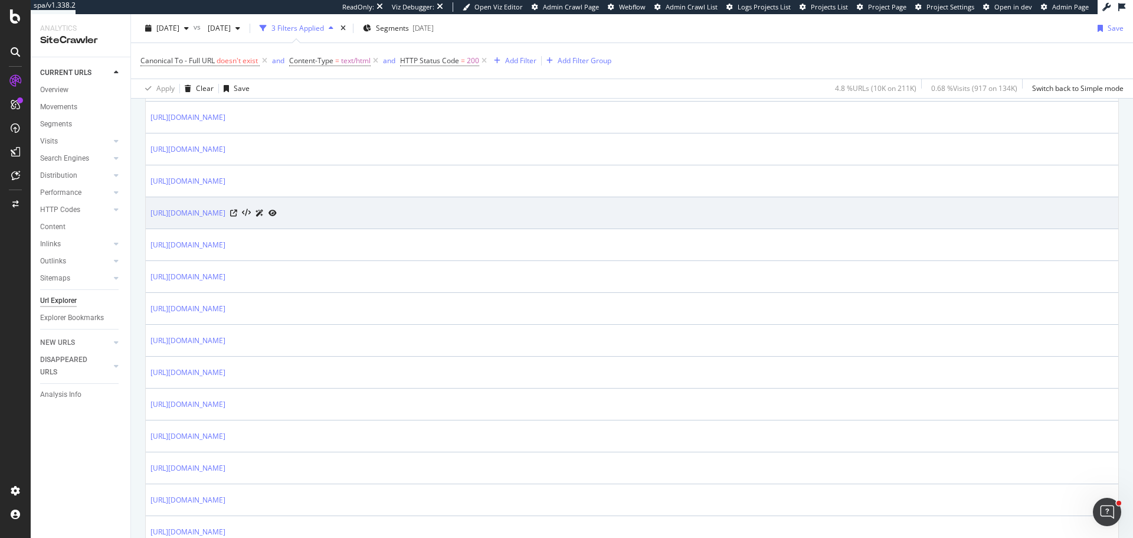
scroll to position [767, 0]
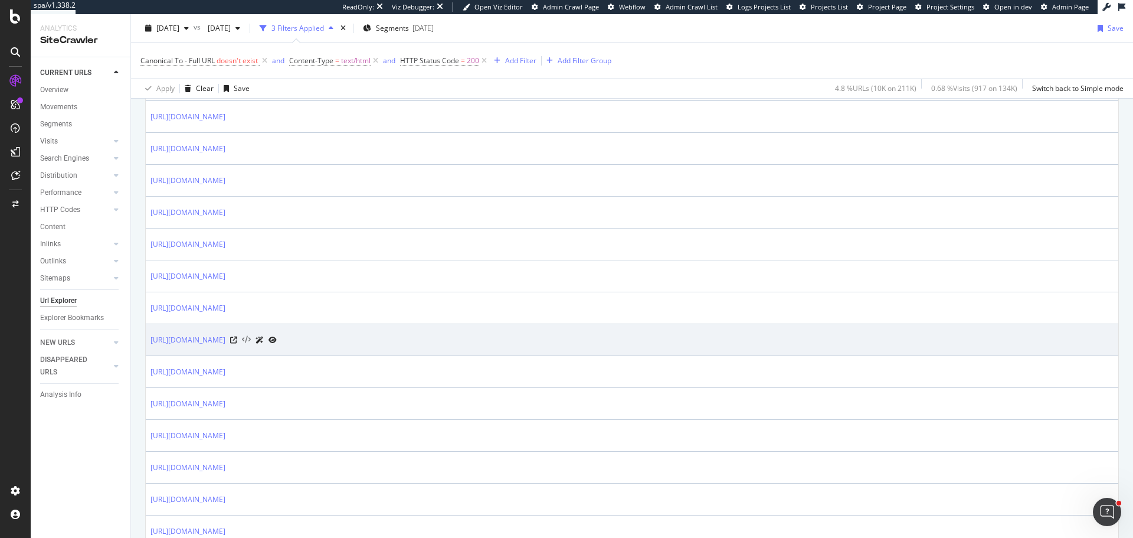
click at [251, 340] on icon at bounding box center [246, 340] width 9 height 8
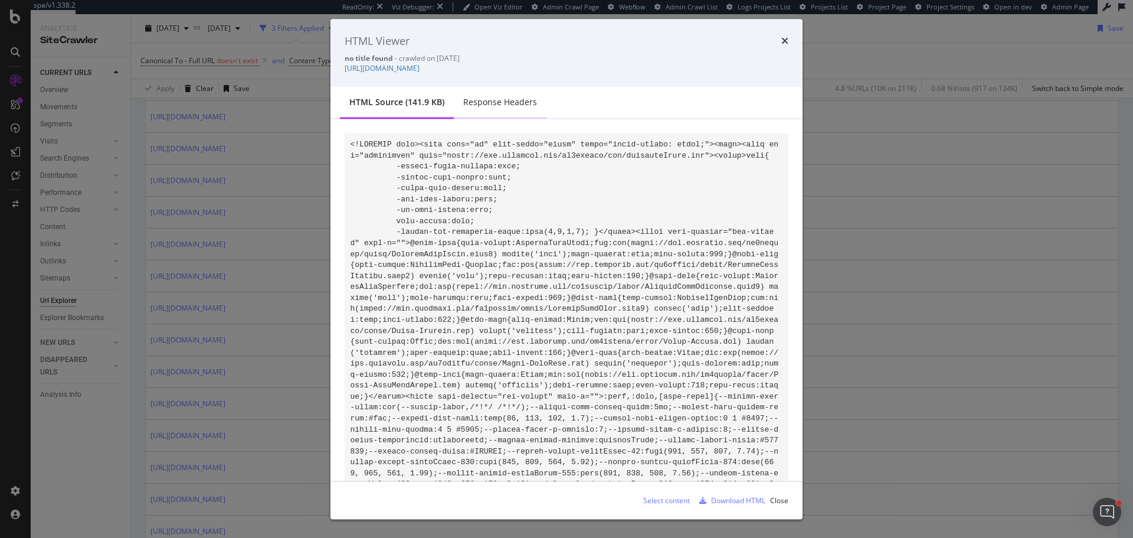
click at [521, 106] on div "Response Headers" at bounding box center [500, 102] width 74 height 12
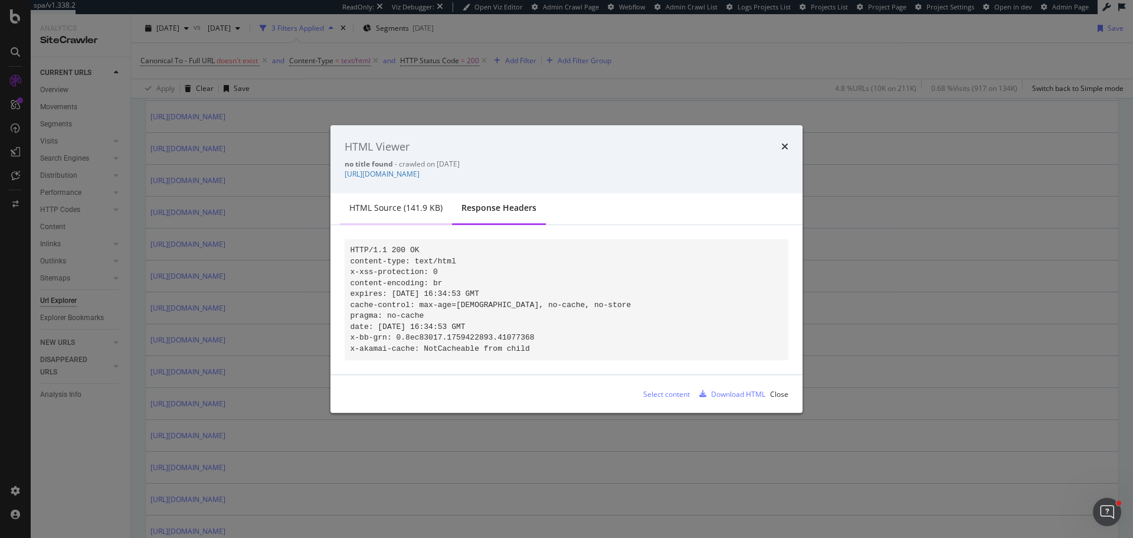
click at [401, 215] on div "HTML source (141.9 KB)" at bounding box center [396, 209] width 112 height 32
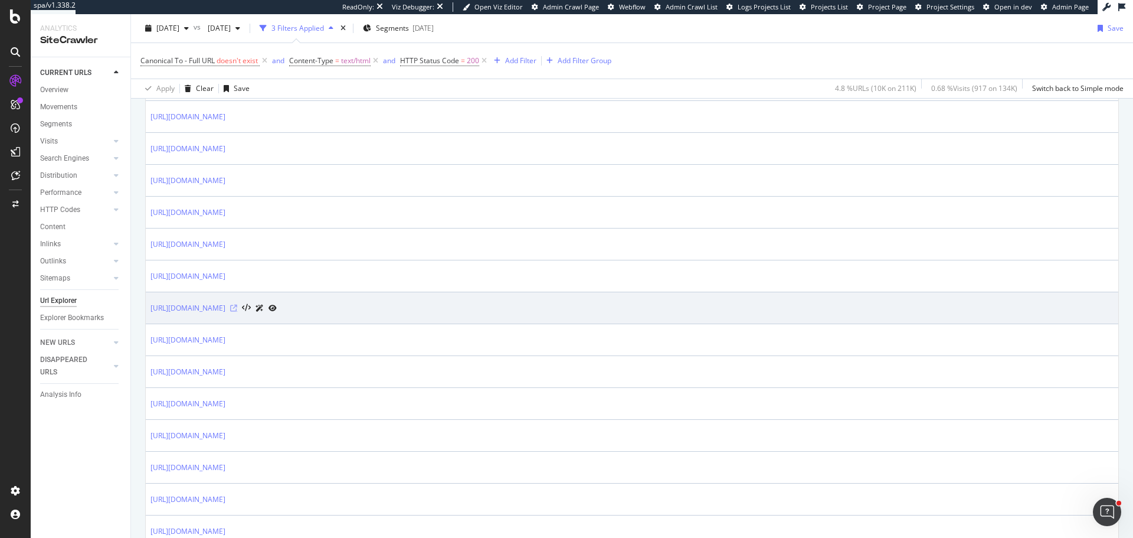
click at [237, 308] on icon at bounding box center [233, 308] width 7 height 7
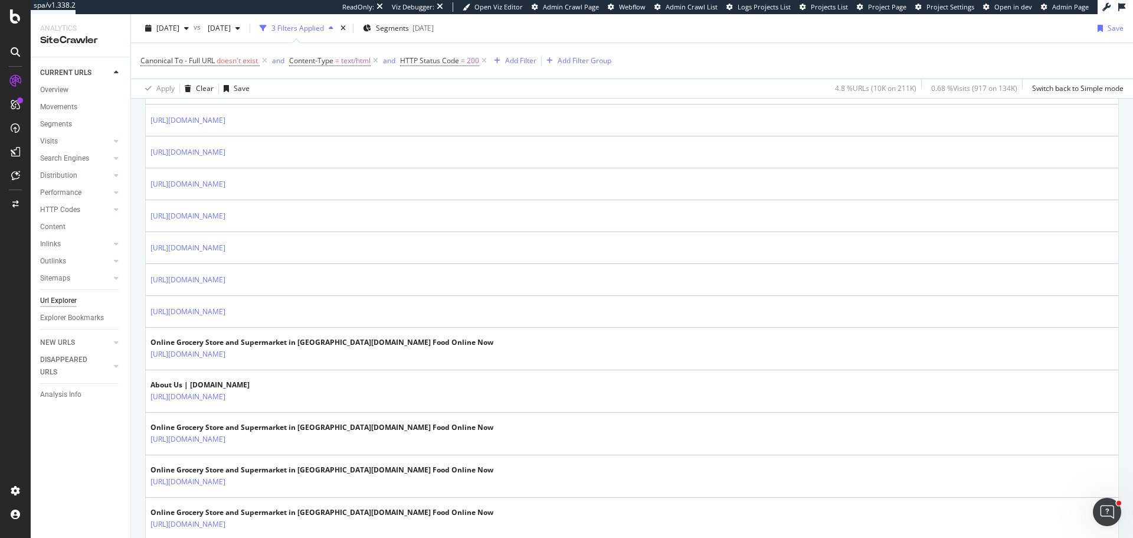
scroll to position [1417, 0]
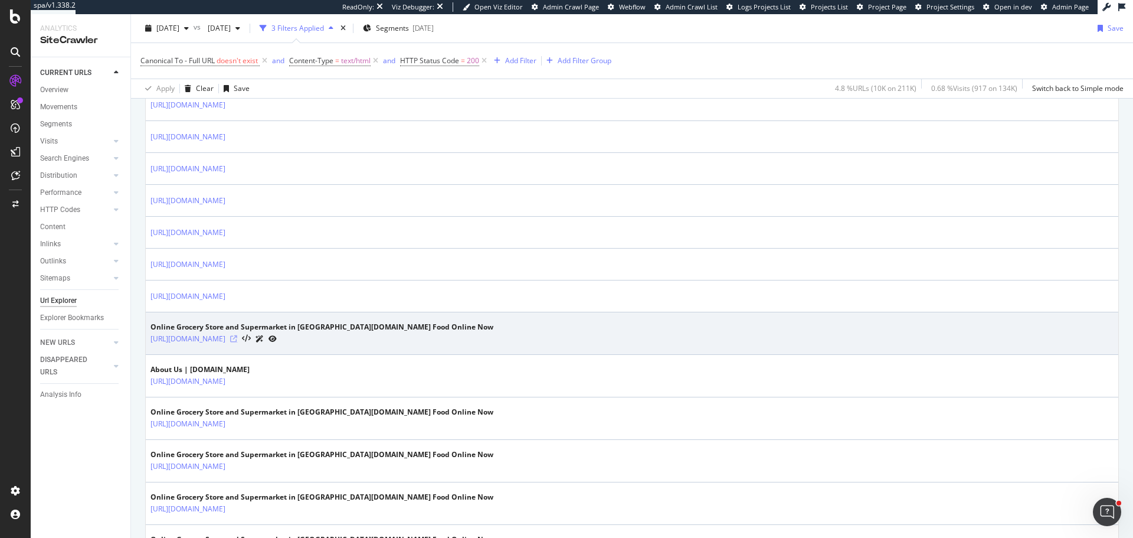
click at [237, 336] on icon at bounding box center [233, 338] width 7 height 7
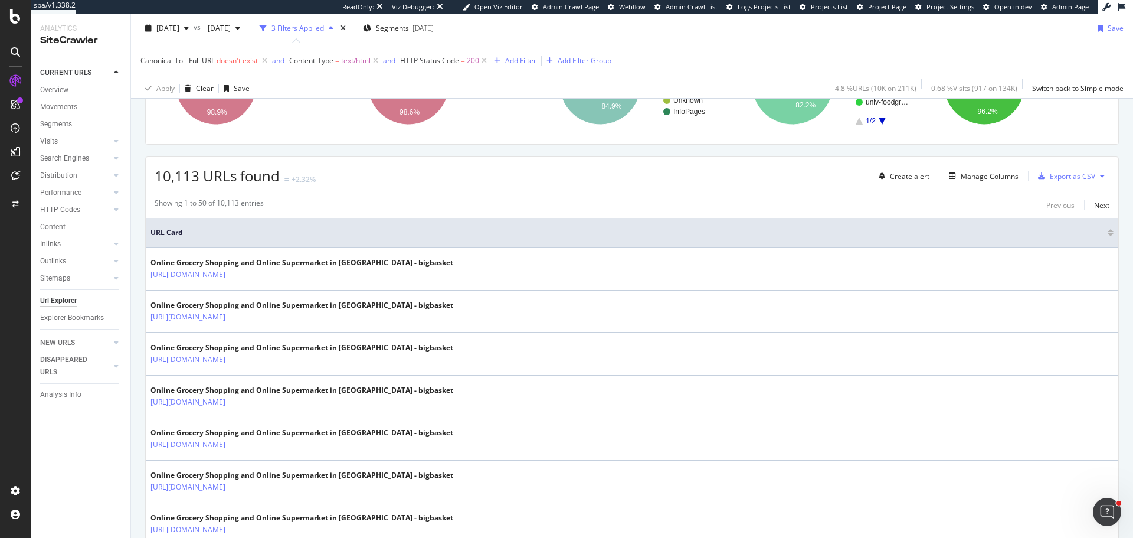
scroll to position [177, 0]
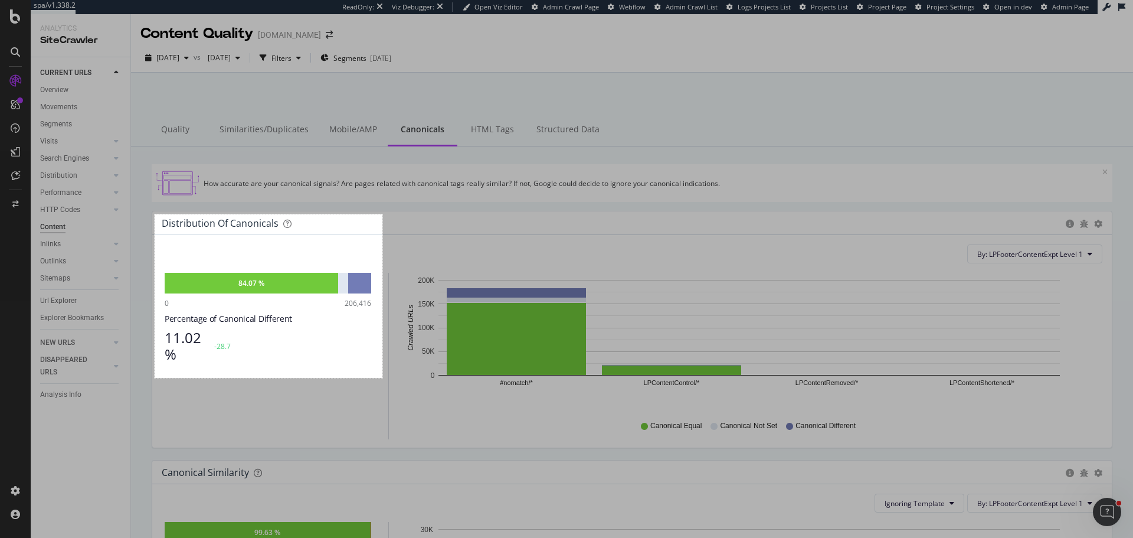
drag, startPoint x: 155, startPoint y: 214, endPoint x: 383, endPoint y: 378, distance: 280.5
click at [383, 378] on div "386 X 277" at bounding box center [566, 269] width 1133 height 538
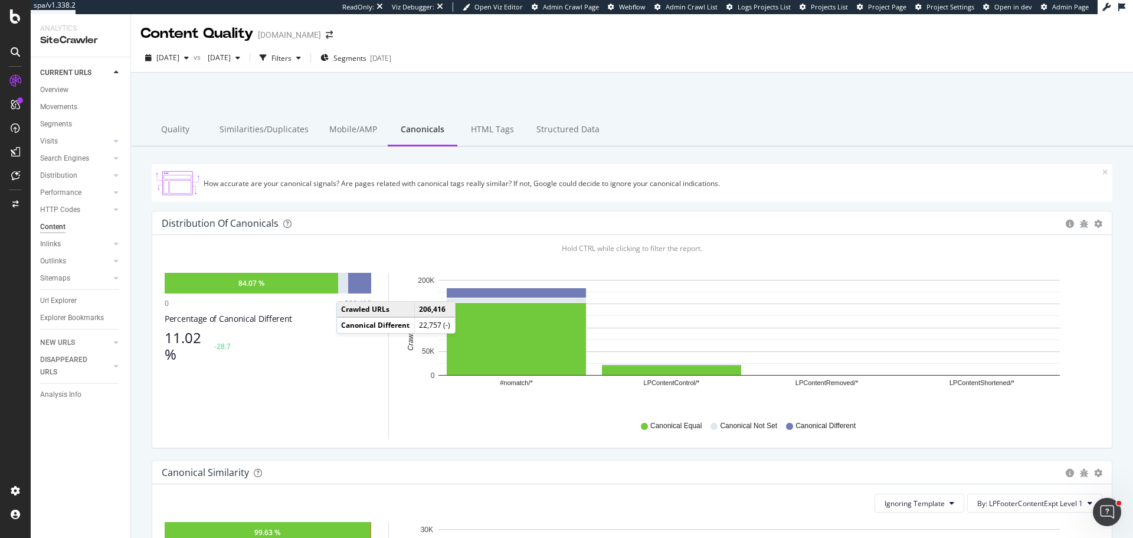
click at [348, 288] on div at bounding box center [359, 283] width 23 height 21
click at [341, 282] on div at bounding box center [343, 283] width 10 height 21
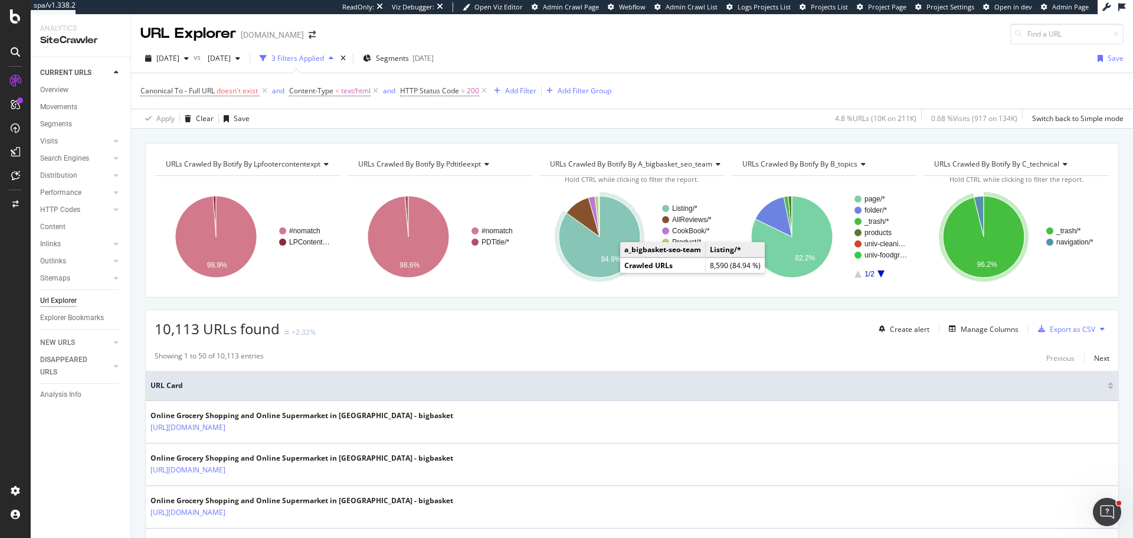
click at [602, 258] on text "84.9%" at bounding box center [612, 259] width 20 height 8
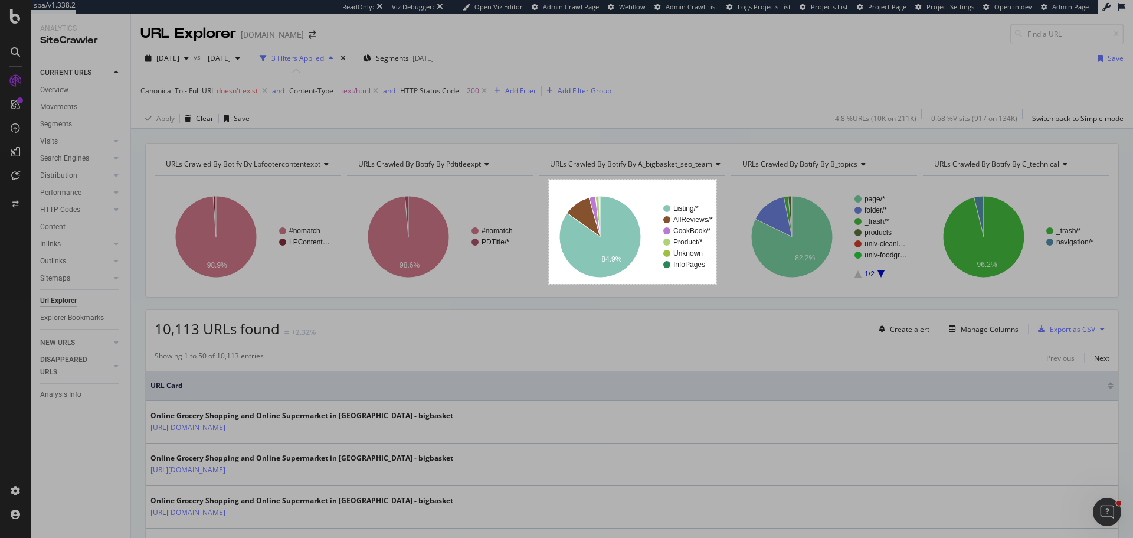
drag, startPoint x: 549, startPoint y: 179, endPoint x: 717, endPoint y: 284, distance: 197.5
click at [717, 284] on div "284 X 177" at bounding box center [566, 269] width 1133 height 538
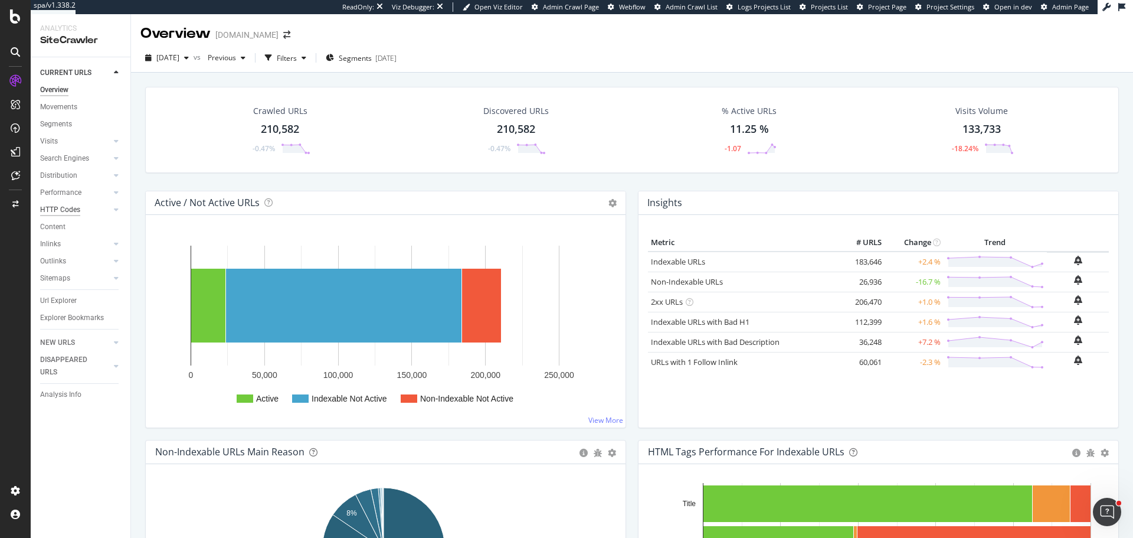
click at [73, 207] on div "HTTP Codes" at bounding box center [60, 210] width 40 height 12
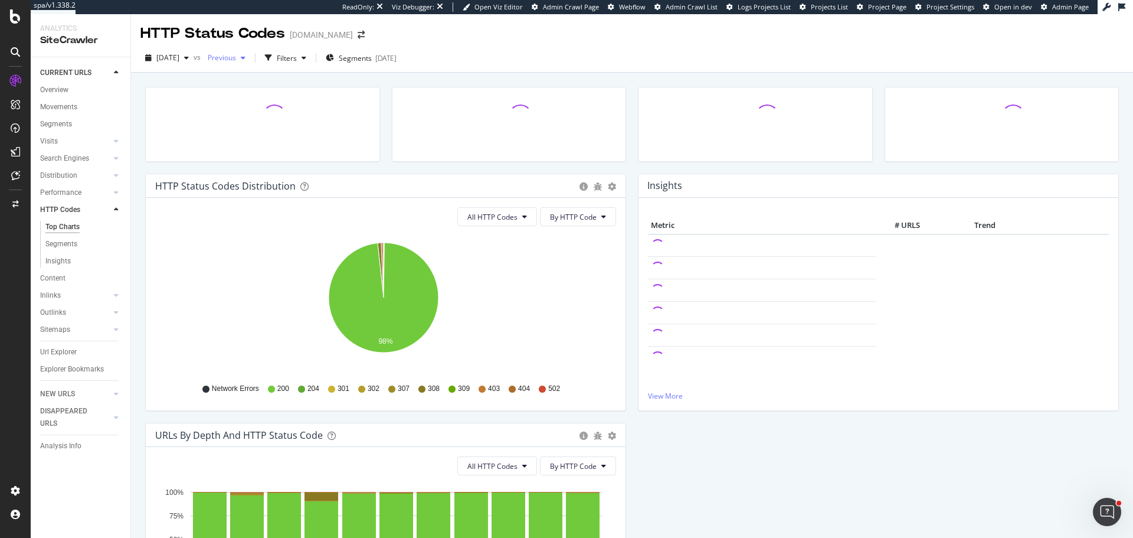
click at [250, 60] on div "button" at bounding box center [243, 57] width 14 height 7
click at [309, 147] on div "322K URLs" at bounding box center [314, 144] width 35 height 11
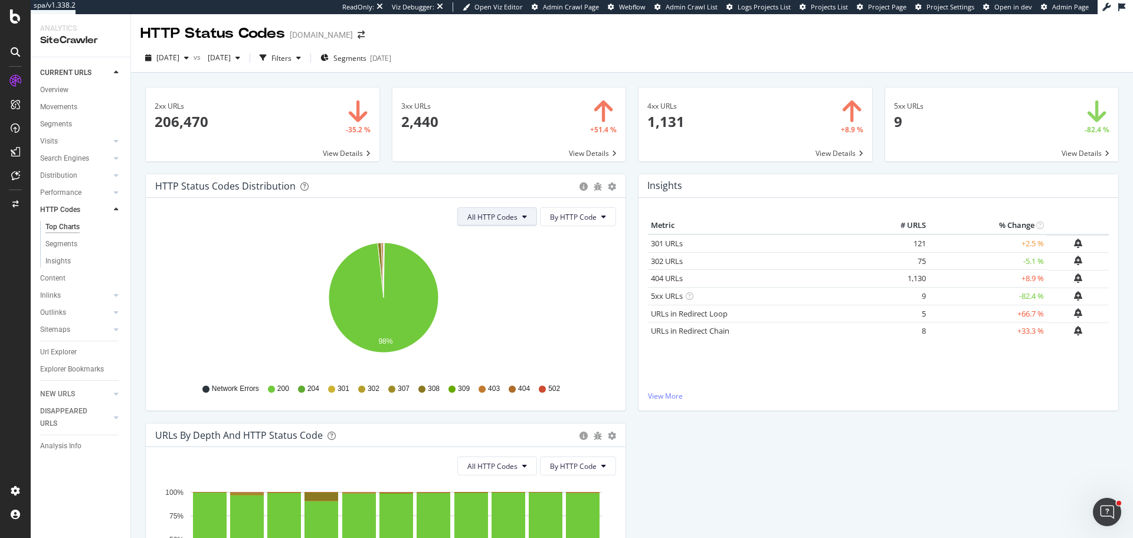
click at [504, 217] on span "All HTTP Codes" at bounding box center [493, 217] width 50 height 10
click at [489, 308] on span "3xx family" at bounding box center [495, 305] width 60 height 11
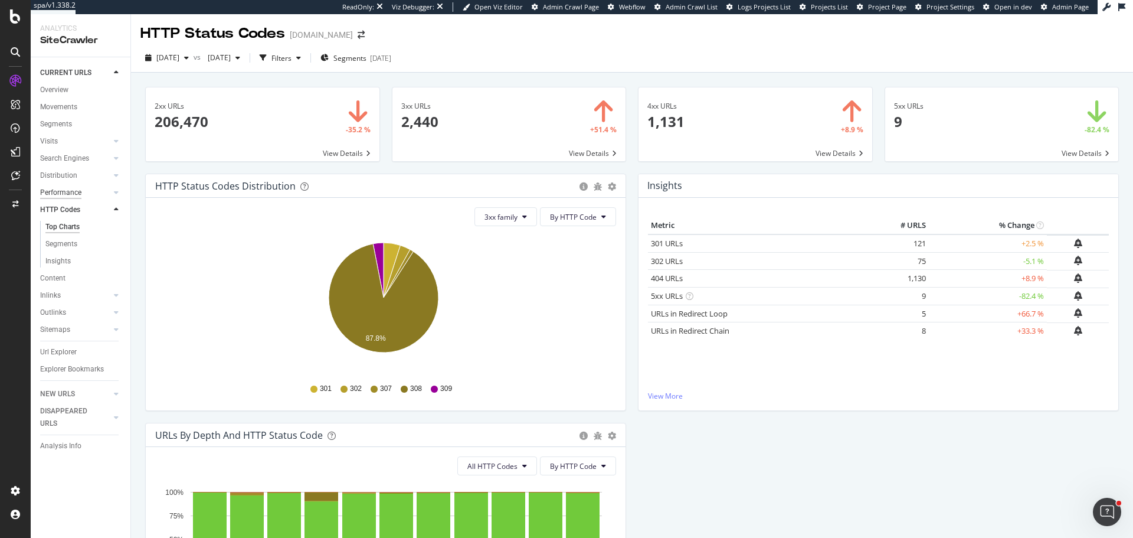
click at [63, 196] on div "Performance" at bounding box center [60, 193] width 41 height 12
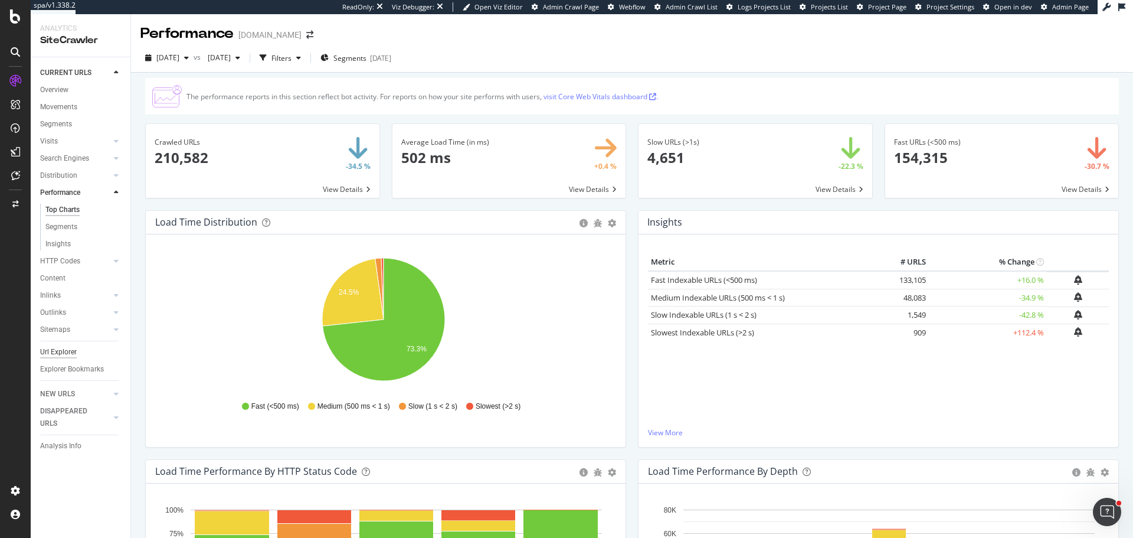
click at [56, 333] on div "Sitemaps" at bounding box center [55, 330] width 30 height 12
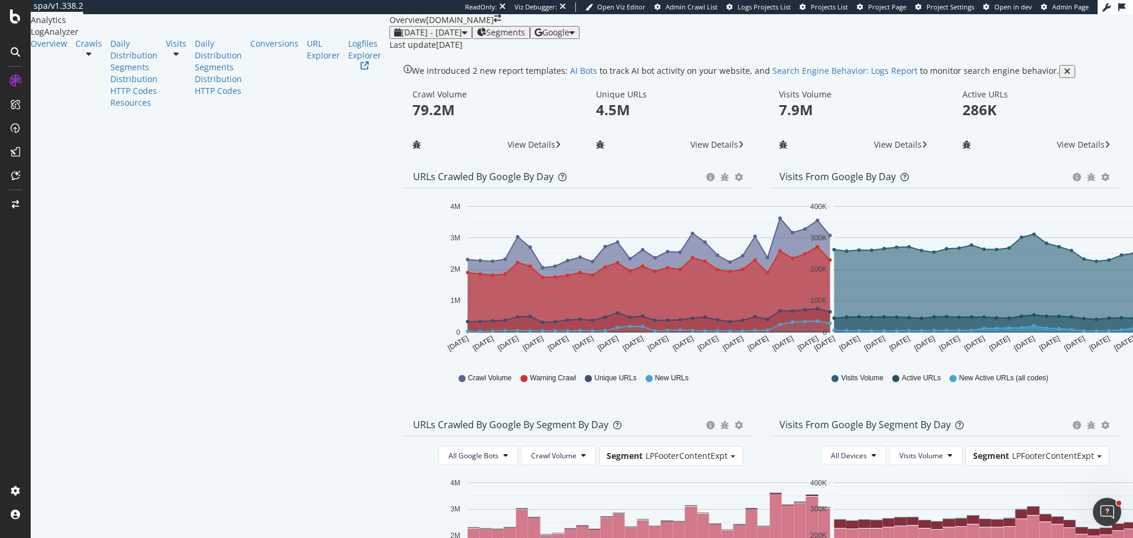
click at [394, 37] on div "[DATE] - [DATE]" at bounding box center [430, 32] width 73 height 9
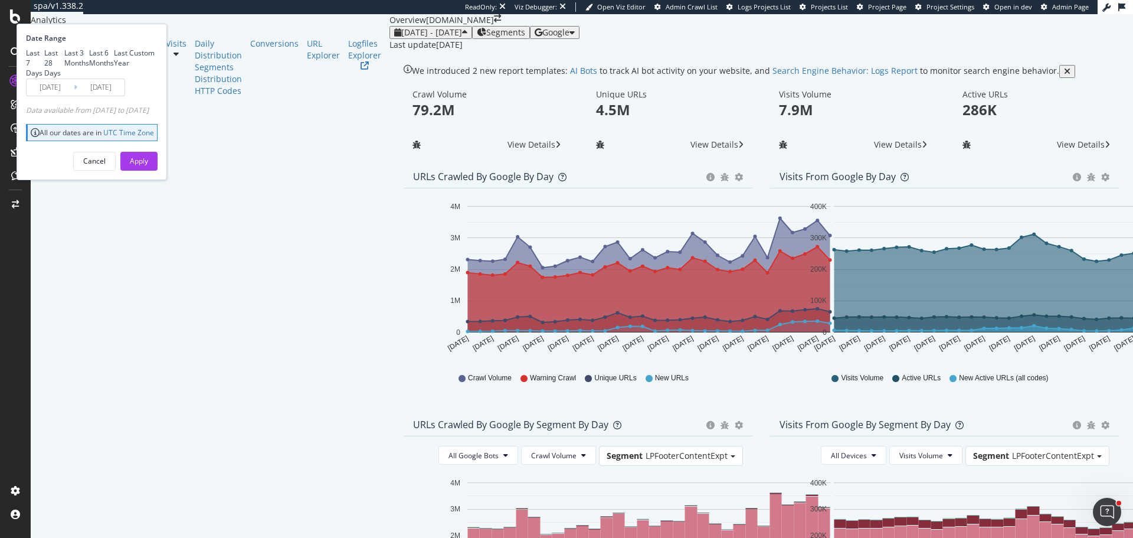
click at [89, 68] on div "Last 3 Months" at bounding box center [76, 58] width 25 height 20
type input "[DATE]"
click at [158, 171] on button "Apply" at bounding box center [138, 161] width 37 height 19
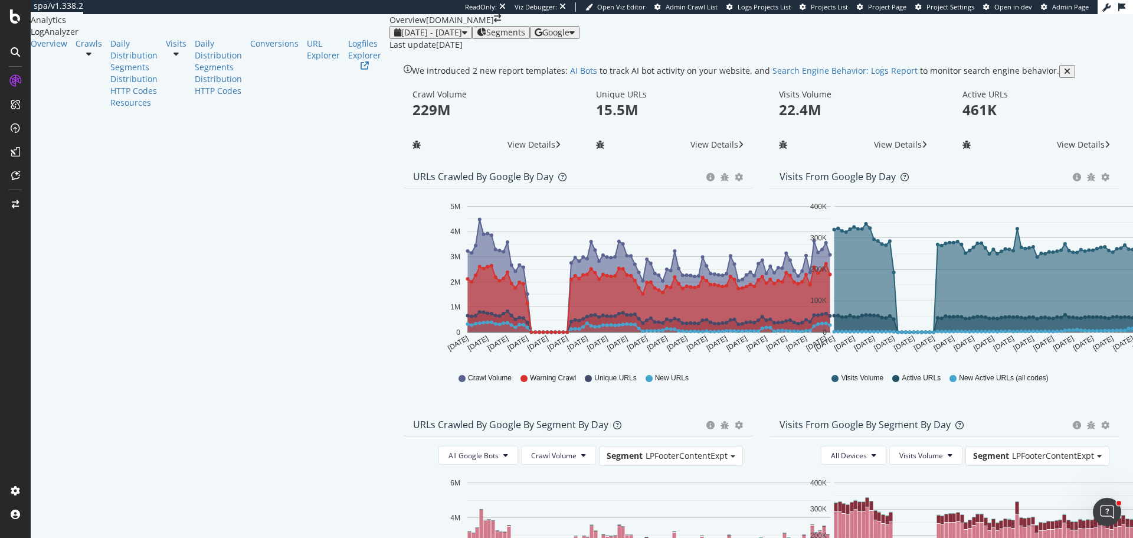
click at [570, 38] on span "Google" at bounding box center [556, 32] width 27 height 11
click at [1020, 73] on span "OpenAI" at bounding box center [1030, 69] width 44 height 11
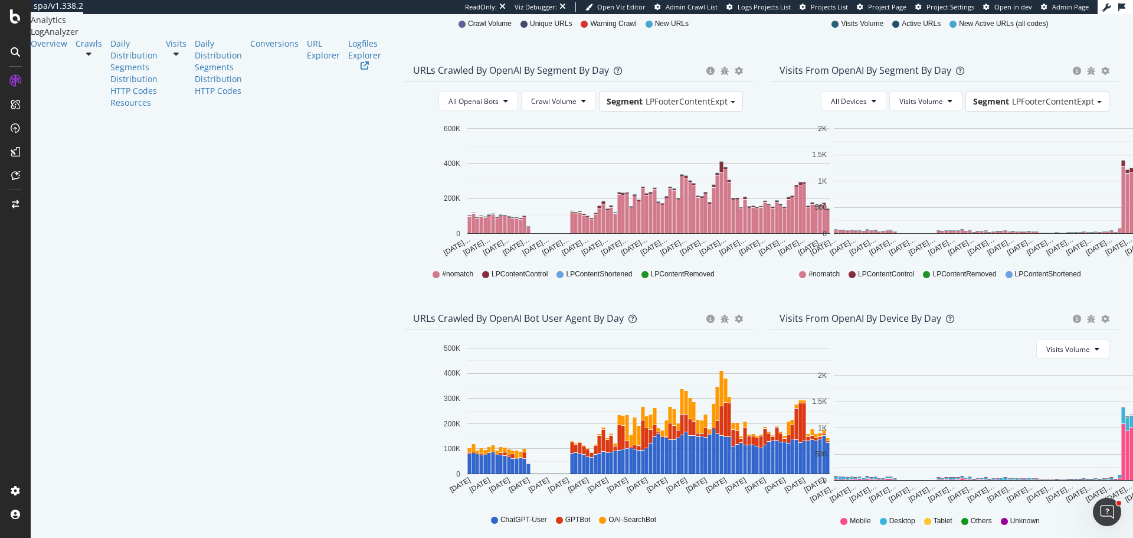
scroll to position [460, 0]
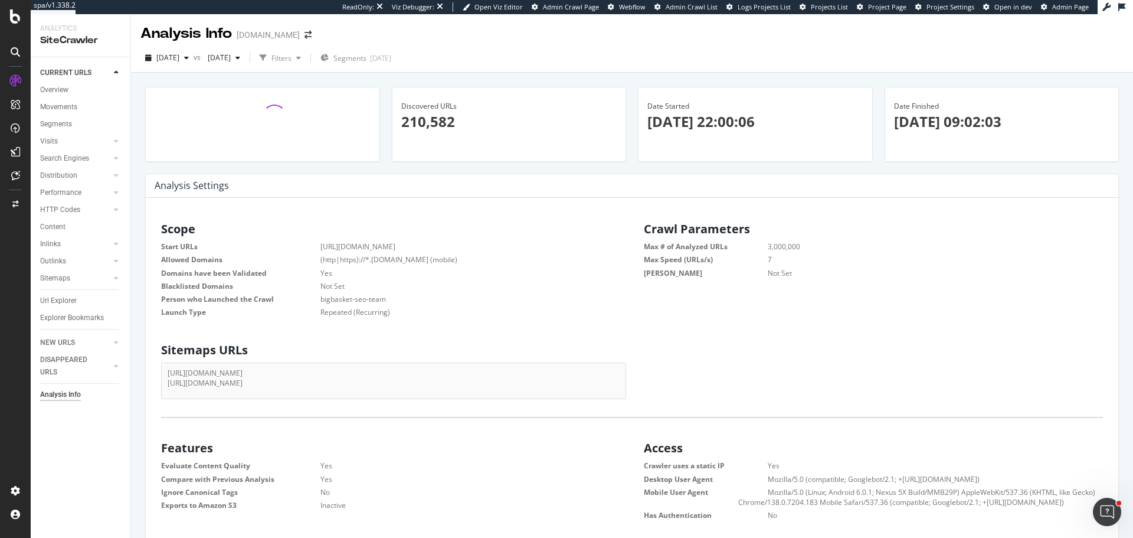
scroll to position [179, 450]
